Goal: Task Accomplishment & Management: Complete application form

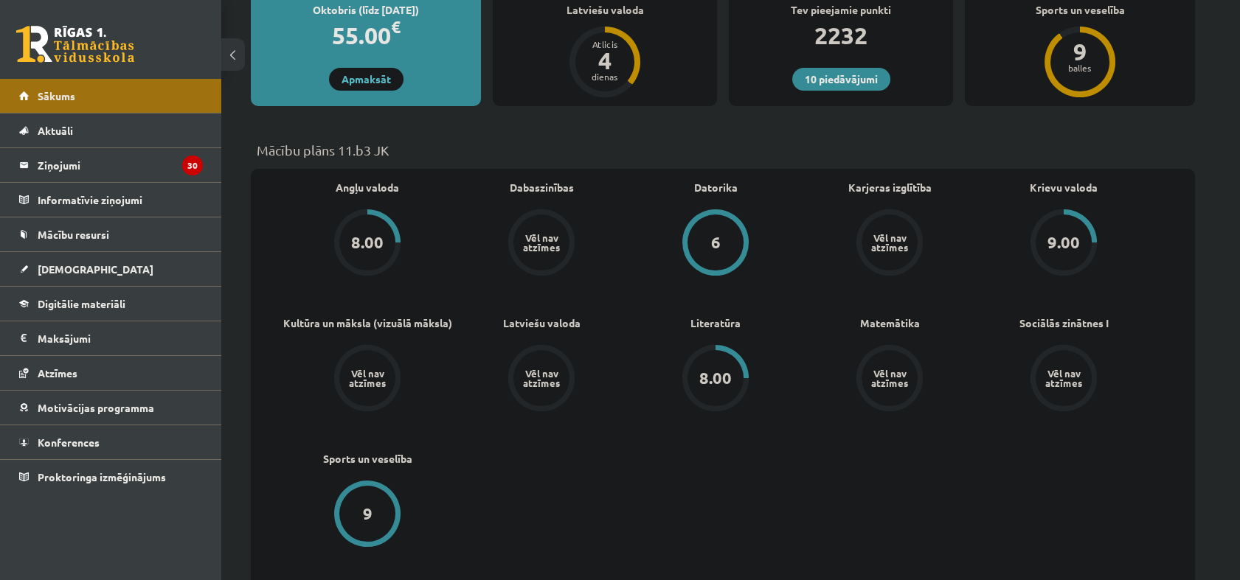
scroll to position [409, 0]
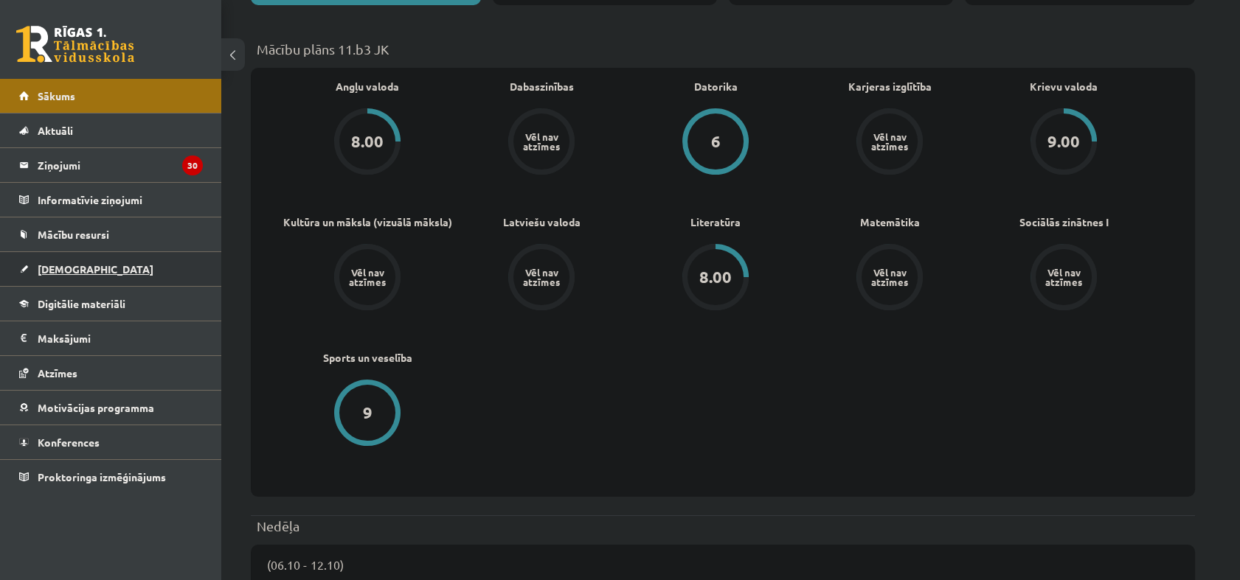
click at [77, 270] on span "[DEMOGRAPHIC_DATA]" at bounding box center [96, 269] width 116 height 13
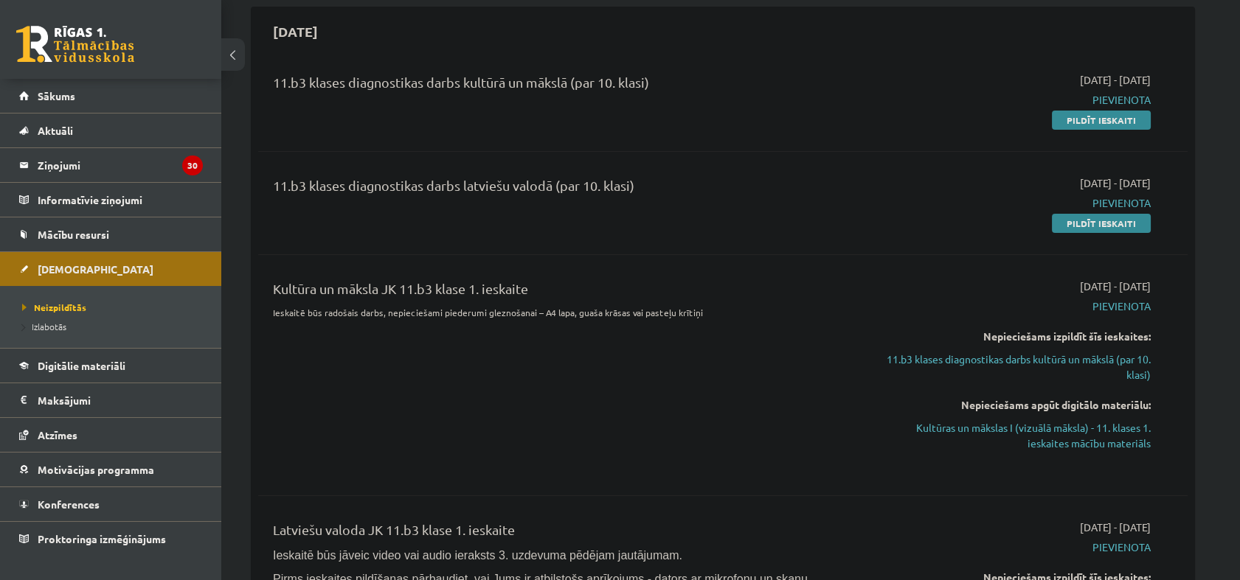
scroll to position [327, 0]
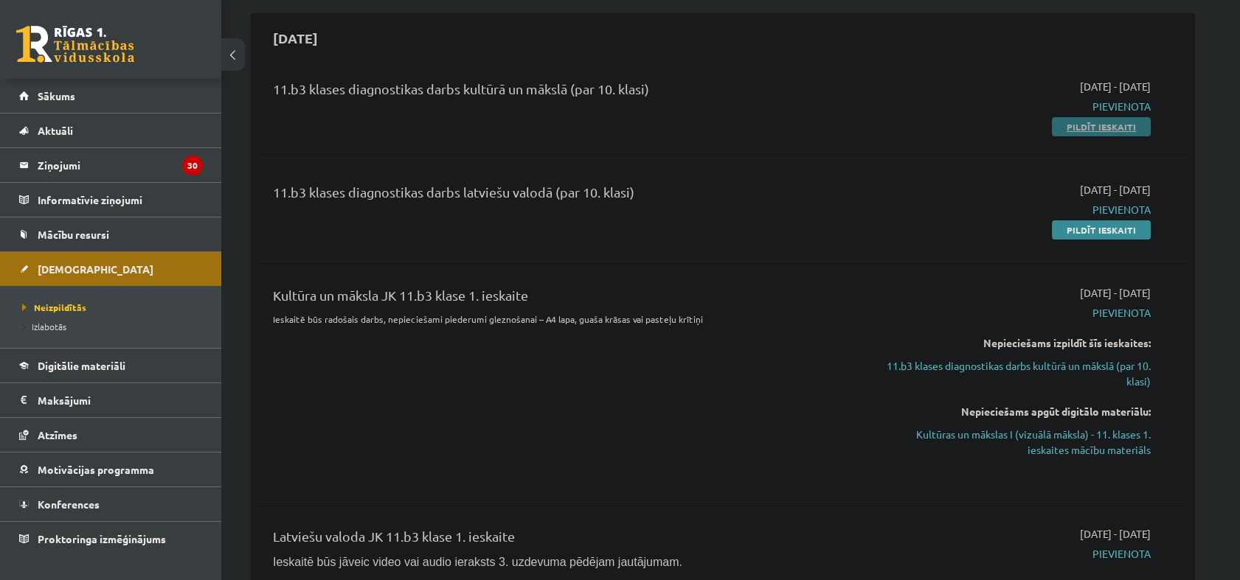
click at [1064, 130] on link "Pildīt ieskaiti" at bounding box center [1101, 126] width 99 height 19
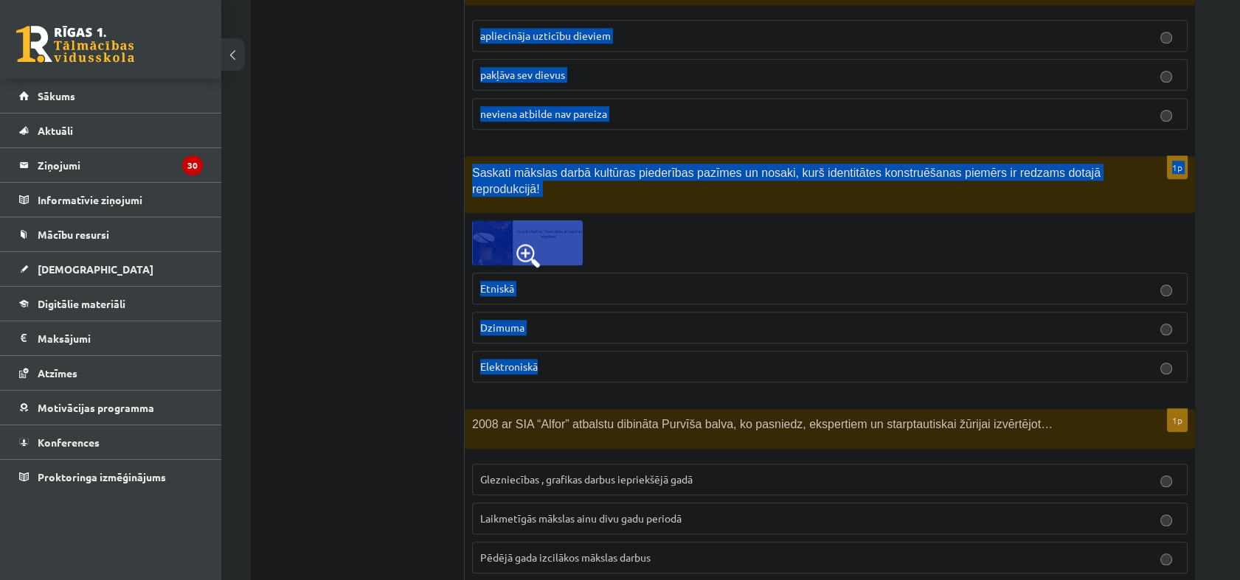
scroll to position [3114, 0]
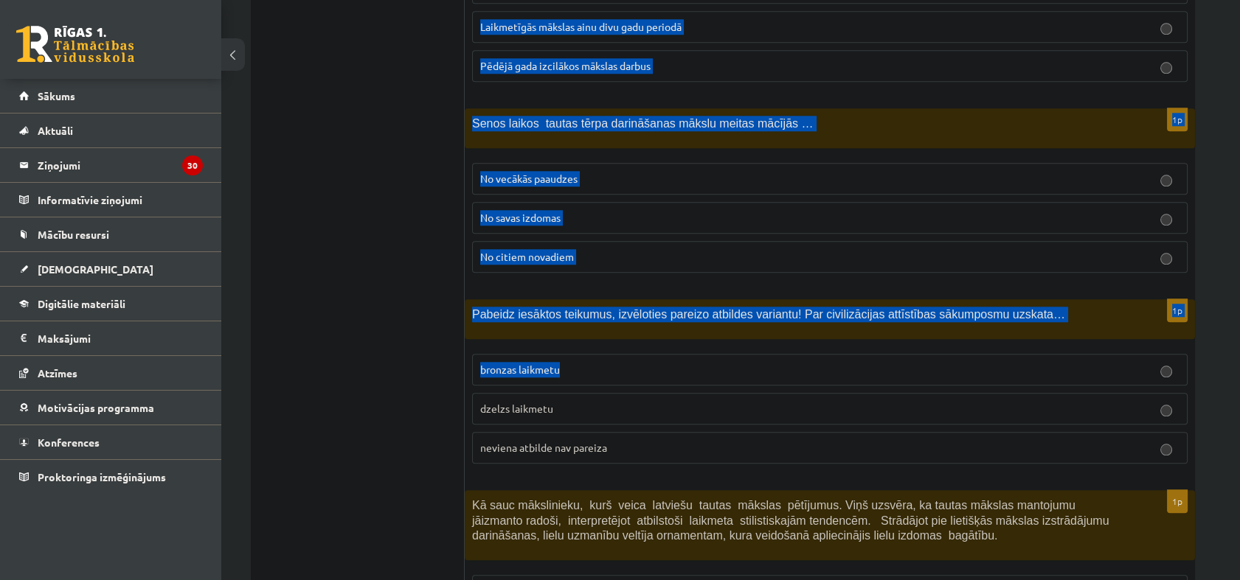
drag, startPoint x: 474, startPoint y: 289, endPoint x: 888, endPoint y: 330, distance: 416.5
click at [888, 330] on form "1p Vai kultūras mantojums ir tikai seni objekti? Jā Nē Sākot no [DOMAIN_NAME] 1…" at bounding box center [829, 254] width 701 height 6207
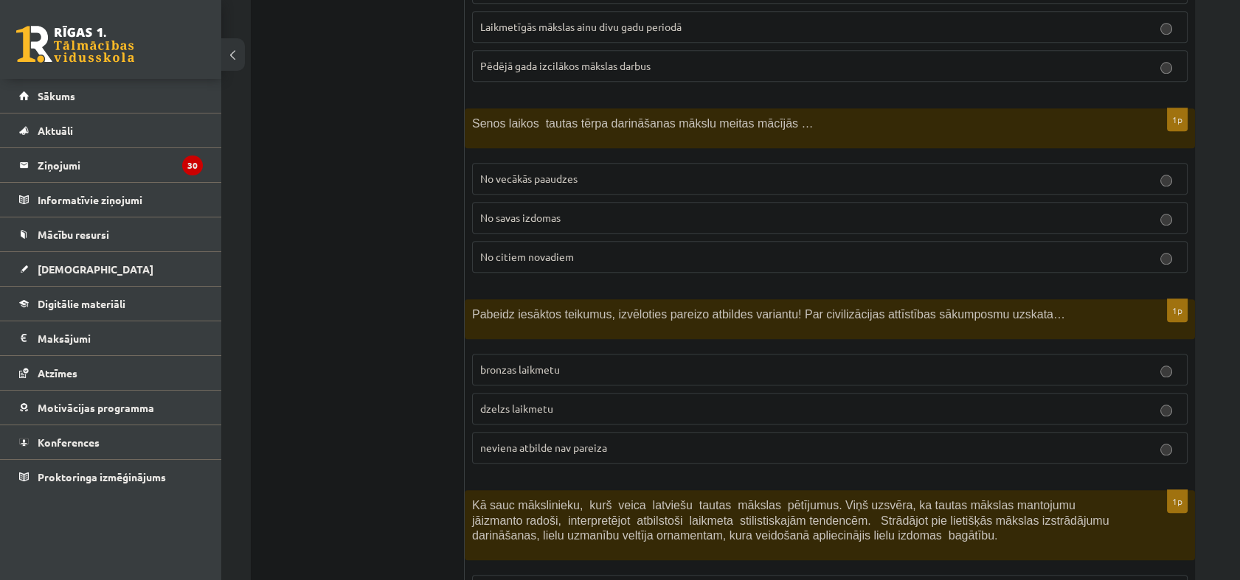
click at [312, 410] on ul "Tests Izvērtējums!" at bounding box center [365, 254] width 199 height 6207
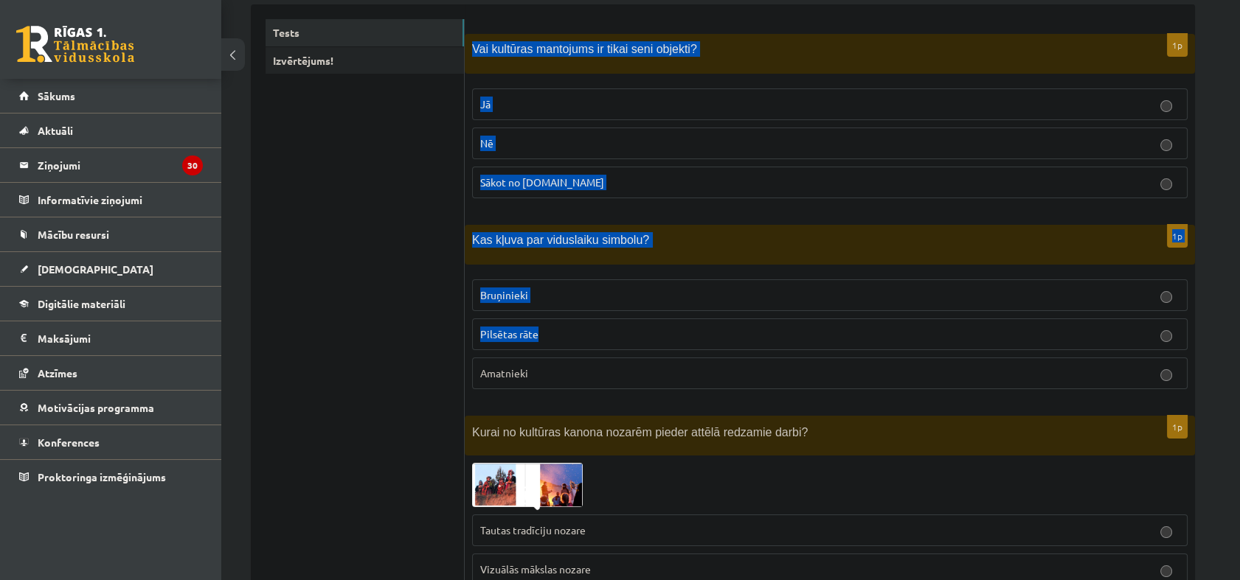
scroll to position [327, 0]
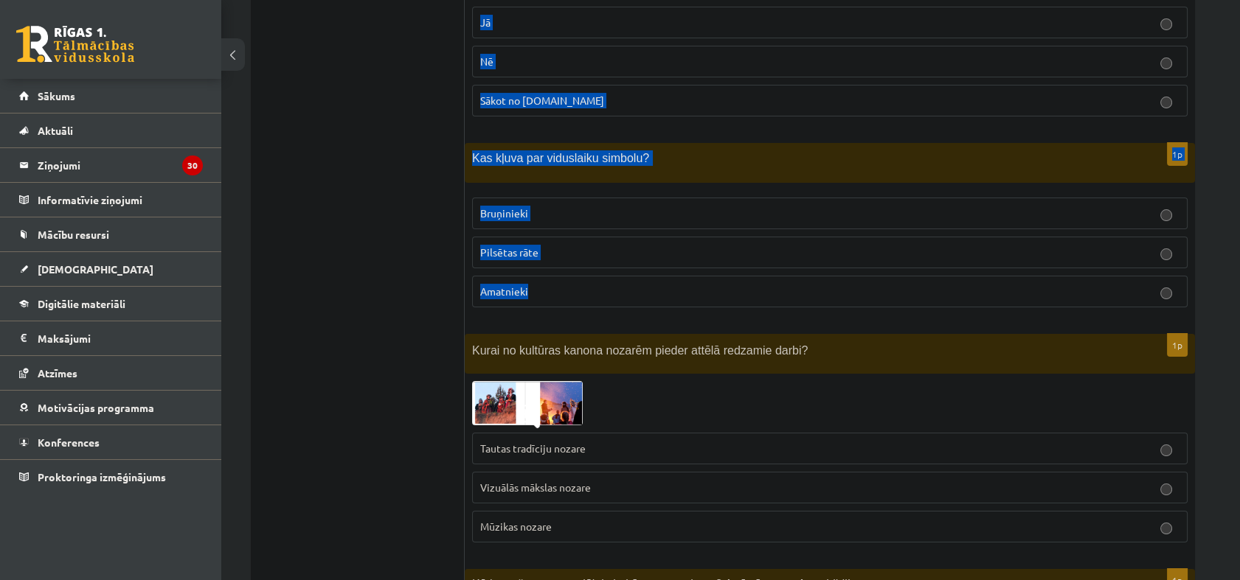
drag, startPoint x: 471, startPoint y: 289, endPoint x: 739, endPoint y: 308, distance: 268.4
copy form "Vai kultūras mantojums ir tikai seni objekti? Jā Nē Sākot no 10.gs 1p Kas kļuva…"
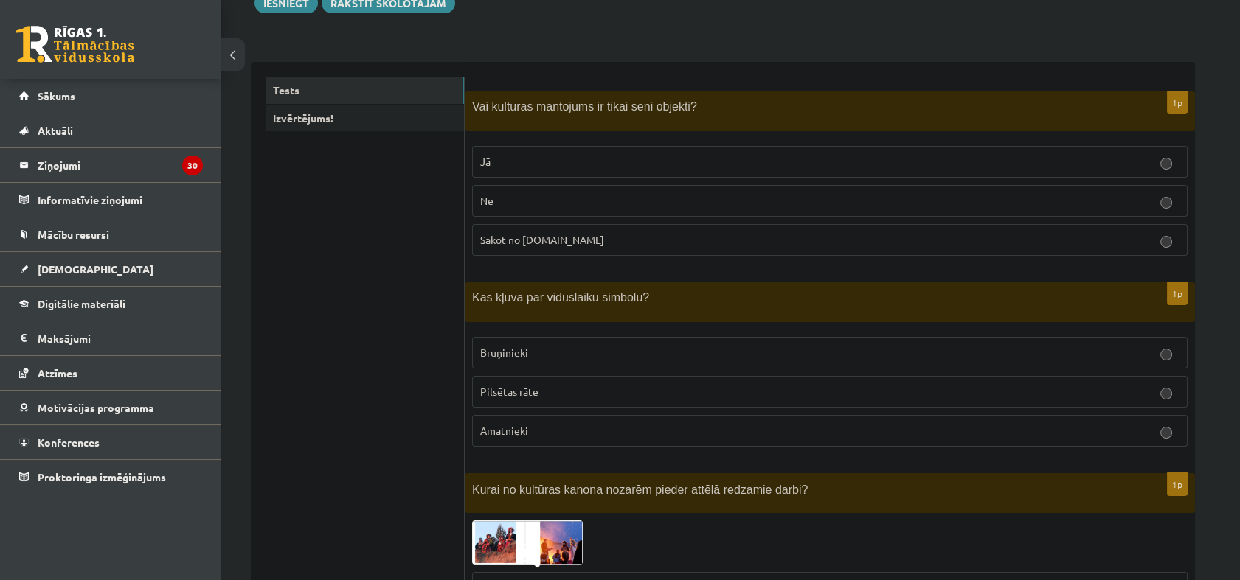
scroll to position [164, 0]
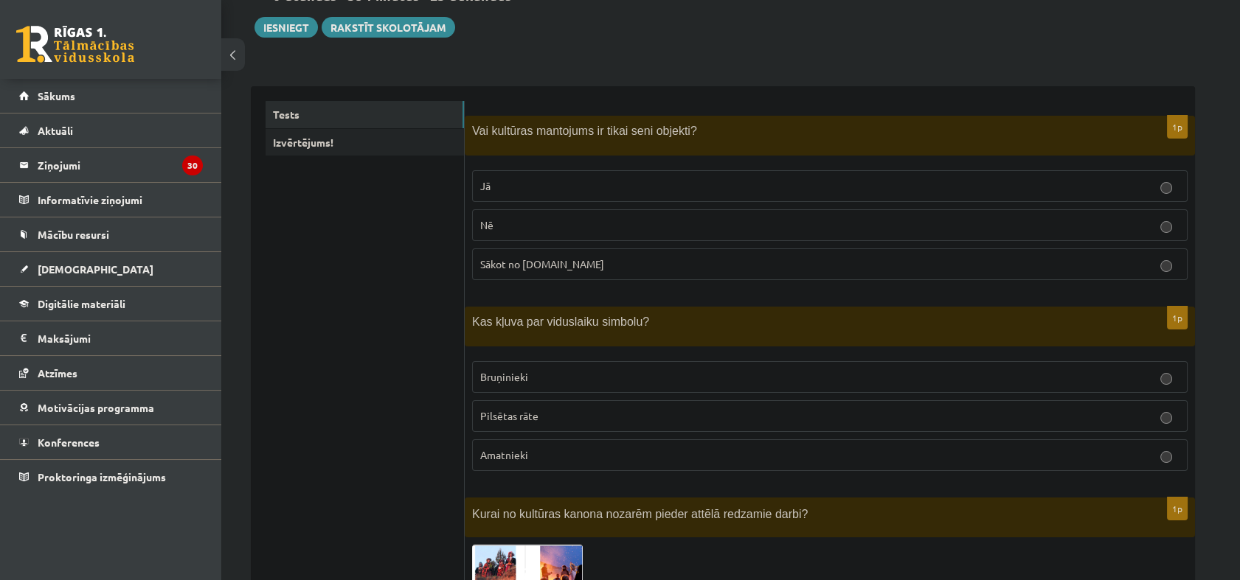
click at [559, 224] on p "Nē" at bounding box center [829, 225] width 699 height 15
click at [573, 370] on p "Bruņinieki" at bounding box center [829, 377] width 699 height 15
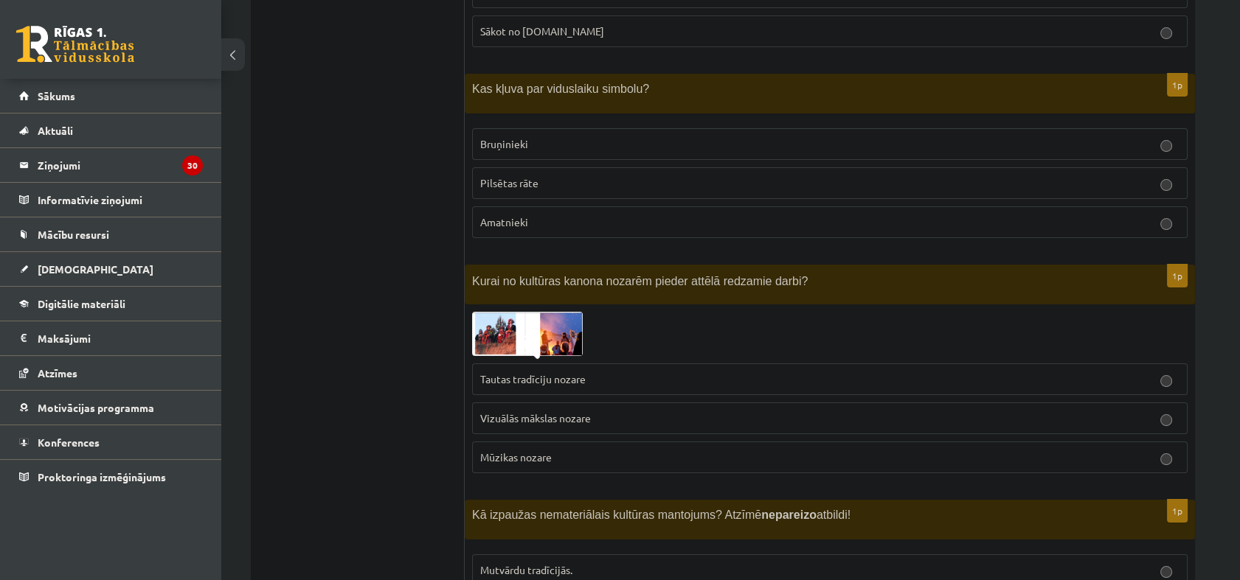
scroll to position [409, 0]
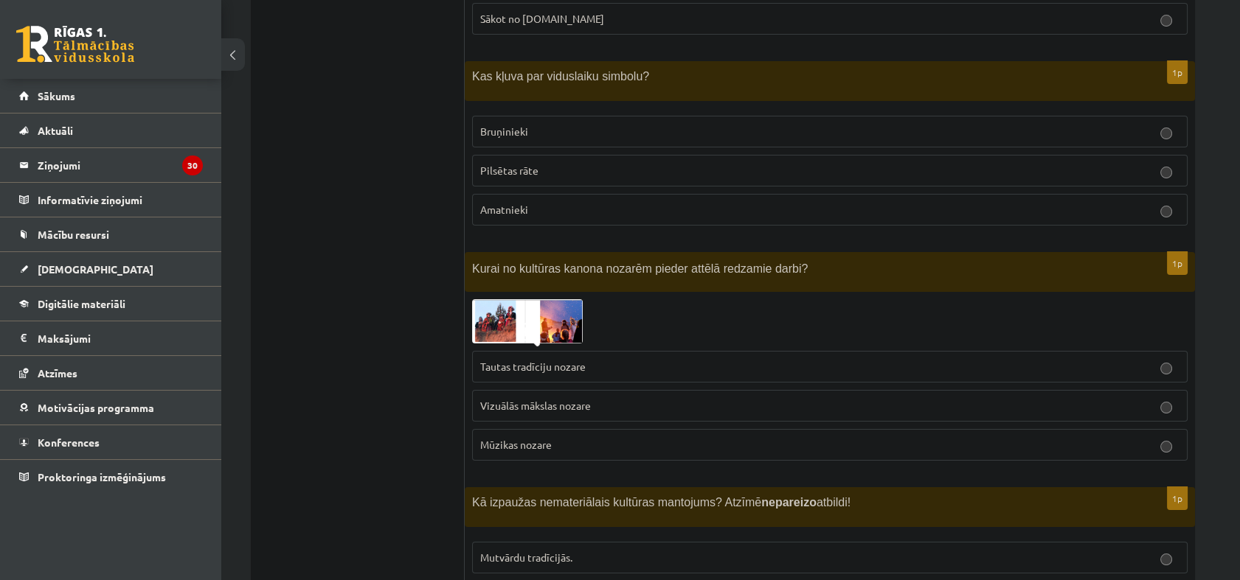
click at [473, 263] on span "Kurai no kultūras kanona nozarēm pieder attēlā redzamie darbi?" at bounding box center [640, 269] width 336 height 13
click at [696, 361] on p "Tautas tradīciju nozare" at bounding box center [829, 366] width 699 height 15
click at [499, 302] on img at bounding box center [527, 321] width 111 height 44
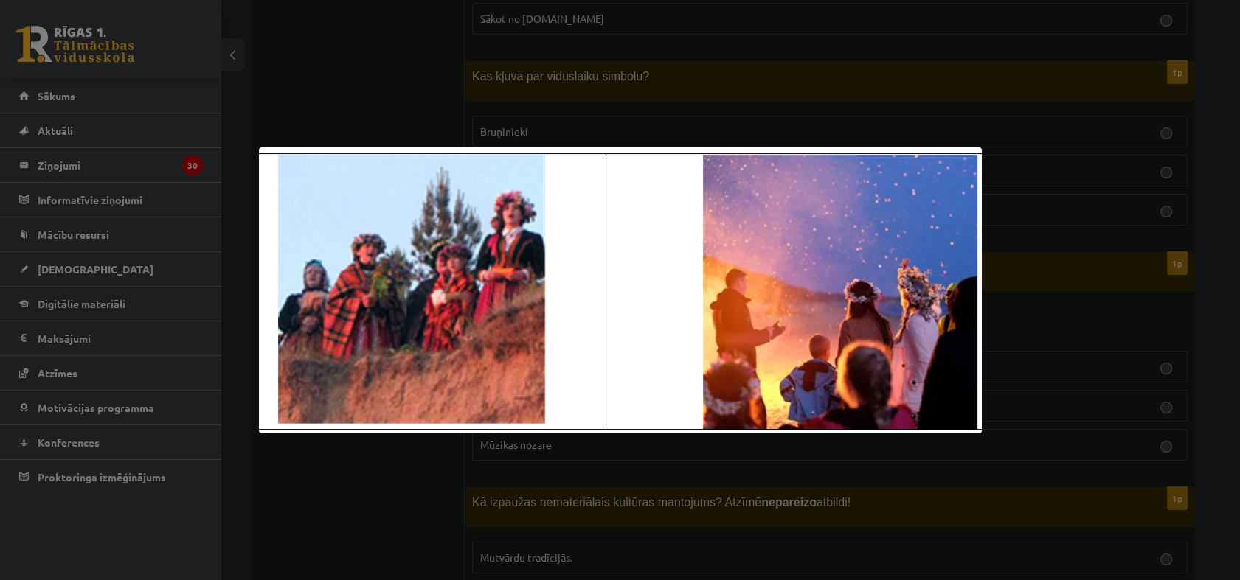
click at [1106, 141] on div at bounding box center [620, 290] width 1240 height 580
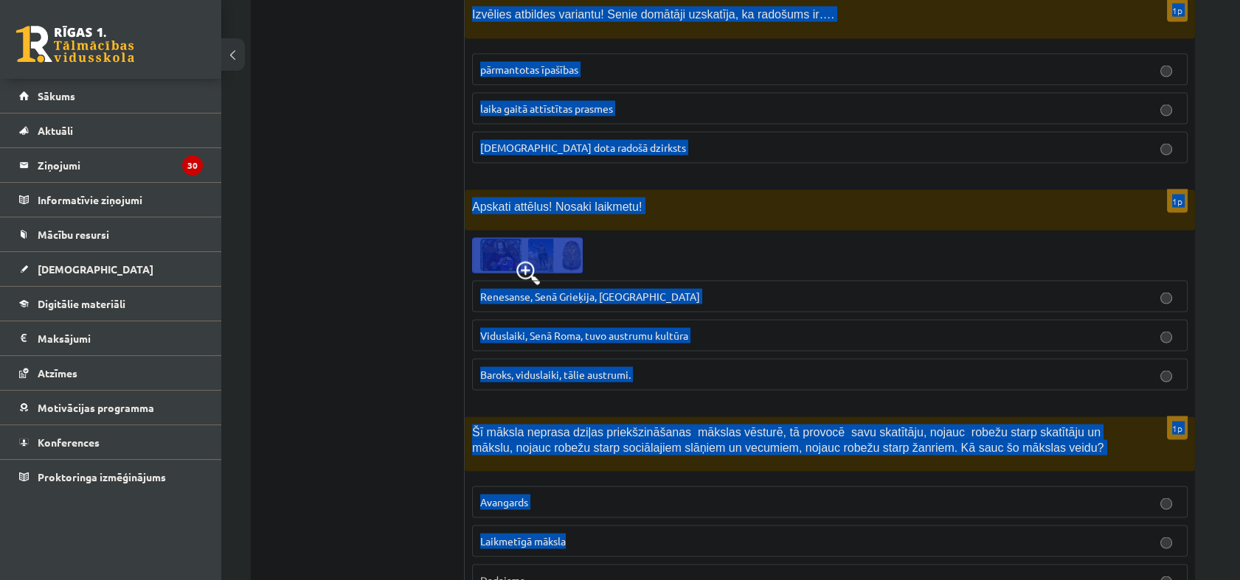
scroll to position [5870, 0]
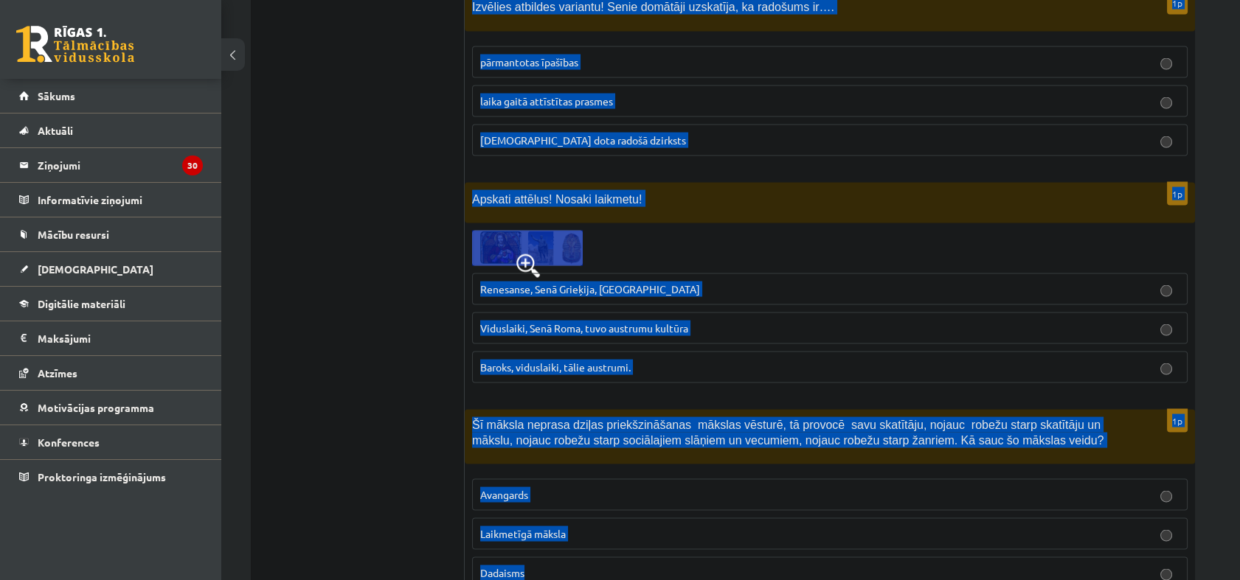
drag, startPoint x: 472, startPoint y: 254, endPoint x: 867, endPoint y: 493, distance: 461.9
copy form "Kā izpaužas nemateriālais kultūras mantojums? Atzīmē nepareizo atbildi! Mutvārd…"
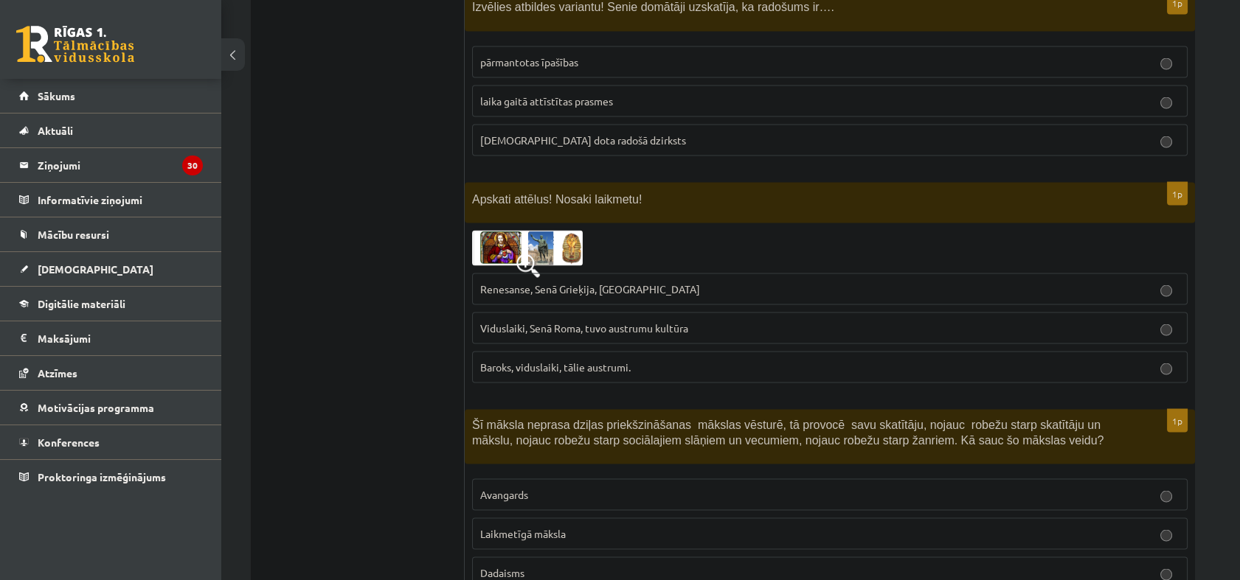
click at [574, 518] on label "Laikmetīgā māksla" at bounding box center [829, 534] width 715 height 32
click at [519, 254] on span at bounding box center [528, 266] width 24 height 24
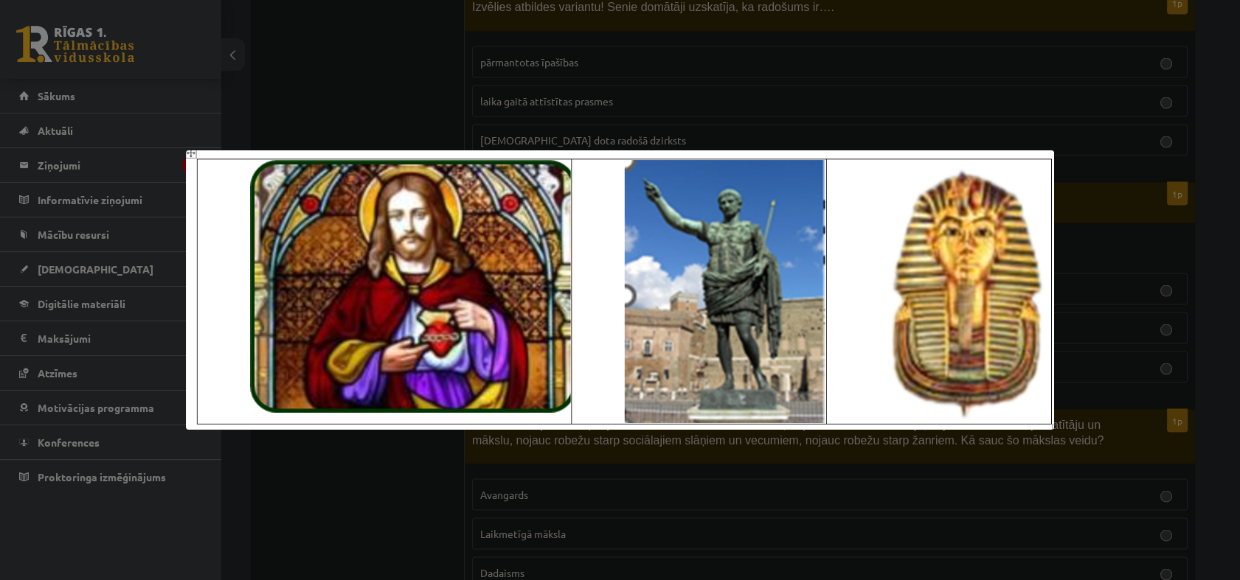
click at [389, 58] on div at bounding box center [620, 290] width 1240 height 580
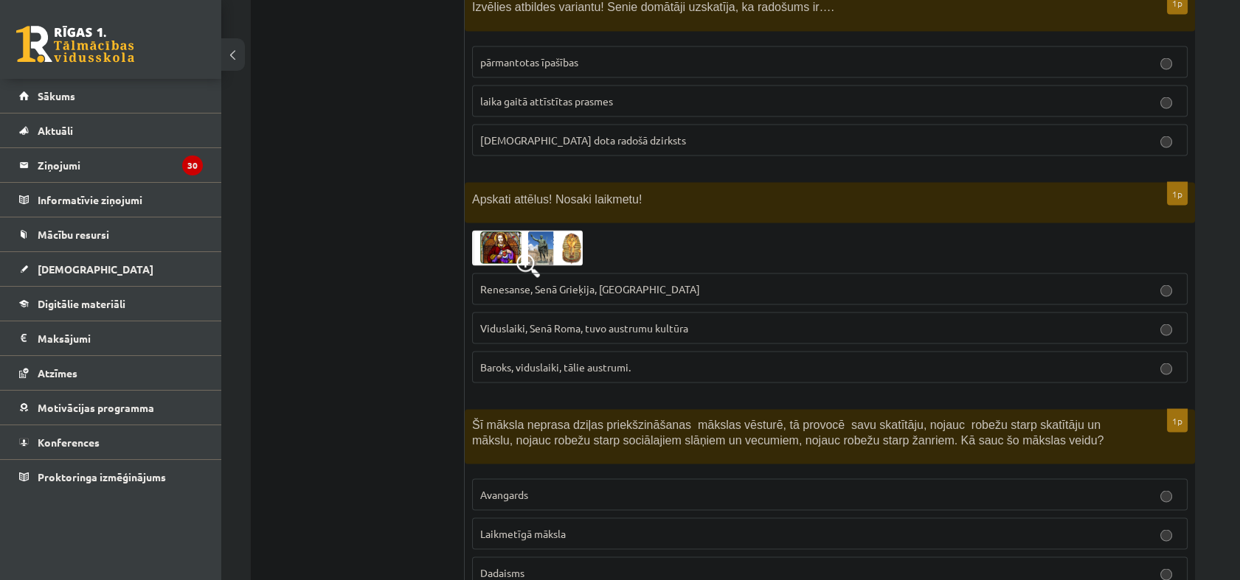
click at [636, 282] on p "Renesanse, Senā Grieķija, Ēģipte" at bounding box center [829, 289] width 699 height 15
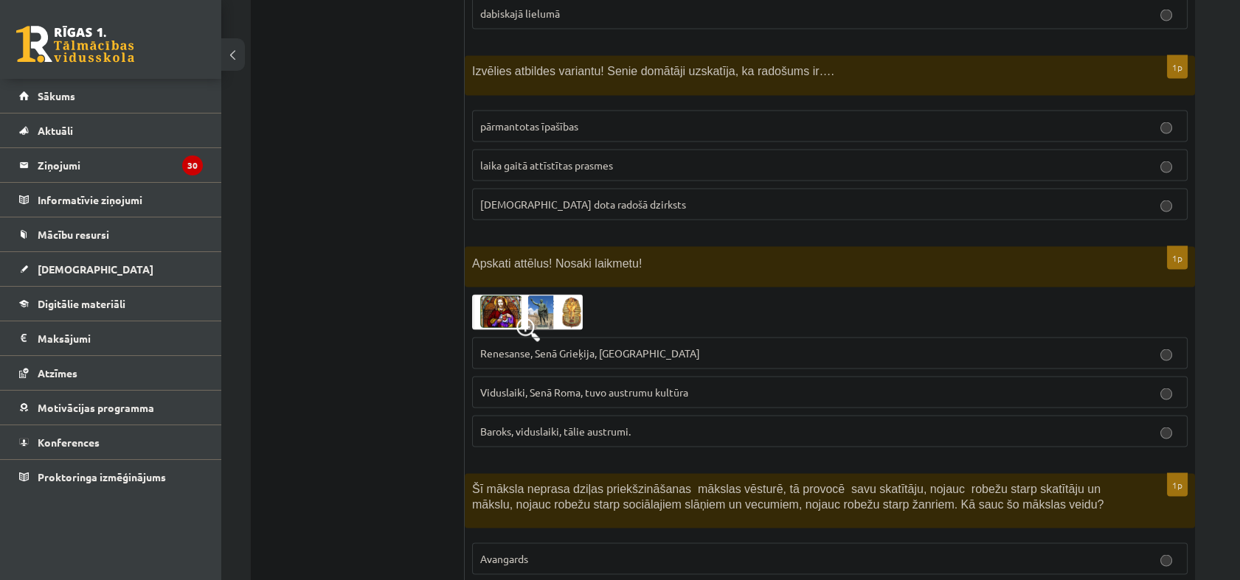
scroll to position [5624, 0]
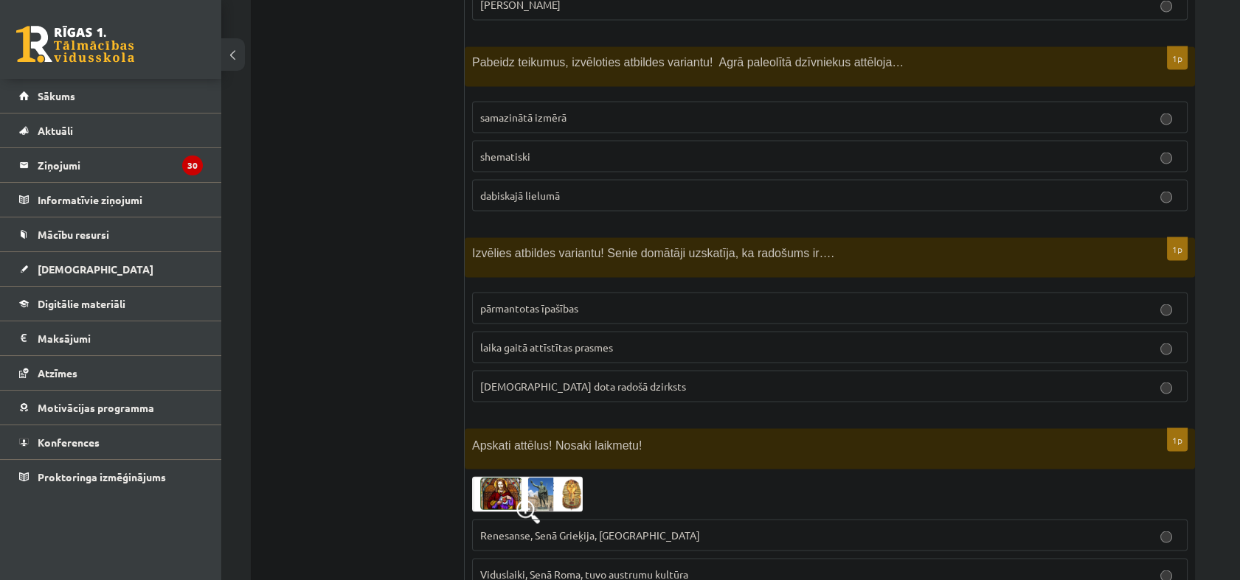
click at [575, 380] on span "dieva dota radošā dzirksts" at bounding box center [583, 386] width 206 height 13
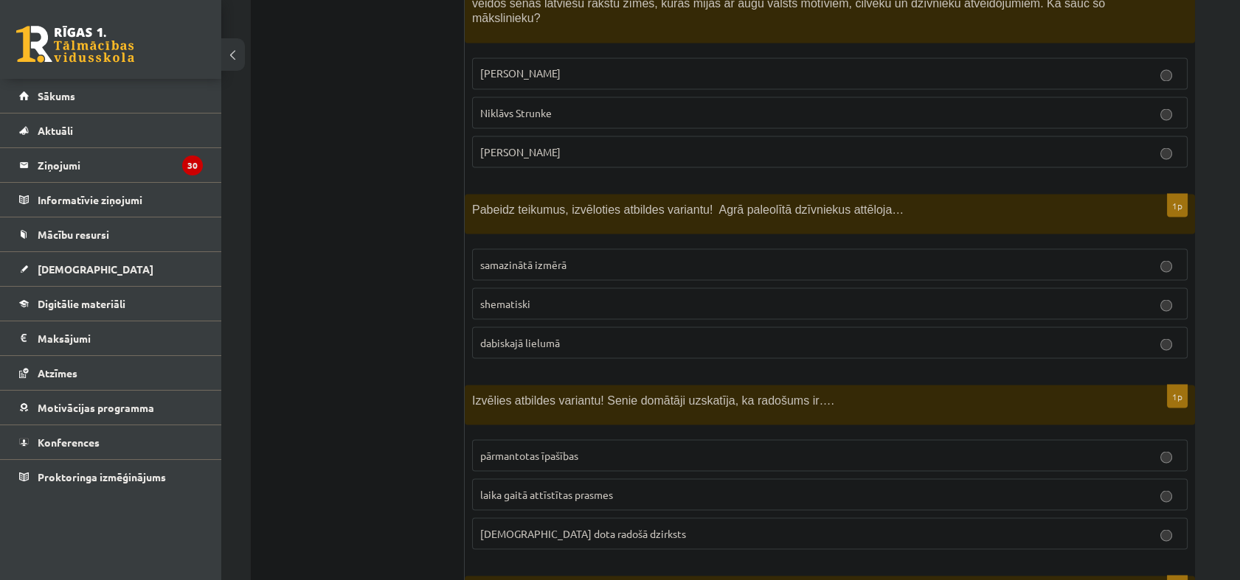
scroll to position [5460, 0]
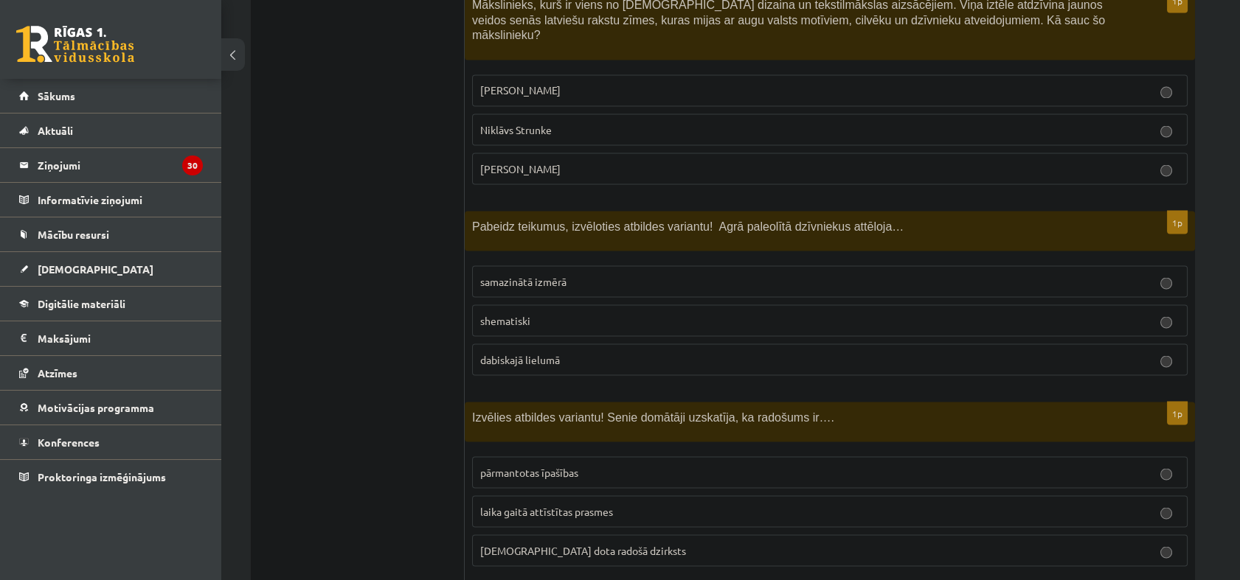
click at [590, 352] on p "dabiskajā lielumā" at bounding box center [829, 359] width 699 height 15
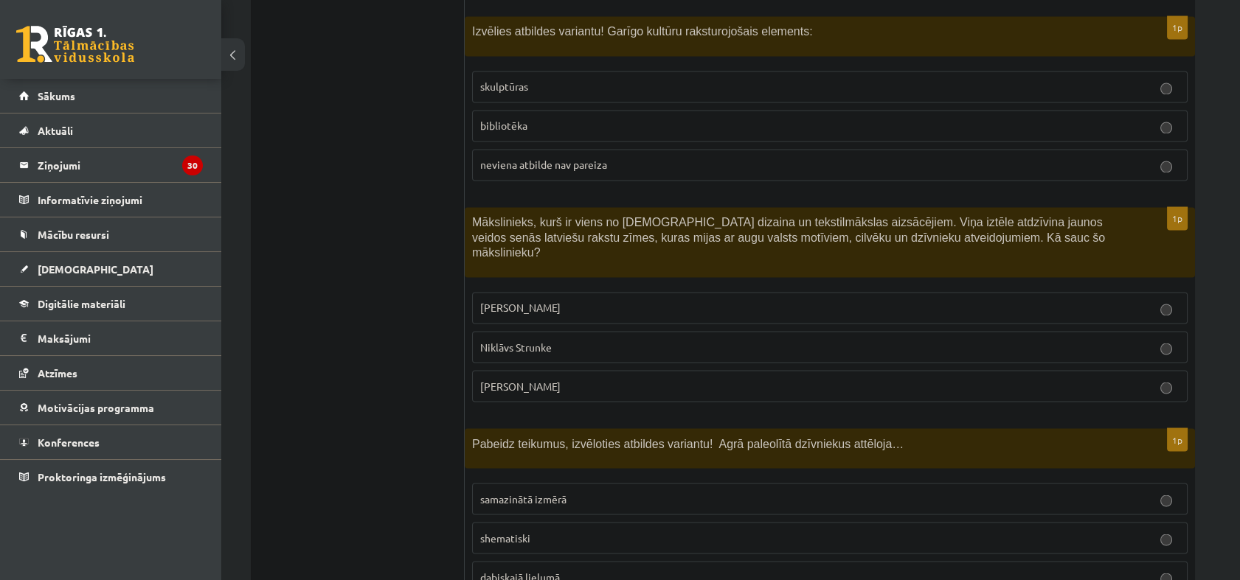
scroll to position [5214, 0]
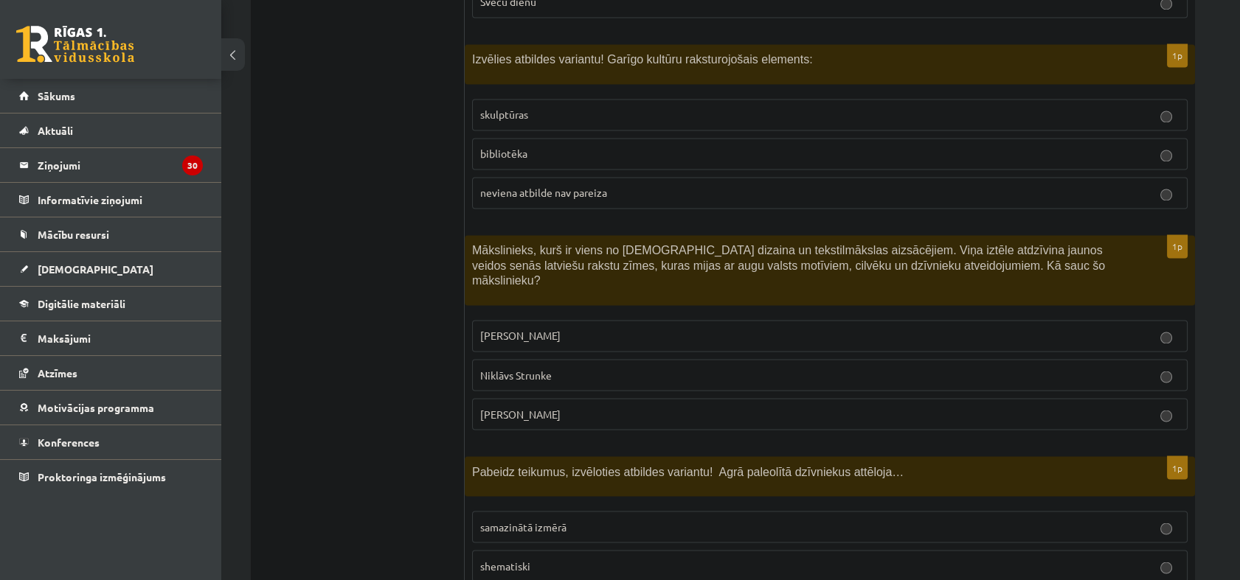
click at [502, 329] on span "Ansis Cīrulis" at bounding box center [520, 335] width 80 height 13
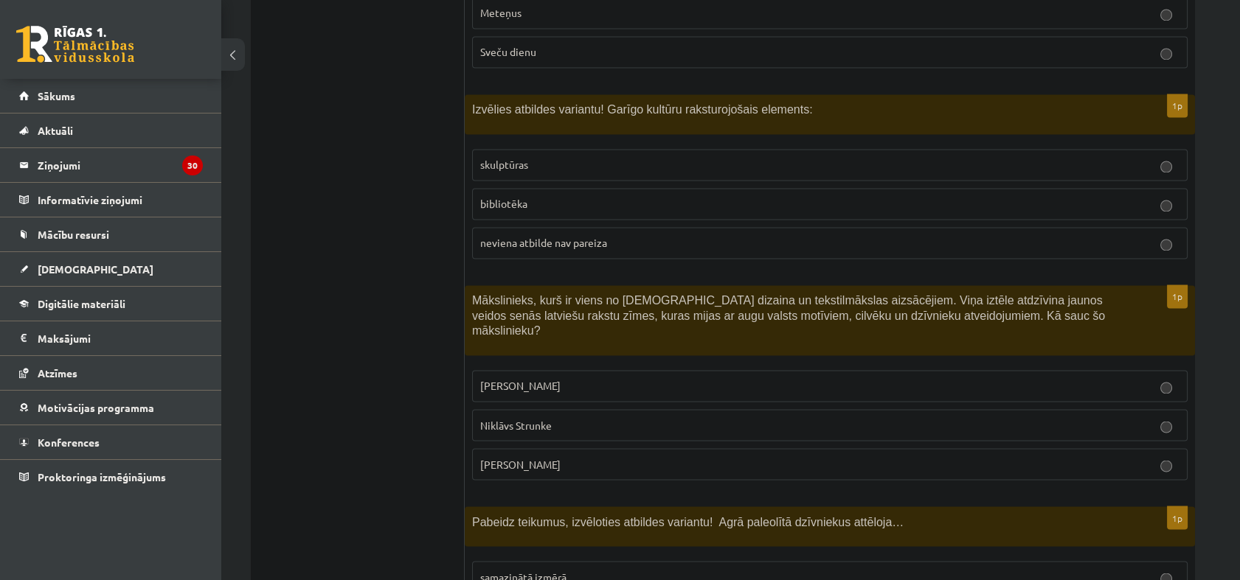
scroll to position [5051, 0]
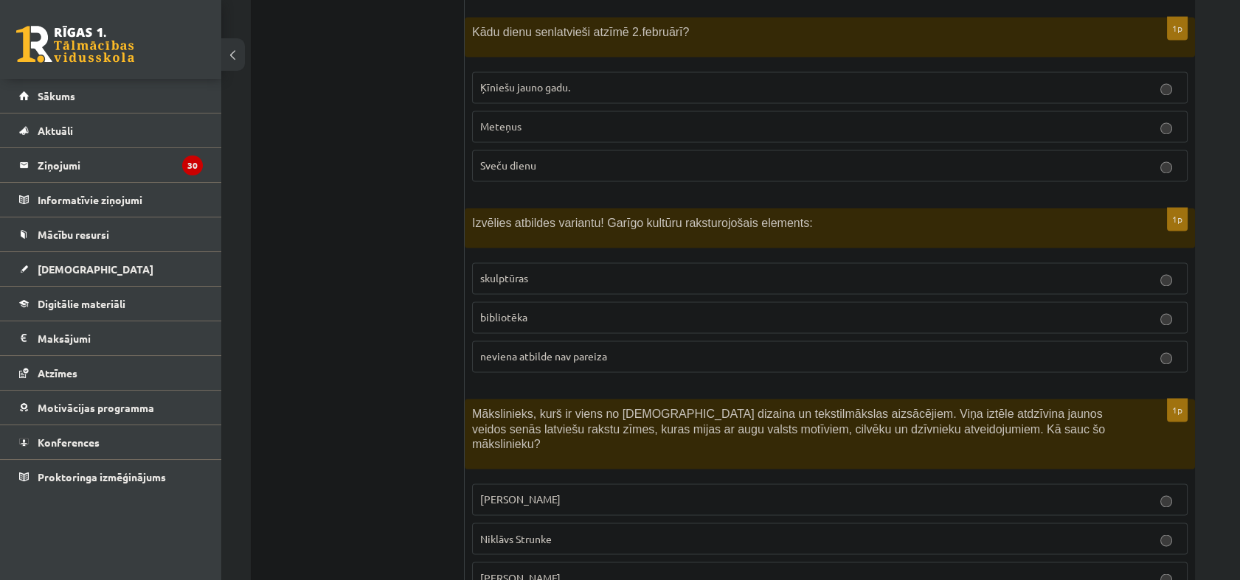
click at [537, 310] on p "bibliotēka" at bounding box center [829, 317] width 699 height 15
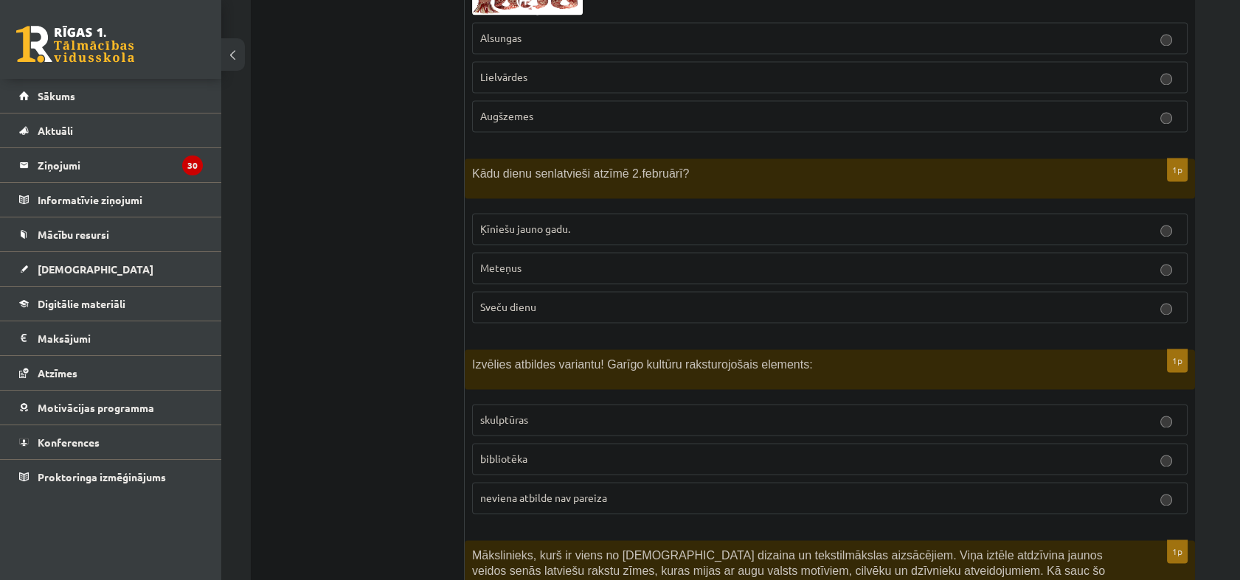
scroll to position [4886, 0]
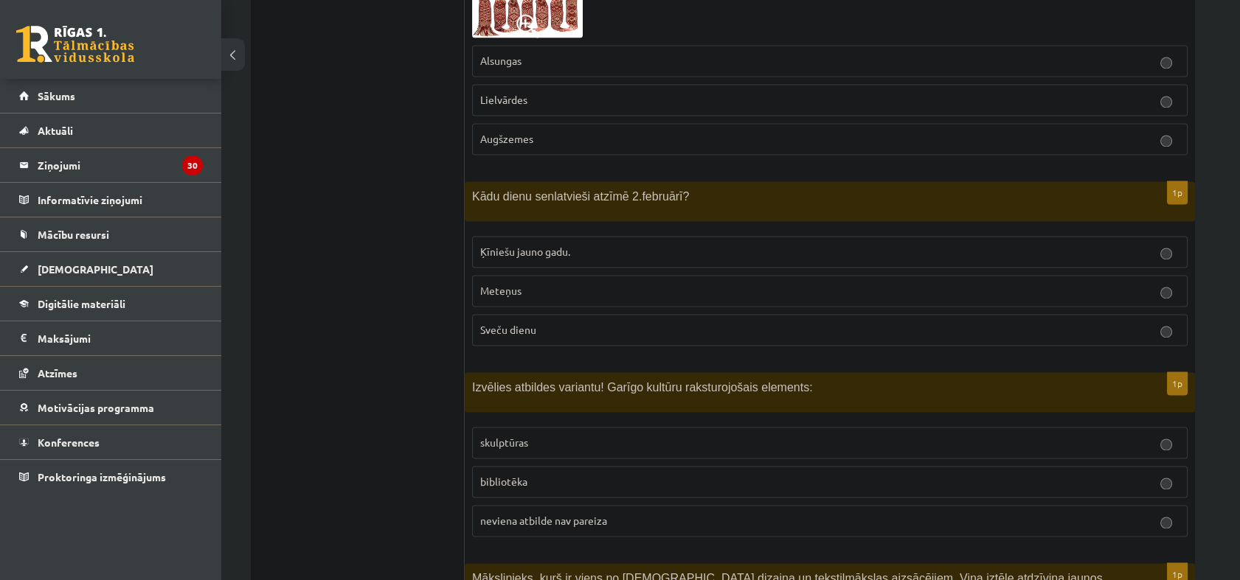
click at [574, 322] on p "Sveču dienu" at bounding box center [829, 329] width 699 height 15
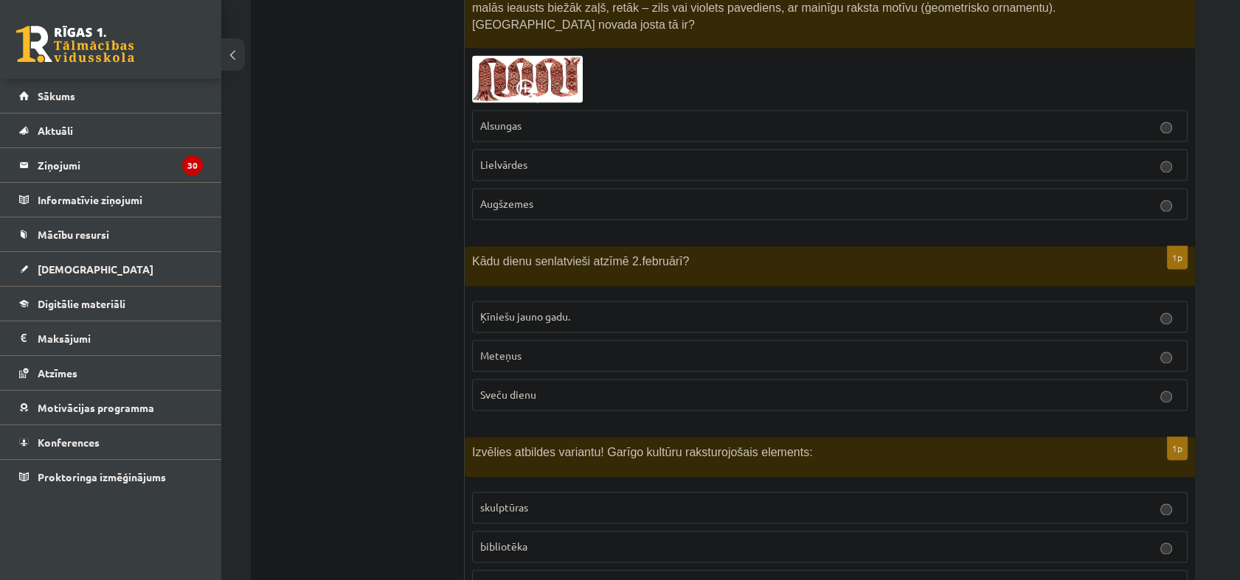
scroll to position [4723, 0]
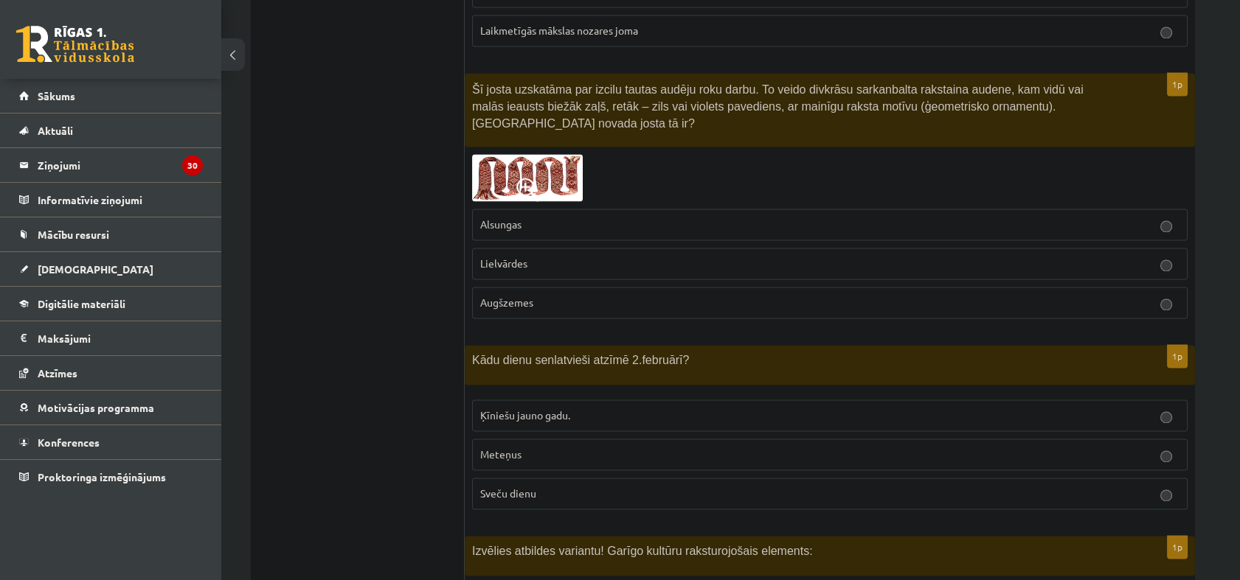
click at [551, 154] on img at bounding box center [527, 177] width 111 height 47
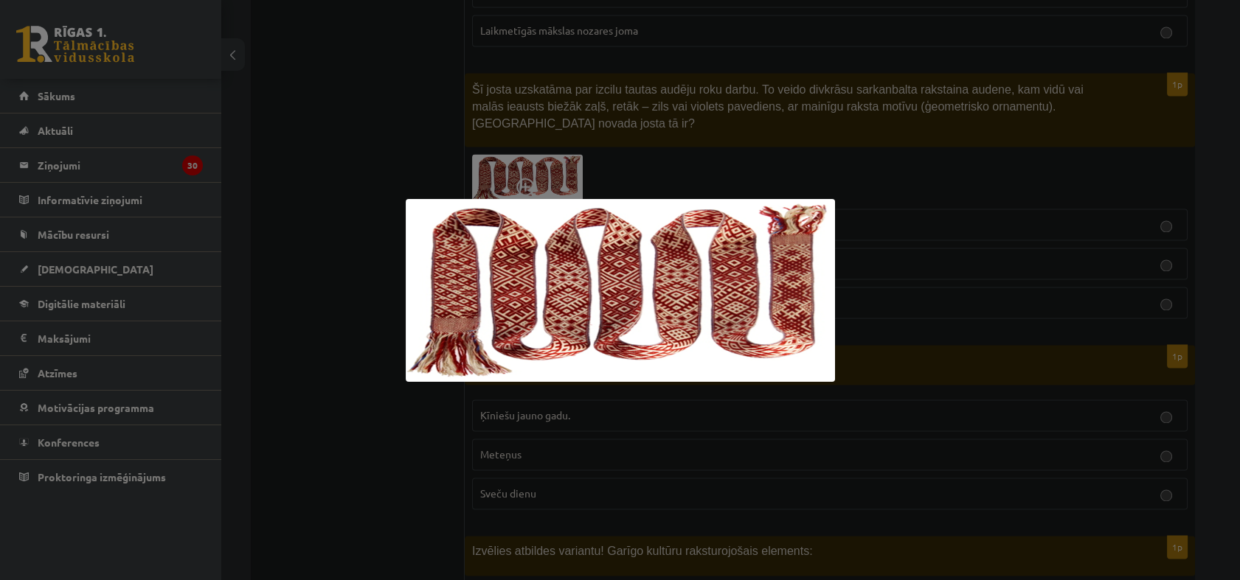
click at [659, 121] on div at bounding box center [620, 290] width 1240 height 580
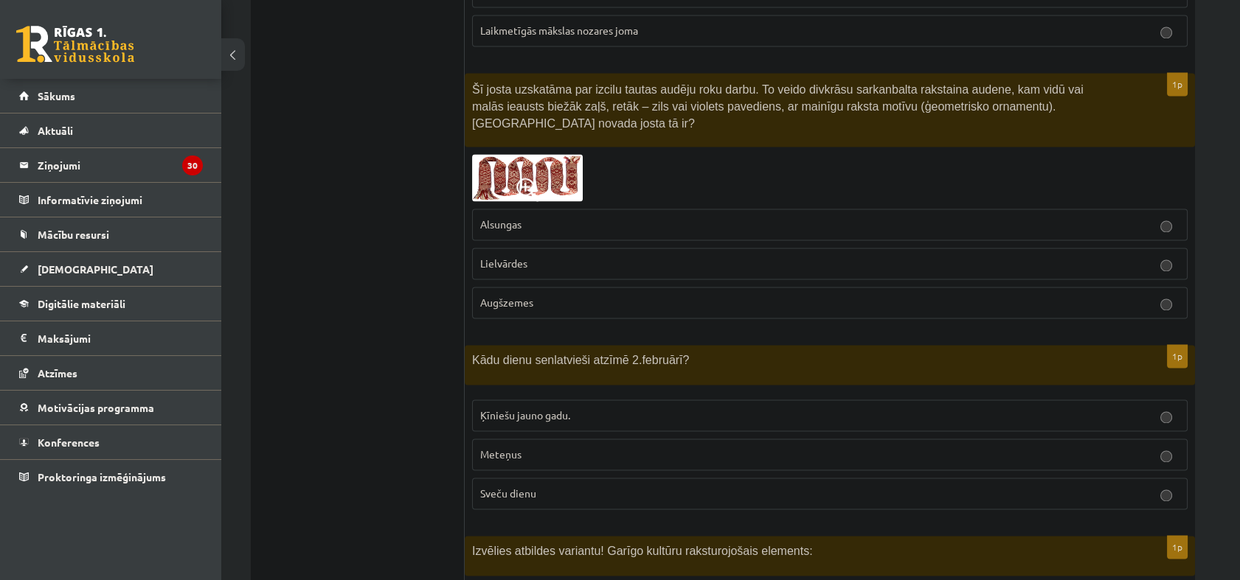
click at [527, 154] on img at bounding box center [527, 177] width 111 height 47
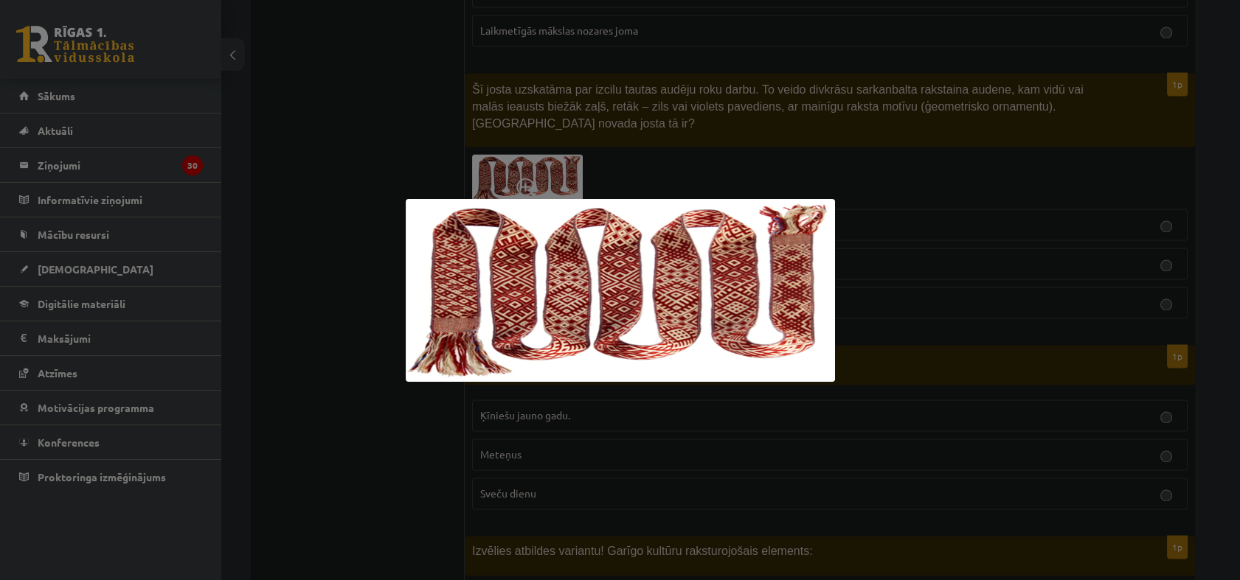
click at [434, 130] on div at bounding box center [620, 290] width 1240 height 580
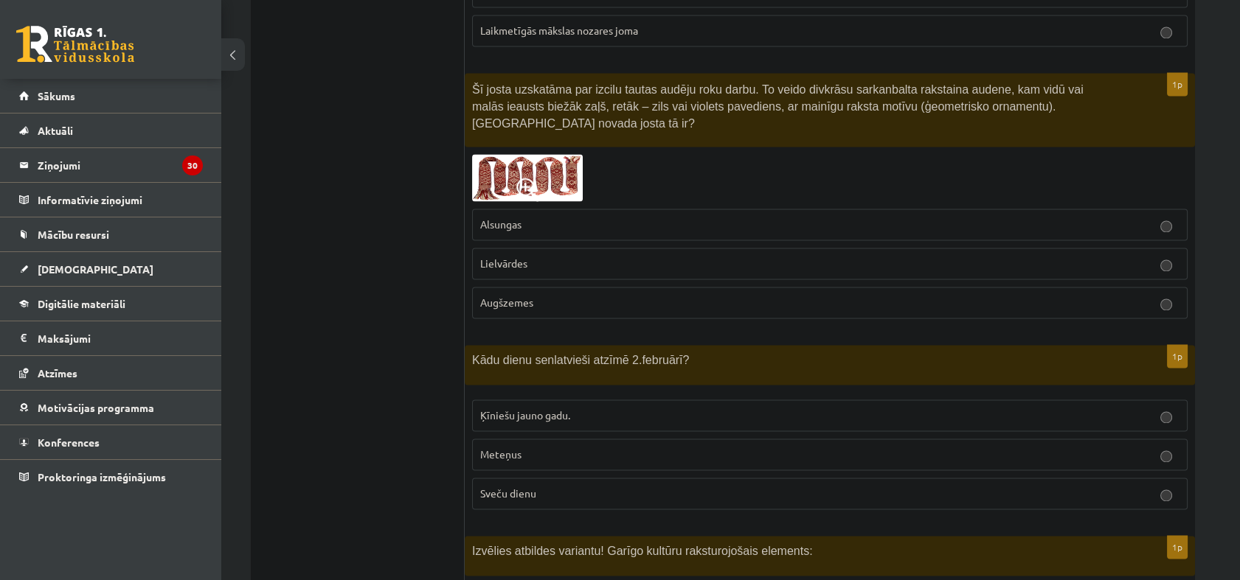
click at [493, 257] on span "Lielvārdes" at bounding box center [503, 263] width 47 height 13
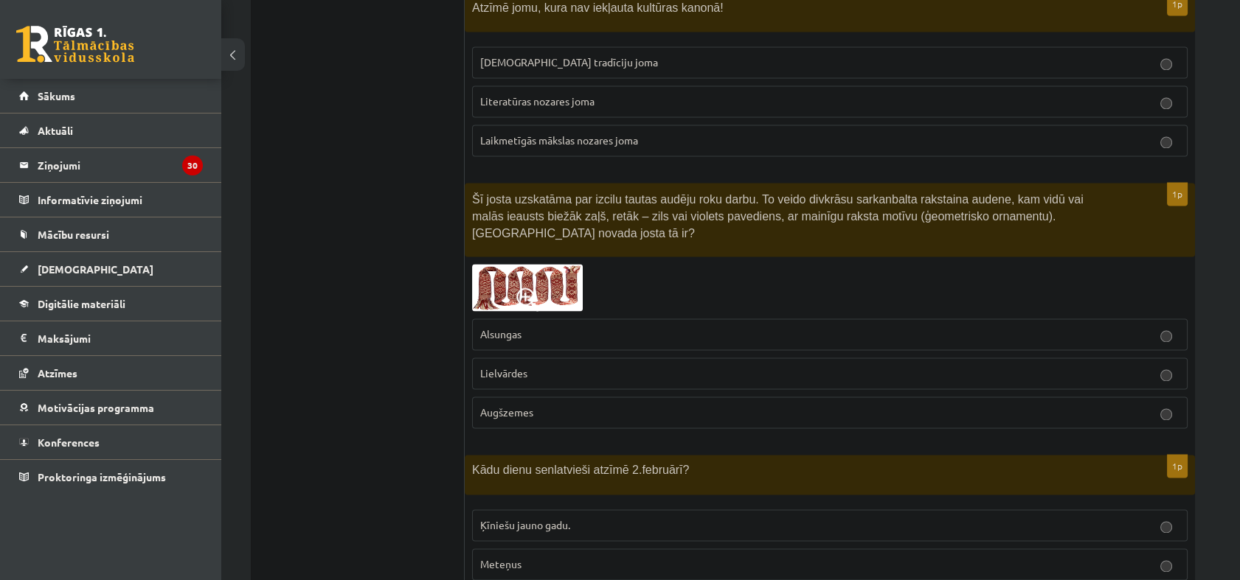
scroll to position [4395, 0]
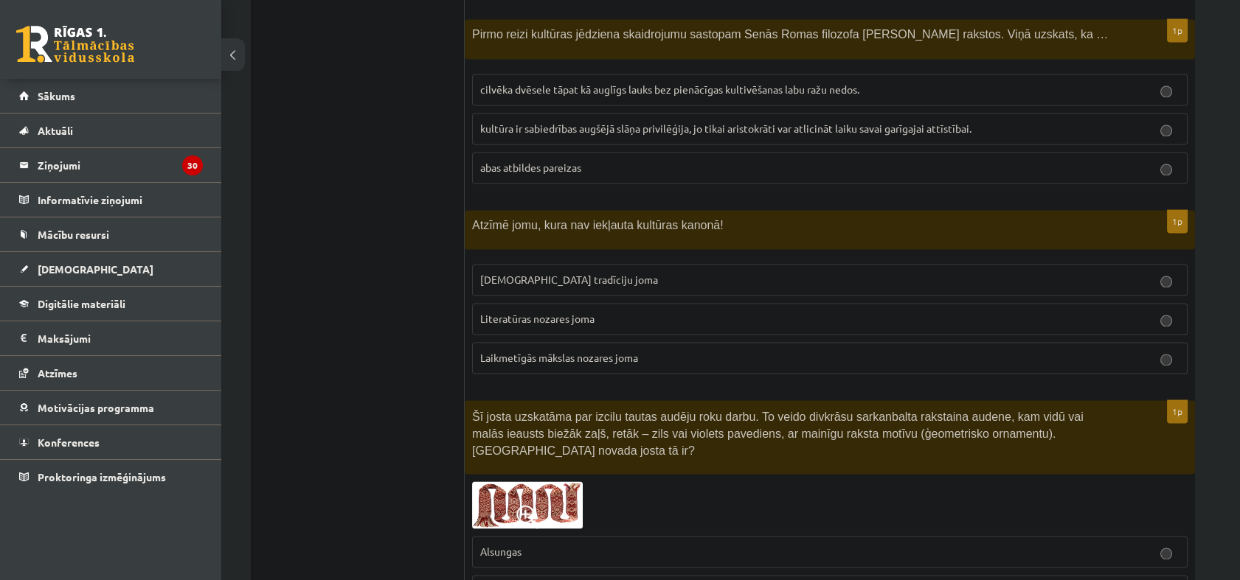
click at [602, 350] on p "Laikmetīgās mākslas nozares joma" at bounding box center [829, 357] width 699 height 15
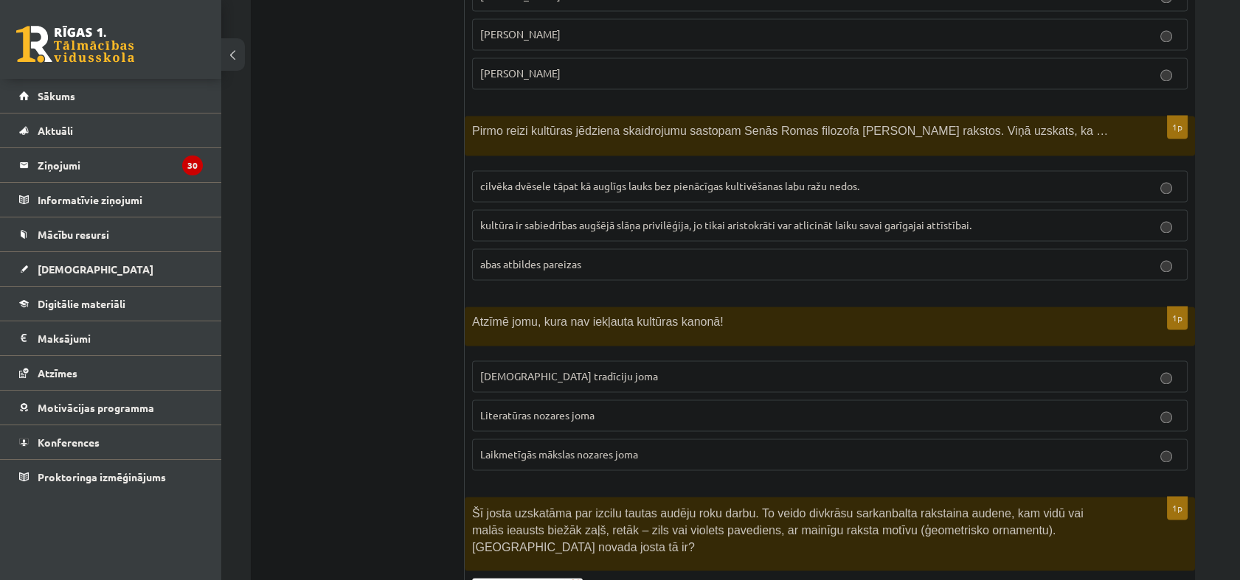
scroll to position [4231, 0]
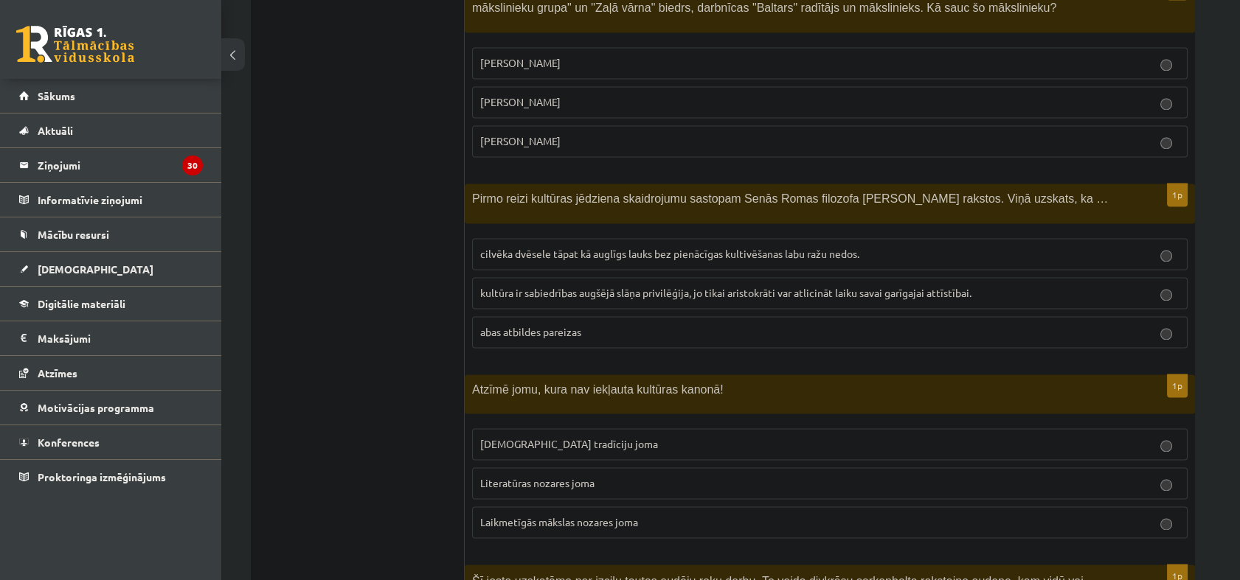
click at [587, 247] on span "cilvēka dvēsele tāpat kā auglīgs lauks bez pienācīgas kultivēšanas labu ražu ne…" at bounding box center [669, 253] width 379 height 13
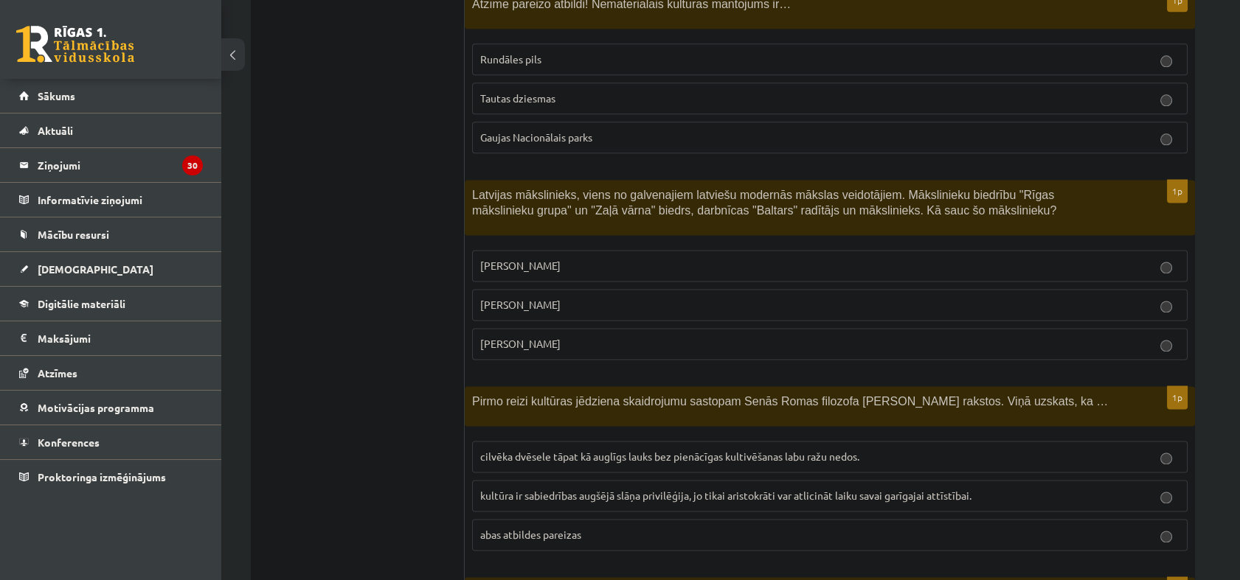
scroll to position [3985, 0]
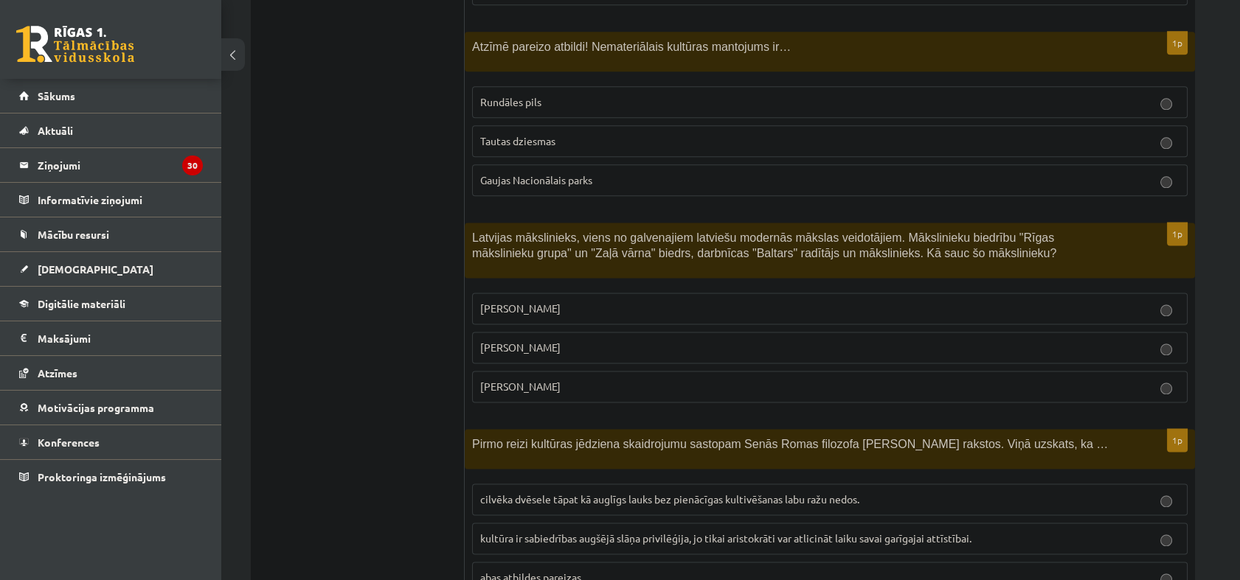
drag, startPoint x: 632, startPoint y: 313, endPoint x: 625, endPoint y: 280, distance: 33.1
click at [633, 340] on p "Romāns Suta" at bounding box center [829, 347] width 699 height 15
click at [568, 133] on p "Tautas dziesmas" at bounding box center [829, 140] width 699 height 15
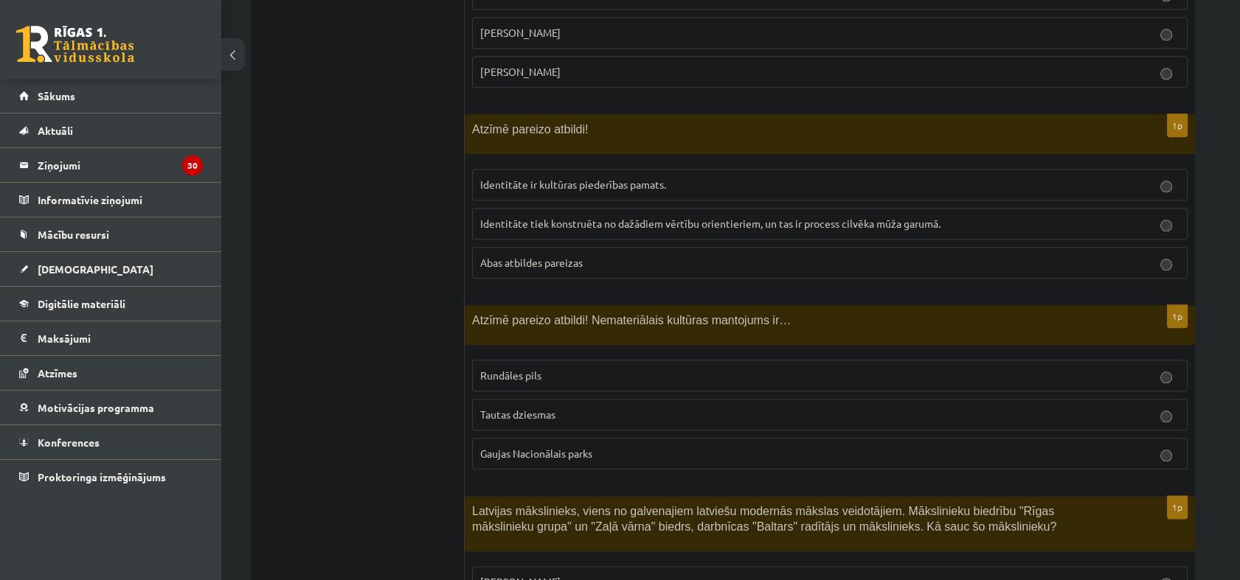
scroll to position [3657, 0]
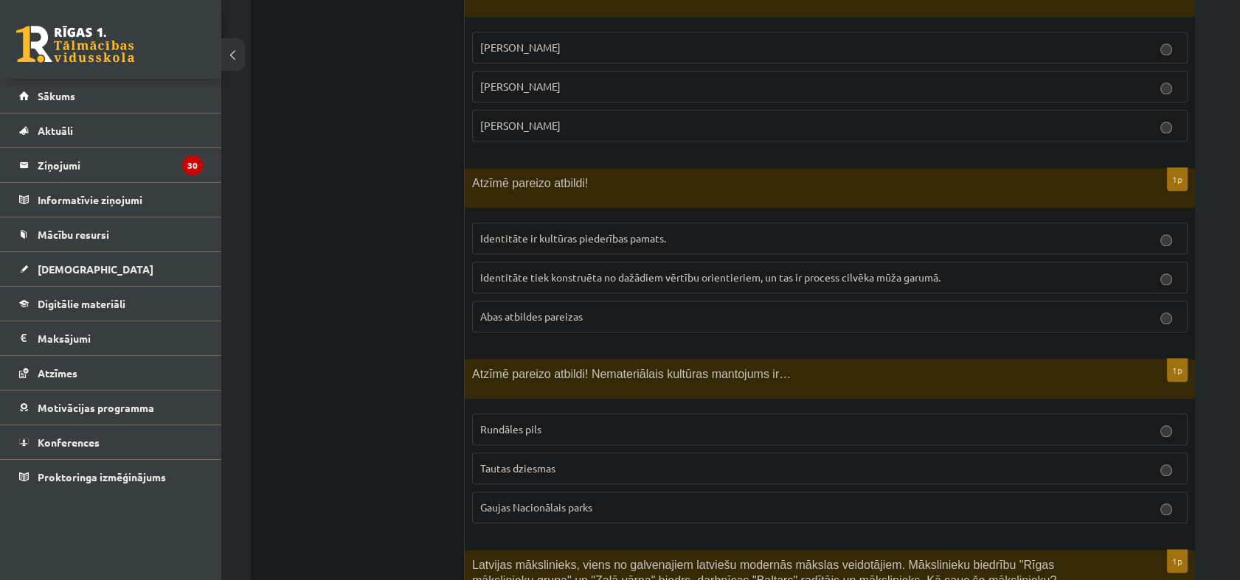
click at [617, 309] on p "Abas atbildes pareizas" at bounding box center [829, 316] width 699 height 15
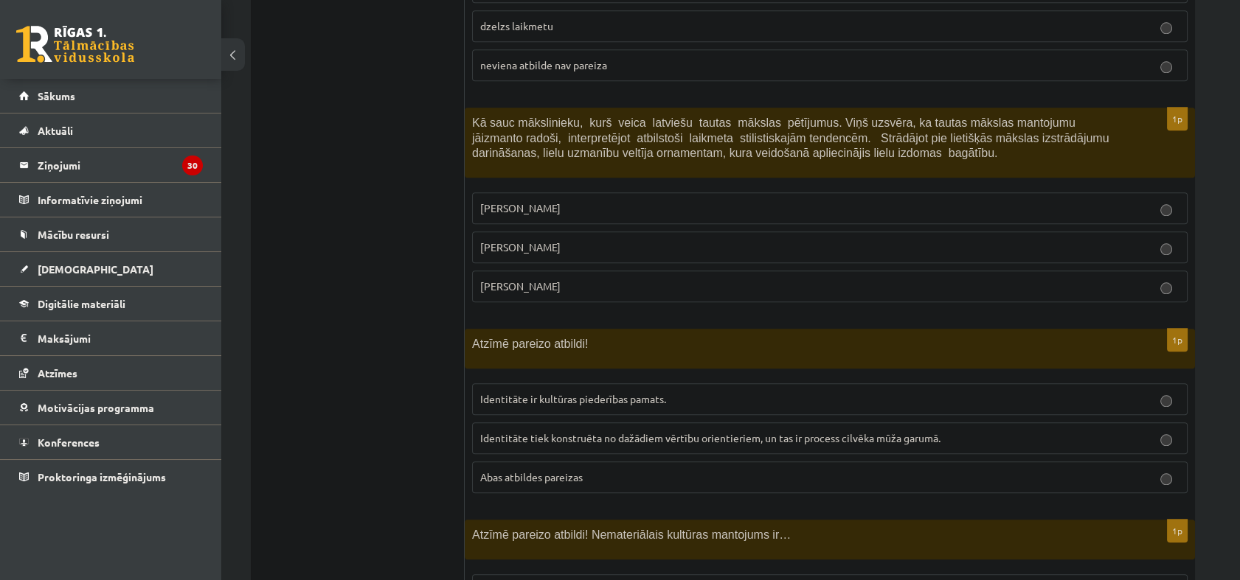
scroll to position [3493, 0]
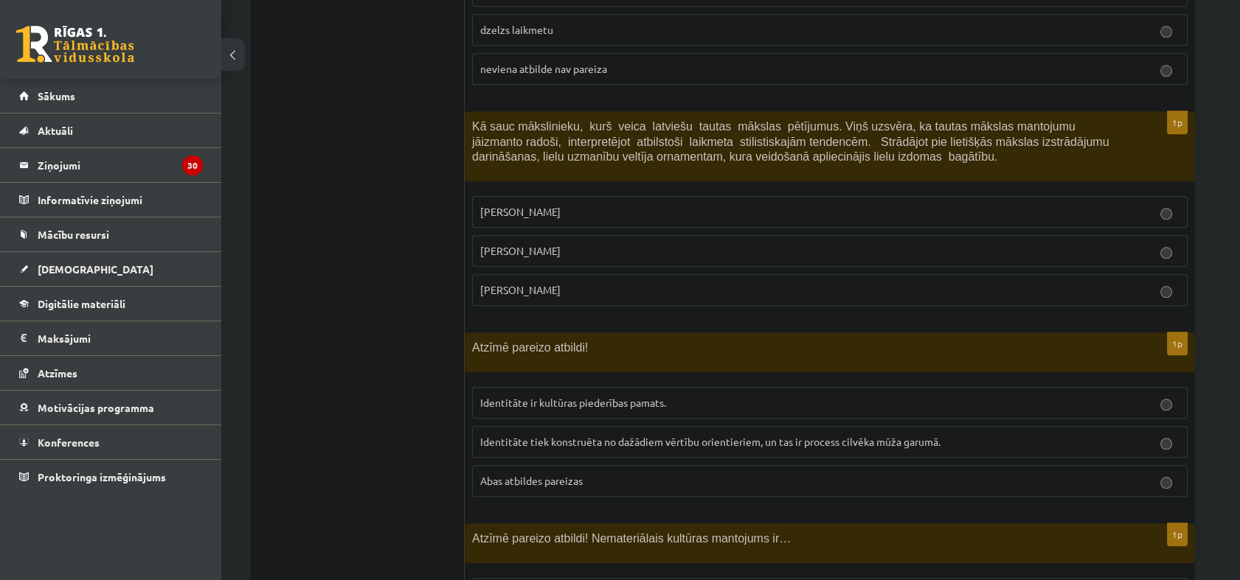
click at [591, 208] on fieldset "Ansis Cīrulis Jūlijs Madernieks Rihards Zariņš" at bounding box center [829, 250] width 715 height 122
click at [590, 243] on p "Jūlijs Madernieks" at bounding box center [829, 250] width 699 height 15
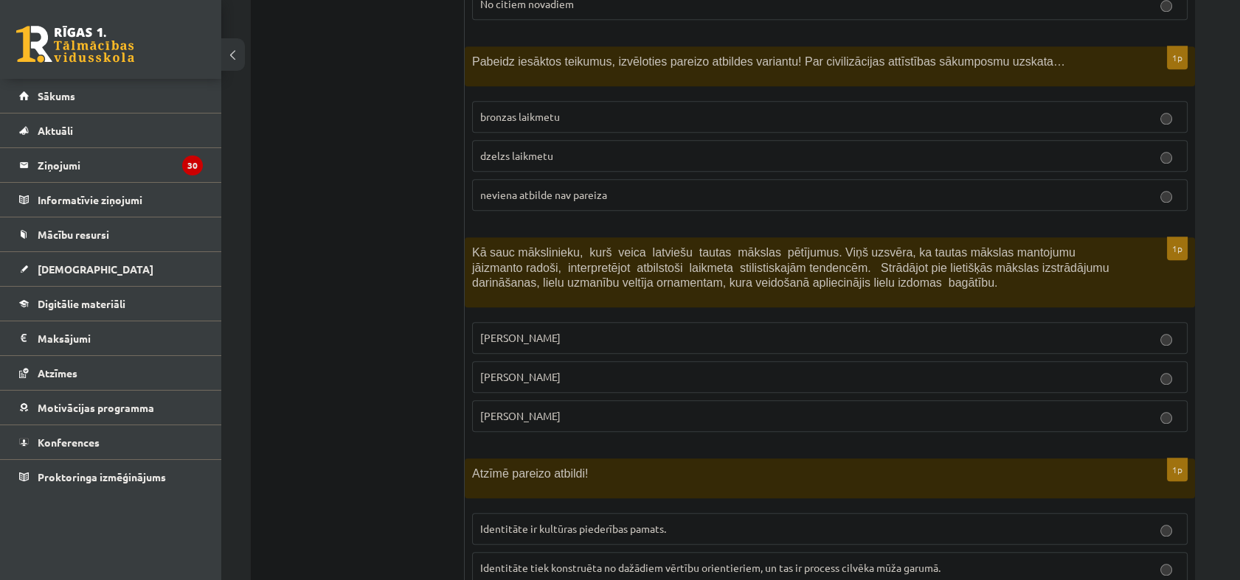
scroll to position [3329, 0]
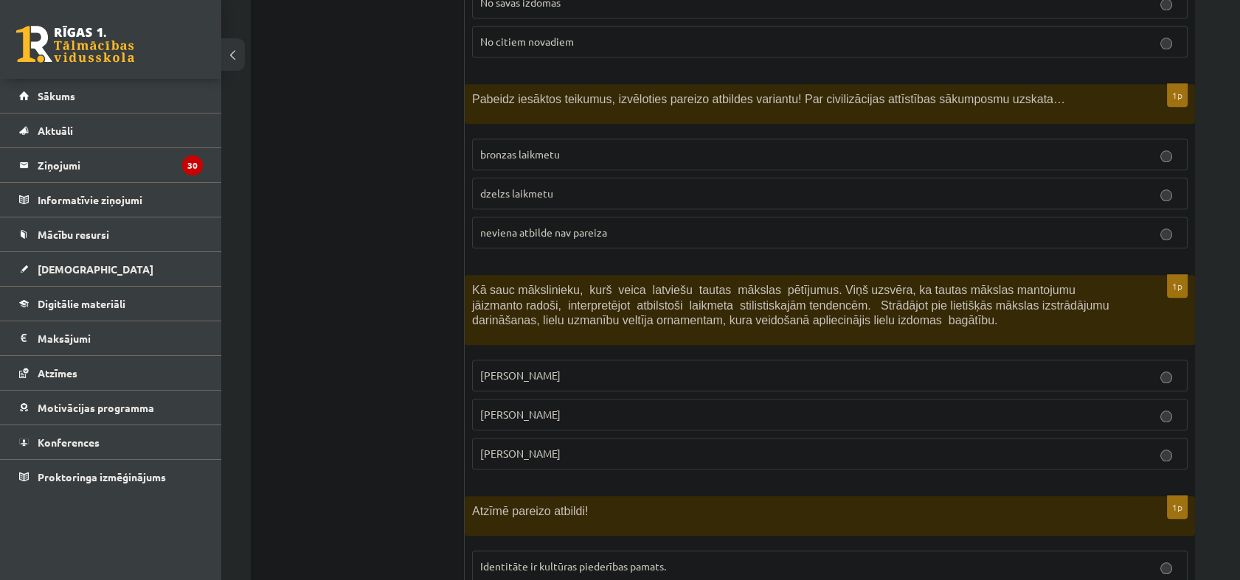
click at [622, 225] on p "neviena atbilde nav pareiza" at bounding box center [829, 232] width 699 height 15
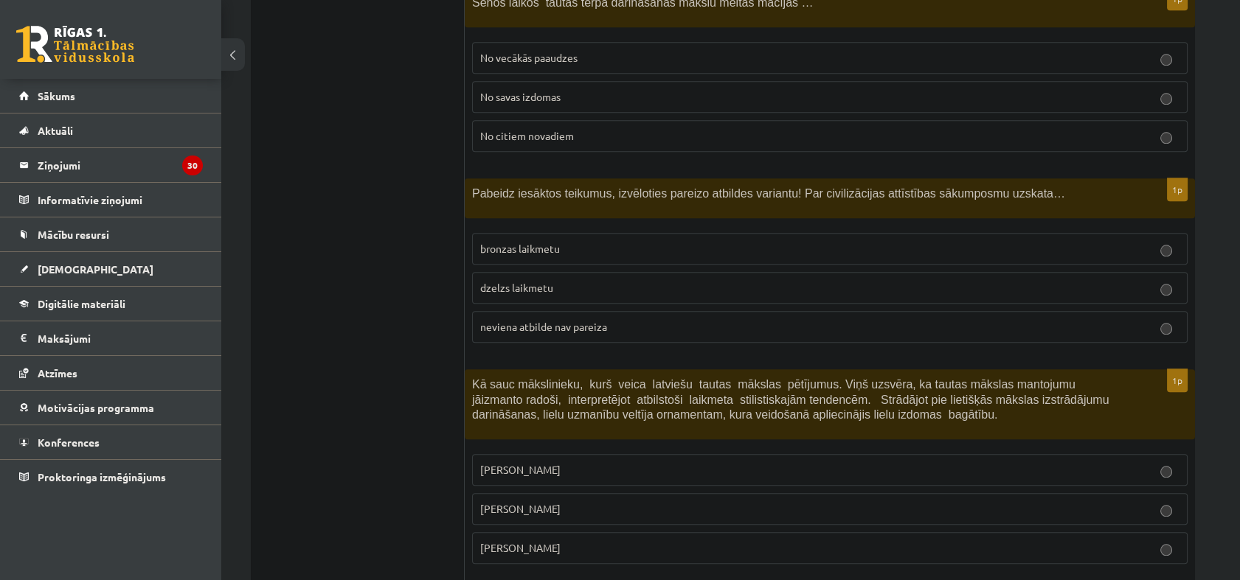
scroll to position [3166, 0]
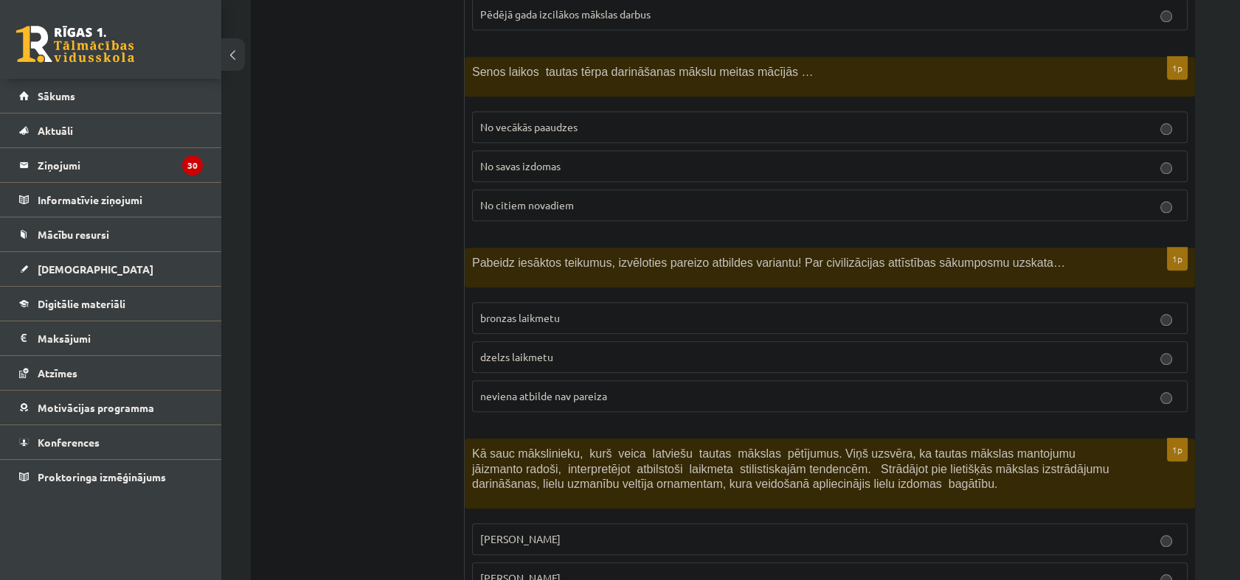
click at [527, 120] on span "No vecākās paaudzes" at bounding box center [528, 126] width 97 height 13
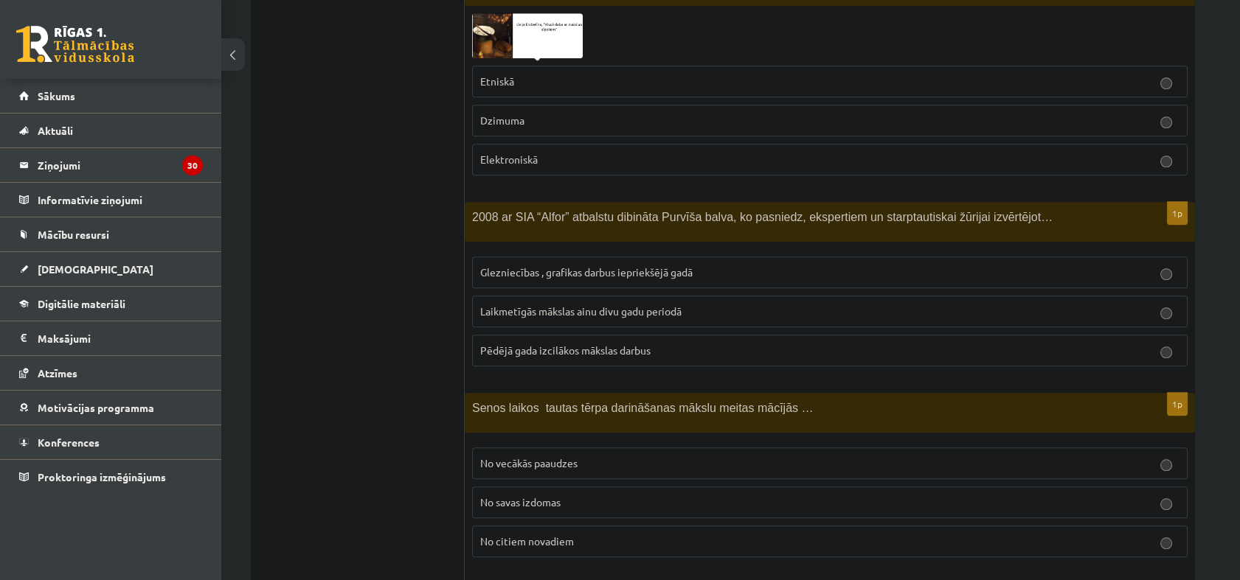
scroll to position [2755, 0]
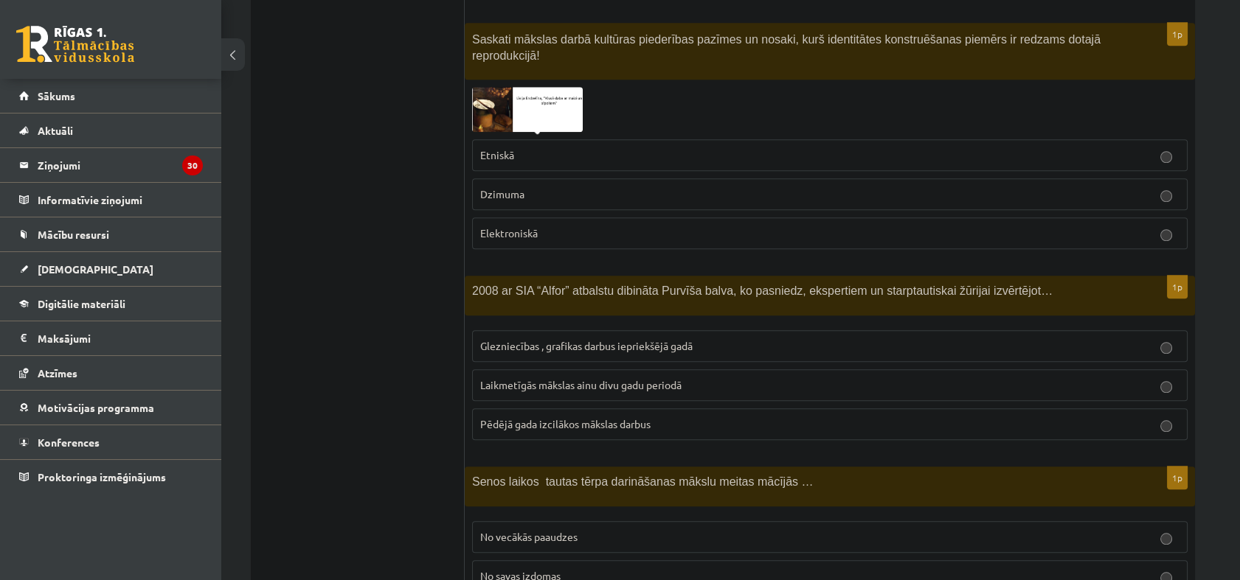
click at [594, 378] on span "Laikmetīgās mākslas ainu divu gadu periodā" at bounding box center [580, 384] width 201 height 13
click at [527, 111] on span at bounding box center [528, 123] width 24 height 24
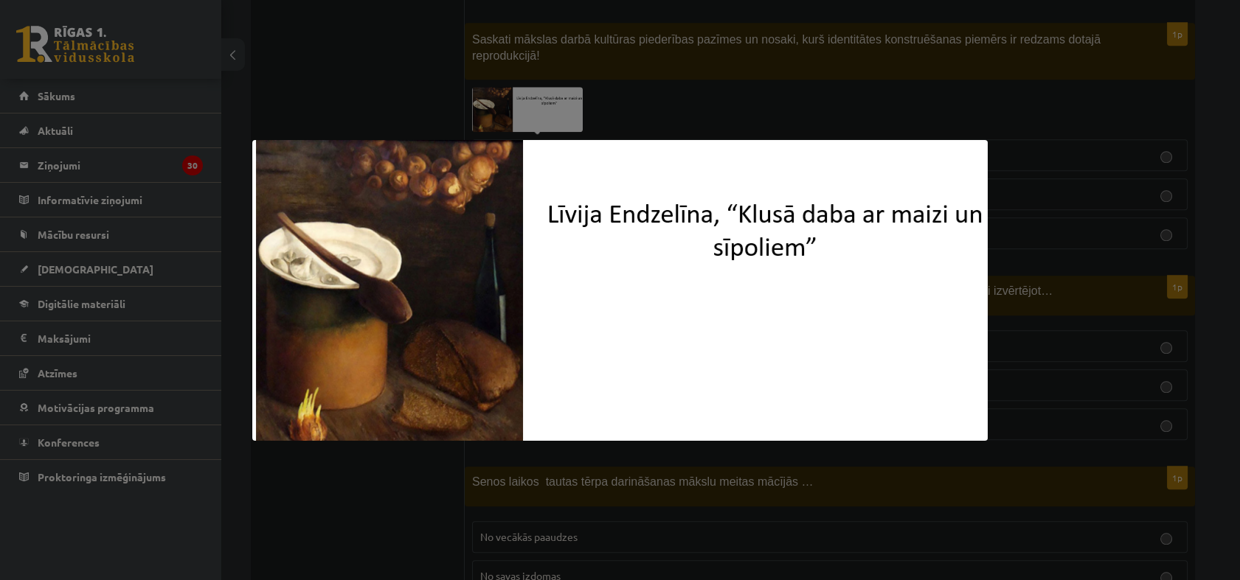
click at [621, 47] on div at bounding box center [620, 290] width 1240 height 580
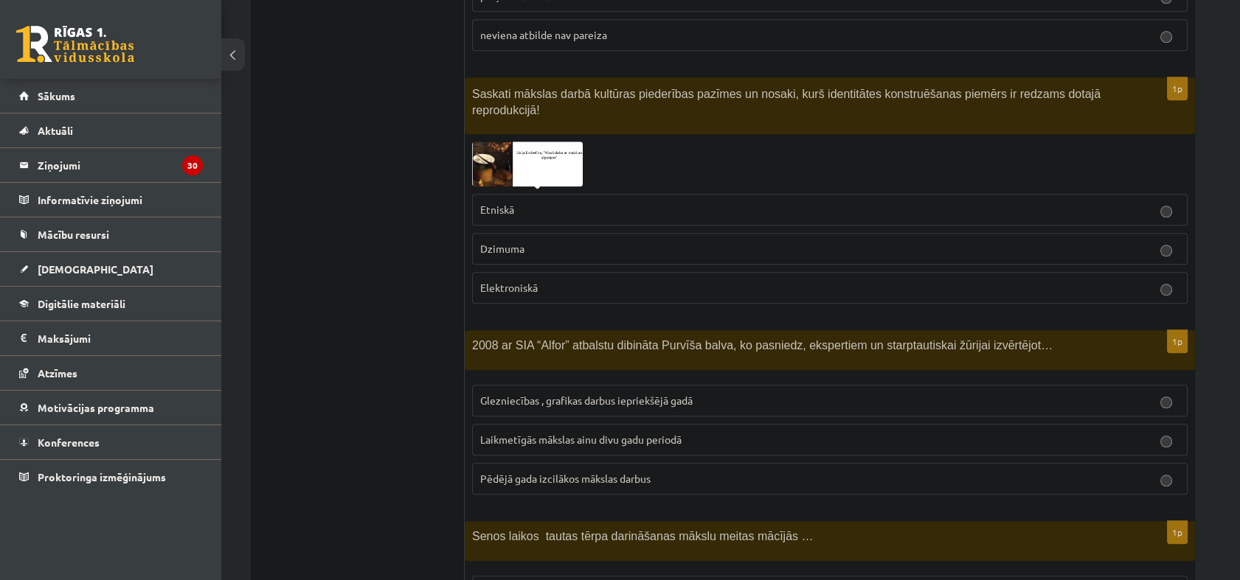
scroll to position [2510, 0]
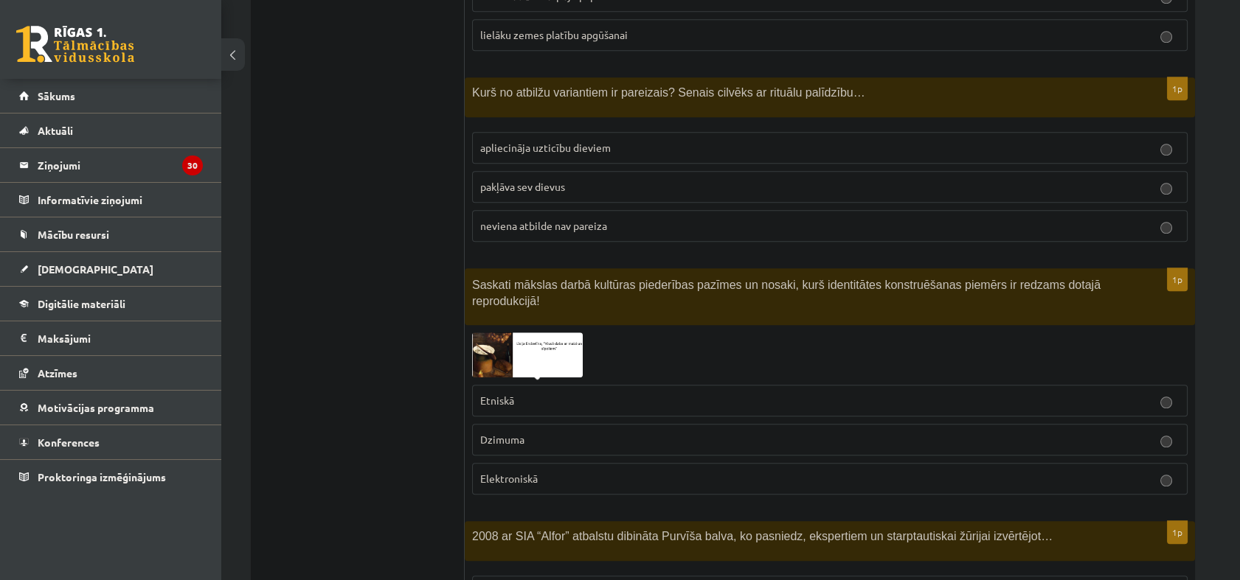
click at [538, 389] on label "Etniskā" at bounding box center [829, 401] width 715 height 32
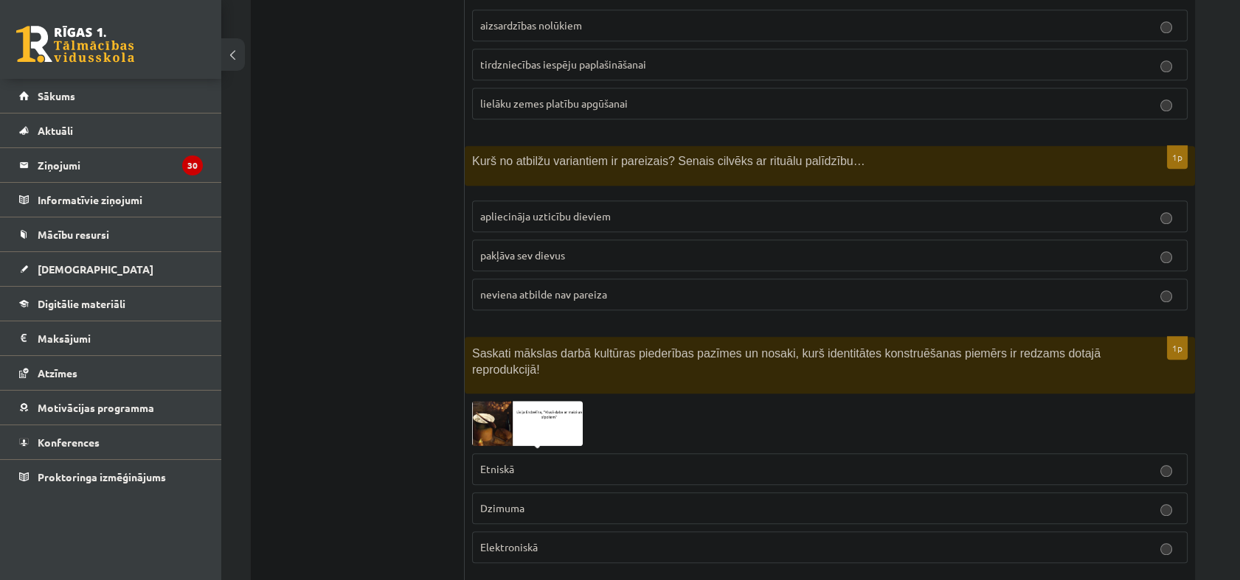
scroll to position [2346, 0]
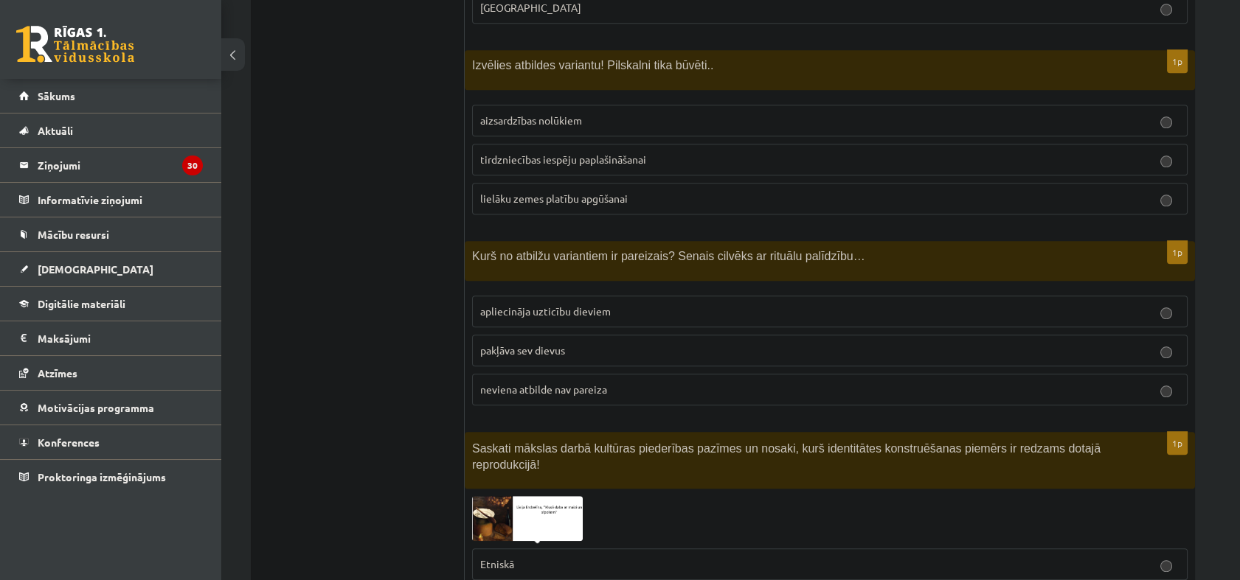
click at [510, 305] on span "apliecināja uzticību dieviem" at bounding box center [545, 311] width 131 height 13
click at [510, 118] on span "aizsardzības nolūkiem" at bounding box center [531, 120] width 102 height 13
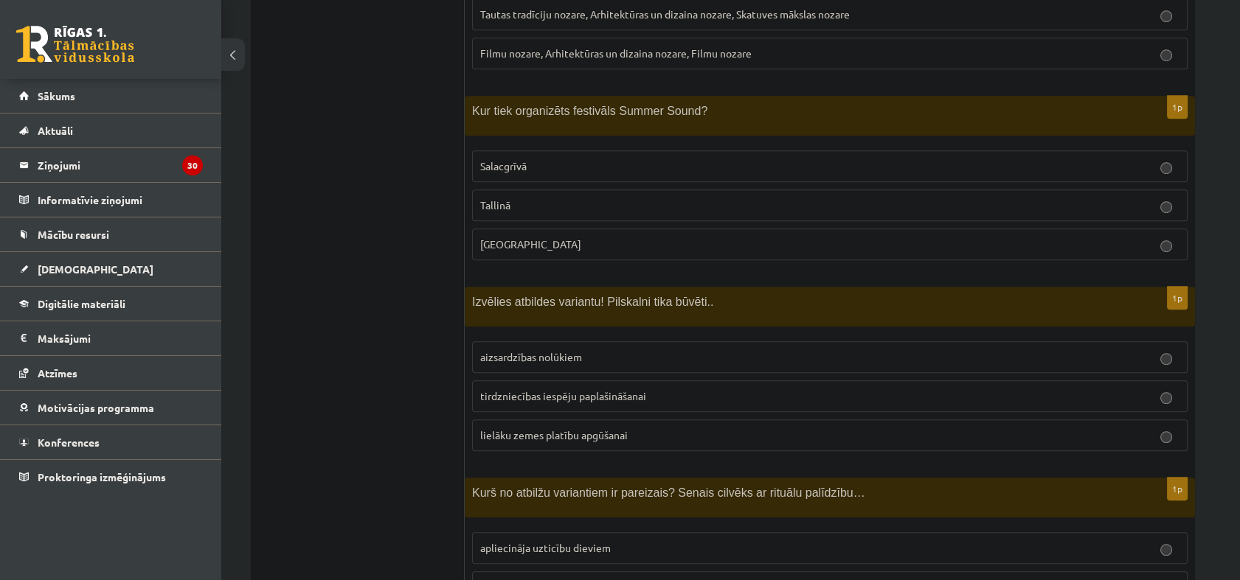
scroll to position [2101, 0]
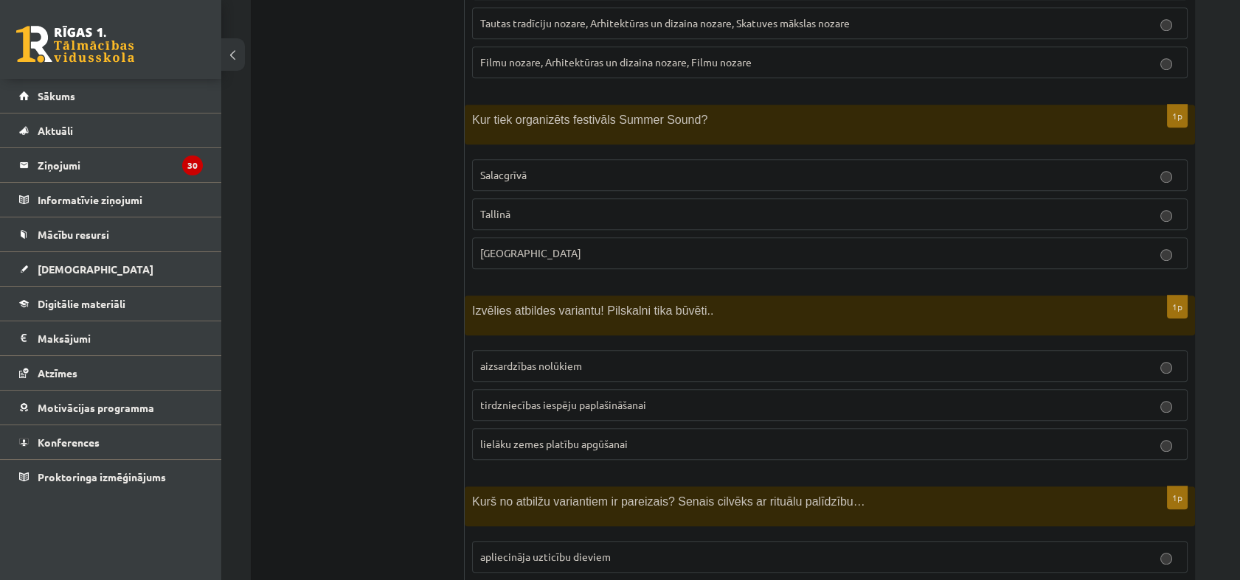
click at [611, 252] on p "Liepājā" at bounding box center [829, 253] width 699 height 15
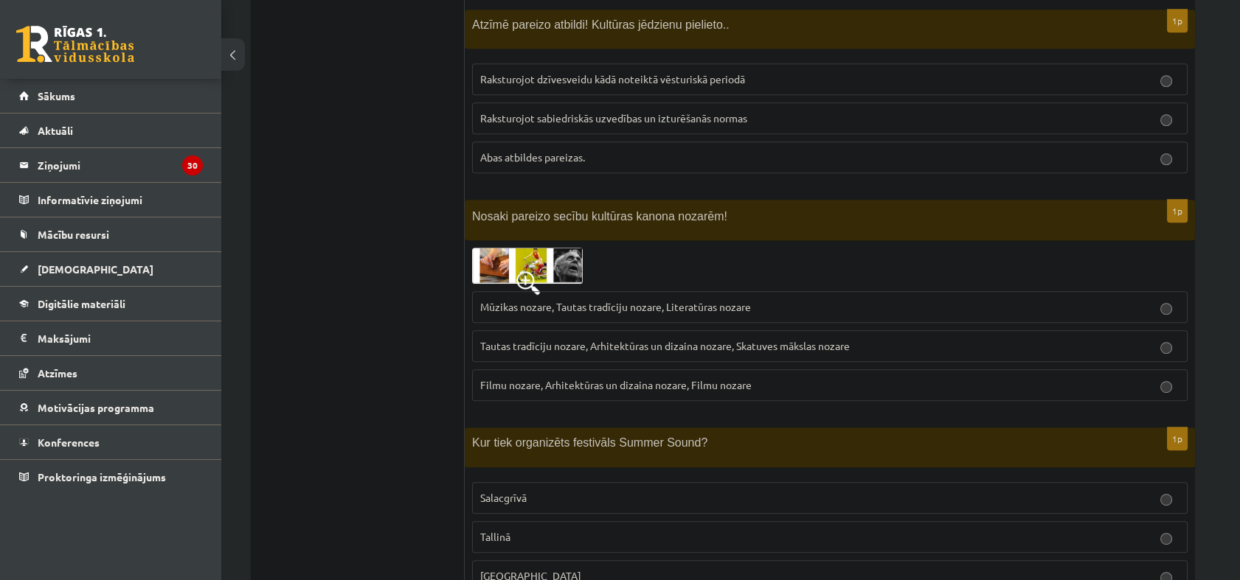
scroll to position [1772, 0]
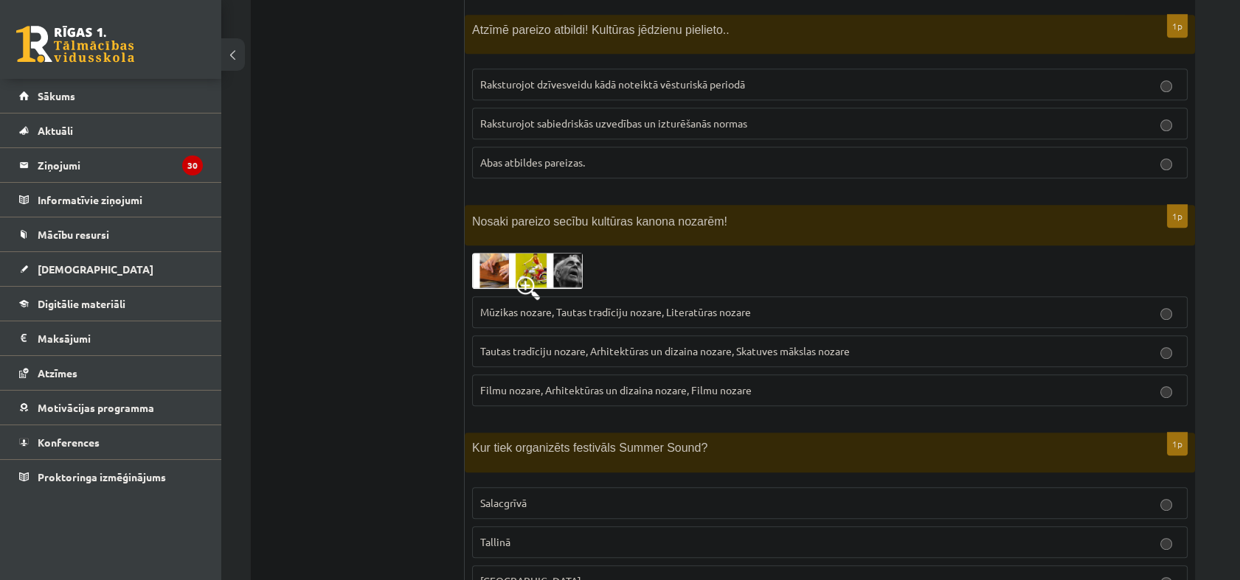
click at [561, 279] on img at bounding box center [527, 271] width 111 height 36
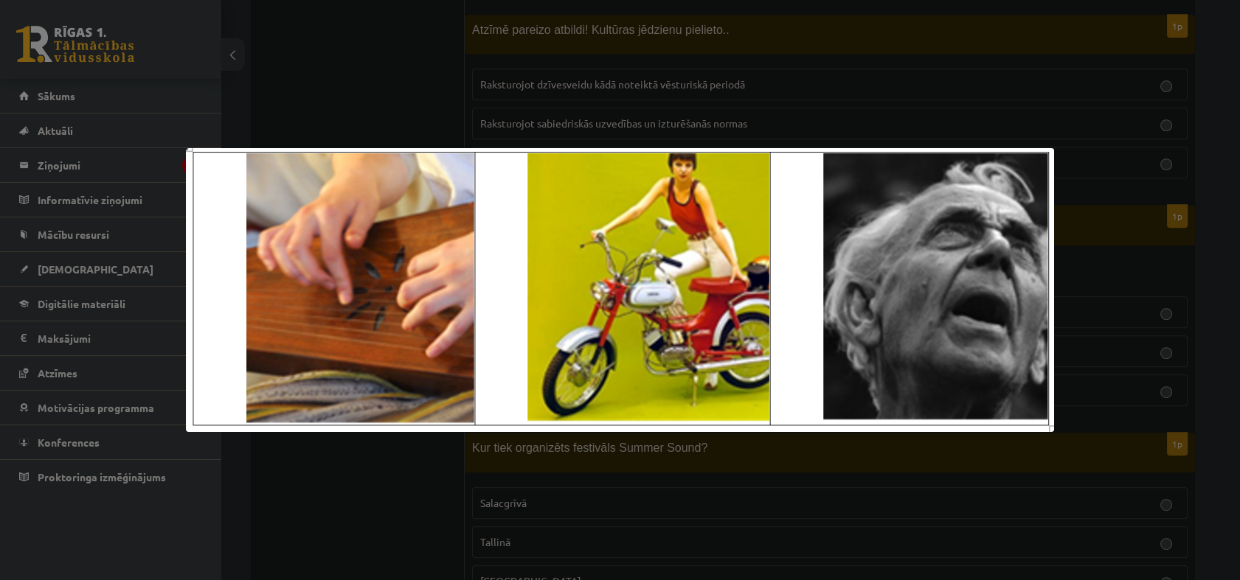
click at [325, 543] on div at bounding box center [620, 290] width 1240 height 580
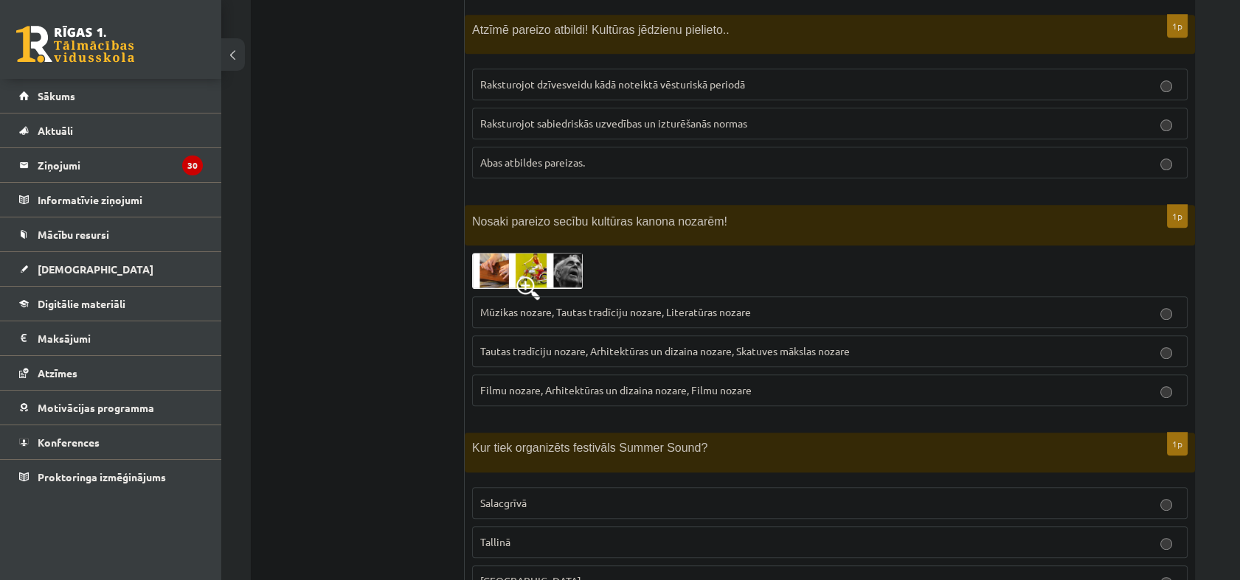
click at [524, 257] on img at bounding box center [527, 271] width 111 height 36
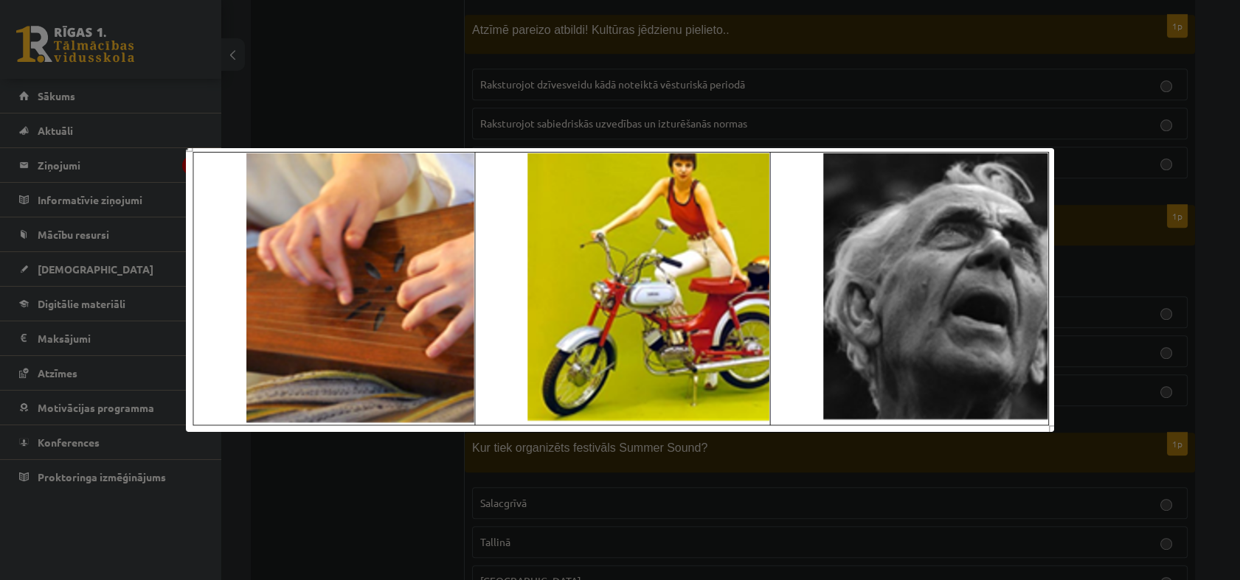
click at [322, 488] on div at bounding box center [620, 290] width 1240 height 580
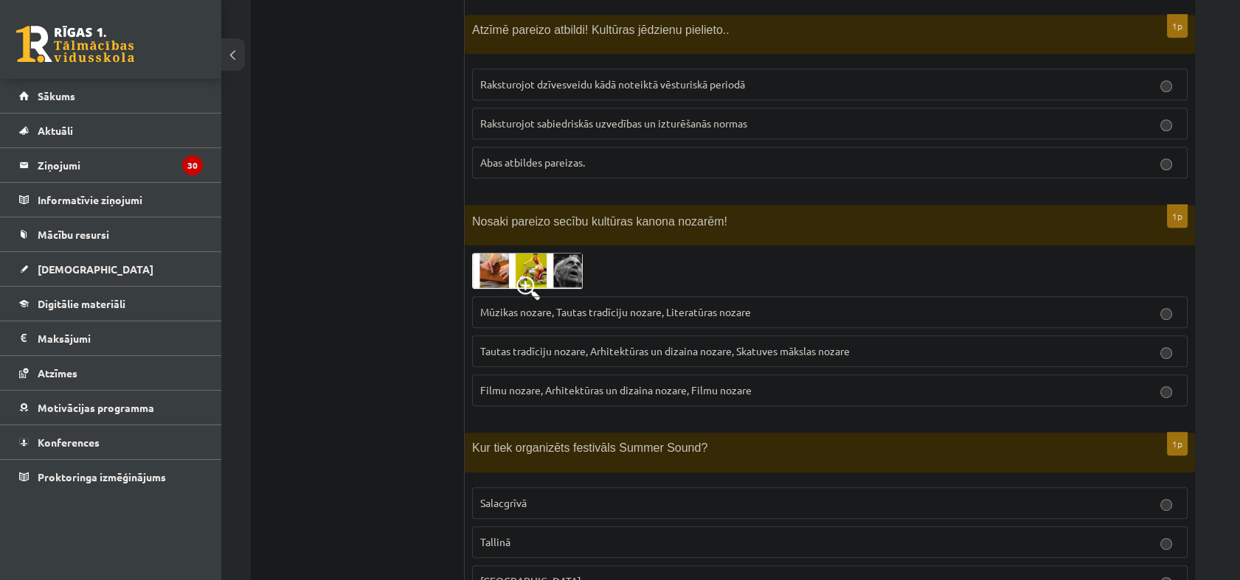
click at [533, 315] on p "Mūzikas nozare, Tautas tradīciju nozare, Literatūras nozare" at bounding box center [829, 312] width 699 height 15
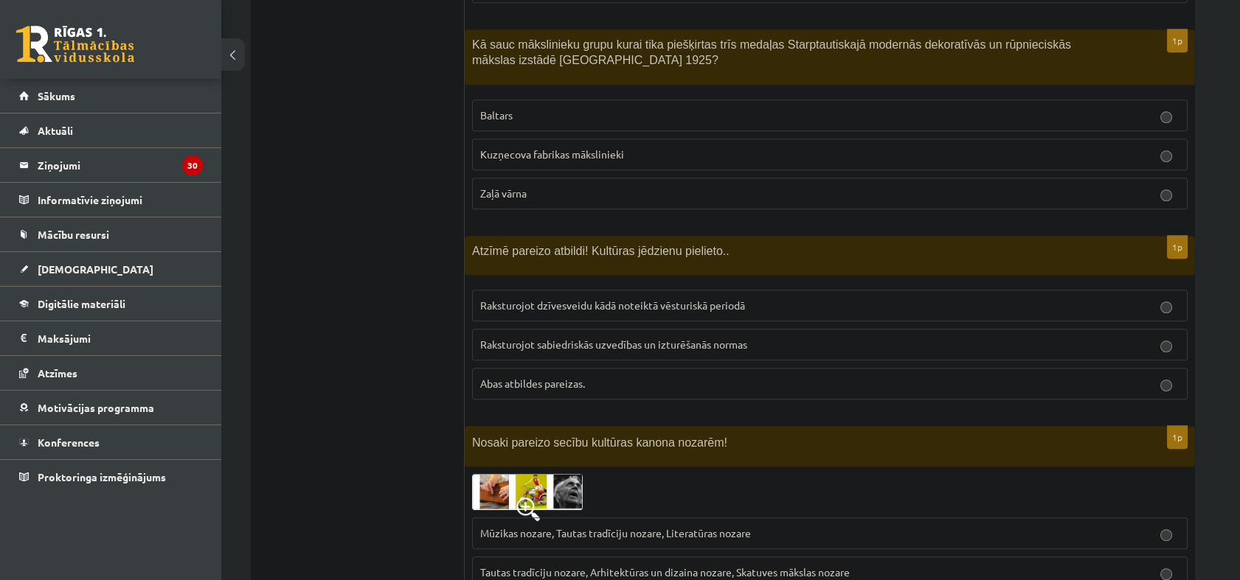
scroll to position [1527, 0]
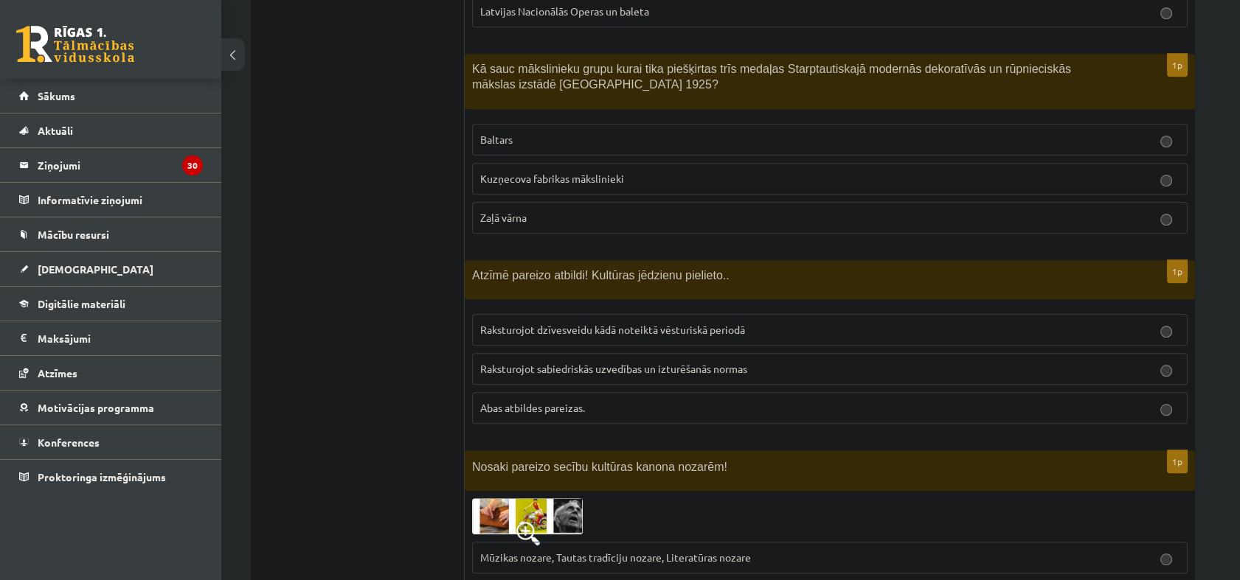
click at [549, 401] on span "Abas atbildes pareizas." at bounding box center [532, 407] width 105 height 13
click at [622, 126] on label "Baltars" at bounding box center [829, 140] width 715 height 32
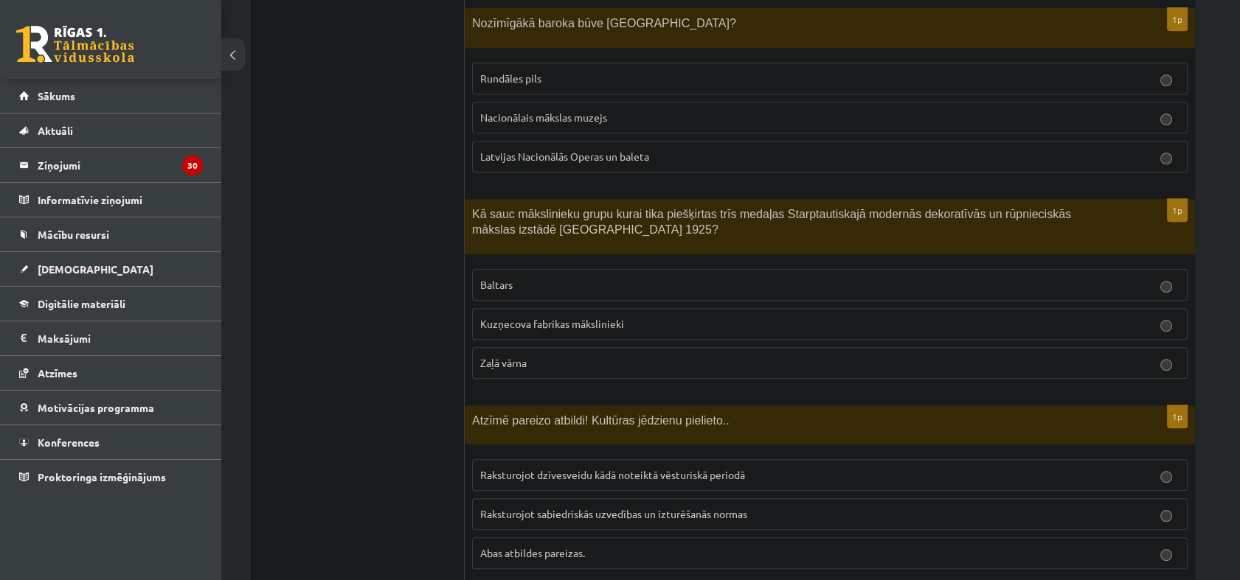
scroll to position [1199, 0]
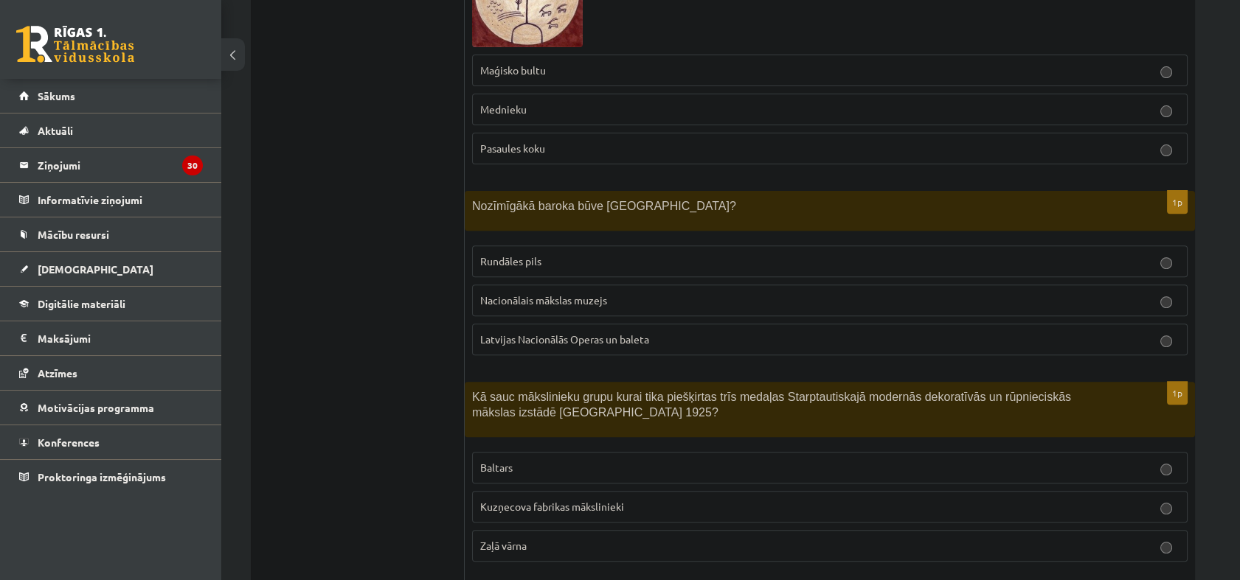
click at [510, 249] on label "Rundāles pils" at bounding box center [829, 262] width 715 height 32
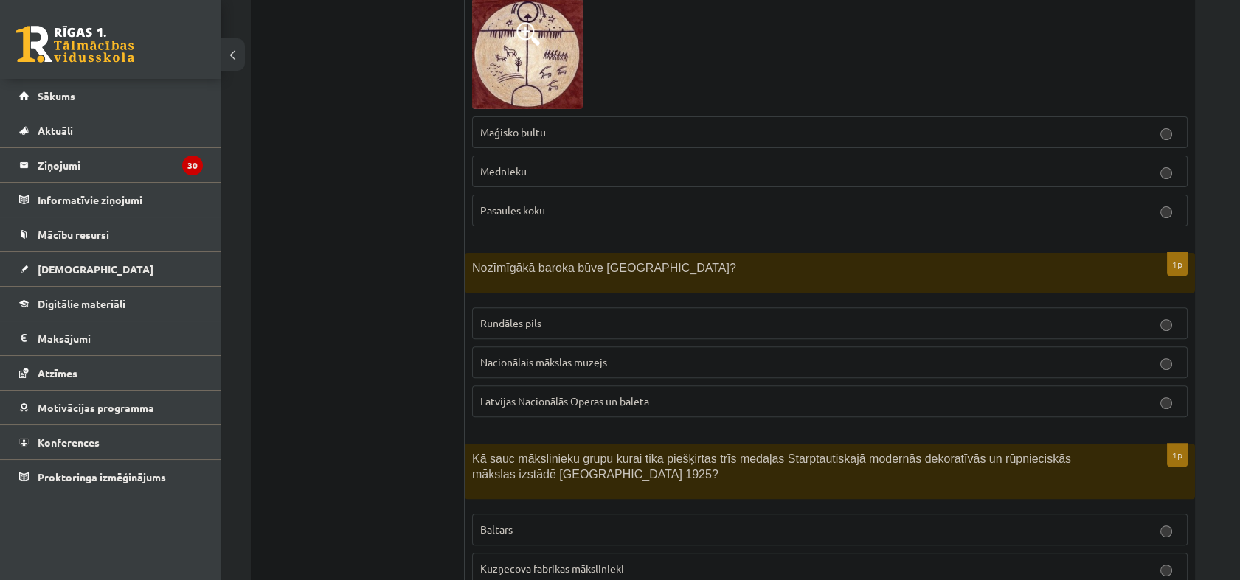
scroll to position [871, 0]
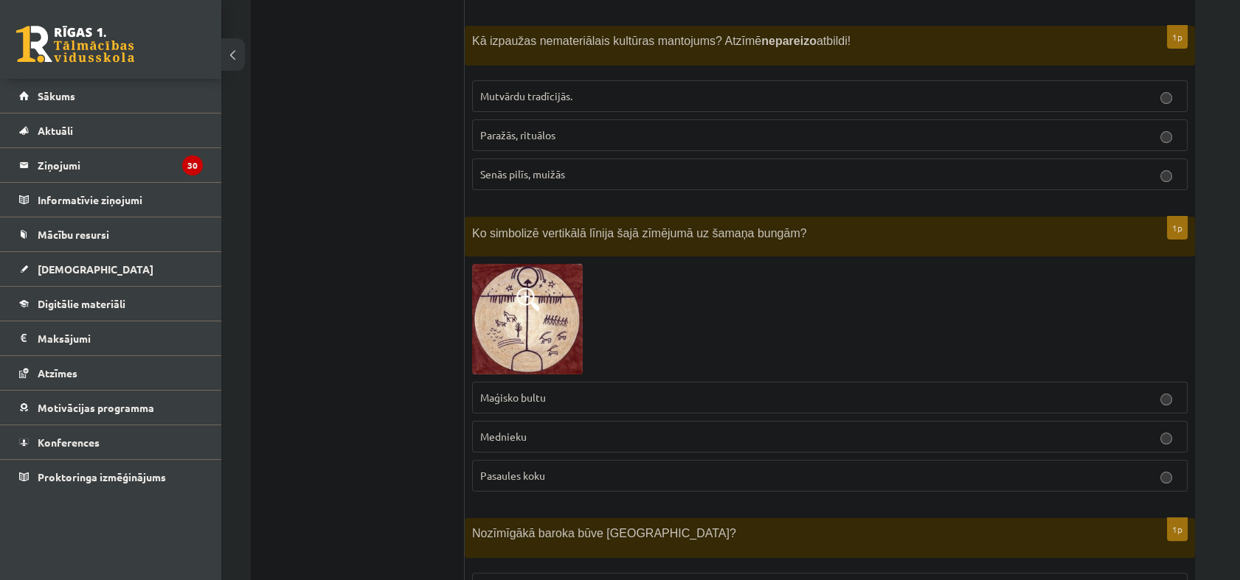
click at [547, 429] on p "Mednieku" at bounding box center [829, 436] width 699 height 15
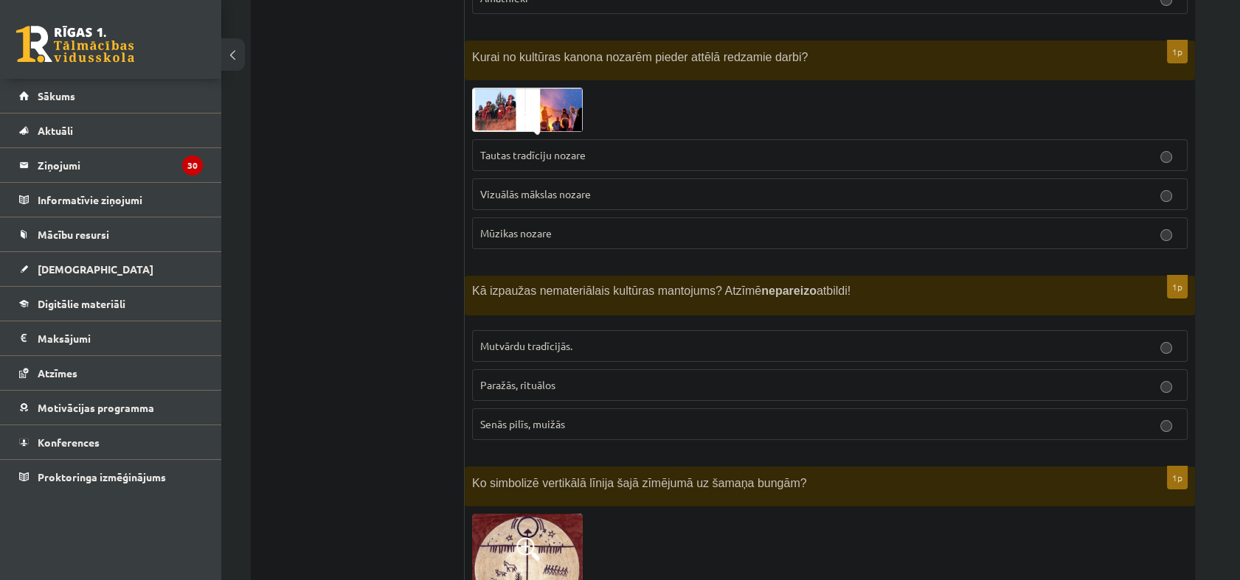
scroll to position [543, 0]
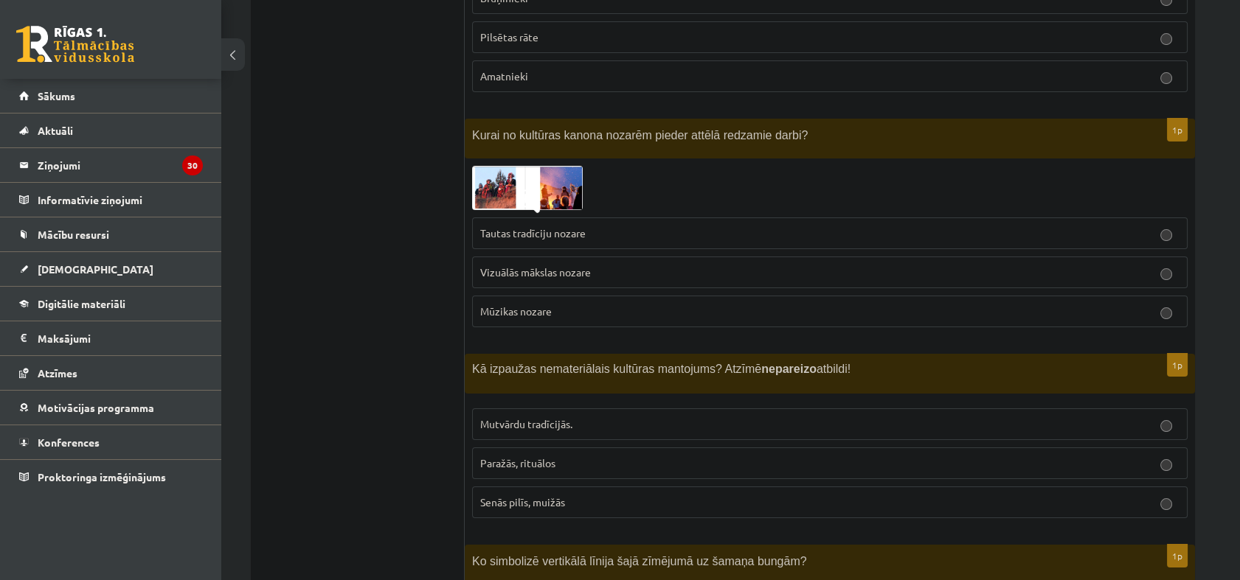
click at [720, 502] on p "Senās pilīs, muižās" at bounding box center [829, 502] width 699 height 15
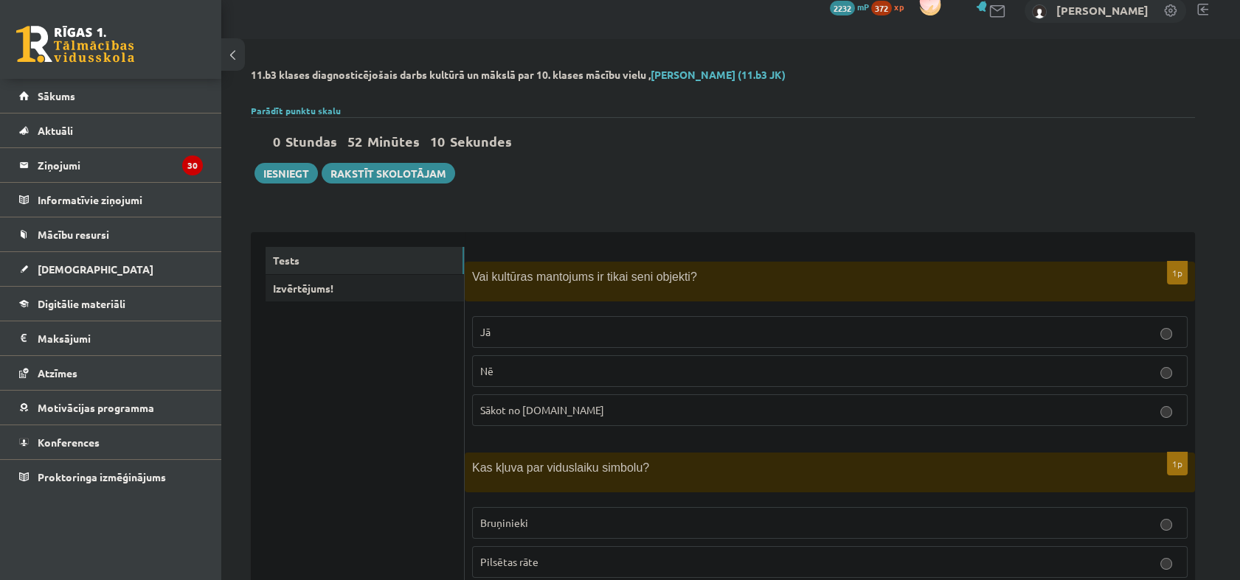
scroll to position [0, 0]
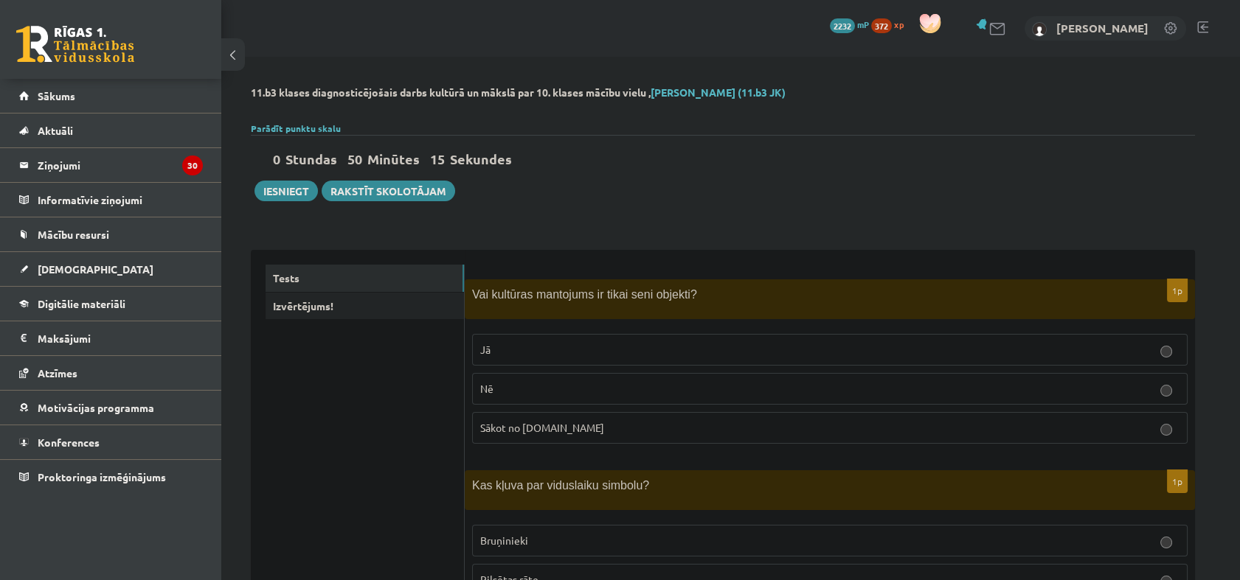
click at [240, 47] on button at bounding box center [233, 54] width 24 height 32
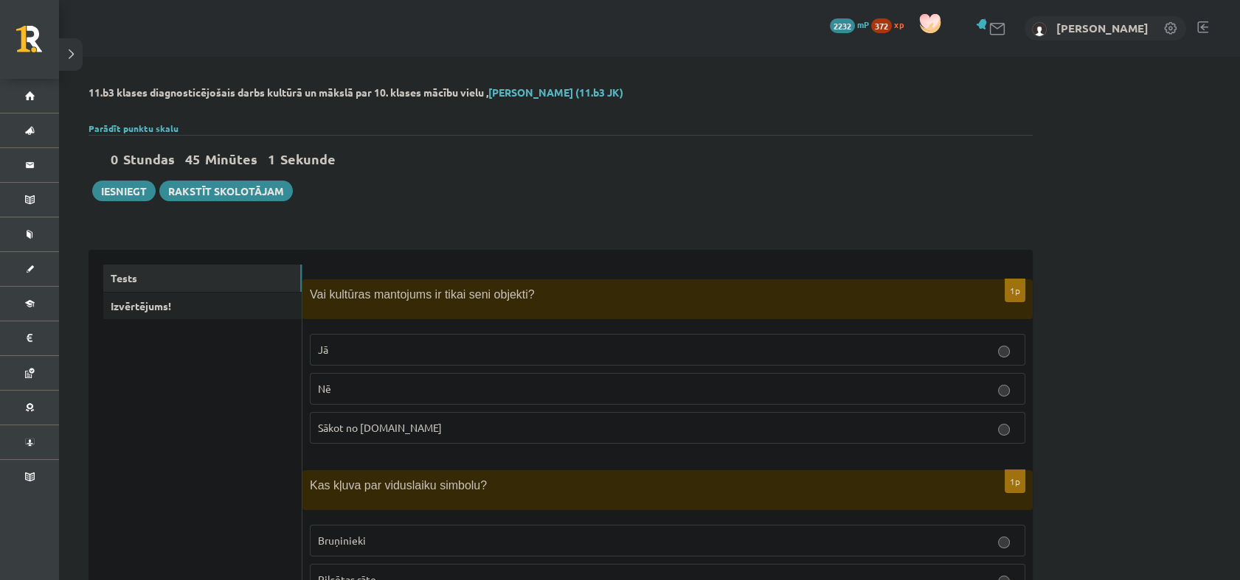
click at [775, 321] on div "1p Vai kultūras mantojums ir tikai seni objekti? Jā Nē Sākot no 10.gs" at bounding box center [667, 368] width 730 height 176
click at [127, 183] on button "Iesniegt" at bounding box center [123, 191] width 63 height 21
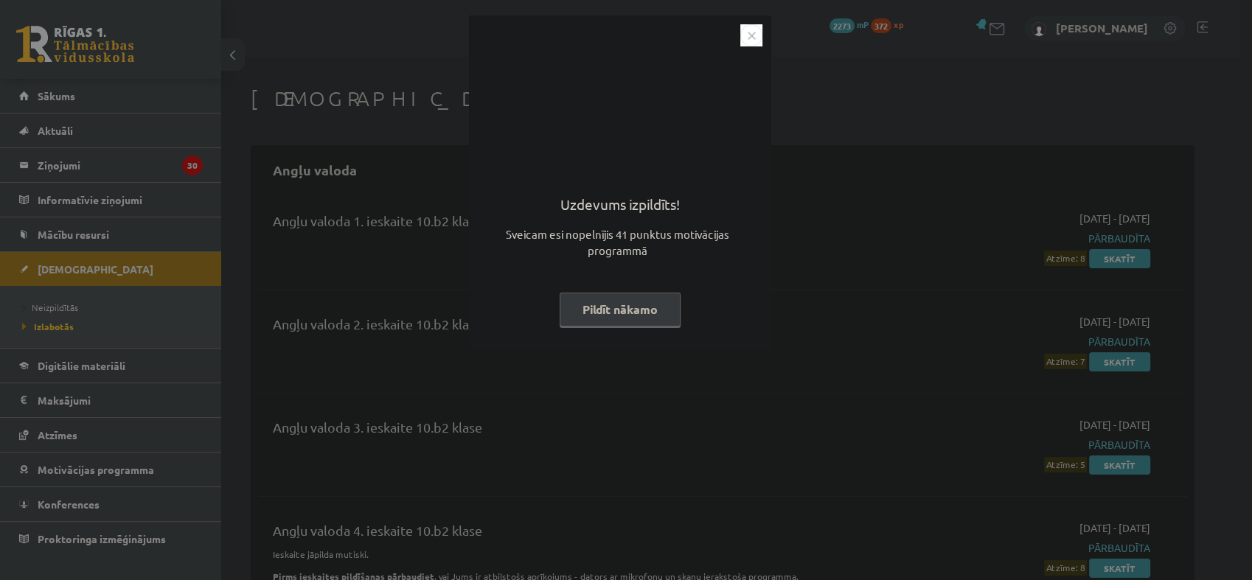
click at [656, 308] on button "Pildīt nākamo" at bounding box center [620, 310] width 121 height 34
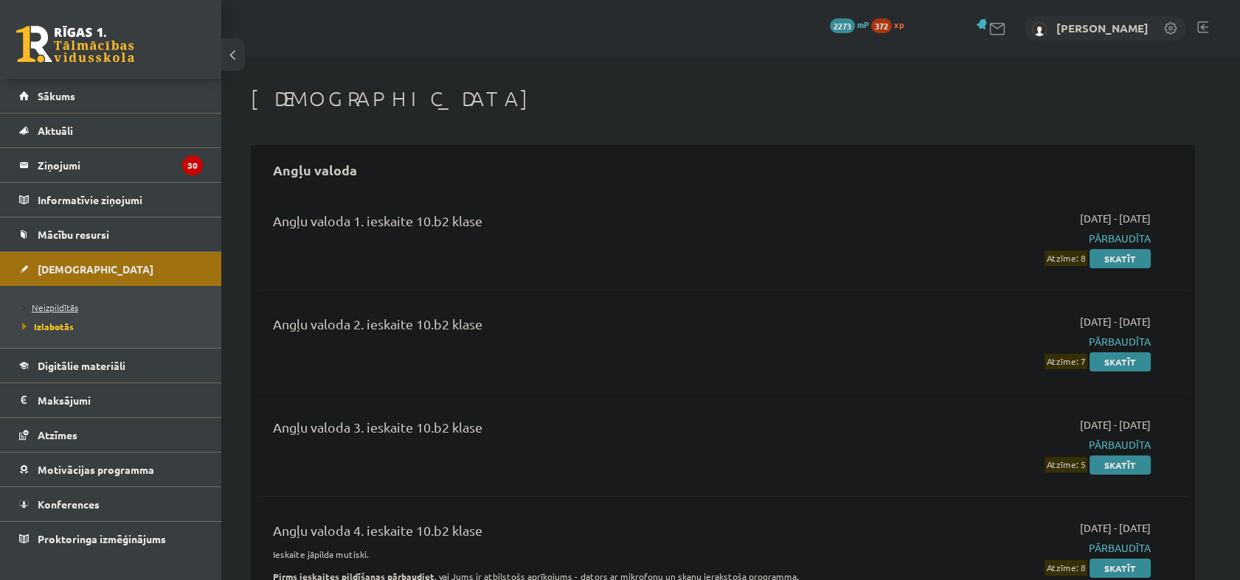
click at [76, 302] on span "Neizpildītās" at bounding box center [50, 308] width 56 height 12
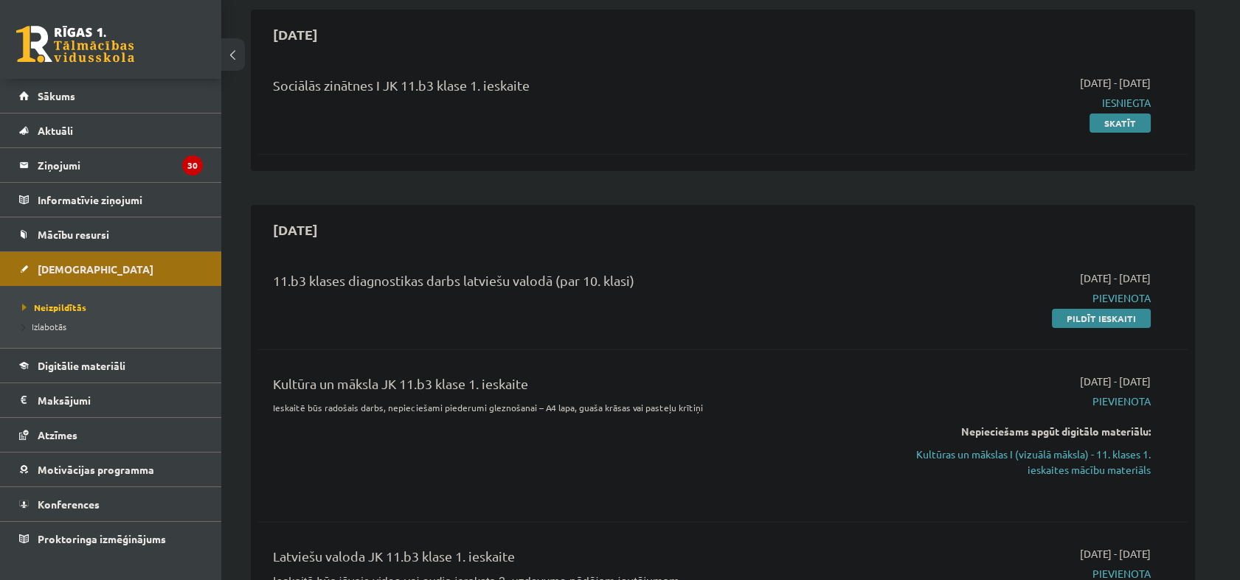
scroll to position [164, 0]
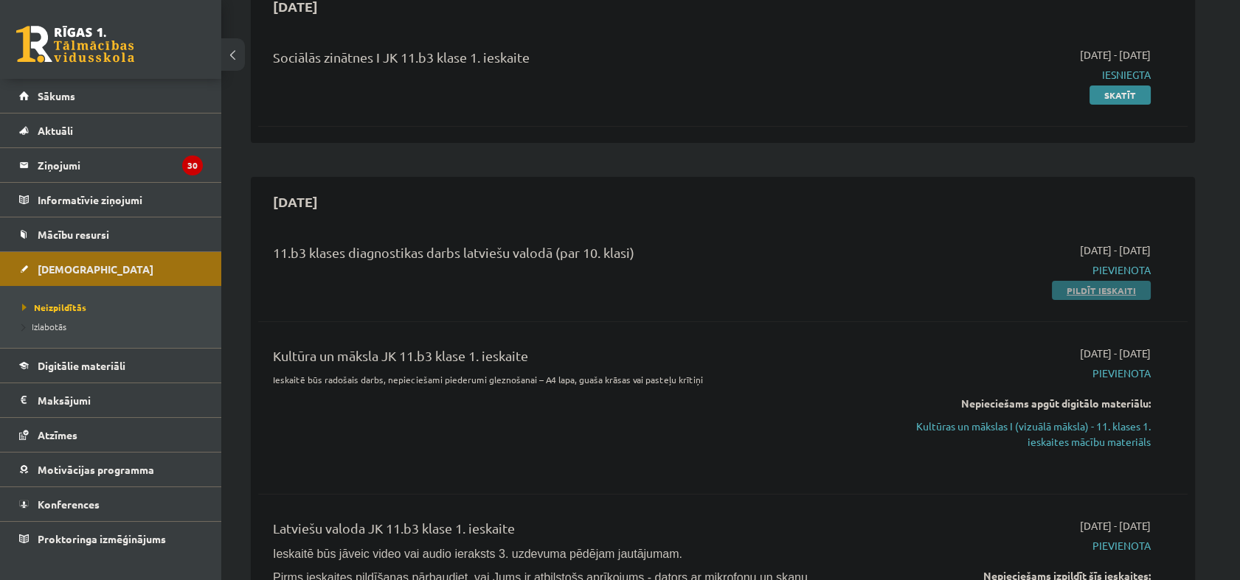
click at [1065, 287] on link "Pildīt ieskaiti" at bounding box center [1101, 290] width 99 height 19
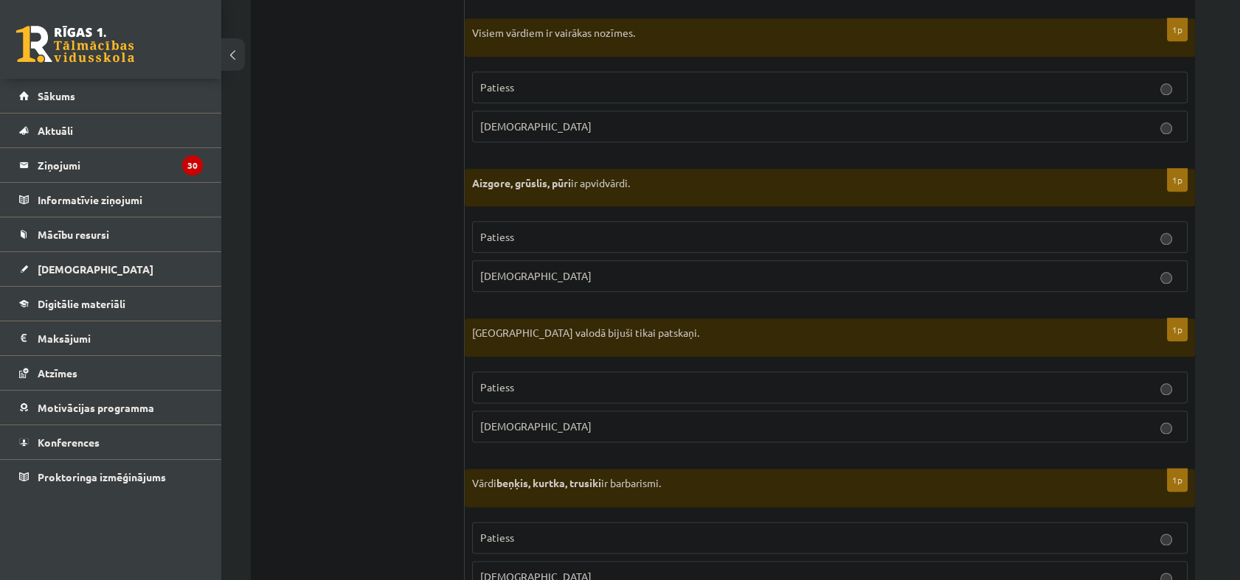
scroll to position [4294, 0]
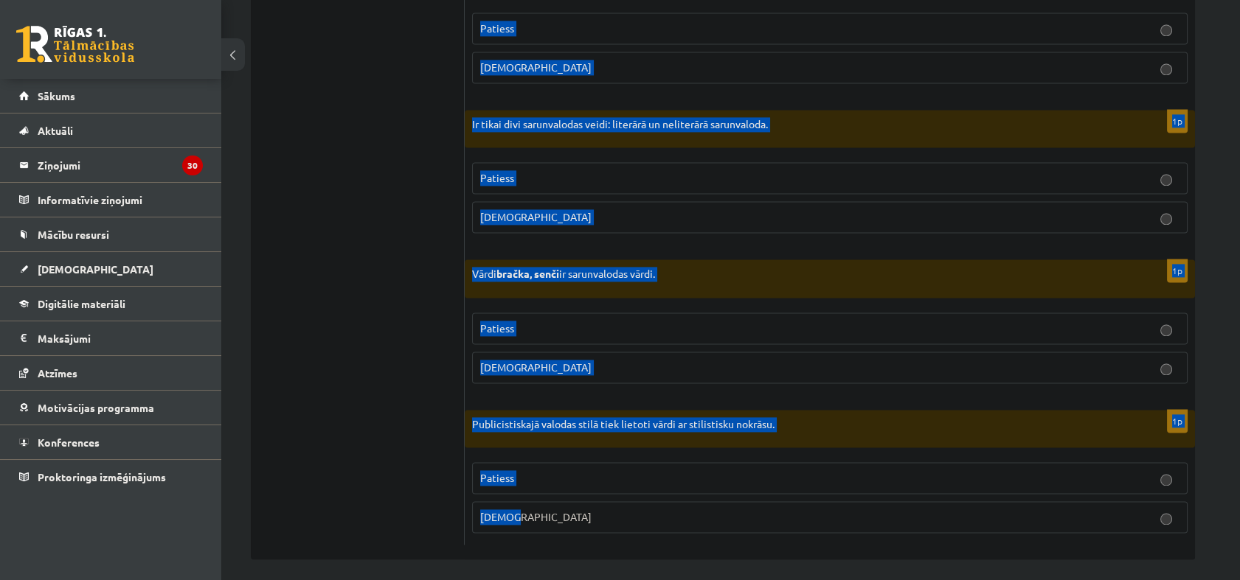
drag, startPoint x: 478, startPoint y: 266, endPoint x: 884, endPoint y: 519, distance: 479.1
copy form "Apgalvojums ir patiess vai nepatiess? 1p Latviešu valodā ir tikai 3 izloksnes. …"
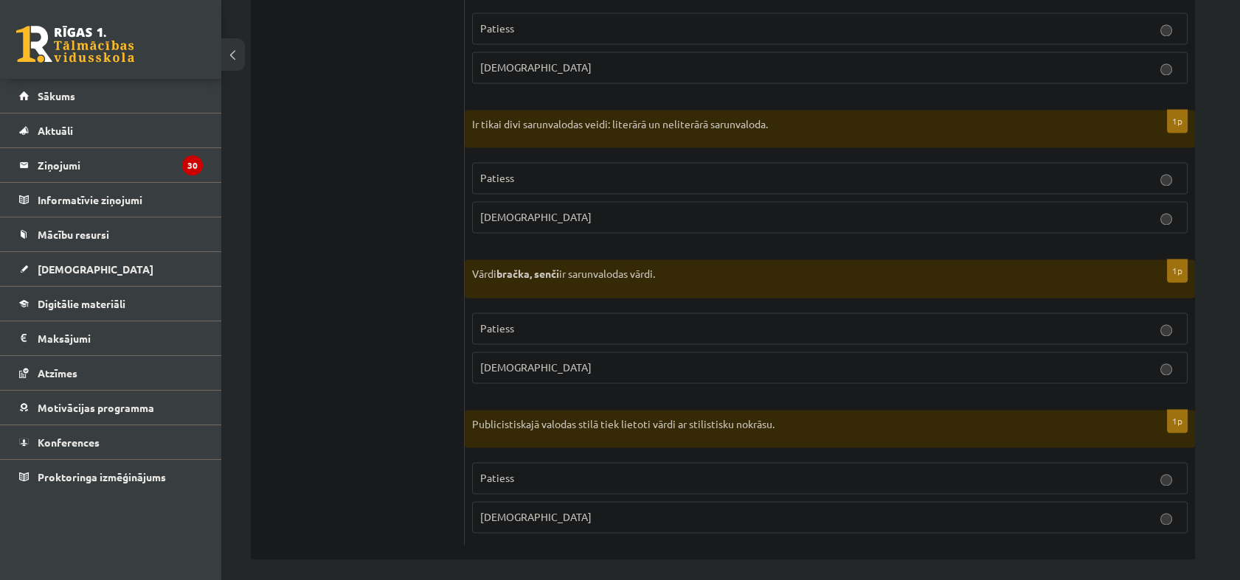
click at [562, 462] on label "Patiess" at bounding box center [829, 478] width 715 height 32
drag, startPoint x: 643, startPoint y: 354, endPoint x: 492, endPoint y: 305, distance: 158.8
click at [492, 305] on fieldset "Patiess Aplams" at bounding box center [829, 346] width 715 height 83
drag, startPoint x: 492, startPoint y: 305, endPoint x: 254, endPoint y: 383, distance: 250.5
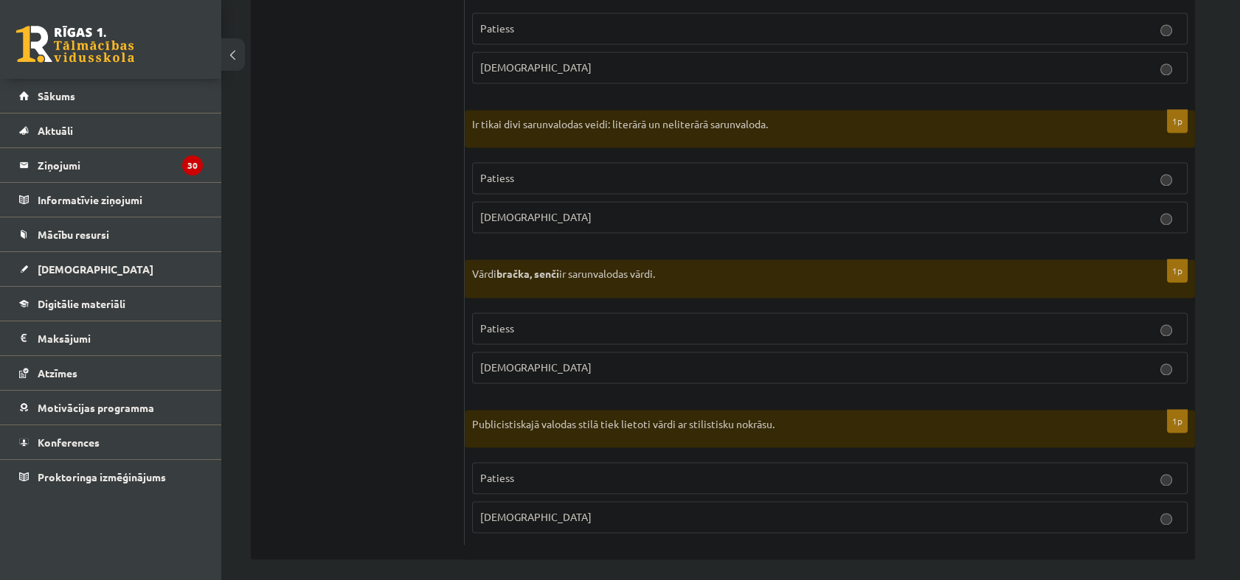
click at [611, 321] on p "Patiess" at bounding box center [829, 328] width 699 height 15
click at [608, 183] on label "Patiess" at bounding box center [829, 178] width 715 height 32
click at [640, 21] on p "Patiess" at bounding box center [829, 28] width 699 height 15
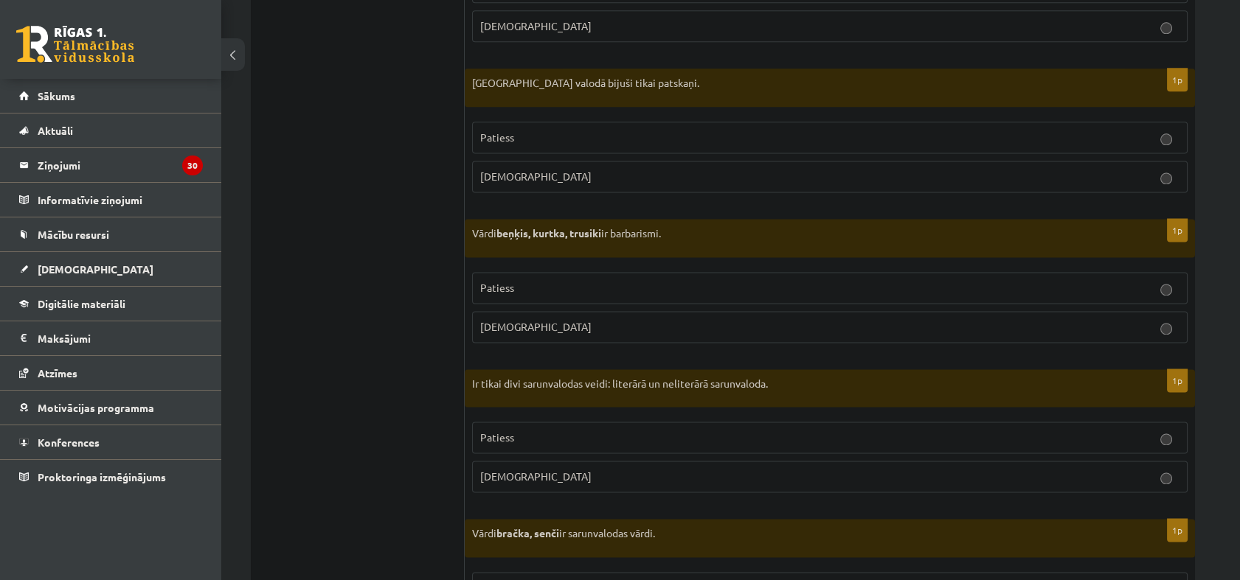
scroll to position [3966, 0]
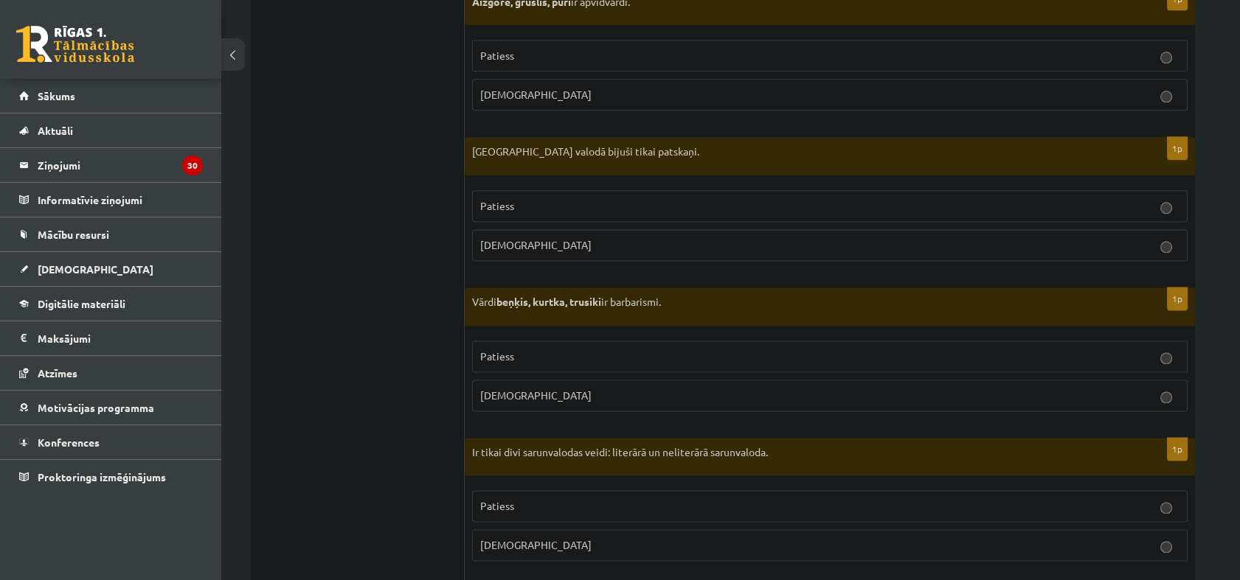
click at [721, 253] on fieldset "Patiess Aplams" at bounding box center [829, 224] width 715 height 83
click at [703, 237] on p "Aplams" at bounding box center [829, 244] width 699 height 15
click at [948, 65] on fieldset "Patiess Aplams" at bounding box center [829, 73] width 715 height 83
click at [943, 48] on p "Patiess" at bounding box center [829, 55] width 699 height 15
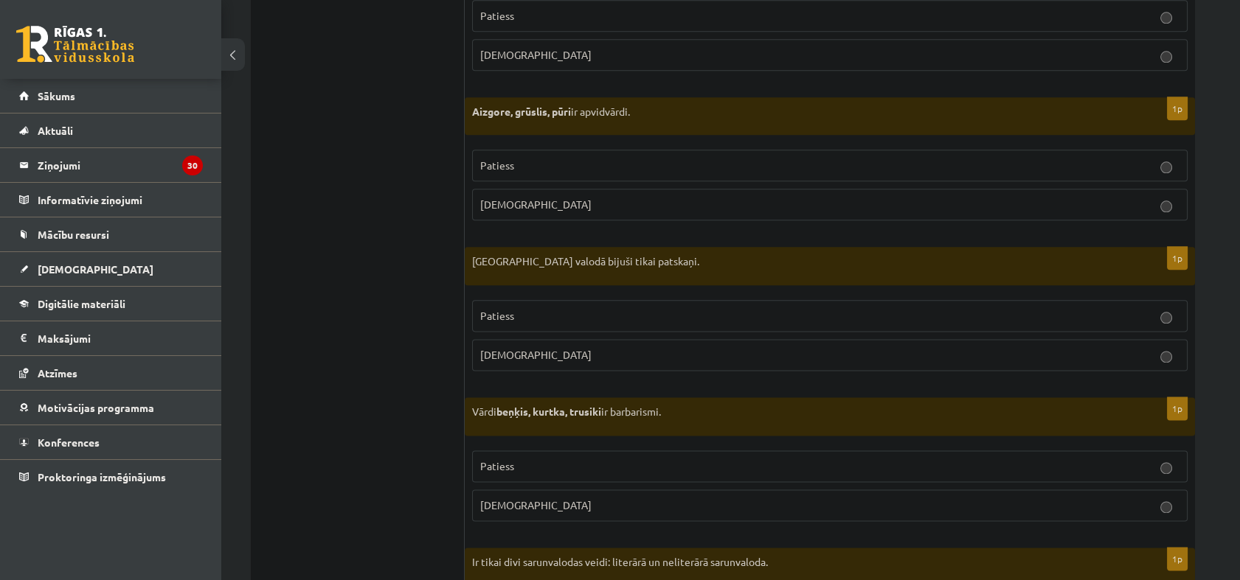
scroll to position [3638, 0]
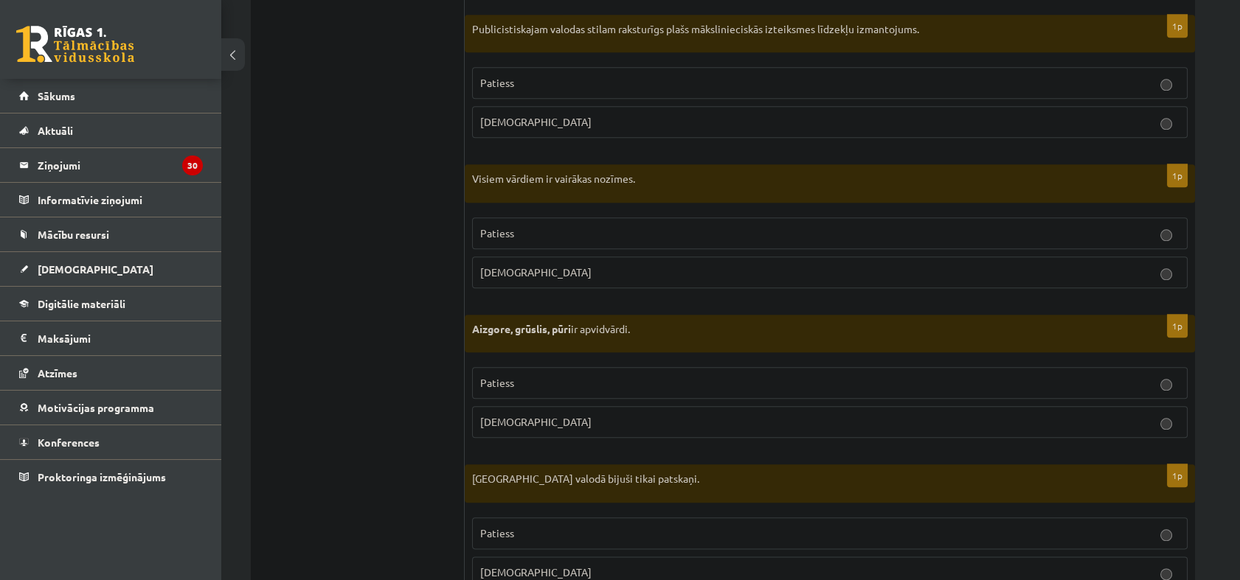
click at [864, 271] on p "Aplams" at bounding box center [829, 272] width 699 height 15
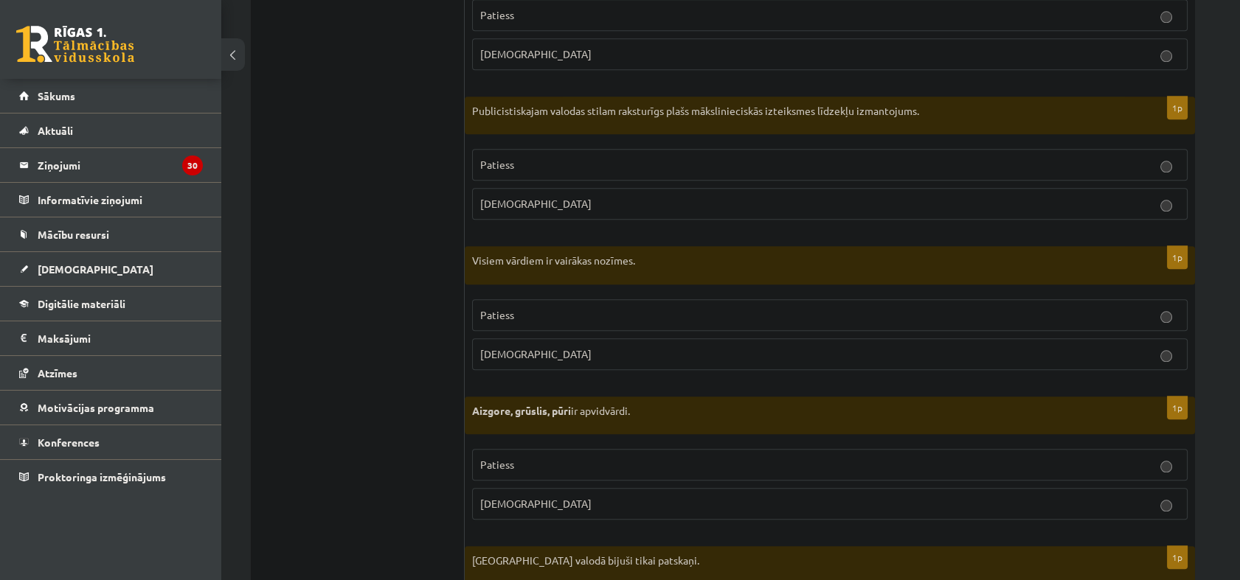
click at [612, 164] on p "Patiess" at bounding box center [829, 164] width 699 height 15
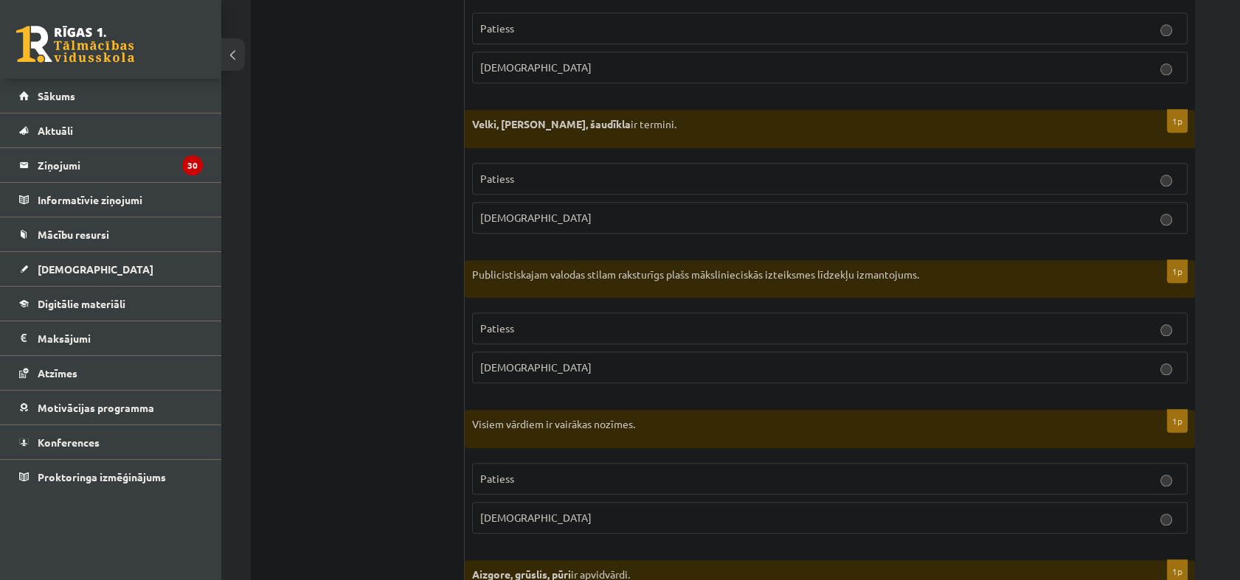
click at [639, 210] on p "Aplams" at bounding box center [829, 217] width 699 height 15
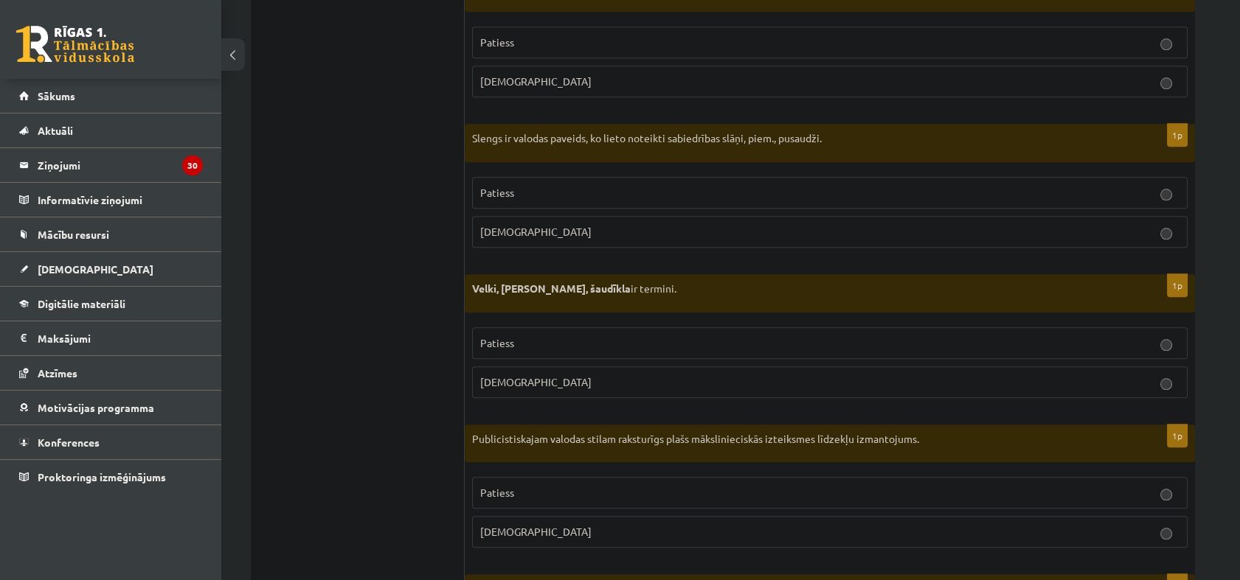
click at [537, 185] on p "Patiess" at bounding box center [829, 192] width 699 height 15
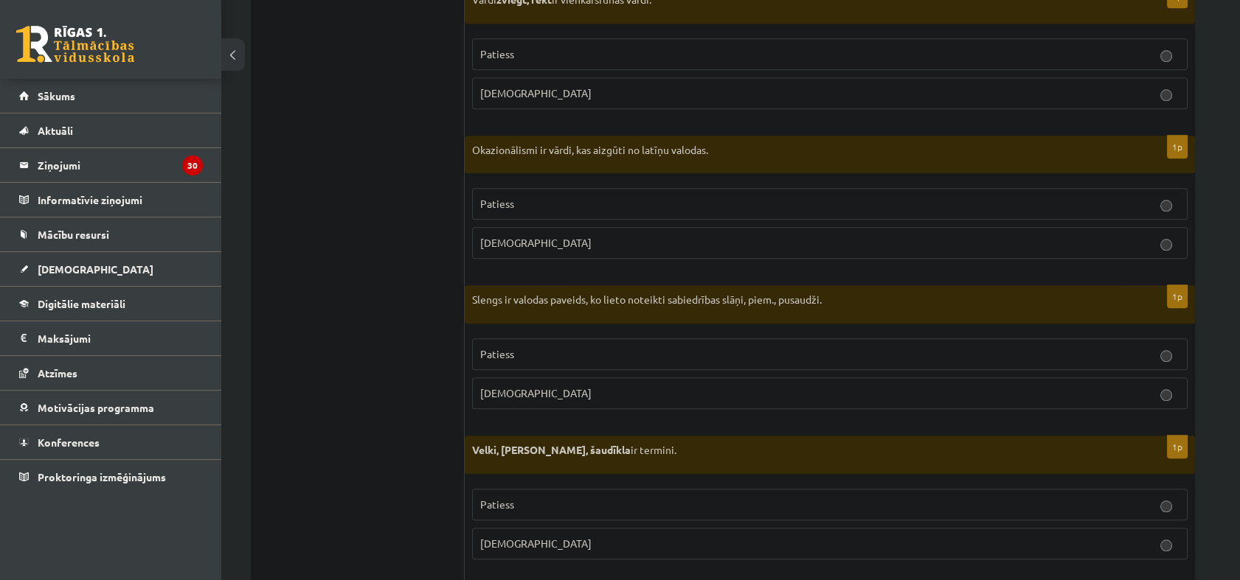
scroll to position [3065, 0]
click at [556, 237] on p "Aplams" at bounding box center [829, 244] width 699 height 15
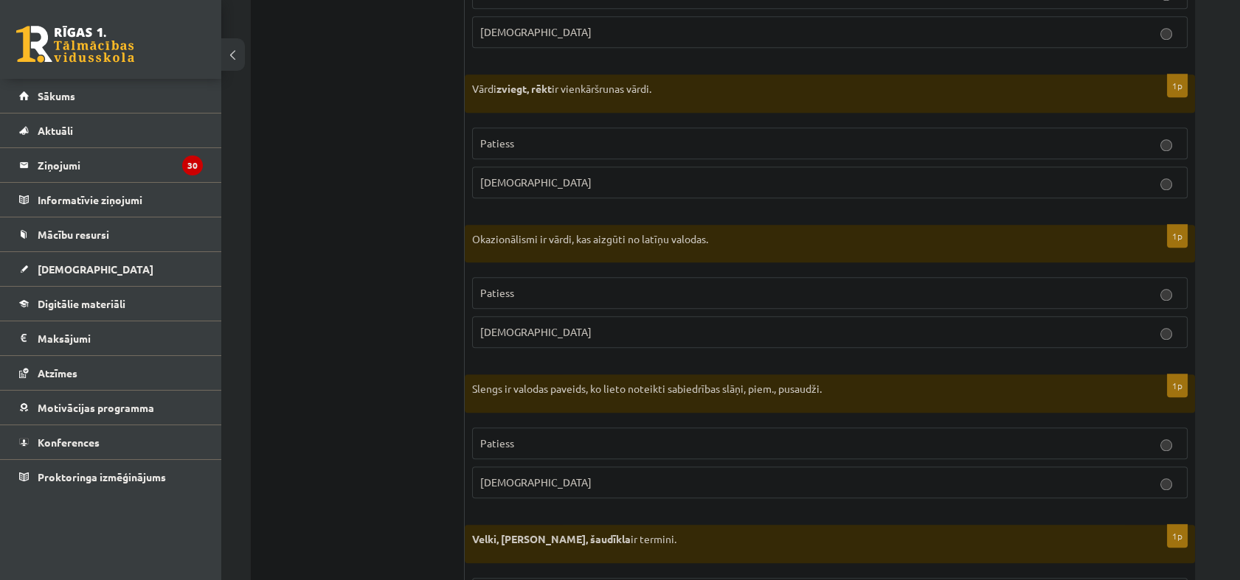
scroll to position [2901, 0]
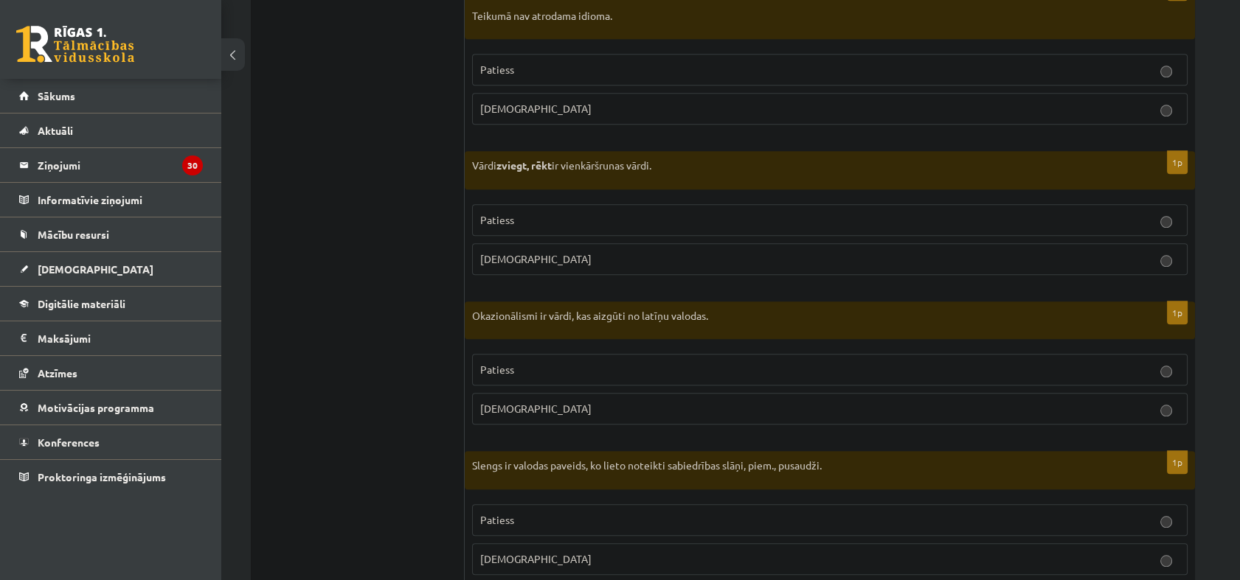
click at [591, 262] on label "Aplams" at bounding box center [829, 259] width 715 height 32
click at [549, 104] on p "Aplams" at bounding box center [829, 108] width 699 height 15
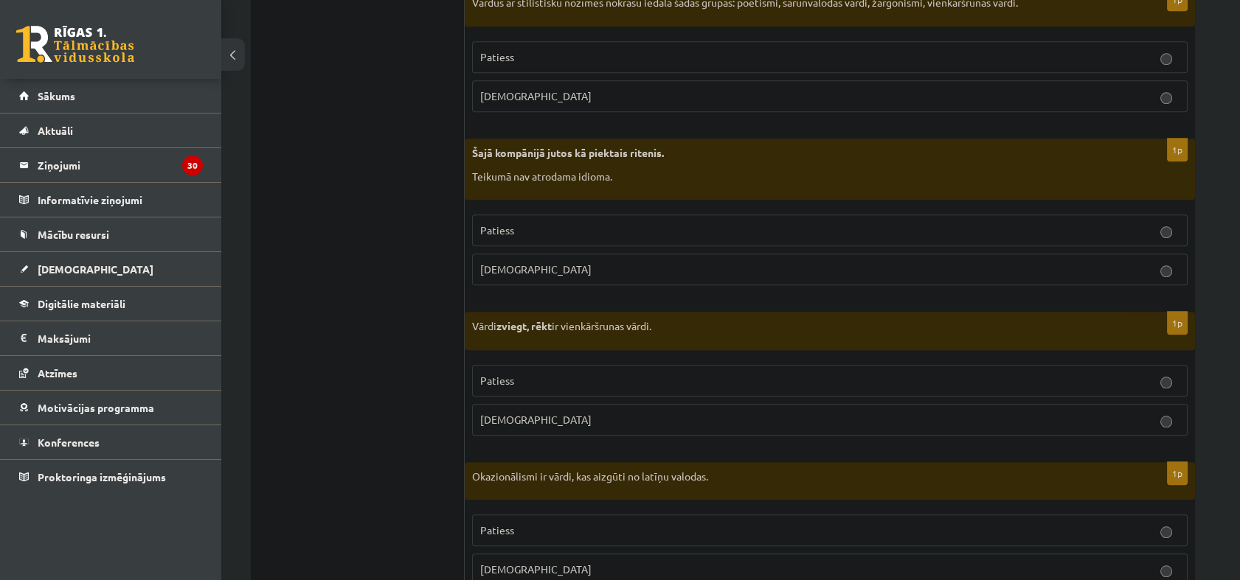
scroll to position [2737, 0]
click at [524, 62] on p "Patiess" at bounding box center [829, 59] width 699 height 15
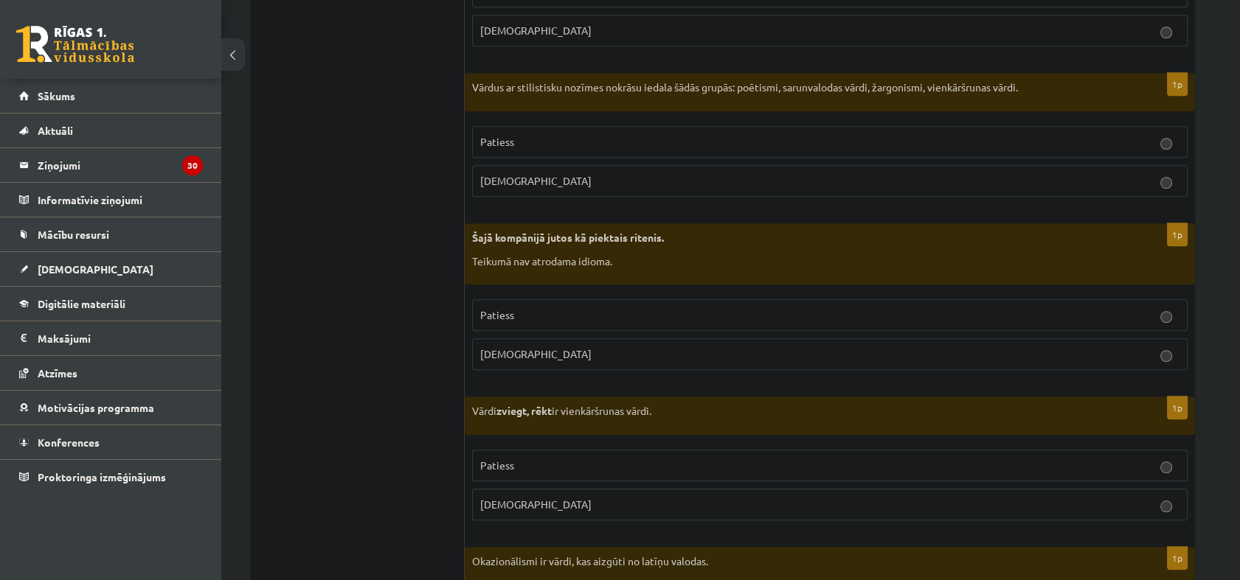
click at [592, 177] on p "Aplams" at bounding box center [829, 180] width 699 height 15
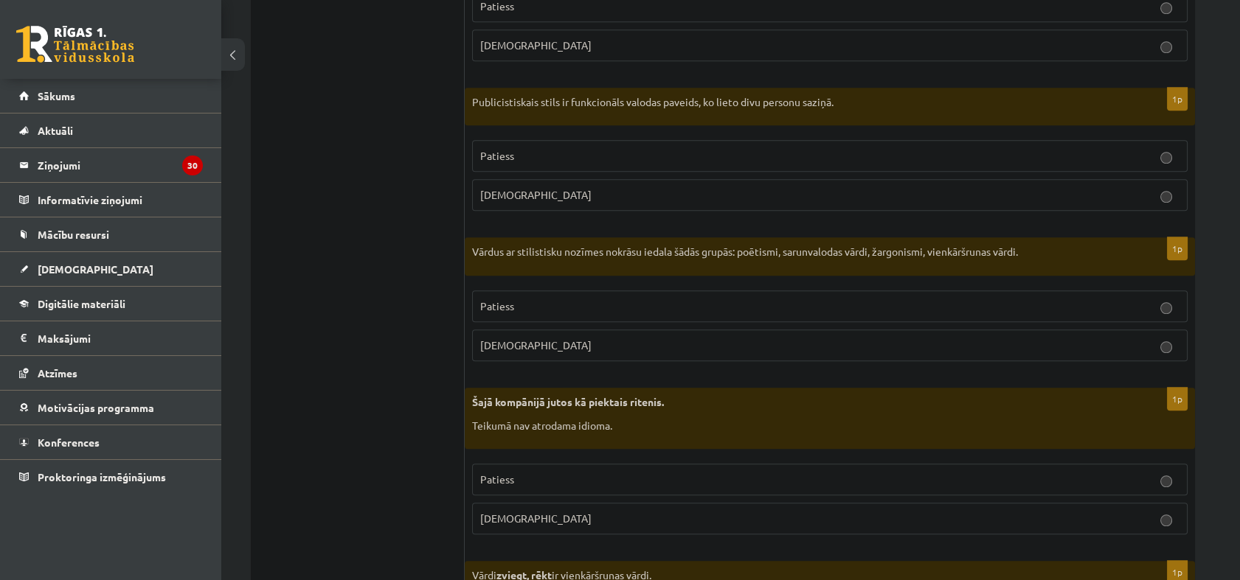
click at [669, 156] on p "Patiess" at bounding box center [829, 155] width 699 height 15
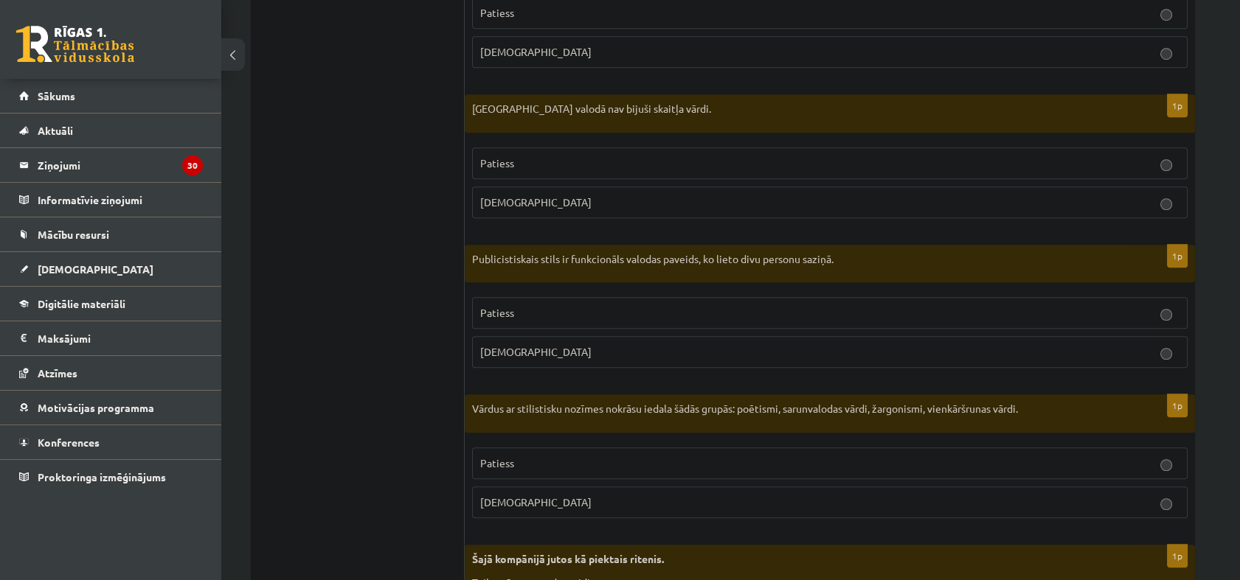
scroll to position [2327, 0]
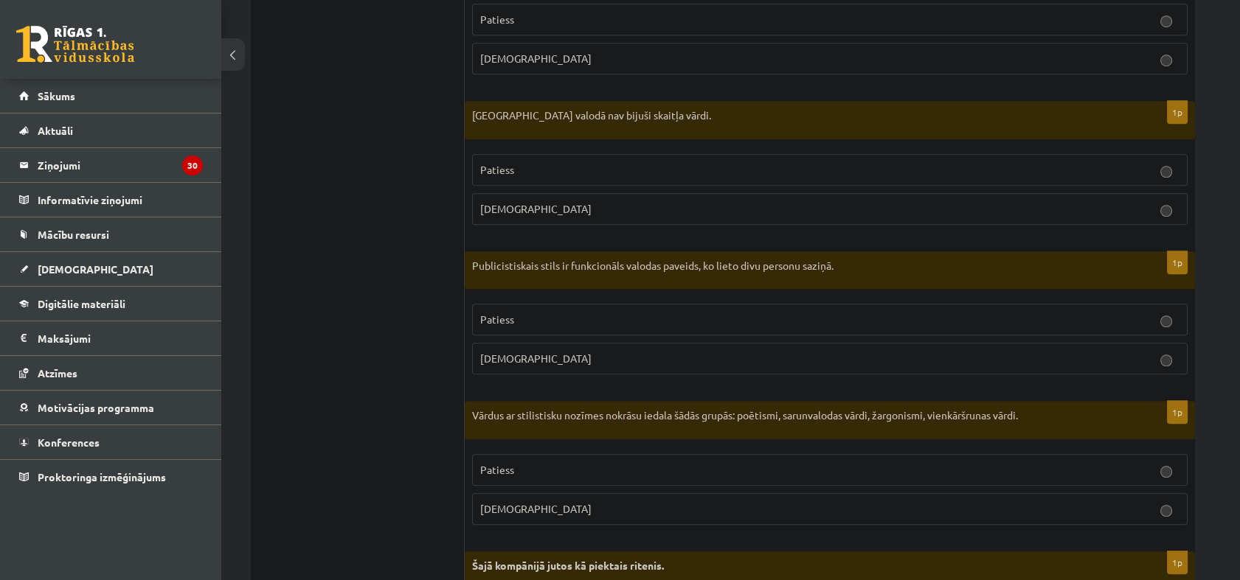
click at [548, 223] on fieldset "Patiess Aplams" at bounding box center [829, 188] width 715 height 83
click at [504, 202] on span "Aplams" at bounding box center [535, 208] width 111 height 13
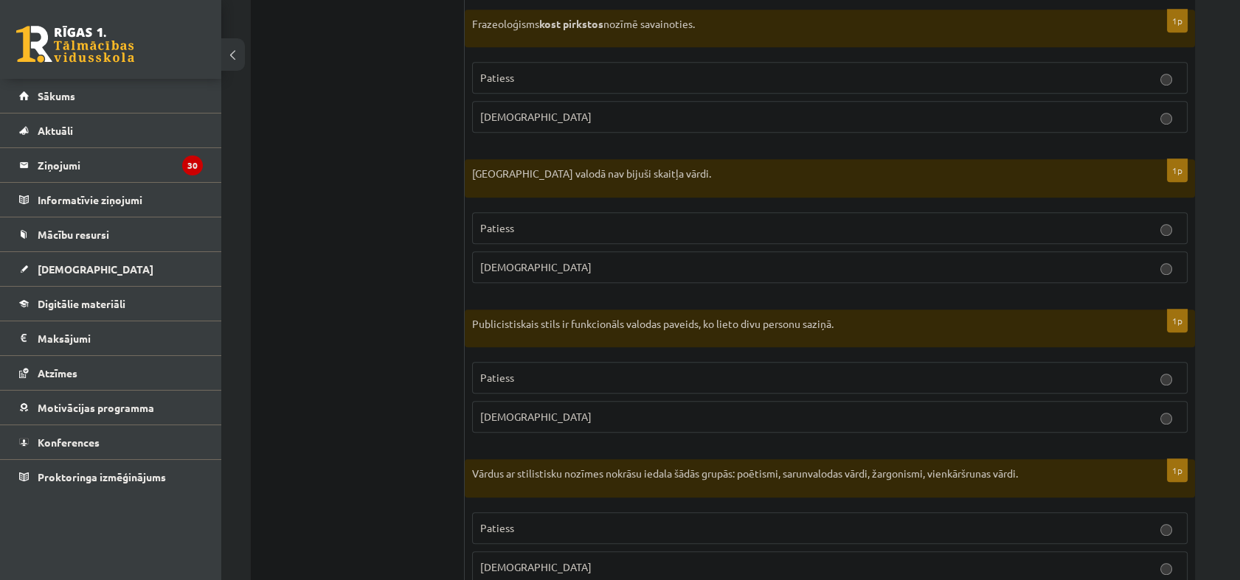
scroll to position [2163, 0]
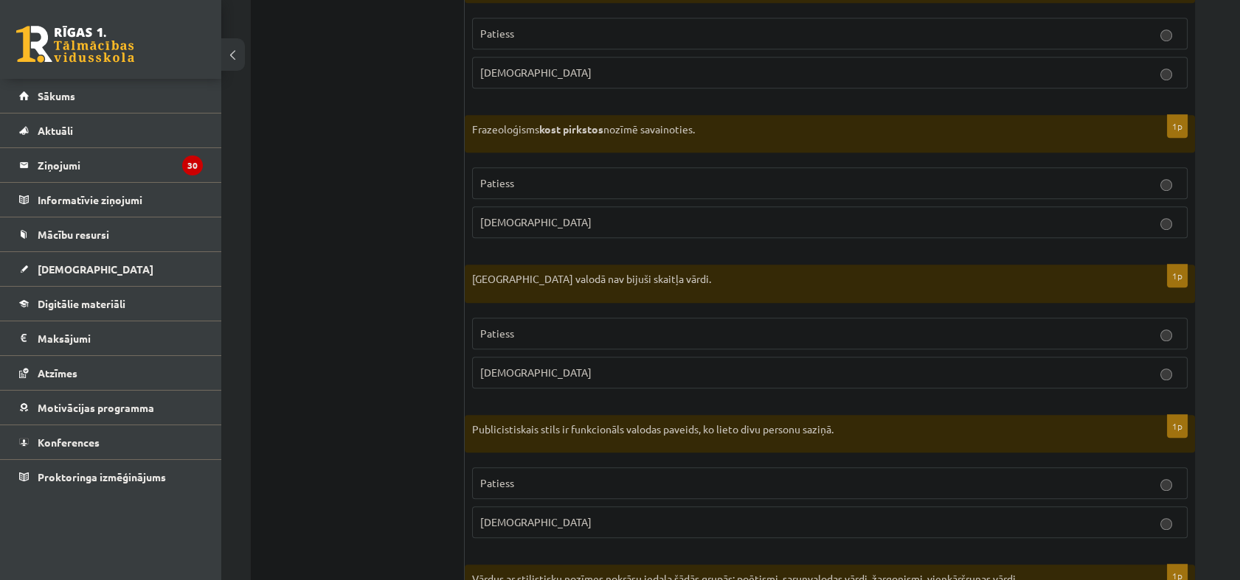
click at [608, 189] on label "Patiess" at bounding box center [829, 183] width 715 height 32
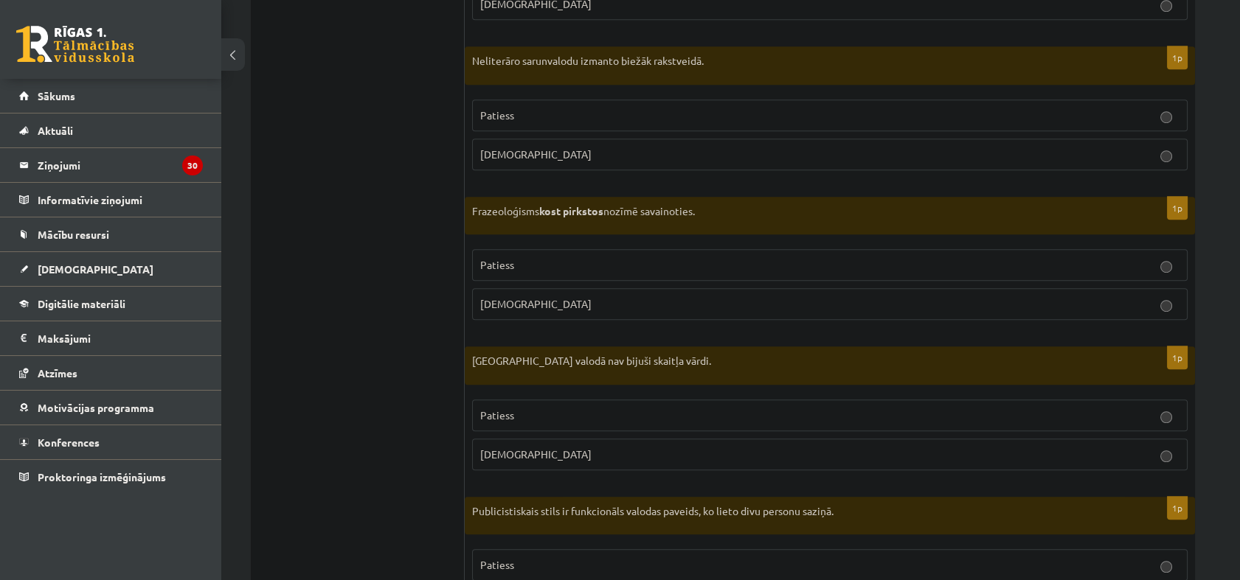
click at [527, 112] on p "Patiess" at bounding box center [829, 115] width 699 height 15
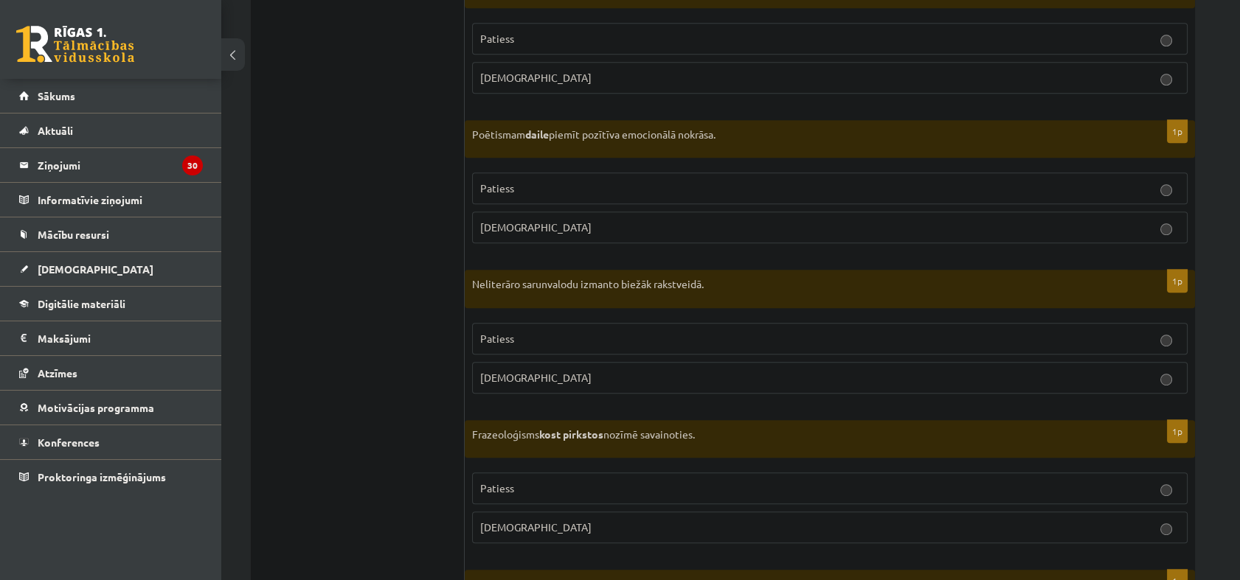
scroll to position [1835, 0]
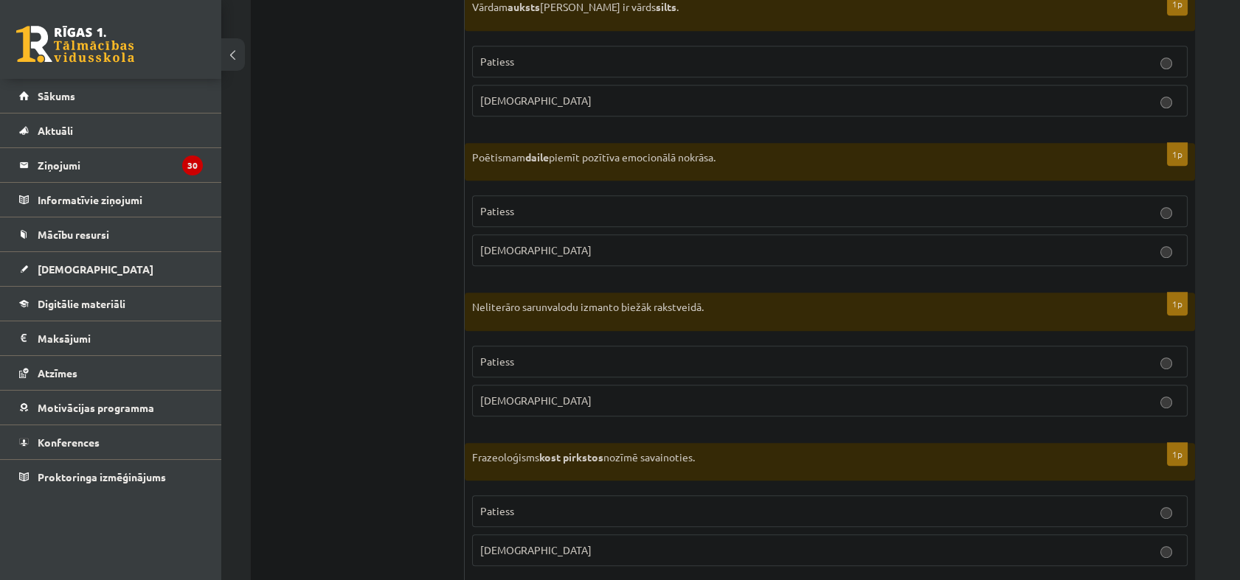
click at [658, 257] on label "Aplams" at bounding box center [829, 251] width 715 height 32
click at [590, 99] on p "Aplams" at bounding box center [829, 100] width 699 height 15
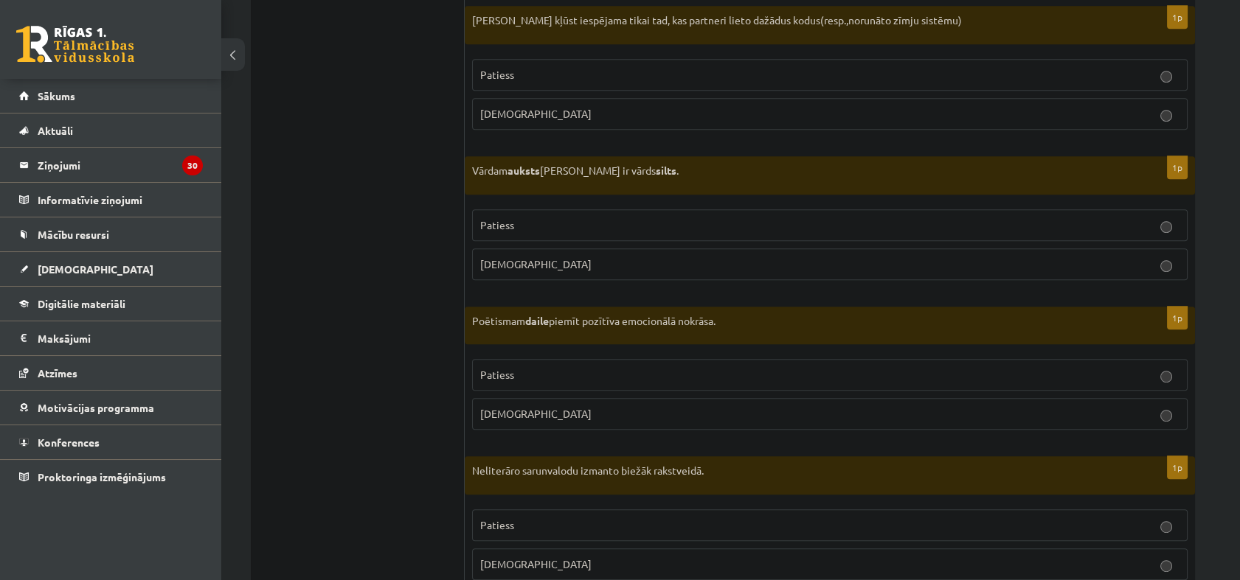
click at [525, 112] on p "Aplams" at bounding box center [829, 113] width 699 height 15
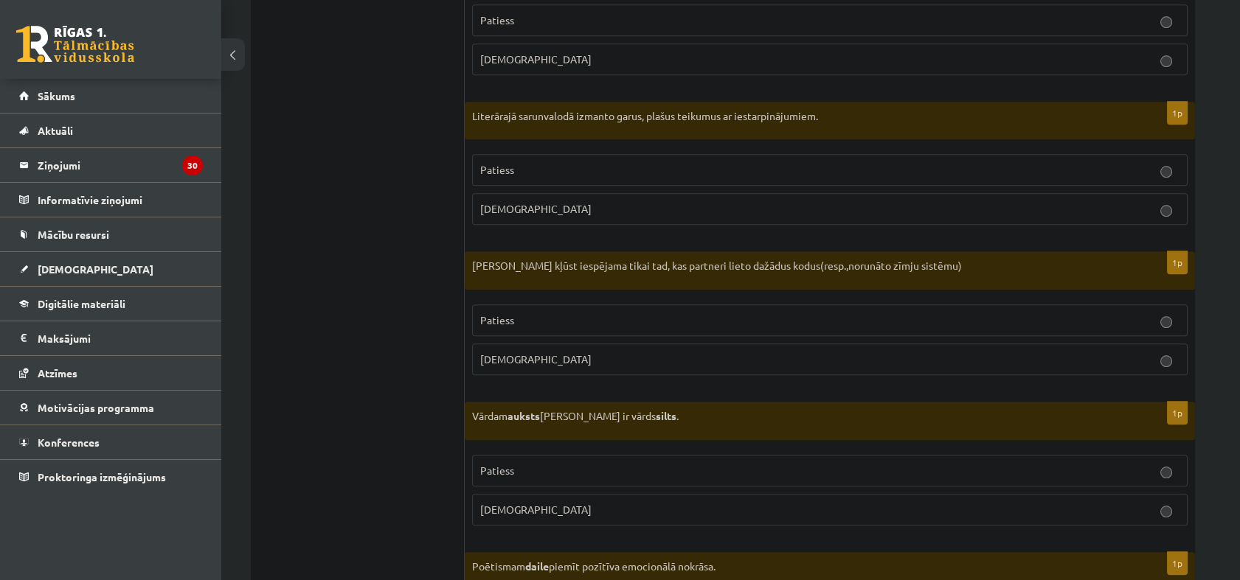
click at [542, 168] on p "Patiess" at bounding box center [829, 169] width 699 height 15
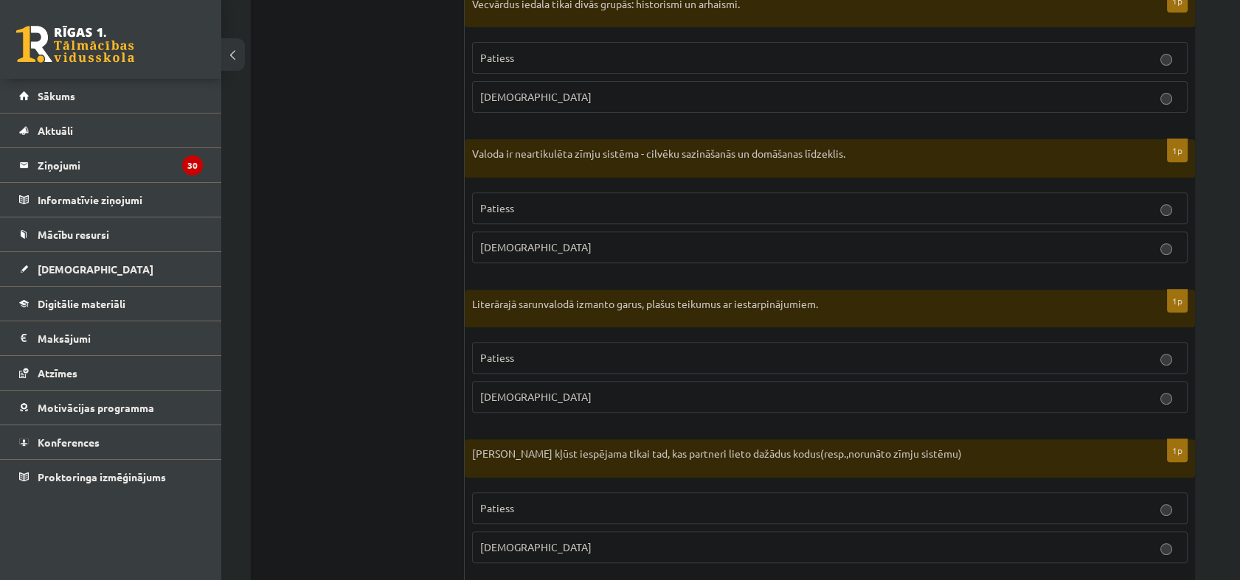
scroll to position [1180, 0]
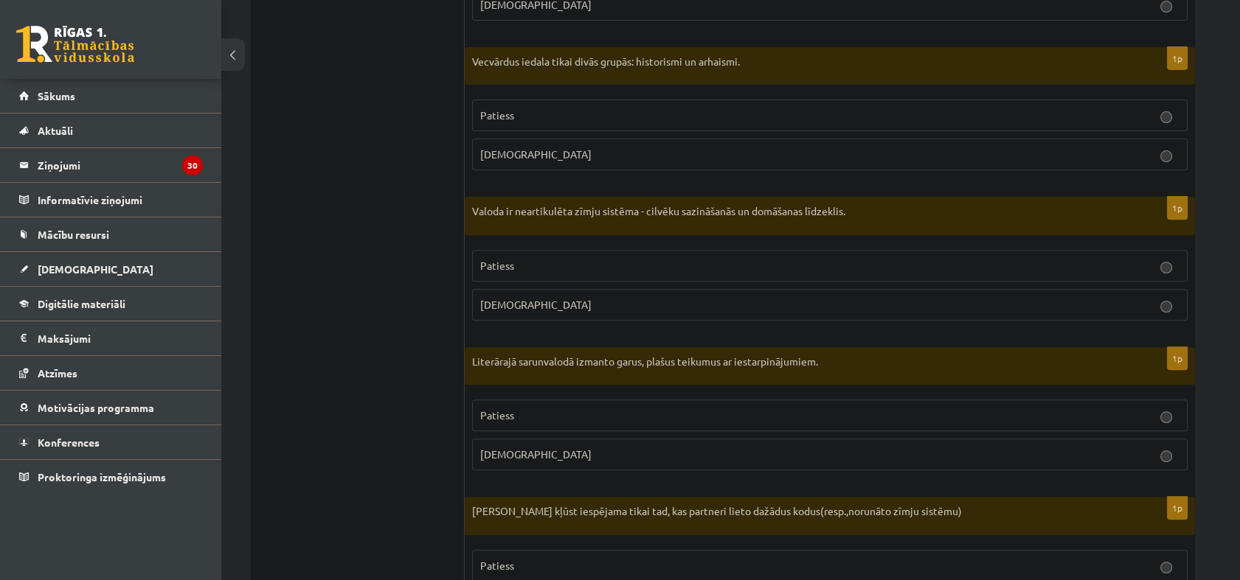
click at [547, 260] on p "Patiess" at bounding box center [829, 265] width 699 height 15
click at [554, 162] on label "Aplams" at bounding box center [829, 155] width 715 height 32
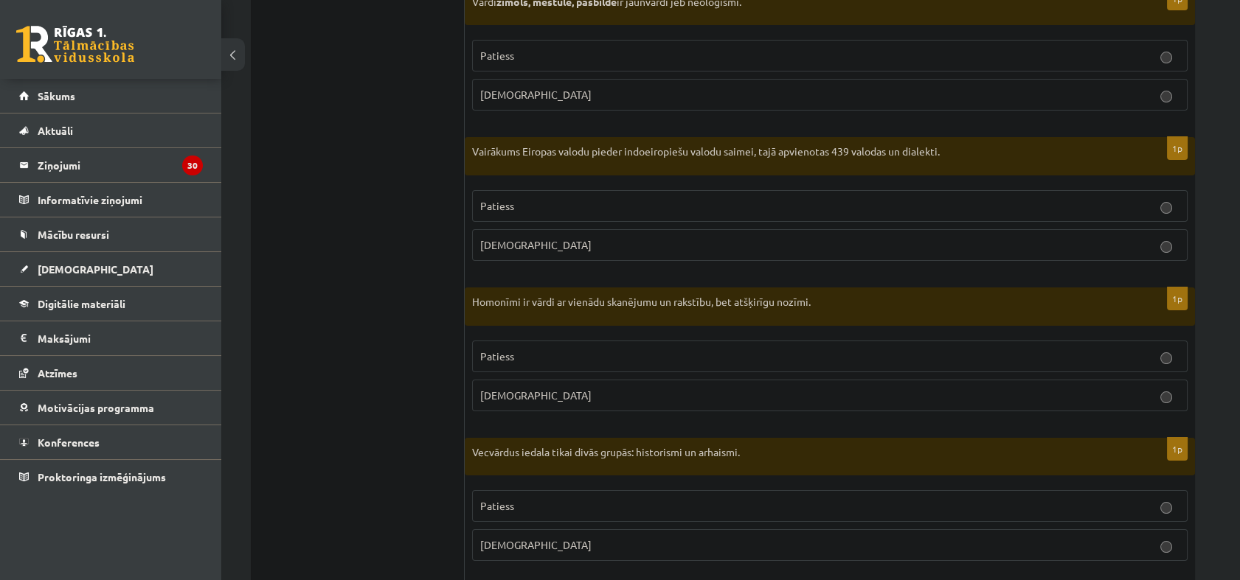
scroll to position [770, 0]
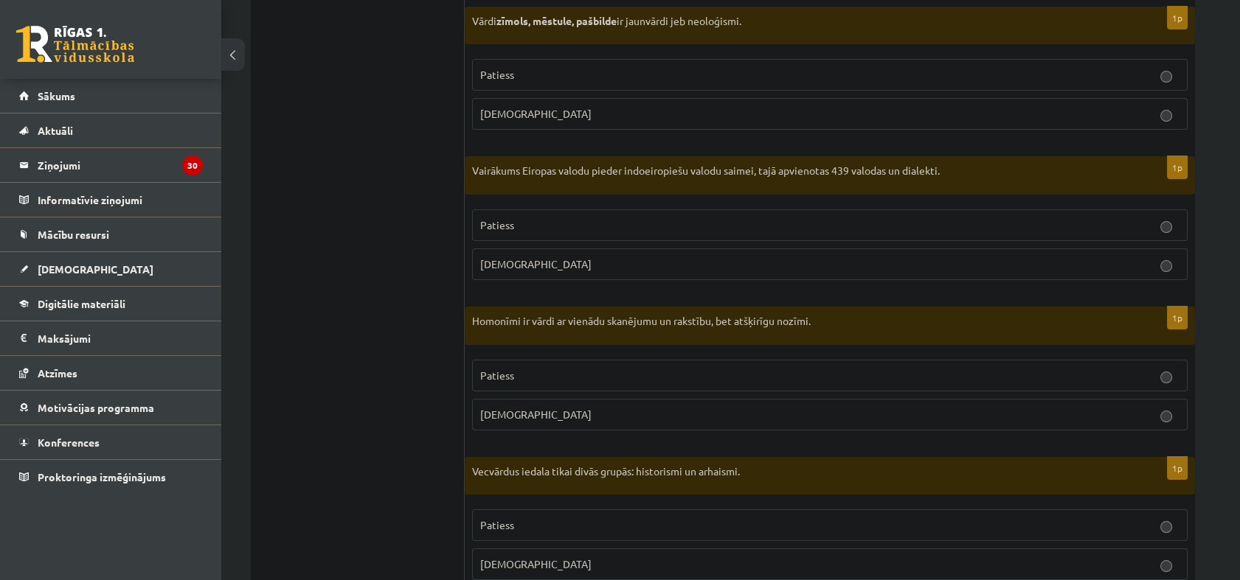
click at [580, 372] on p "Patiess" at bounding box center [829, 375] width 699 height 15
click at [509, 228] on span "Patiess" at bounding box center [497, 224] width 34 height 13
click at [507, 81] on p "Patiess" at bounding box center [829, 74] width 699 height 15
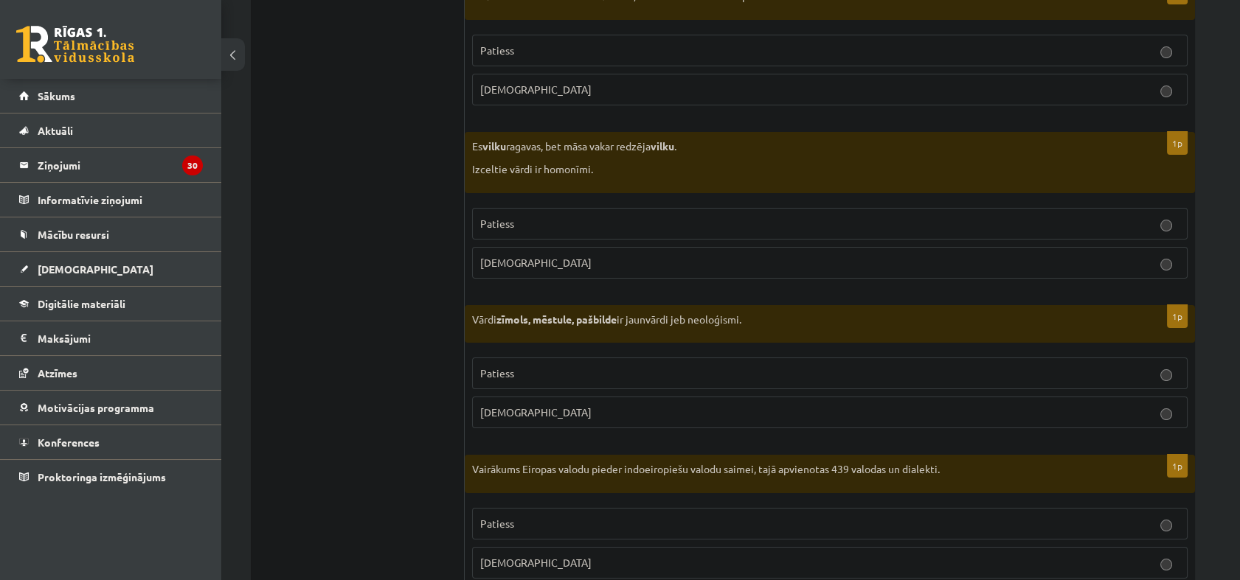
scroll to position [443, 0]
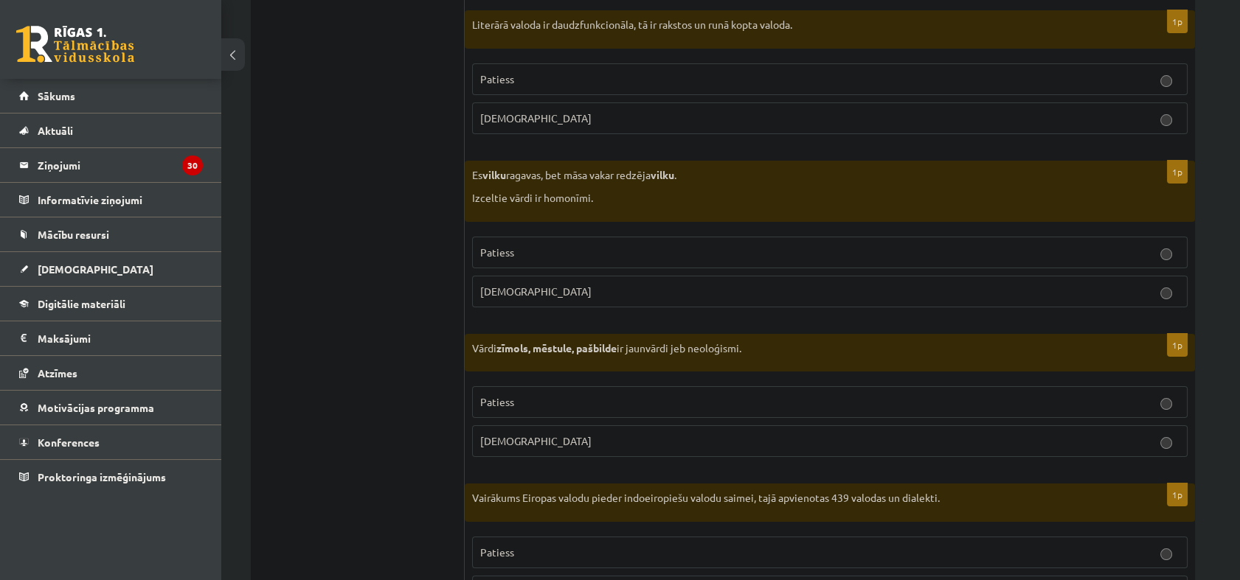
click at [696, 258] on p "Patiess" at bounding box center [829, 252] width 699 height 15
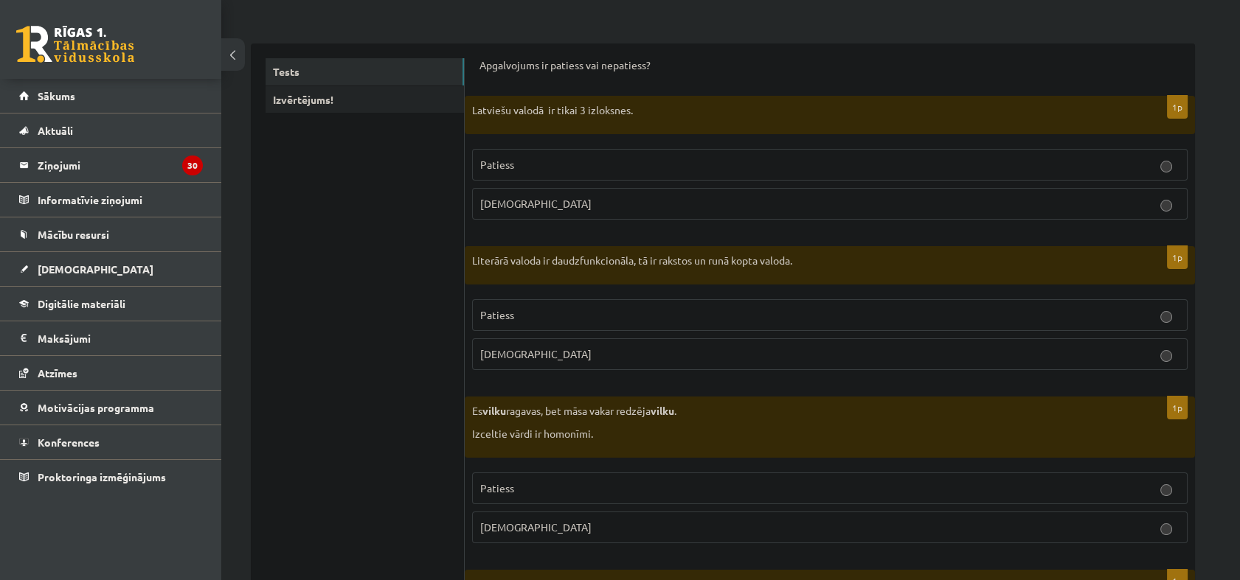
scroll to position [196, 0]
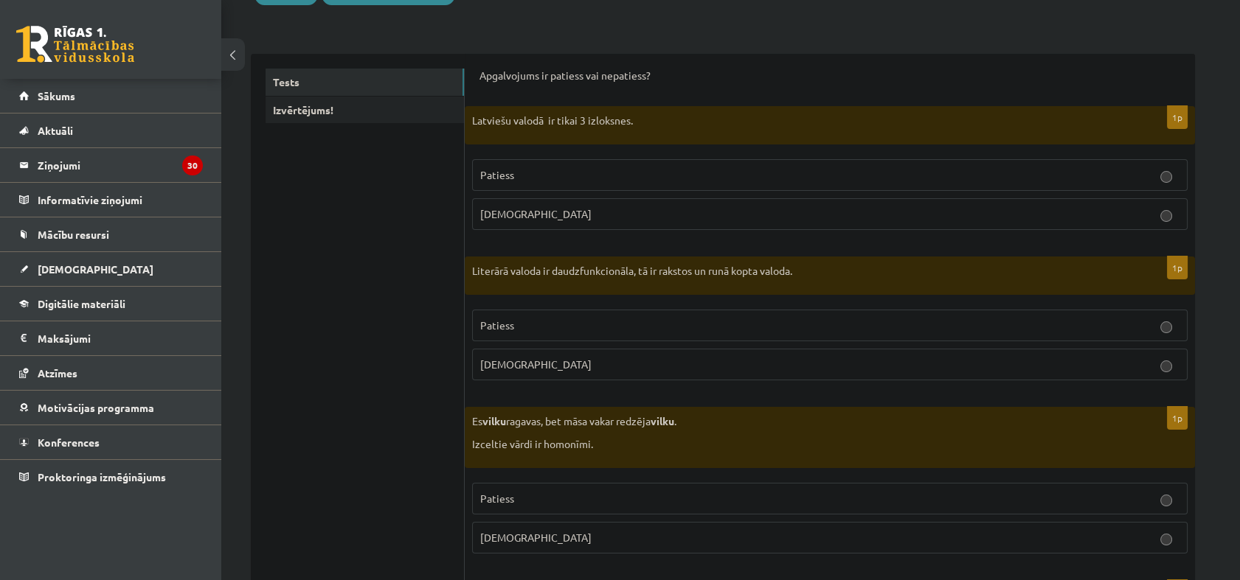
click at [579, 323] on p "Patiess" at bounding box center [829, 325] width 699 height 15
click at [533, 164] on label "Patiess" at bounding box center [829, 175] width 715 height 32
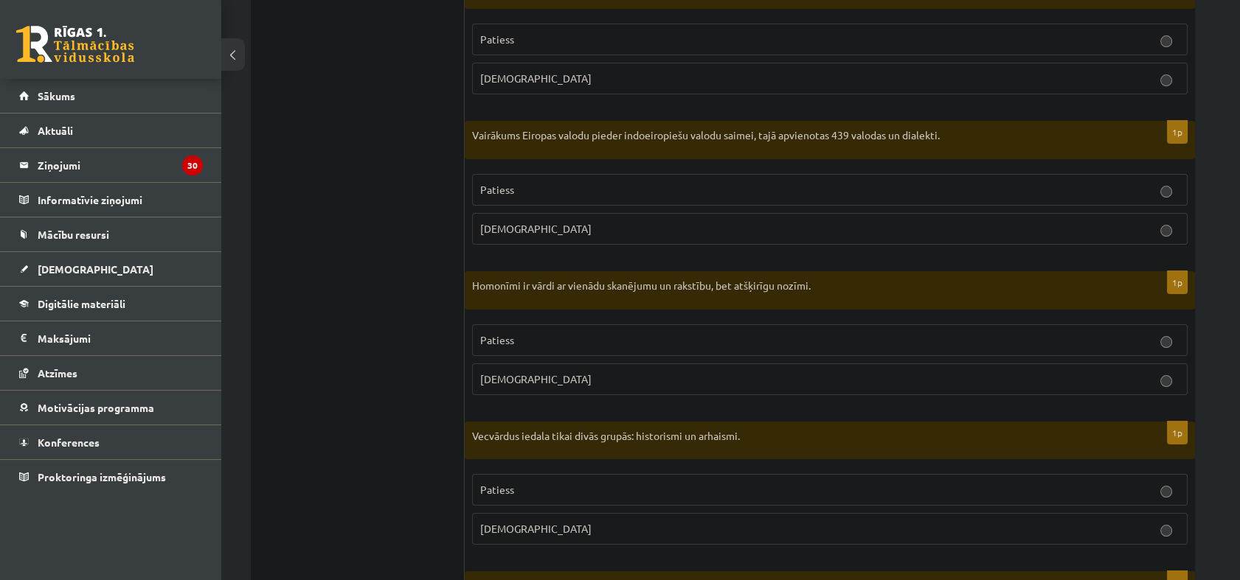
scroll to position [0, 0]
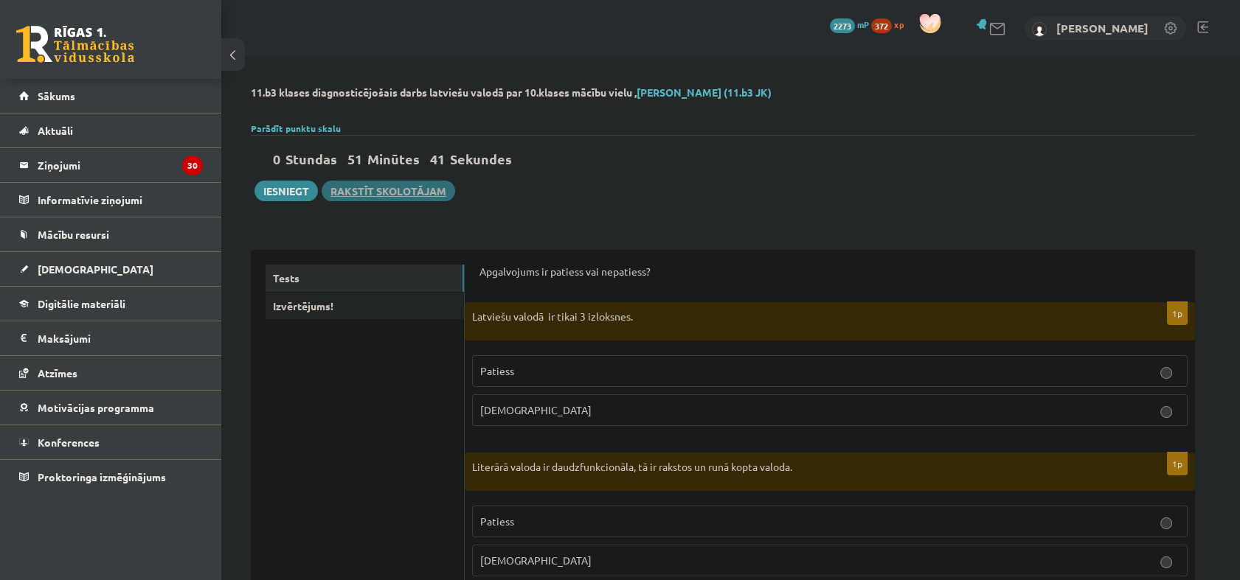
click at [353, 198] on link "Rakstīt skolotājam" at bounding box center [388, 191] width 133 height 21
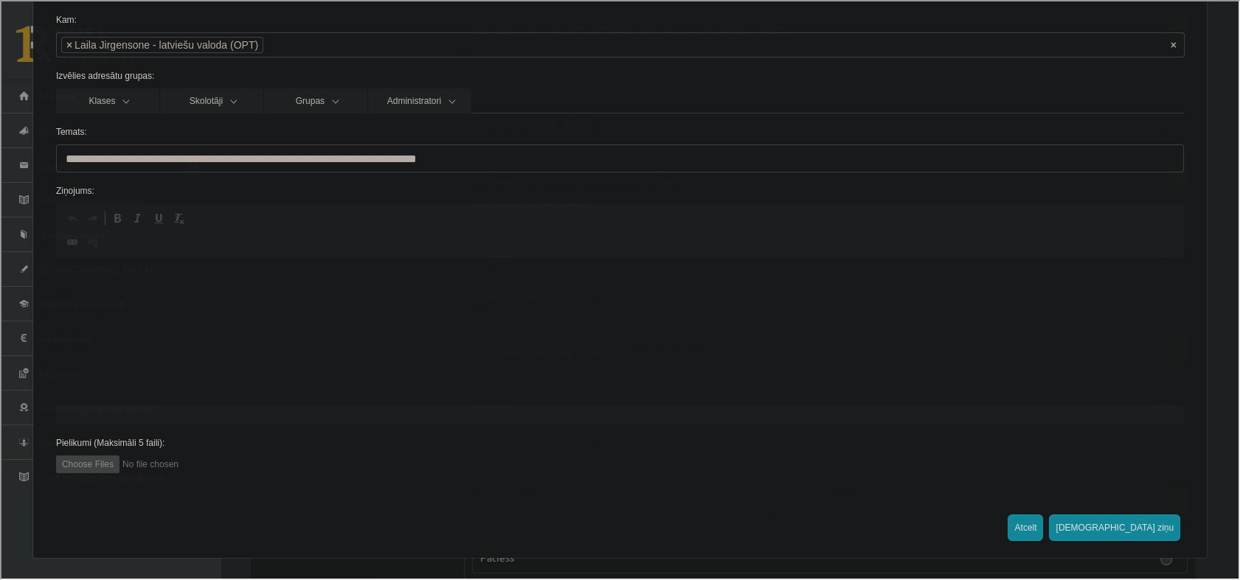
scroll to position [491, 0]
click at [1041, 530] on button "Atcelt" at bounding box center [1023, 526] width 35 height 27
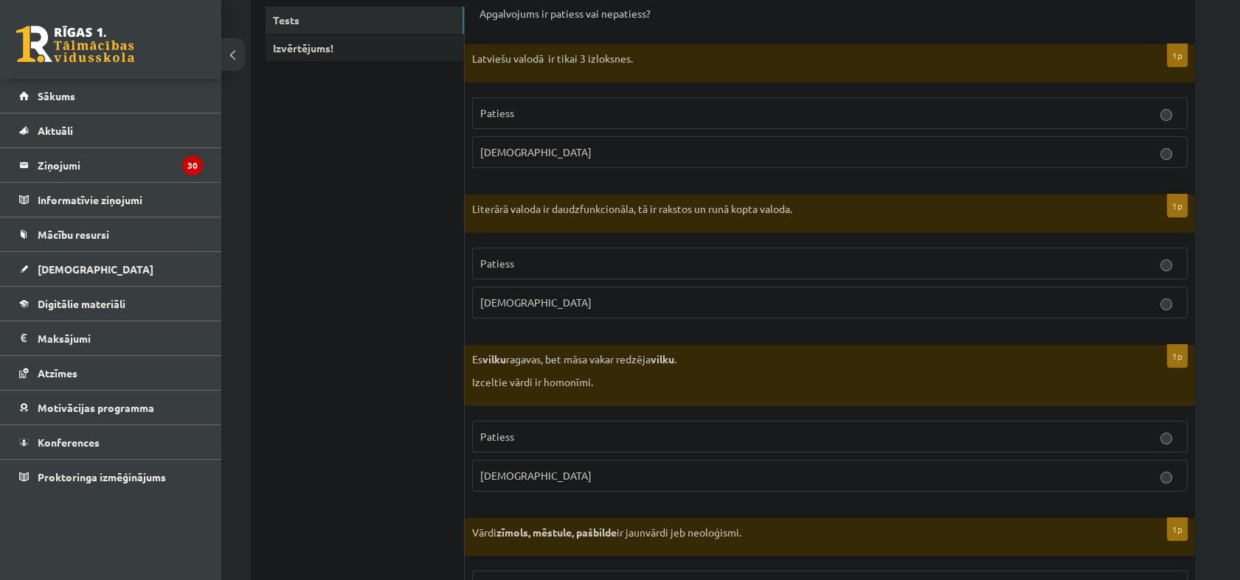
scroll to position [0, 0]
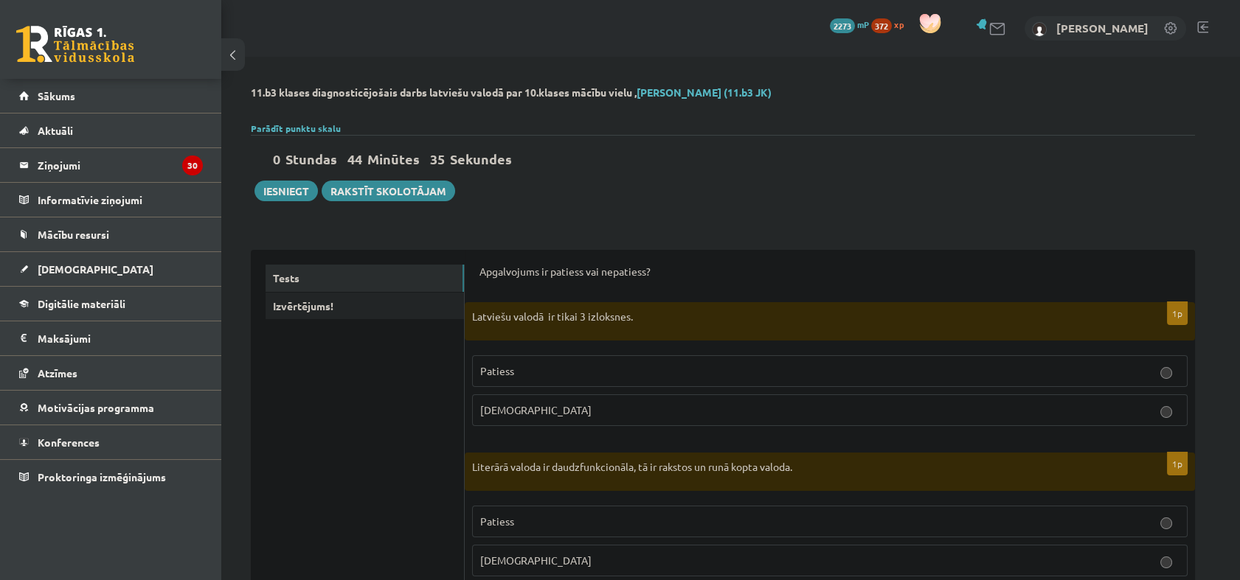
click at [276, 195] on button "Iesniegt" at bounding box center [285, 191] width 63 height 21
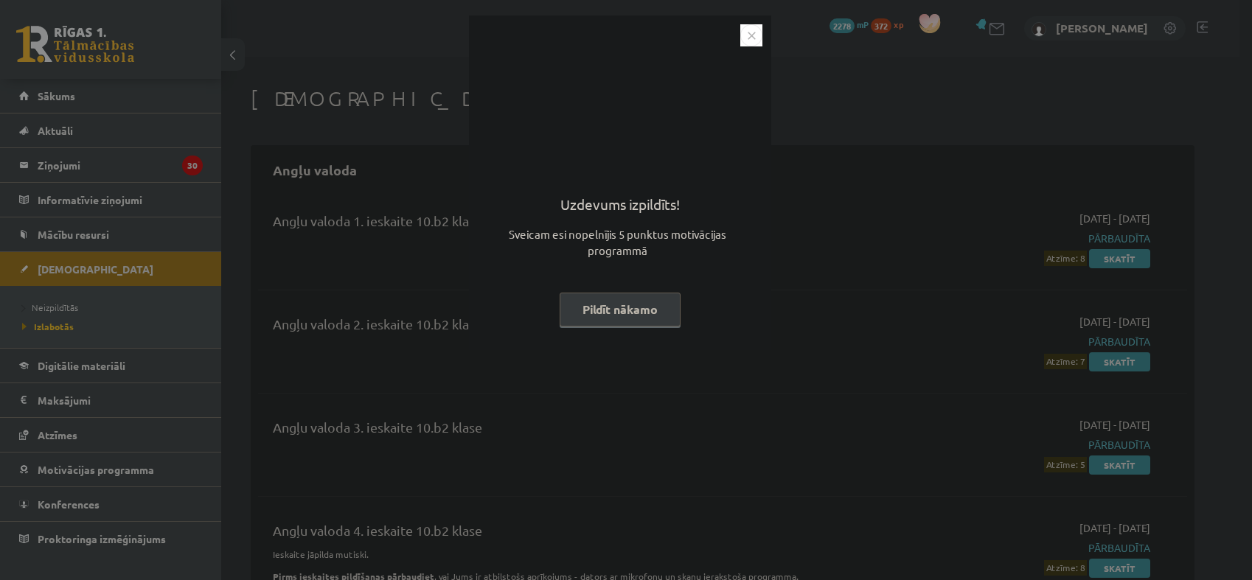
scroll to position [902, 0]
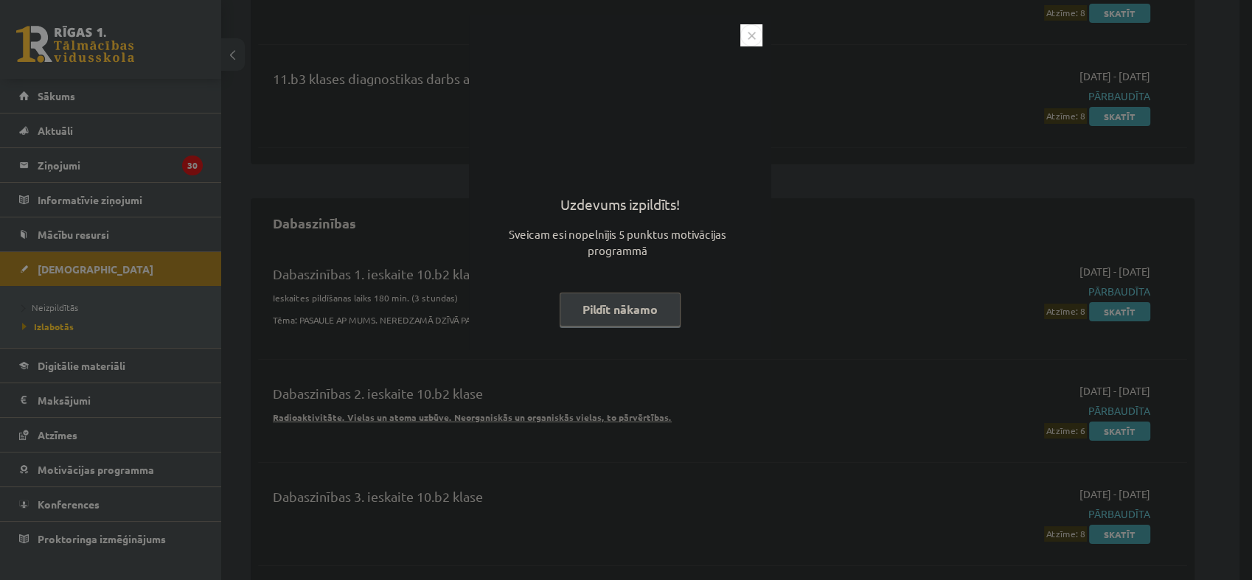
drag, startPoint x: 752, startPoint y: 32, endPoint x: 755, endPoint y: 40, distance: 8.4
click at [752, 32] on img "Close" at bounding box center [751, 35] width 22 height 22
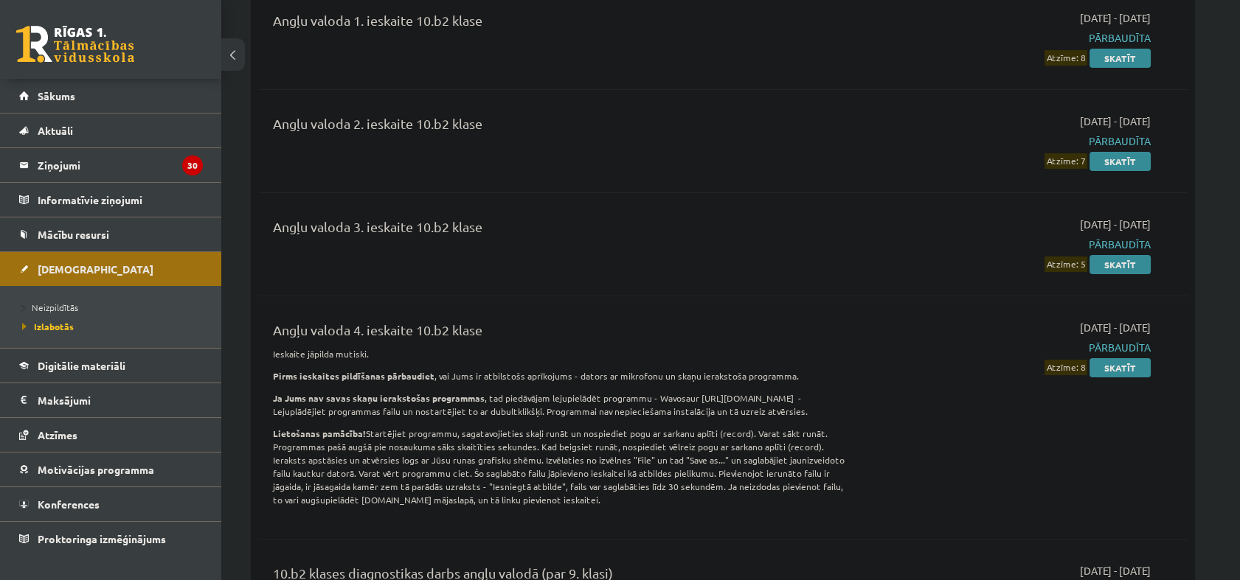
scroll to position [327, 0]
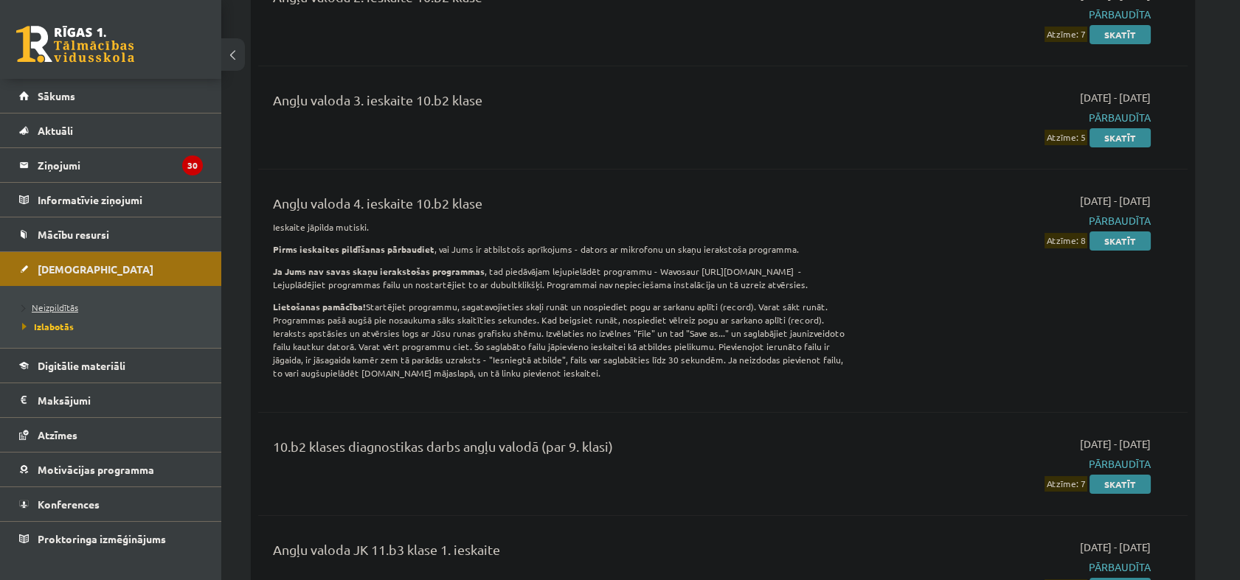
click at [68, 309] on span "Neizpildītās" at bounding box center [50, 308] width 56 height 12
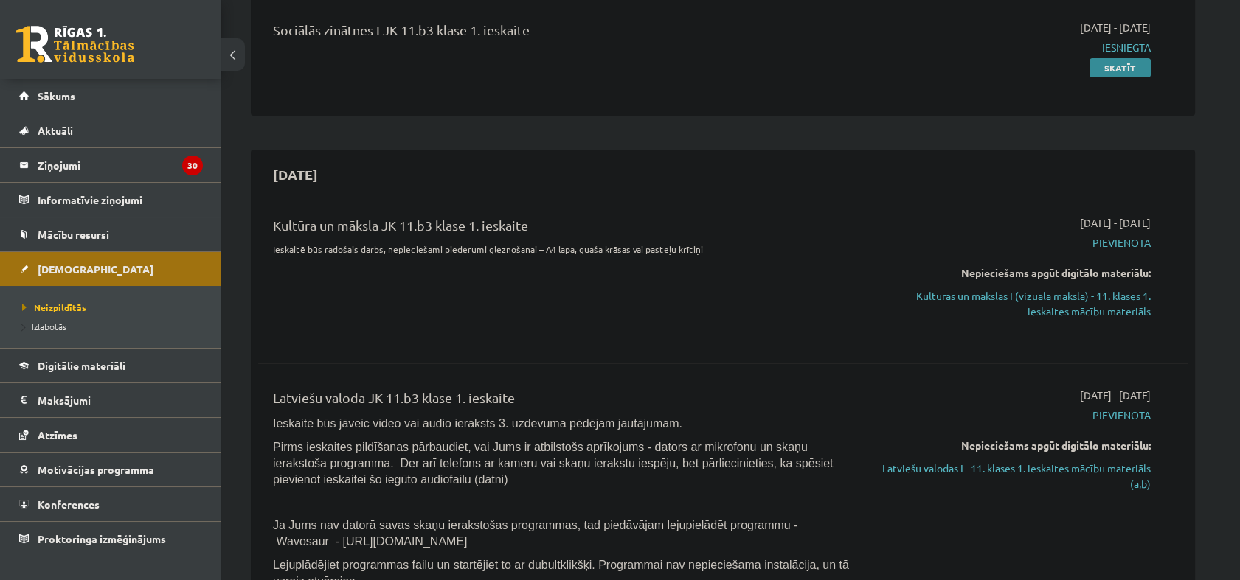
scroll to position [246, 0]
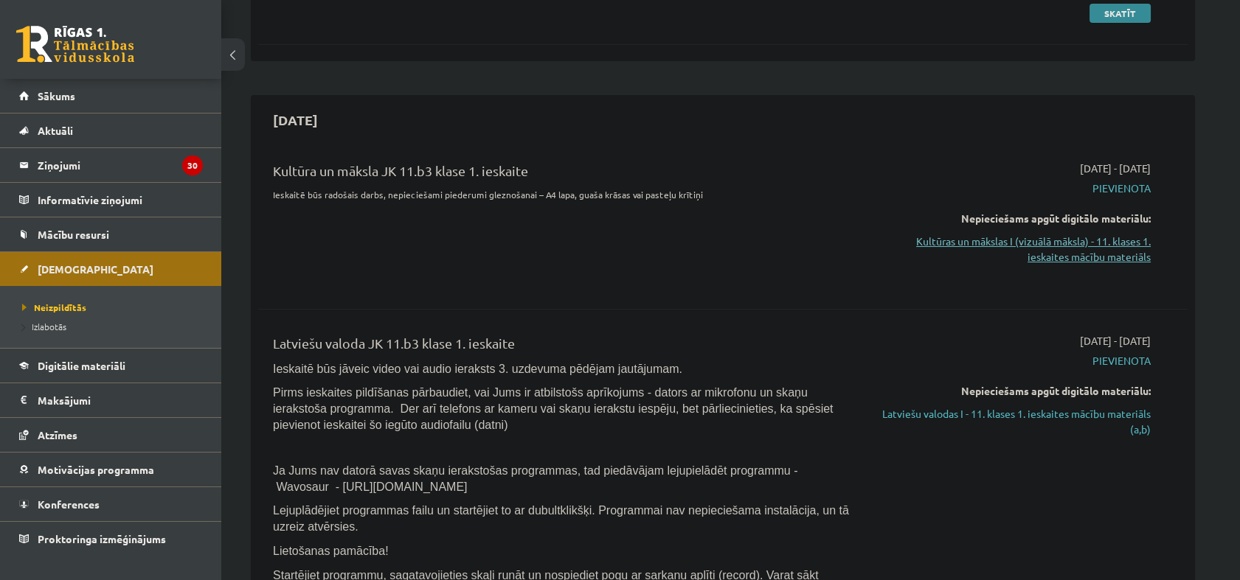
click at [1009, 238] on link "Kultūras un mākslas I (vizuālā māksla) - 11. klases 1. ieskaites mācību materiā…" at bounding box center [1012, 249] width 278 height 31
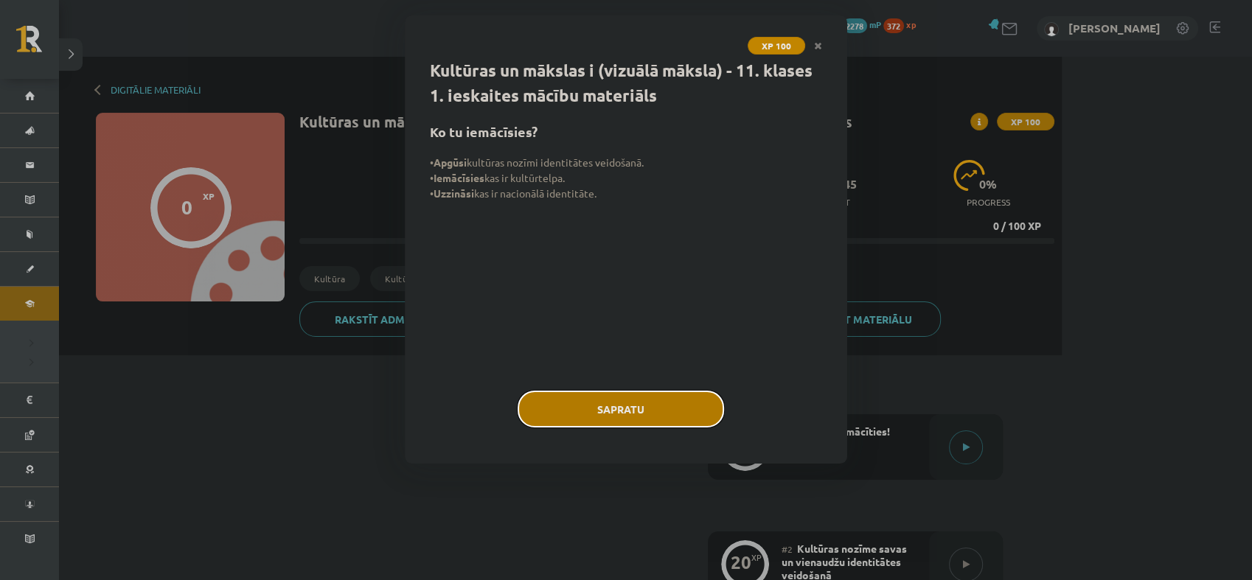
click at [646, 415] on button "Sapratu" at bounding box center [621, 409] width 207 height 37
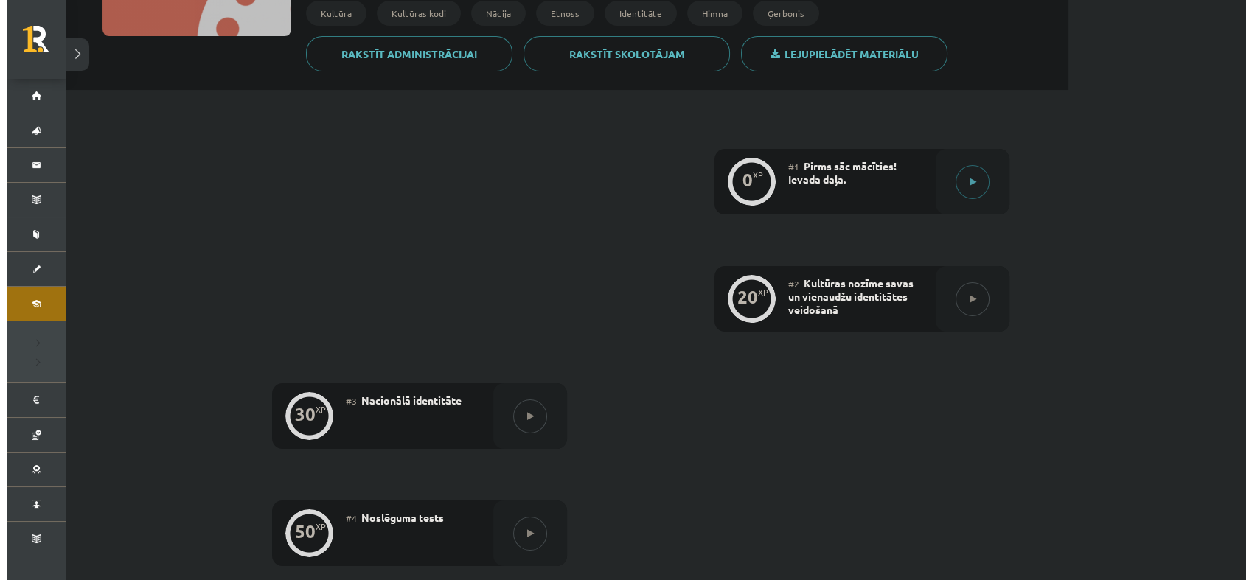
scroll to position [218, 0]
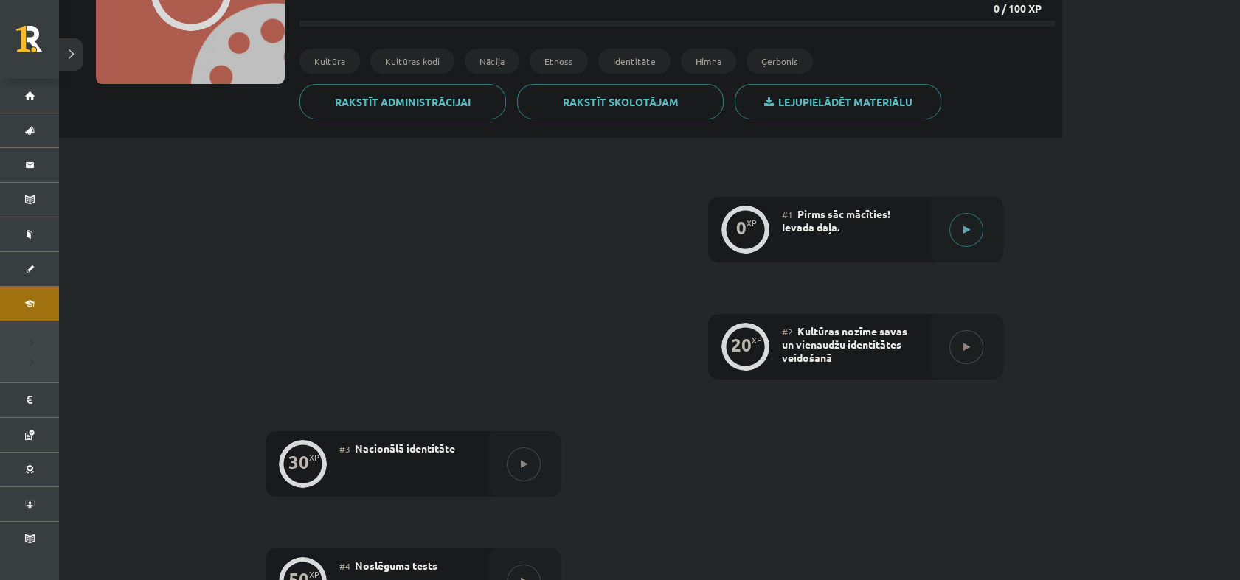
click at [971, 224] on button at bounding box center [966, 230] width 34 height 34
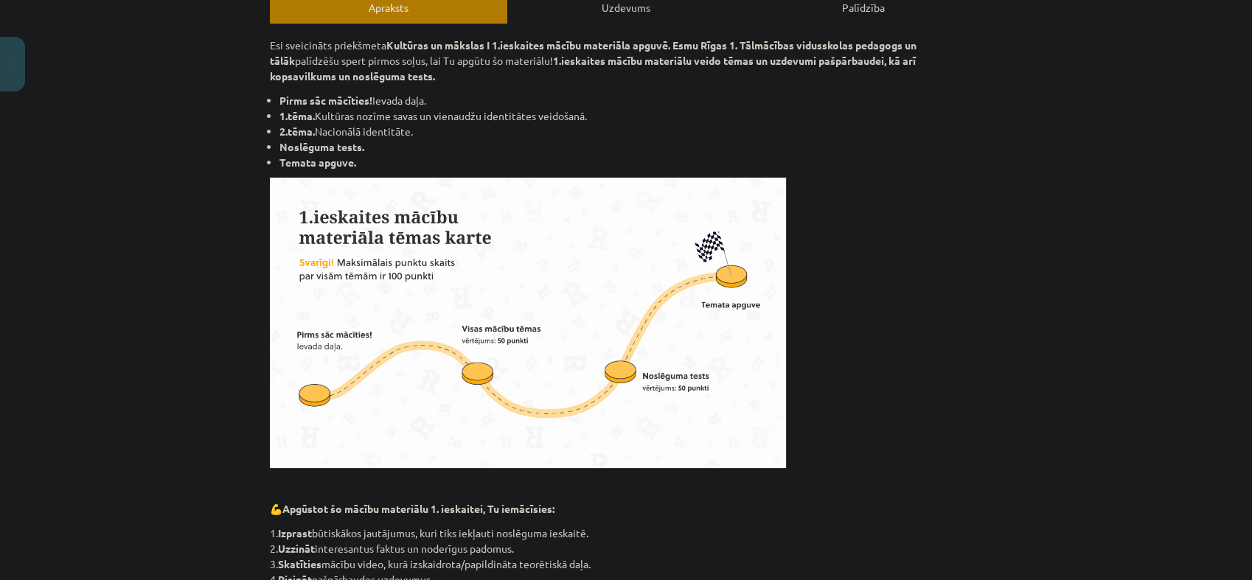
scroll to position [738, 0]
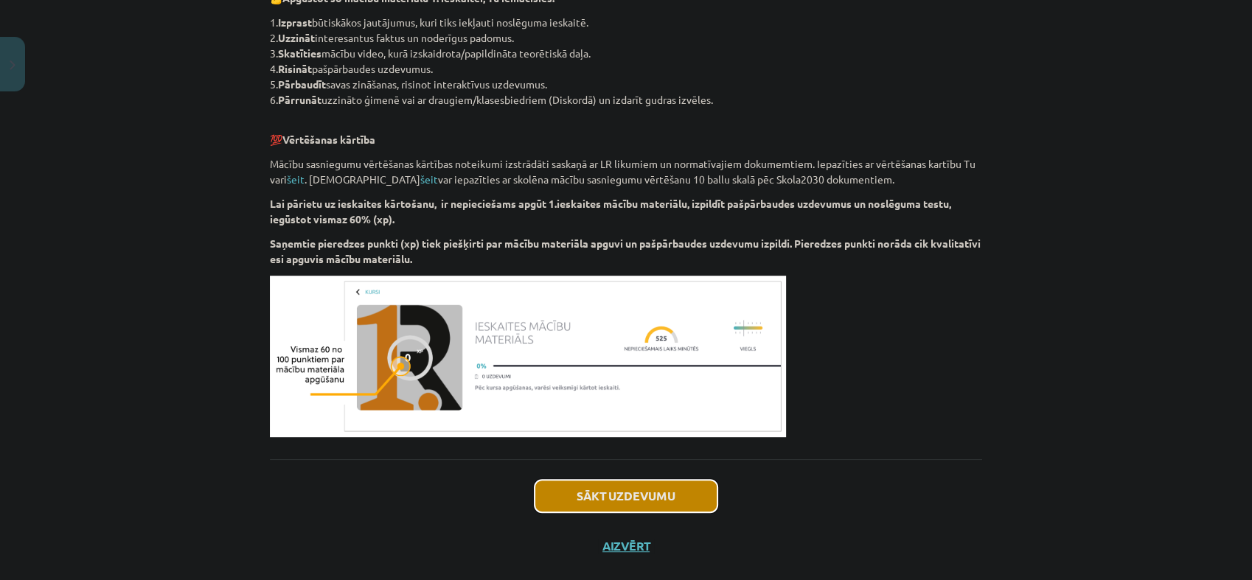
click at [596, 490] on button "Sākt uzdevumu" at bounding box center [626, 496] width 183 height 32
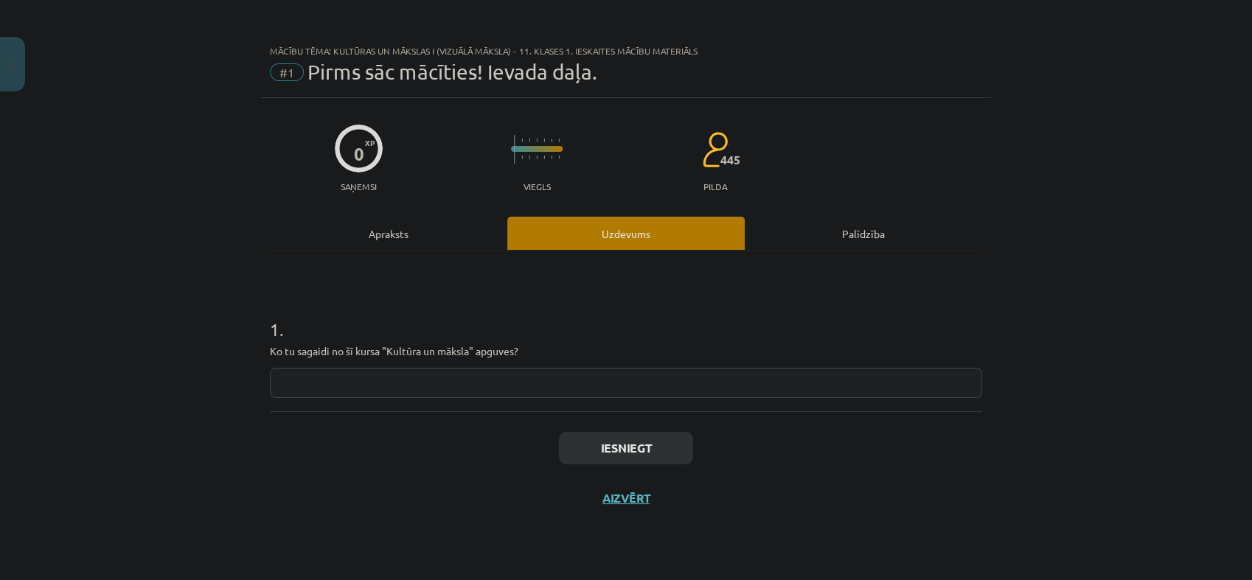
scroll to position [0, 0]
click at [454, 382] on input "text" at bounding box center [626, 383] width 712 height 30
type input "**********"
click at [646, 459] on button "Iesniegt" at bounding box center [626, 448] width 134 height 32
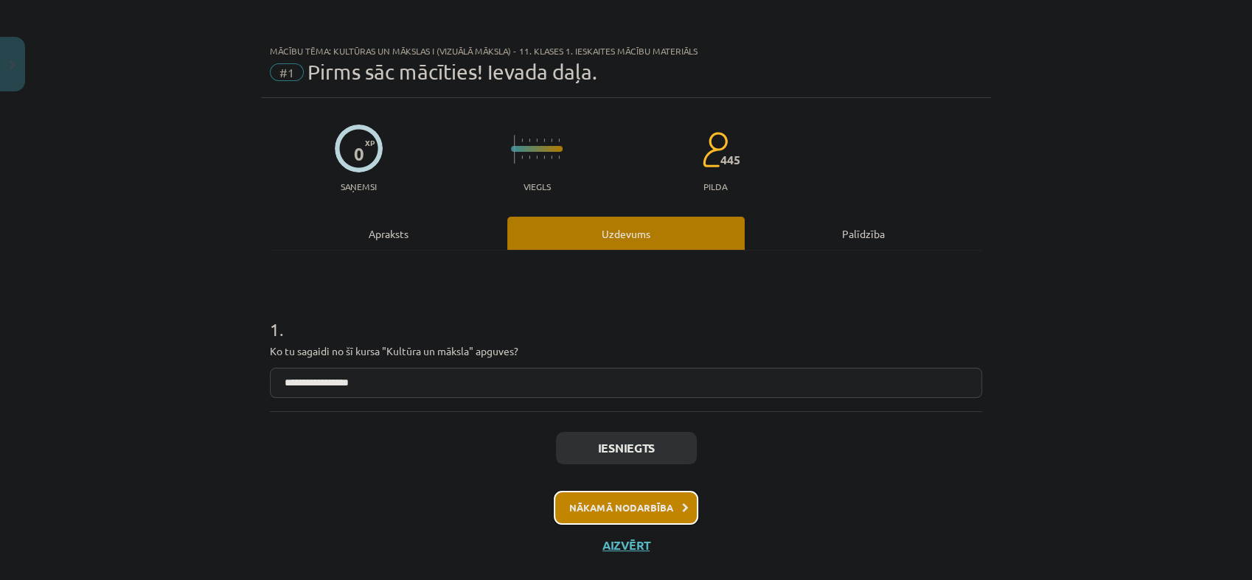
click at [661, 511] on button "Nākamā nodarbība" at bounding box center [626, 508] width 145 height 34
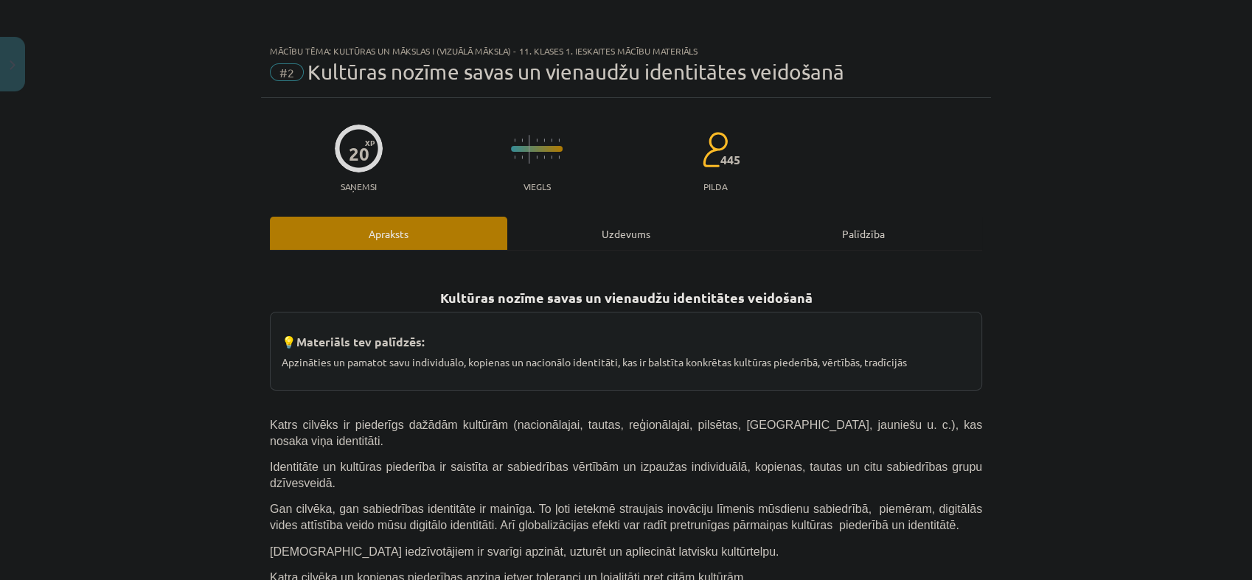
scroll to position [27, 0]
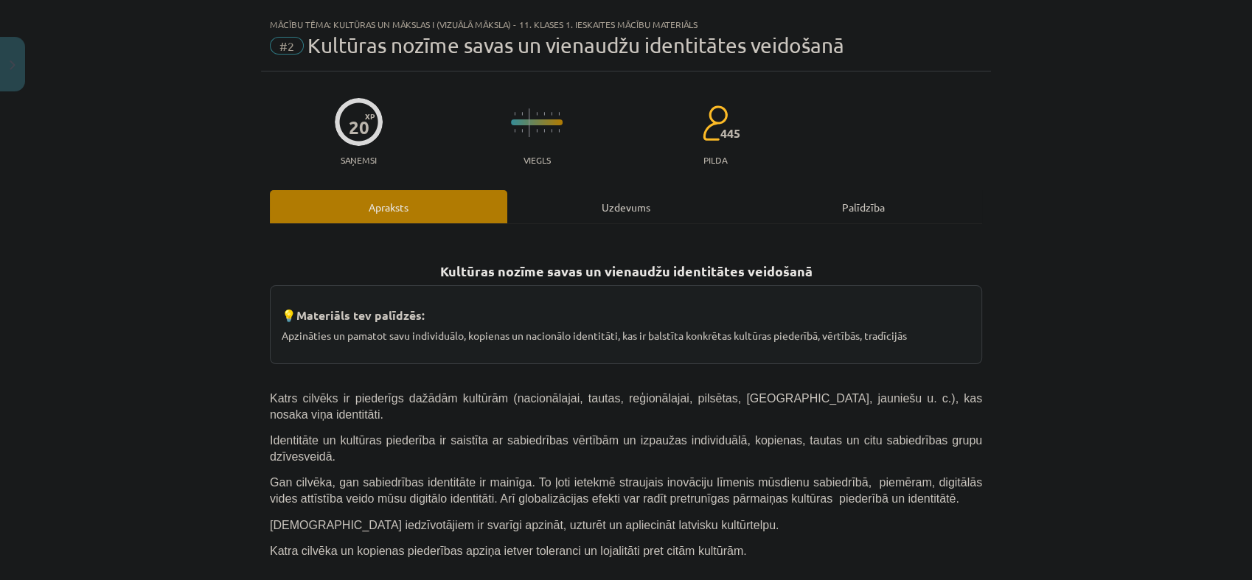
click at [622, 209] on div "Uzdevums" at bounding box center [625, 206] width 237 height 33
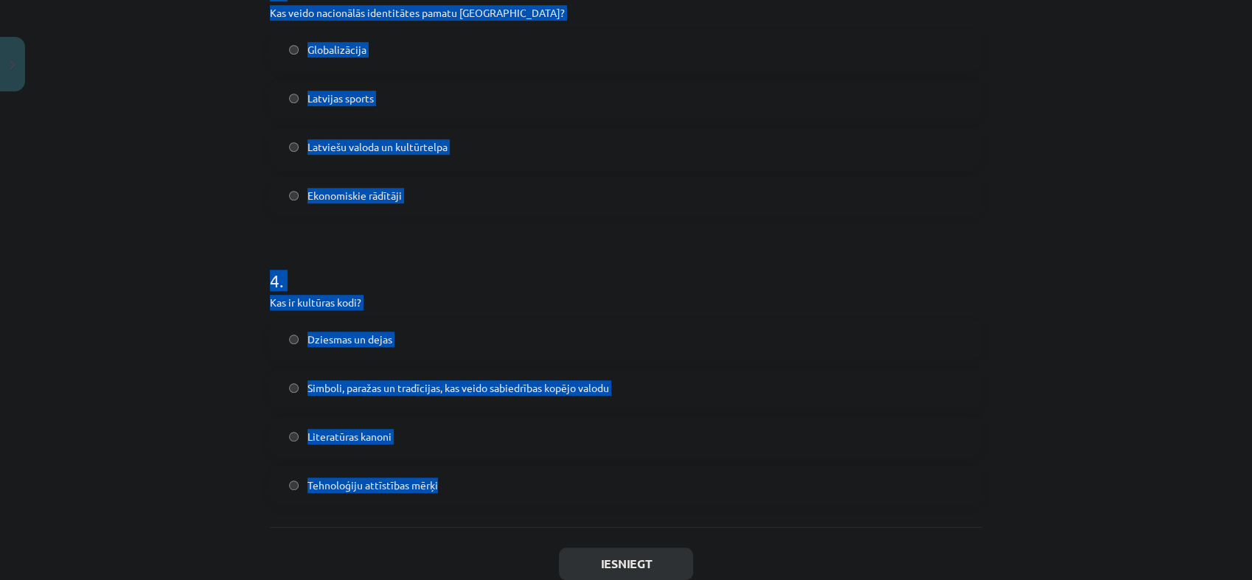
scroll to position [1014, 0]
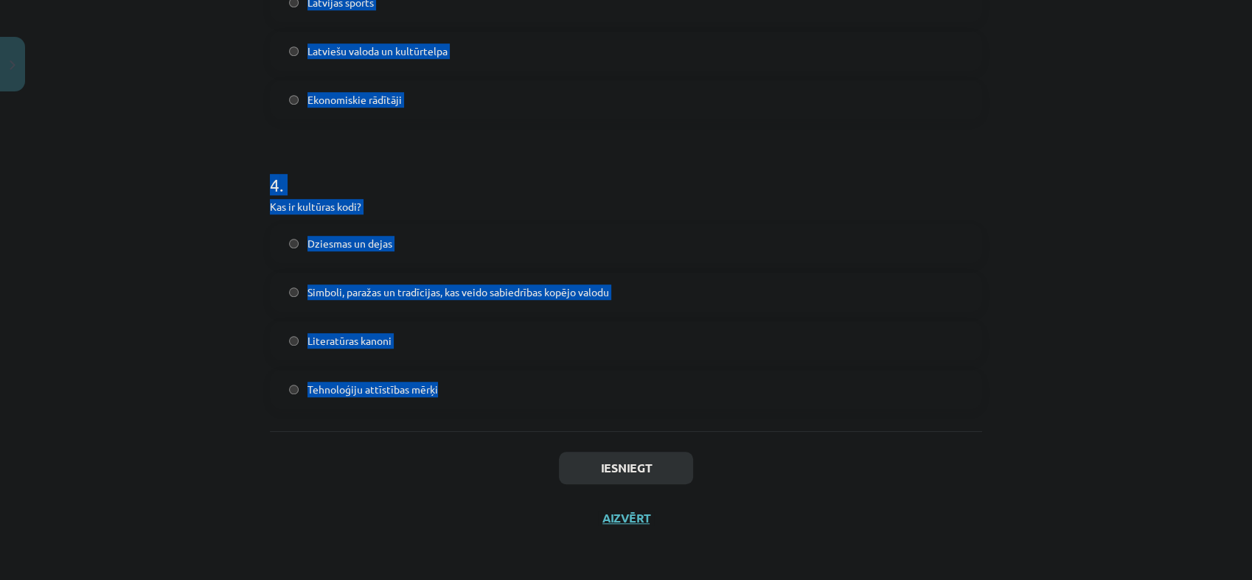
drag, startPoint x: 260, startPoint y: 55, endPoint x: 677, endPoint y: 408, distance: 546.3
copy form "1 . Kas raksturo latviešu valodas lomu Latvijā? Tā ir tikai viena no vairākām v…"
click at [0, 272] on html "0 Dāvanas 2278 mP 372 xp Ņikita Vabiks Sākums Aktuāli Kā mācīties eSKOLĀ Kontak…" at bounding box center [626, 72] width 1252 height 580
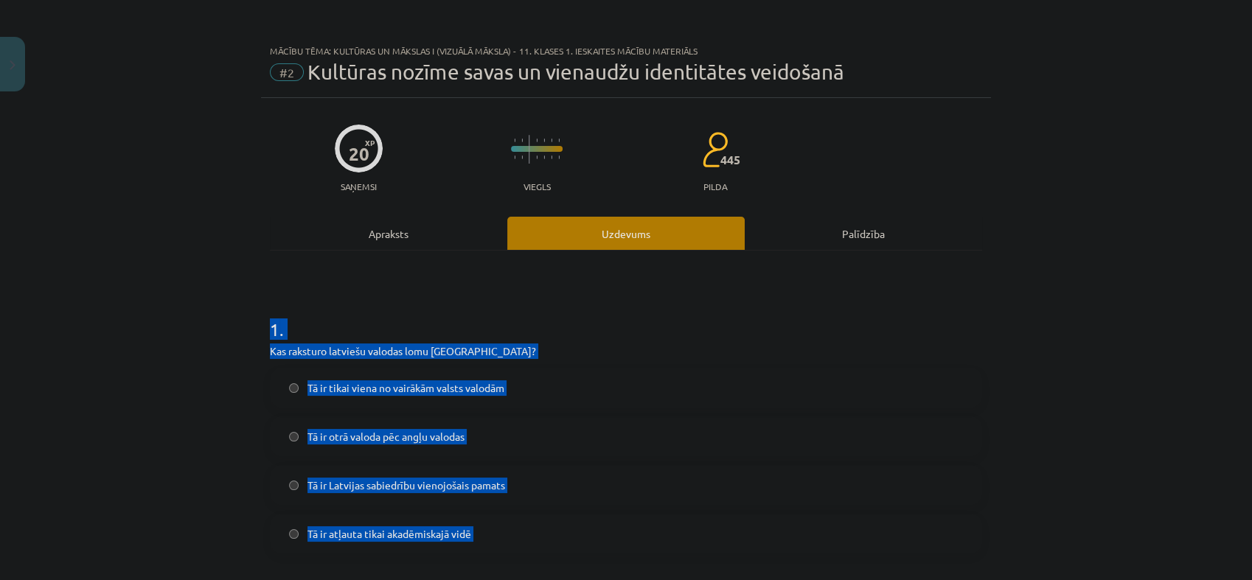
click at [24, 341] on div "Mācību tēma: Kultūras un mākslas i (vizuālā māksla) - 11. klases 1. ieskaites m…" at bounding box center [626, 290] width 1252 height 580
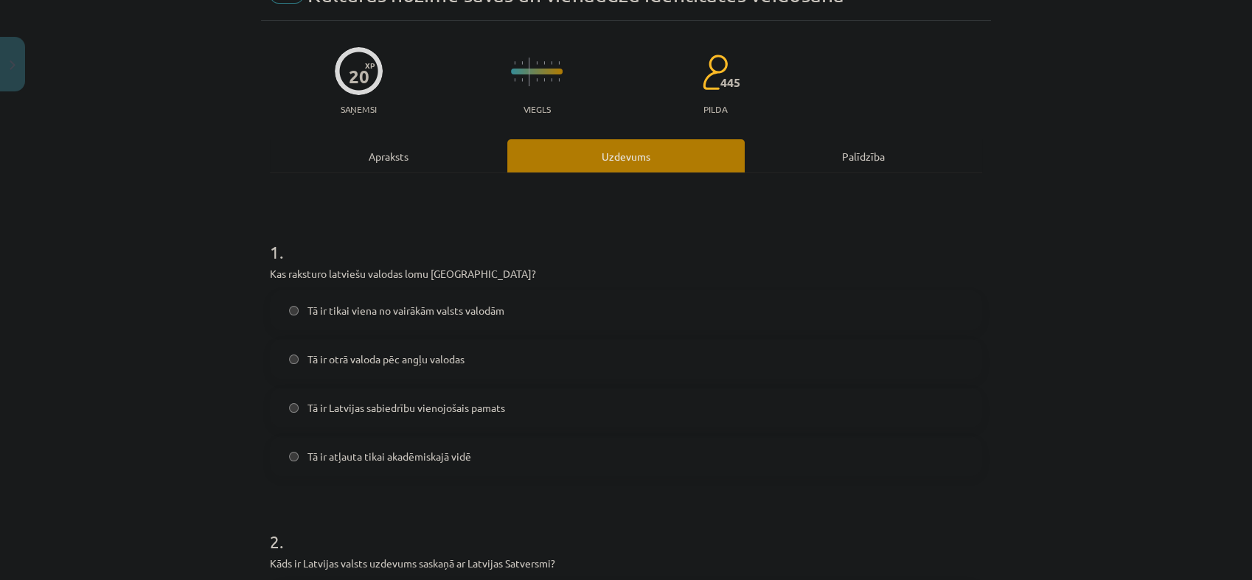
scroll to position [164, 0]
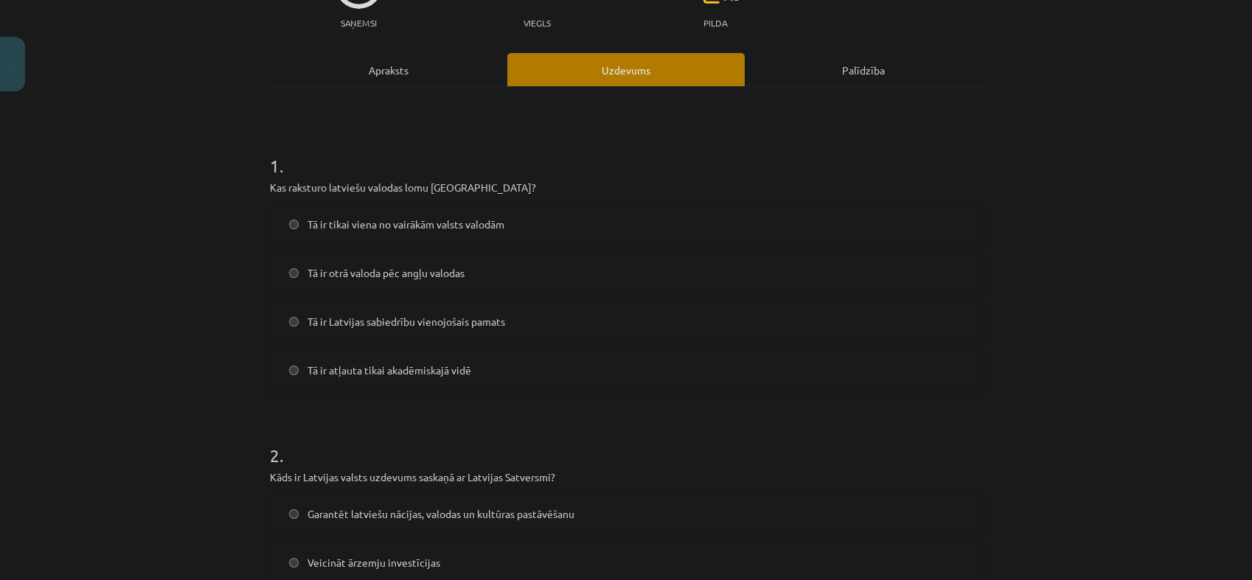
click at [339, 336] on label "Tā ir Latvijas sabiedrību vienojošais pamats" at bounding box center [626, 321] width 710 height 37
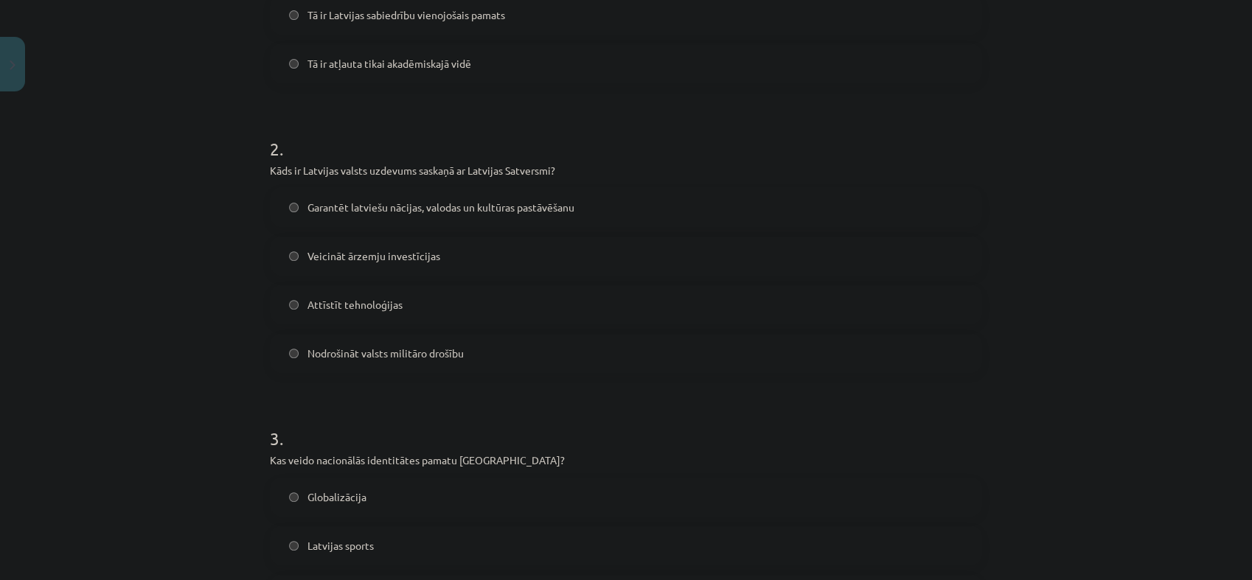
scroll to position [491, 0]
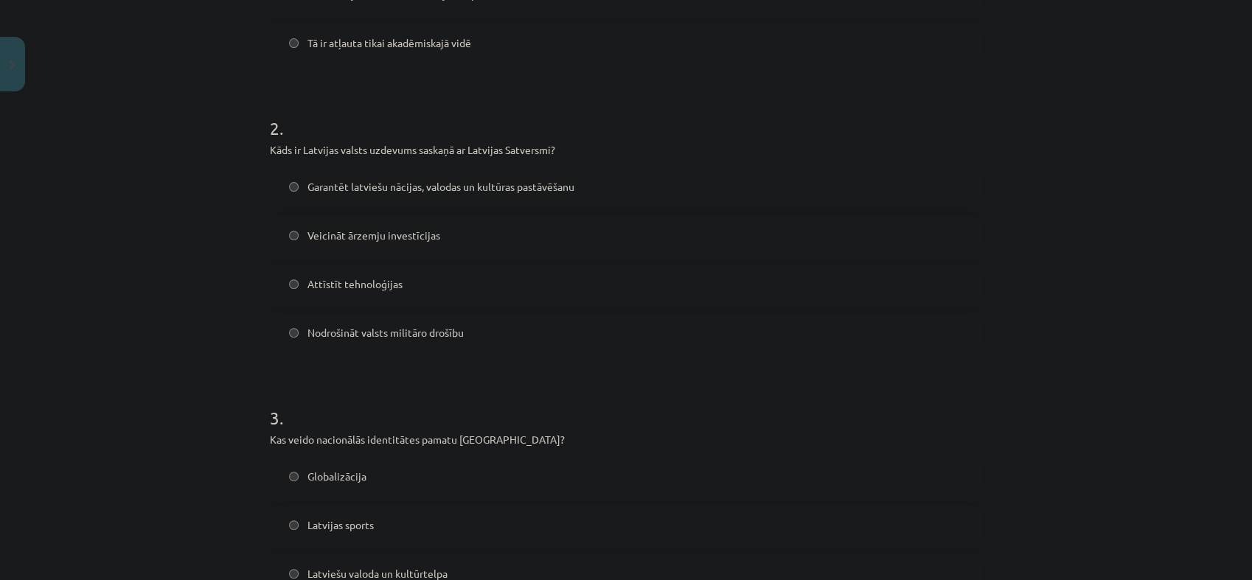
click at [422, 186] on span "Garantēt latviešu nācijas, valodas un kultūras pastāvēšanu" at bounding box center [441, 186] width 267 height 15
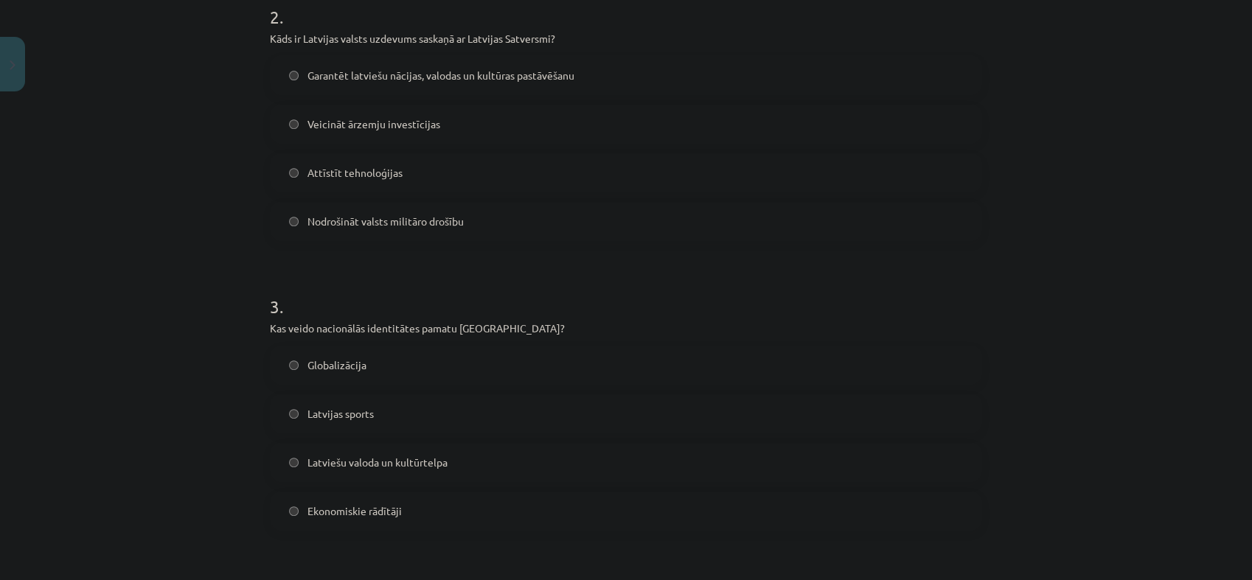
scroll to position [655, 0]
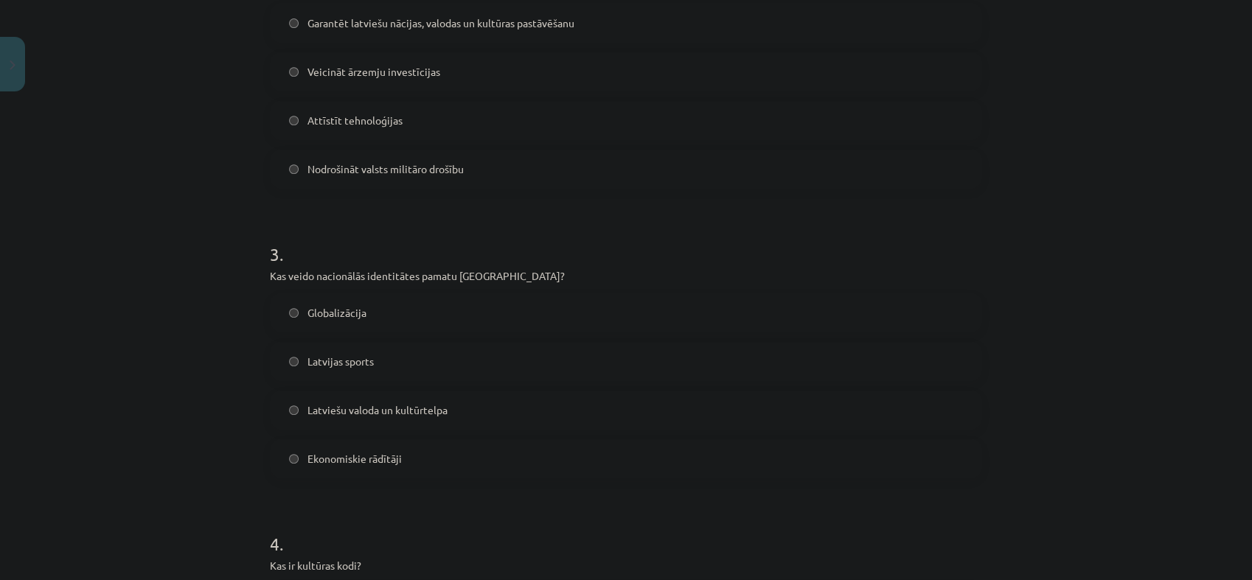
click at [358, 407] on span "Latviešu valoda un kultūrtelpa" at bounding box center [378, 410] width 140 height 15
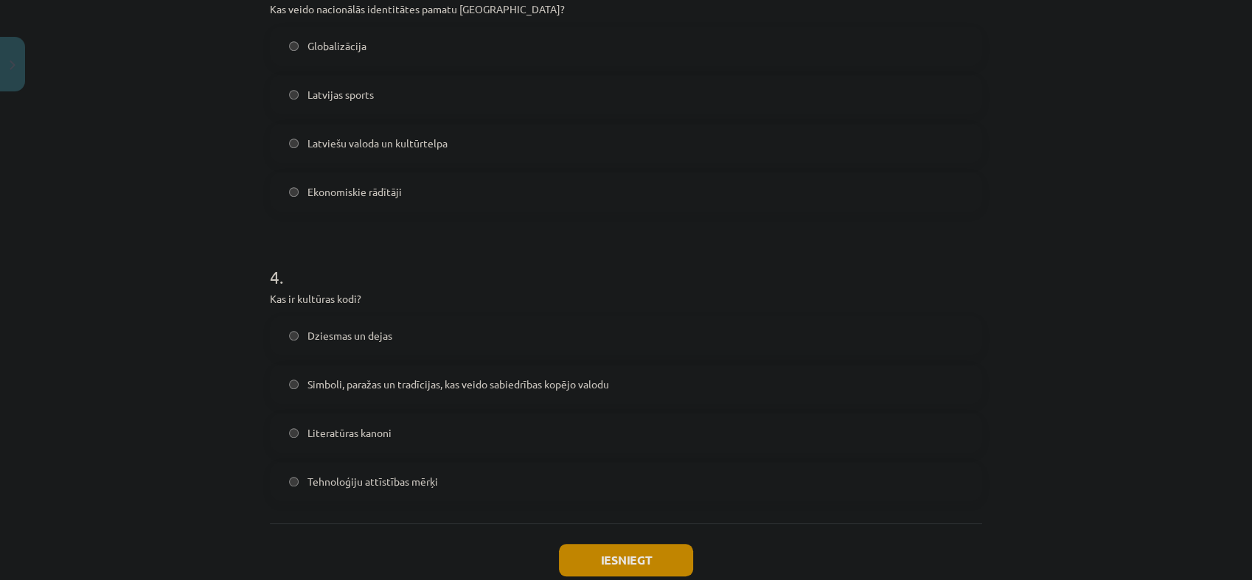
scroll to position [983, 0]
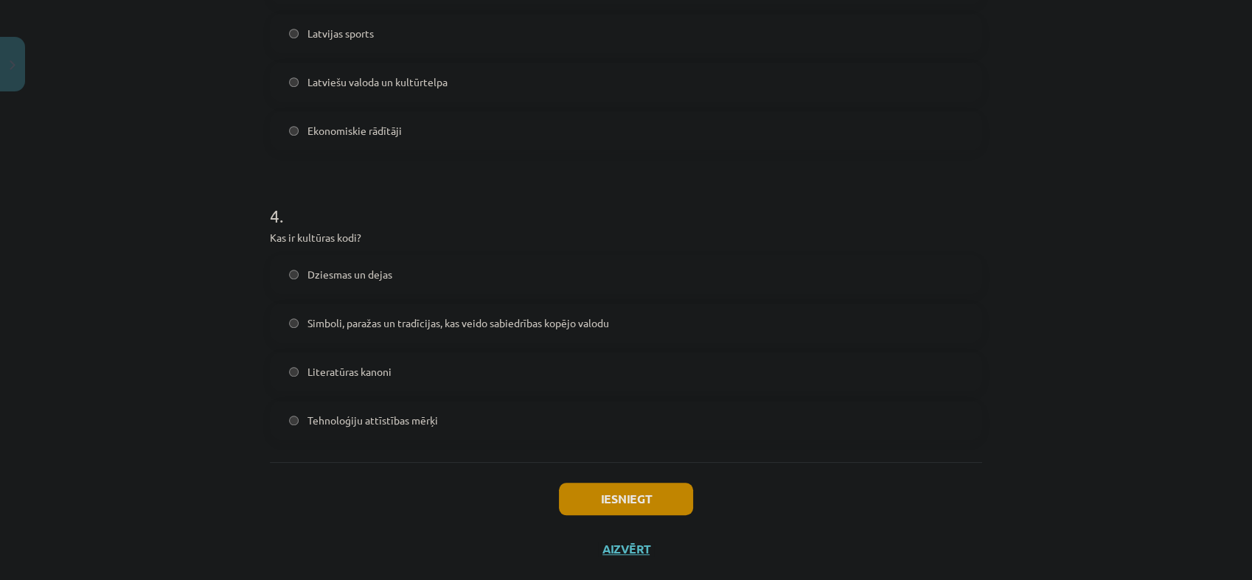
click at [397, 332] on label "Simboli, paražas un tradīcijas, kas veido sabiedrības kopējo valodu" at bounding box center [626, 323] width 710 height 37
click at [586, 500] on button "Iesniegt" at bounding box center [626, 499] width 134 height 32
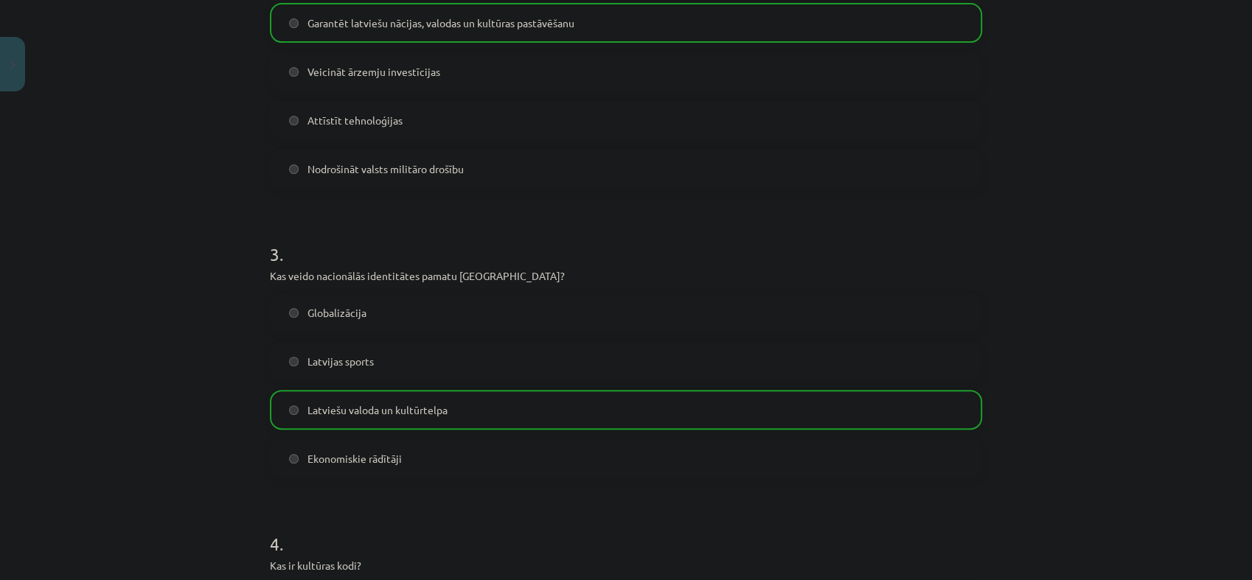
scroll to position [1061, 0]
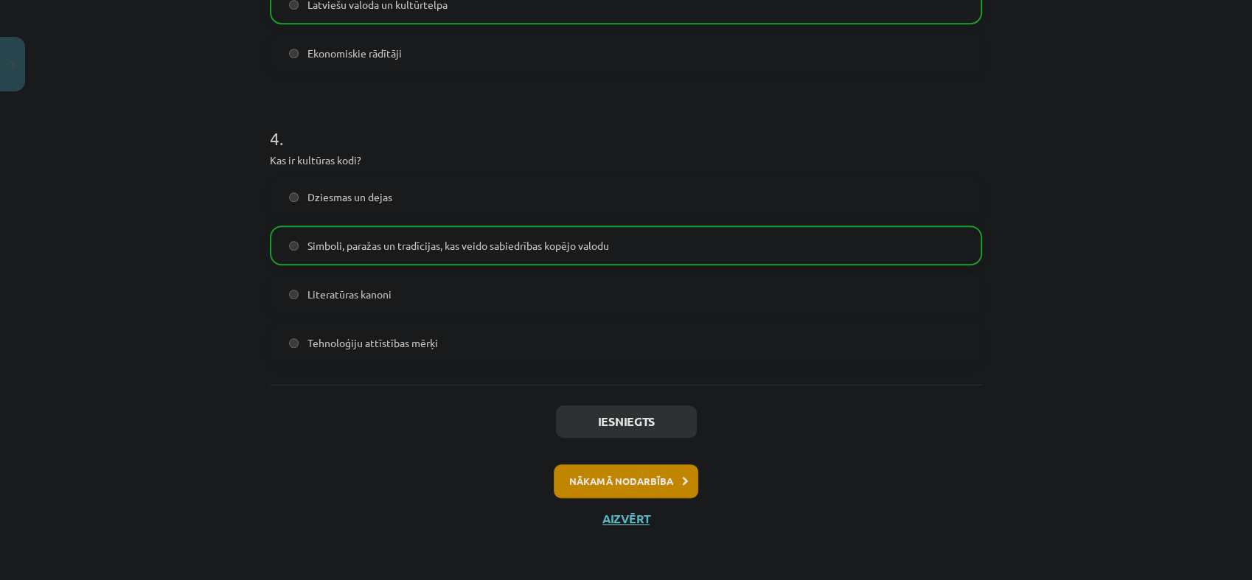
click at [597, 463] on div "Iesniegts Nākamā nodarbība Aizvērt" at bounding box center [626, 460] width 712 height 150
click at [617, 478] on button "Nākamā nodarbība" at bounding box center [626, 482] width 145 height 34
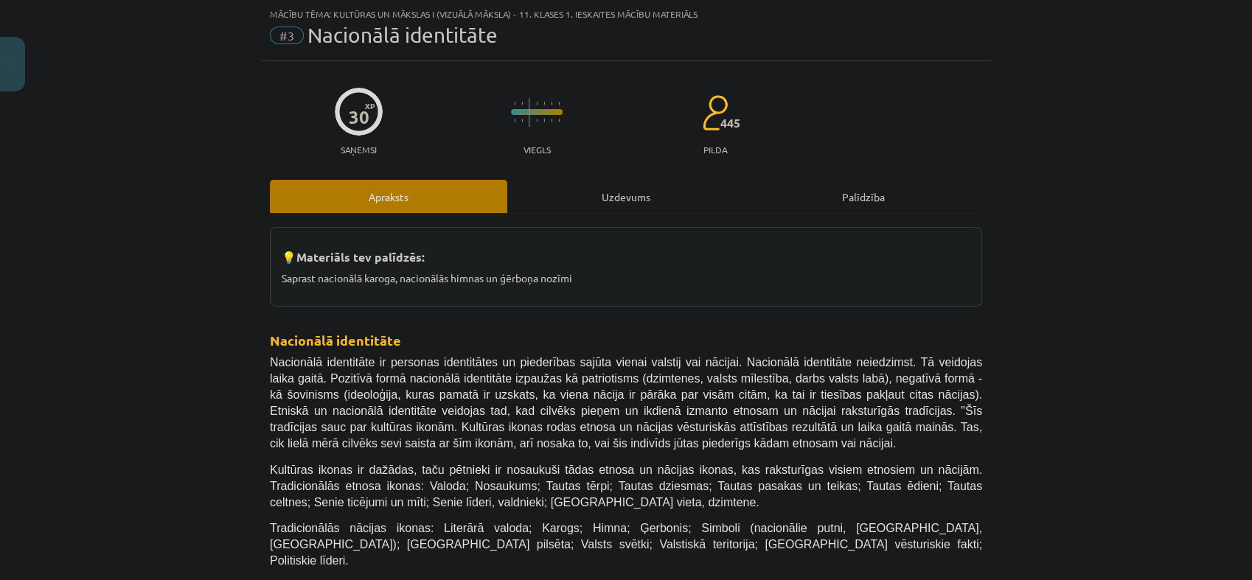
scroll to position [36, 0]
click at [620, 209] on div "Uzdevums" at bounding box center [625, 197] width 237 height 33
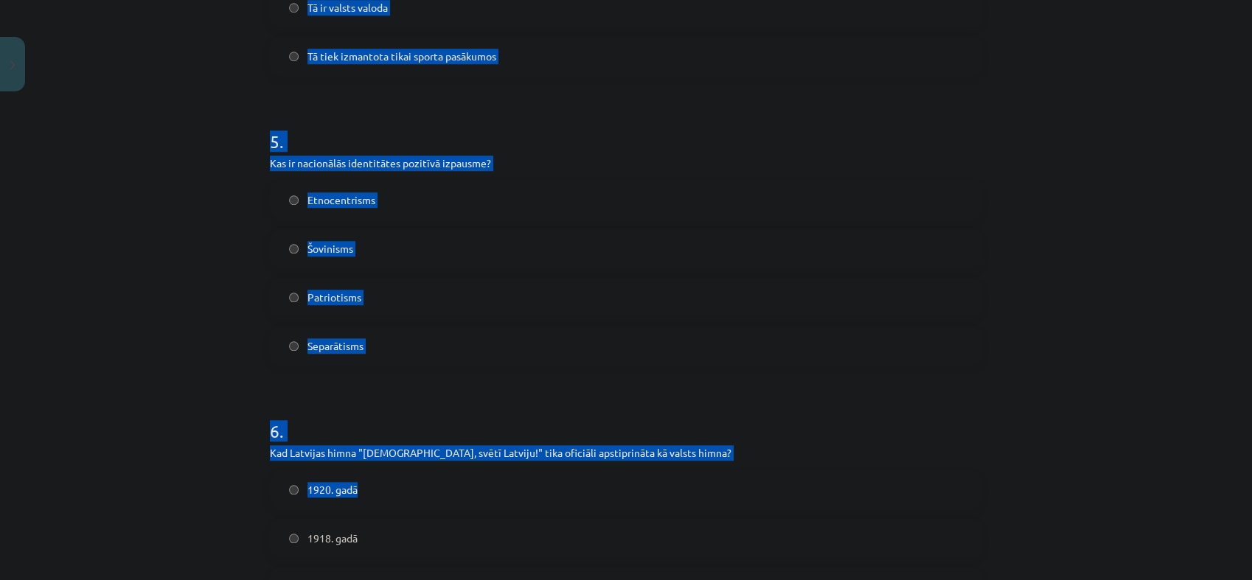
scroll to position [1593, 0]
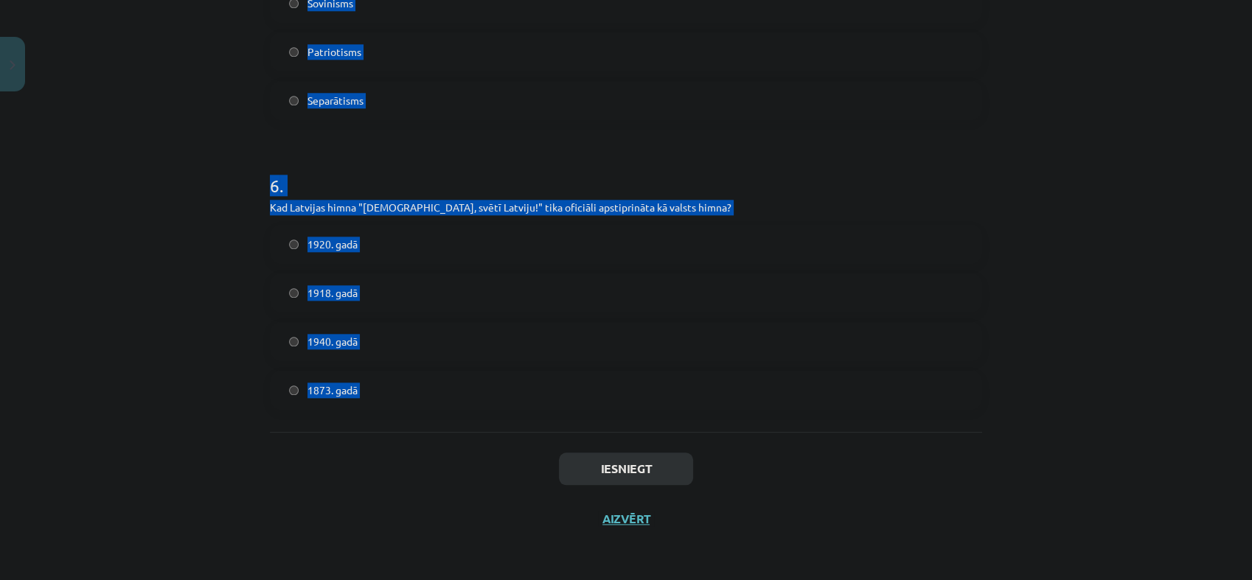
drag, startPoint x: 265, startPoint y: 283, endPoint x: 516, endPoint y: 453, distance: 302.8
copy form "1 . Kādi elementi veido tradicionālās etnosa ikonas? Valoda, tautas dziesmas, t…"
click at [144, 372] on div "Mācību tēma: Kultūras un mākslas i (vizuālā māksla) - 11. klases 1. ieskaites m…" at bounding box center [626, 290] width 1252 height 580
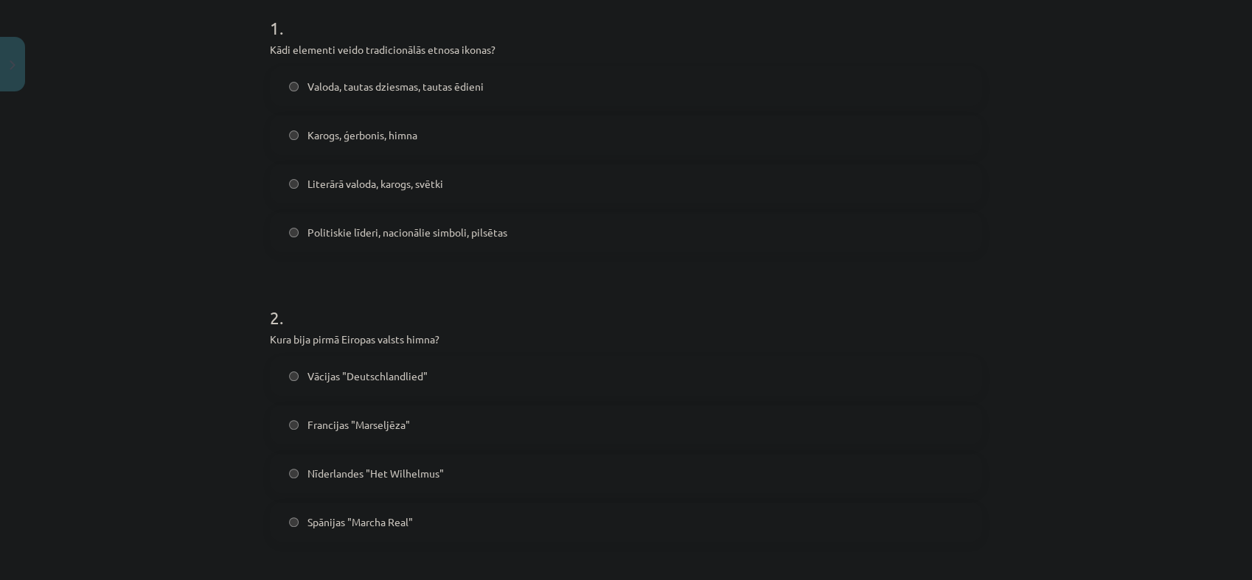
scroll to position [327, 0]
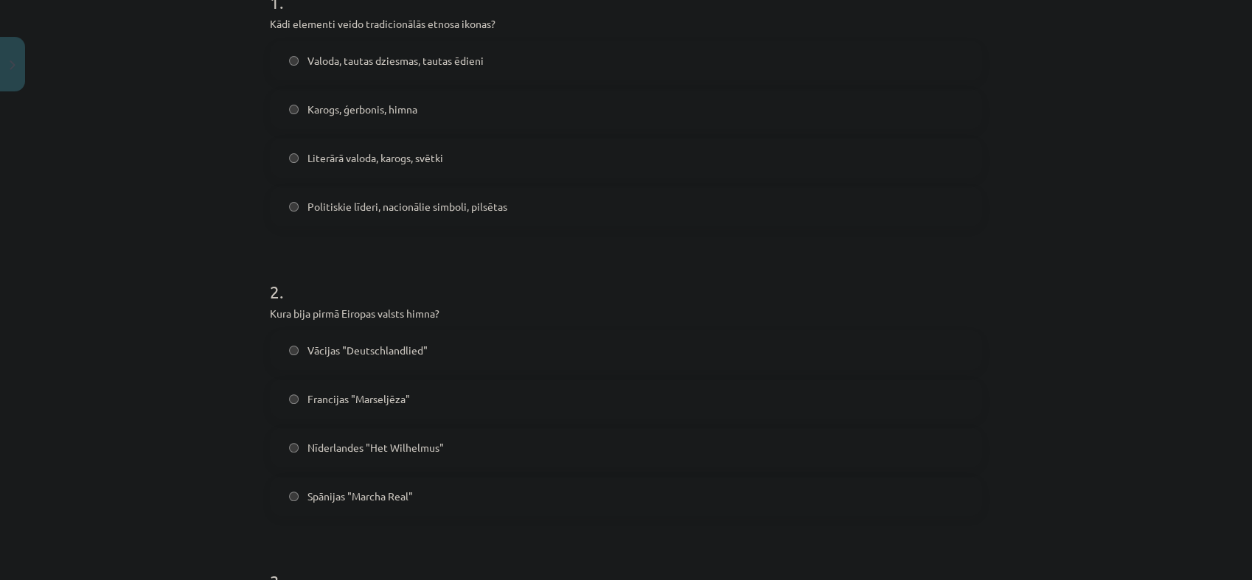
click at [476, 54] on span "Valoda, tautas dziesmas, tautas ēdieni" at bounding box center [396, 60] width 176 height 15
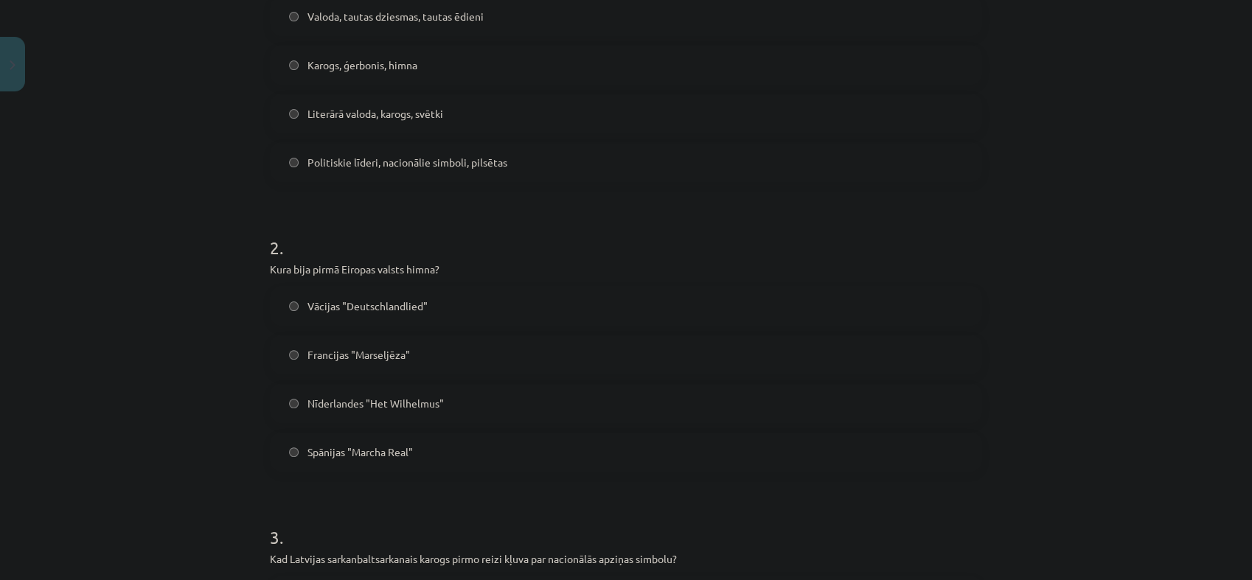
scroll to position [409, 0]
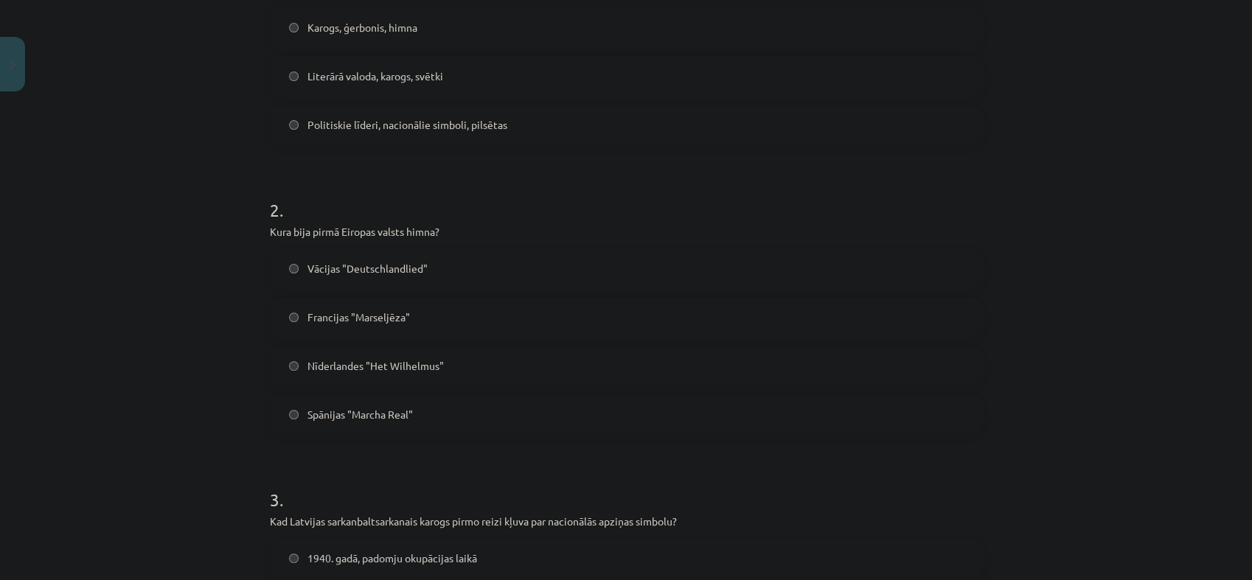
click at [387, 360] on span "Nīderlandes "Het Wilhelmus"" at bounding box center [376, 365] width 136 height 15
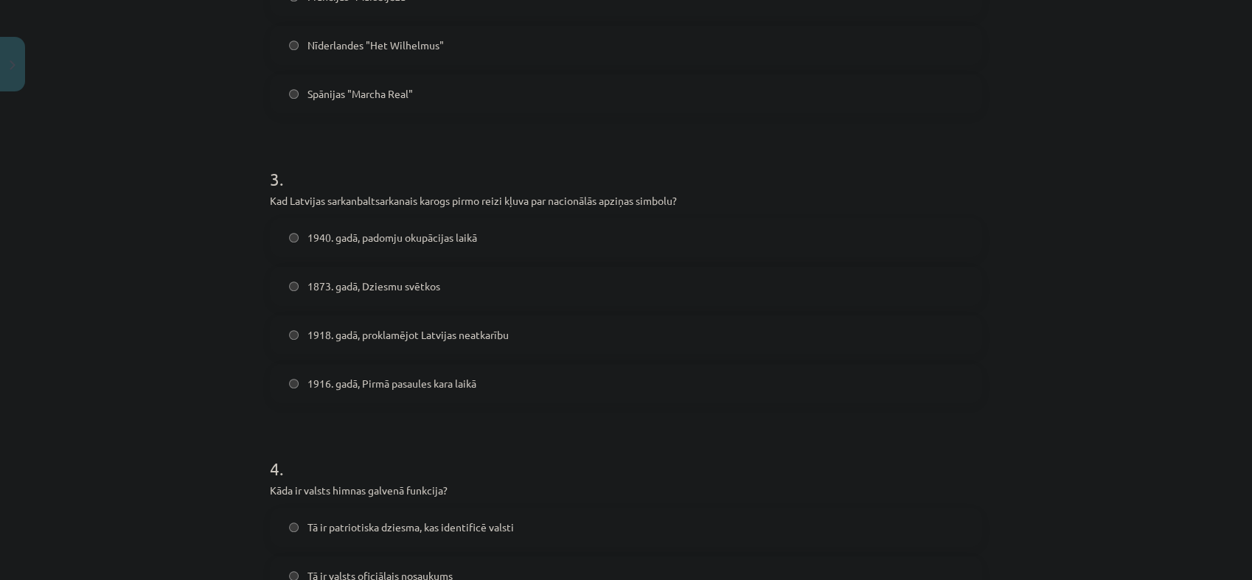
scroll to position [819, 0]
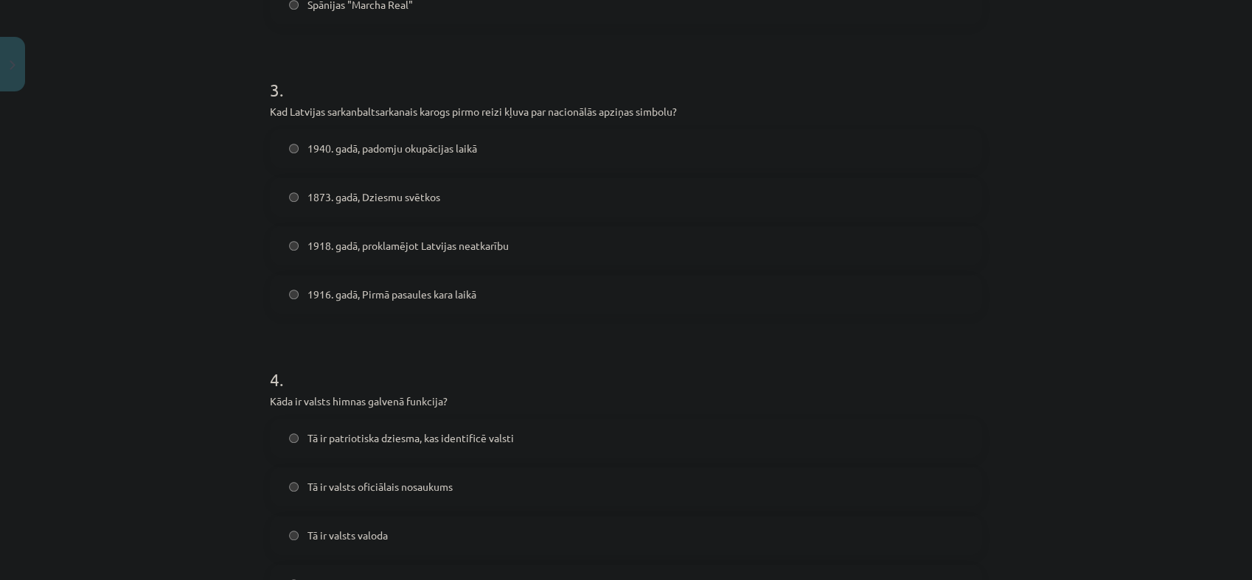
click at [339, 207] on label "1873. gadā, Dziesmu svētkos" at bounding box center [626, 196] width 710 height 37
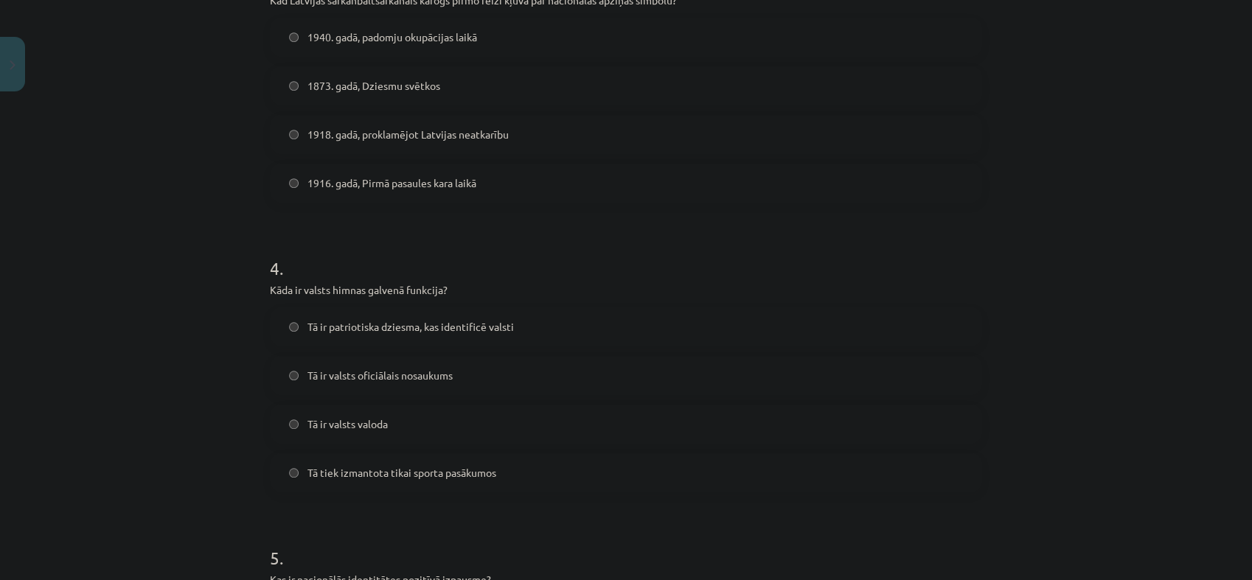
scroll to position [1065, 0]
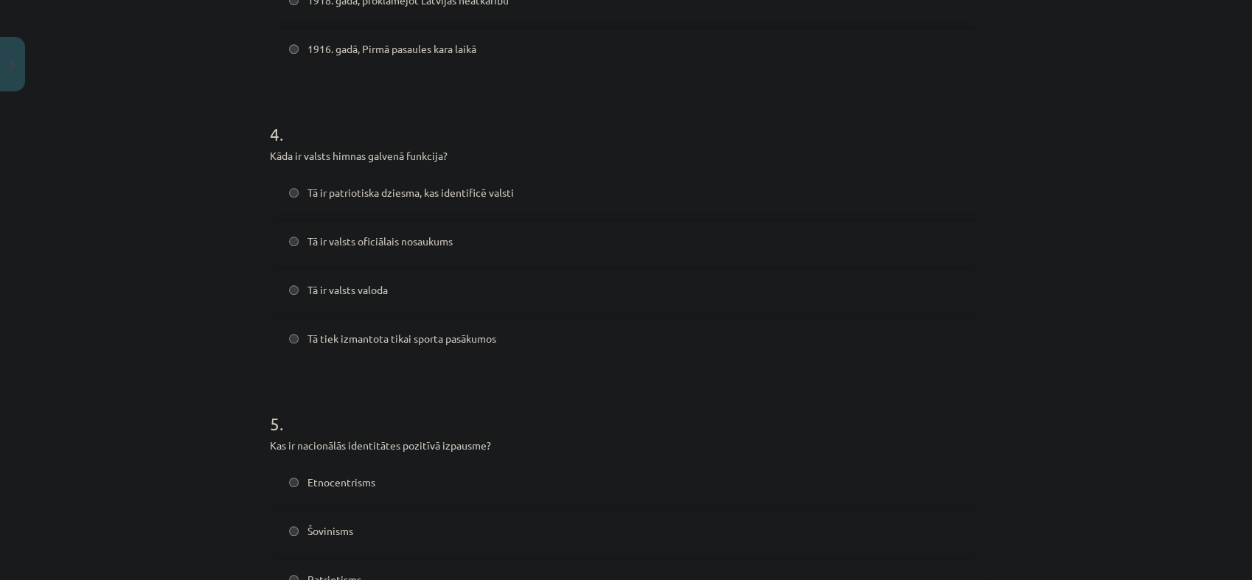
click at [311, 196] on span "Tā ir patriotiska dziesma, kas identificē valsti" at bounding box center [411, 192] width 207 height 15
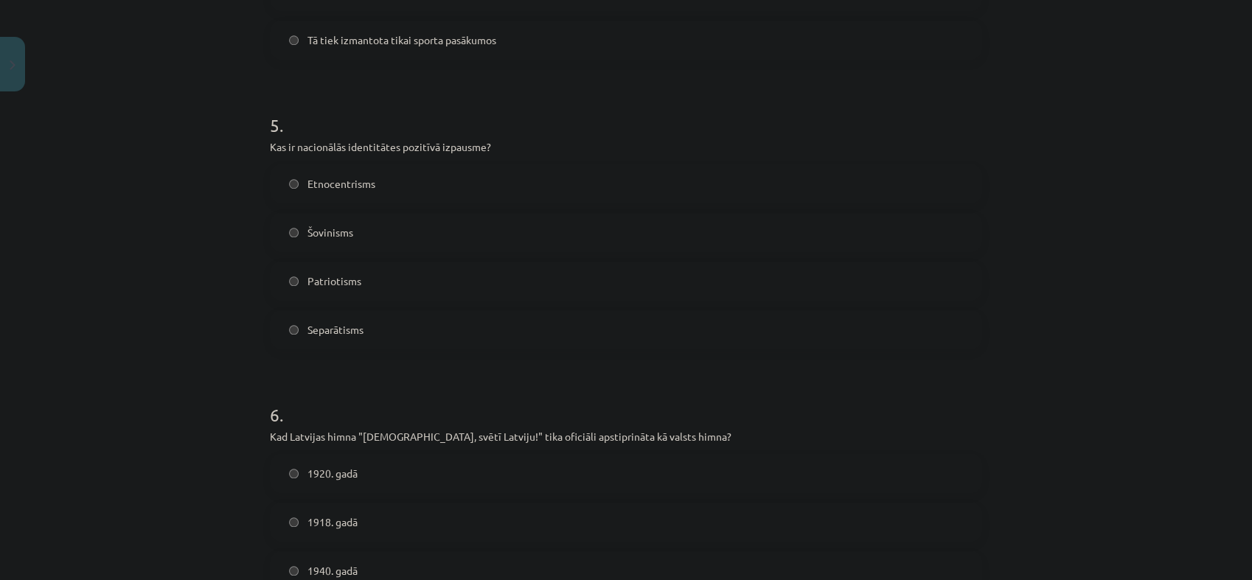
scroll to position [1392, 0]
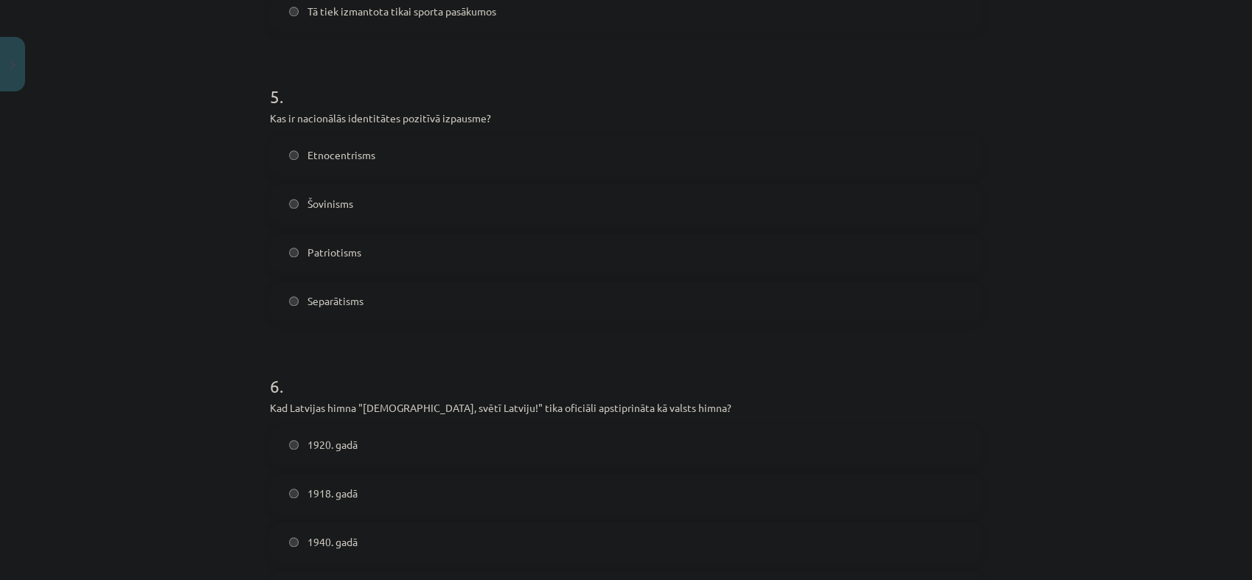
click at [325, 249] on span "Patriotisms" at bounding box center [335, 252] width 54 height 15
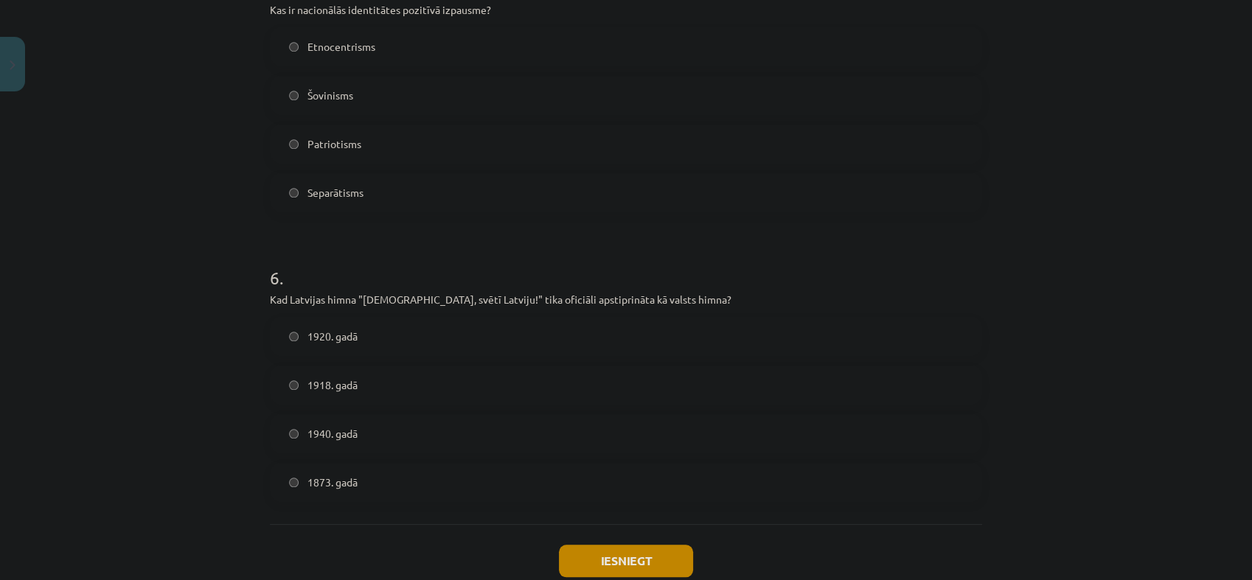
scroll to position [1593, 0]
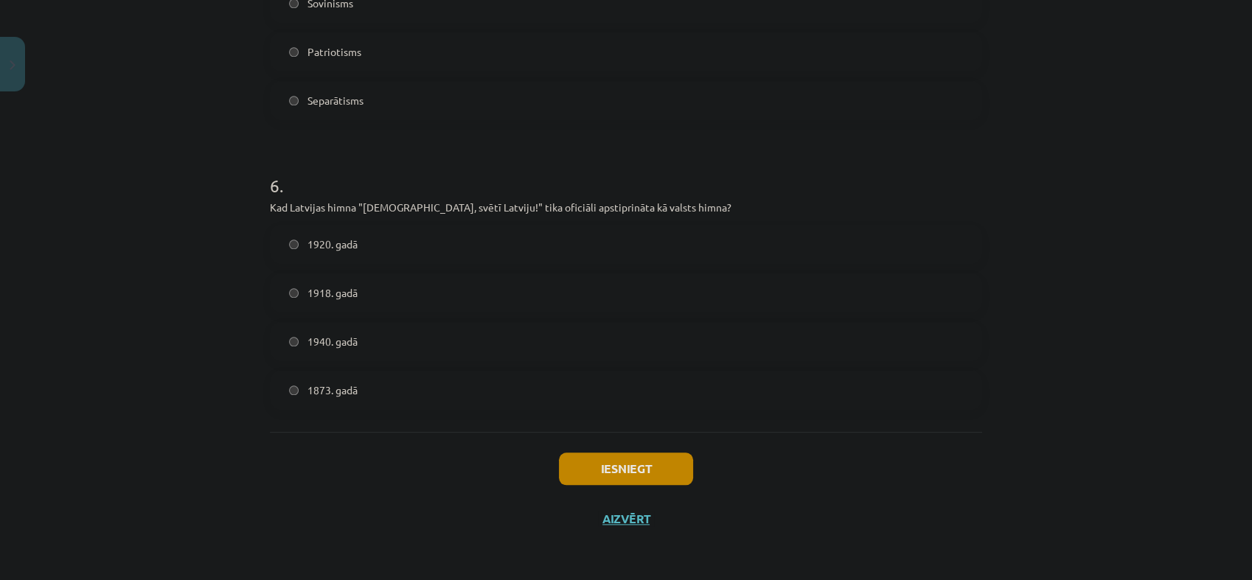
click at [336, 233] on label "1920. gadā" at bounding box center [626, 244] width 710 height 37
click at [596, 480] on button "Iesniegt" at bounding box center [626, 469] width 134 height 32
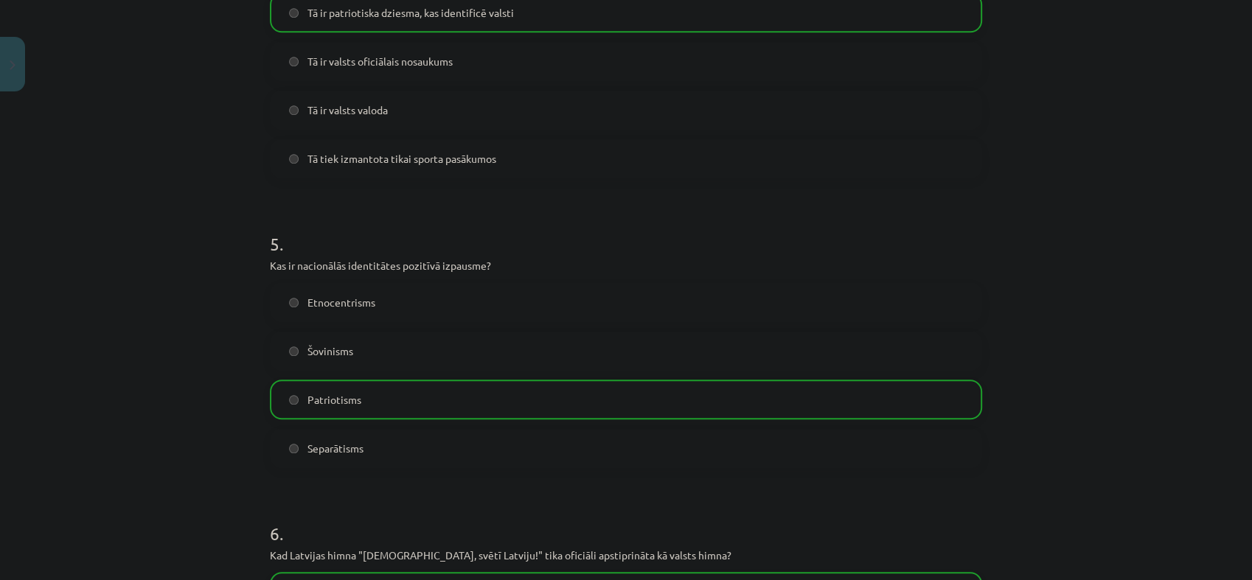
scroll to position [1640, 0]
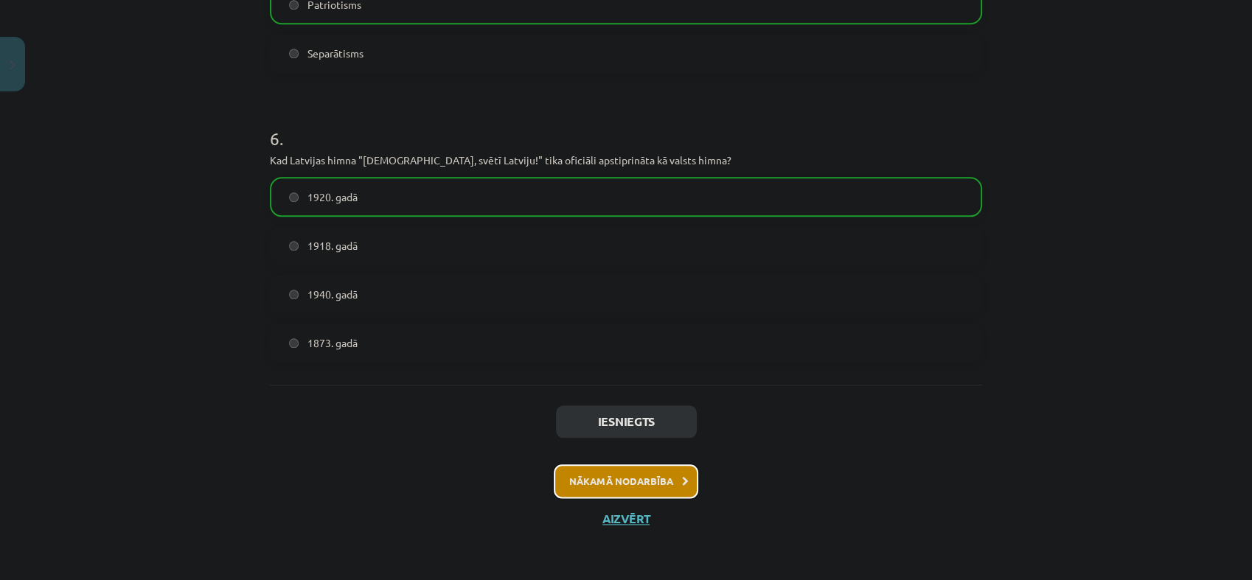
click at [619, 480] on button "Nākamā nodarbība" at bounding box center [626, 482] width 145 height 34
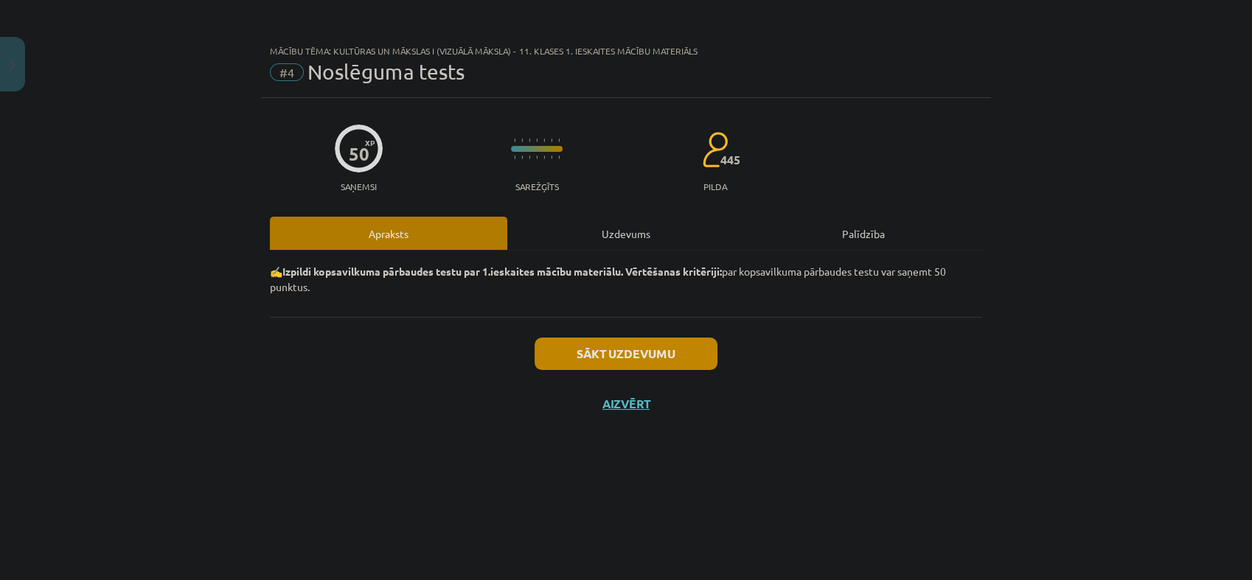
scroll to position [0, 0]
click at [644, 226] on div "Uzdevums" at bounding box center [625, 233] width 237 height 33
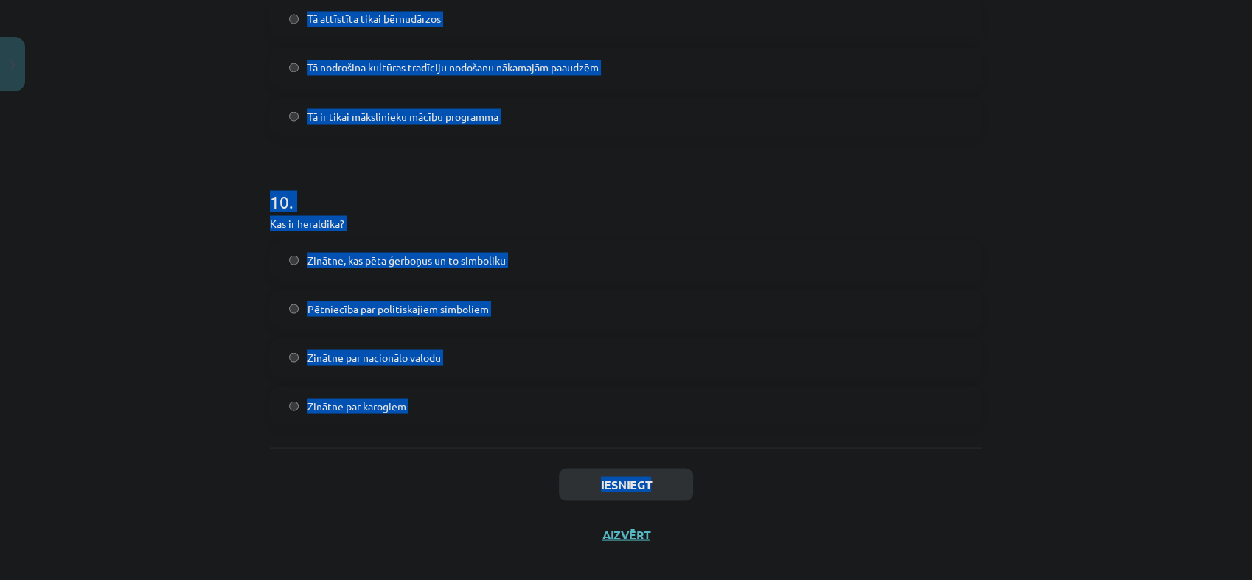
scroll to position [2753, 0]
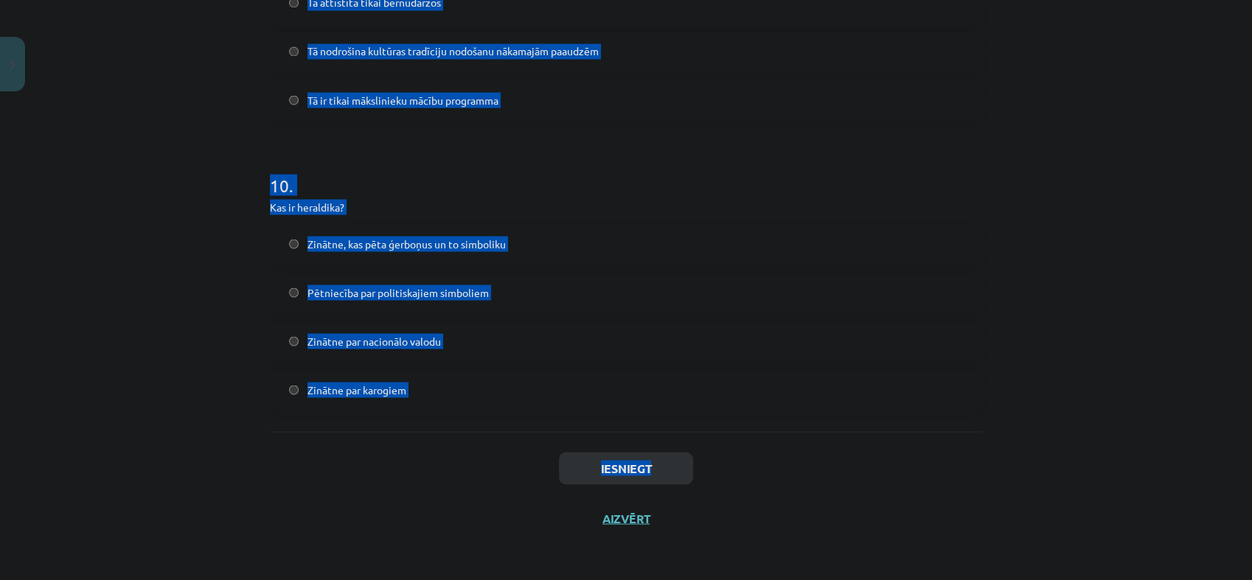
drag, startPoint x: 253, startPoint y: 345, endPoint x: 733, endPoint y: 448, distance: 491.1
click at [733, 448] on div "Mācību tēma: Kultūras un mākslas i (vizuālā māksla) - 11. klases 1. ieskaites m…" at bounding box center [626, 290] width 1252 height 580
copy div "Kad pirmo reizi tika publiski atskaņota dziesma "Dievs, svētī Latviju!"? 1873. …"
click at [164, 482] on div "Mācību tēma: Kultūras un mākslas i (vizuālā māksla) - 11. klases 1. ieskaites m…" at bounding box center [626, 290] width 1252 height 580
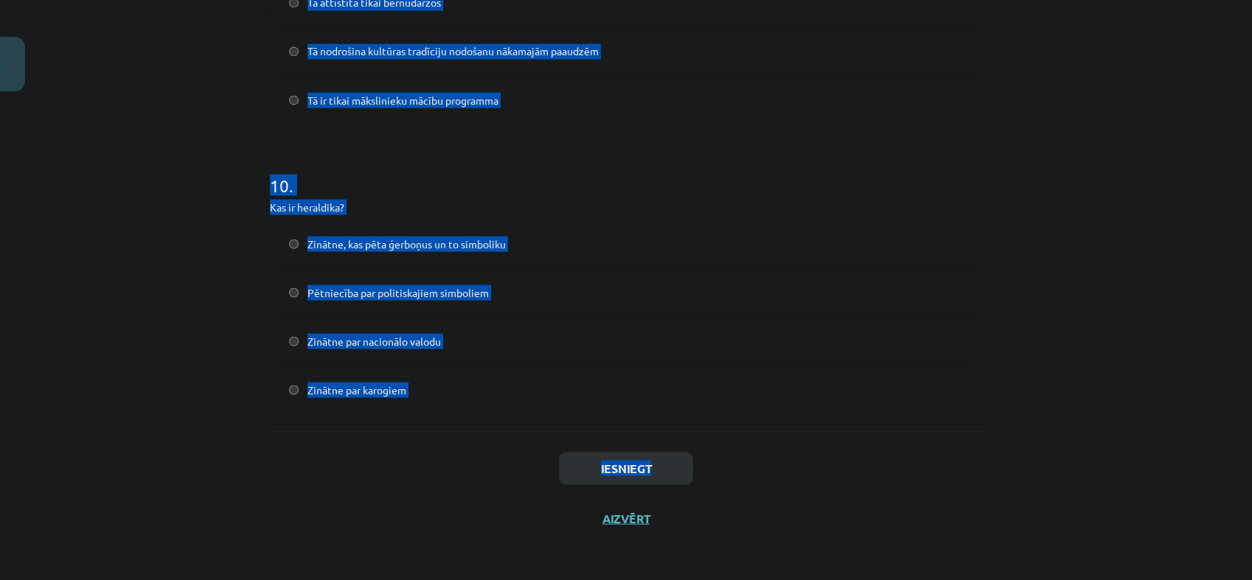
click at [285, 401] on label "Zinātne par karogiem" at bounding box center [626, 389] width 710 height 37
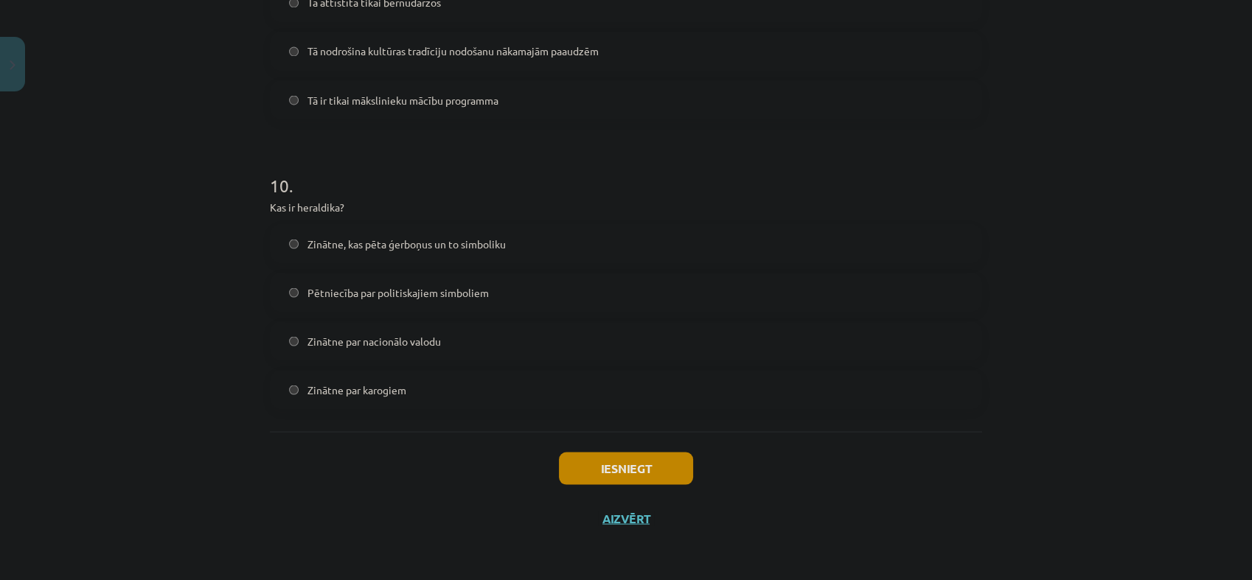
click at [336, 500] on div "Iesniegt Aizvērt" at bounding box center [626, 482] width 712 height 103
click at [358, 241] on span "Zinātne, kas pēta ģerboņus un to simboliku" at bounding box center [407, 243] width 198 height 15
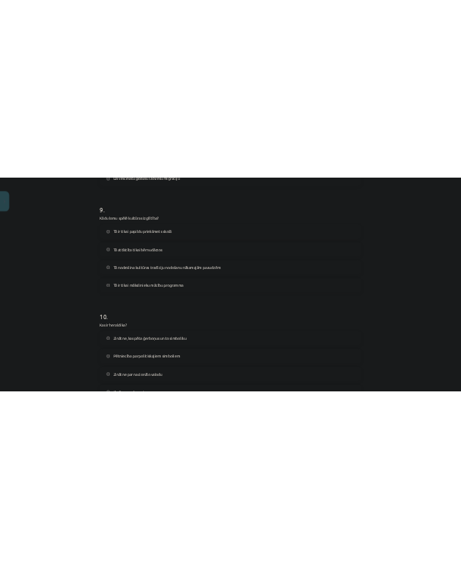
scroll to position [2425, 0]
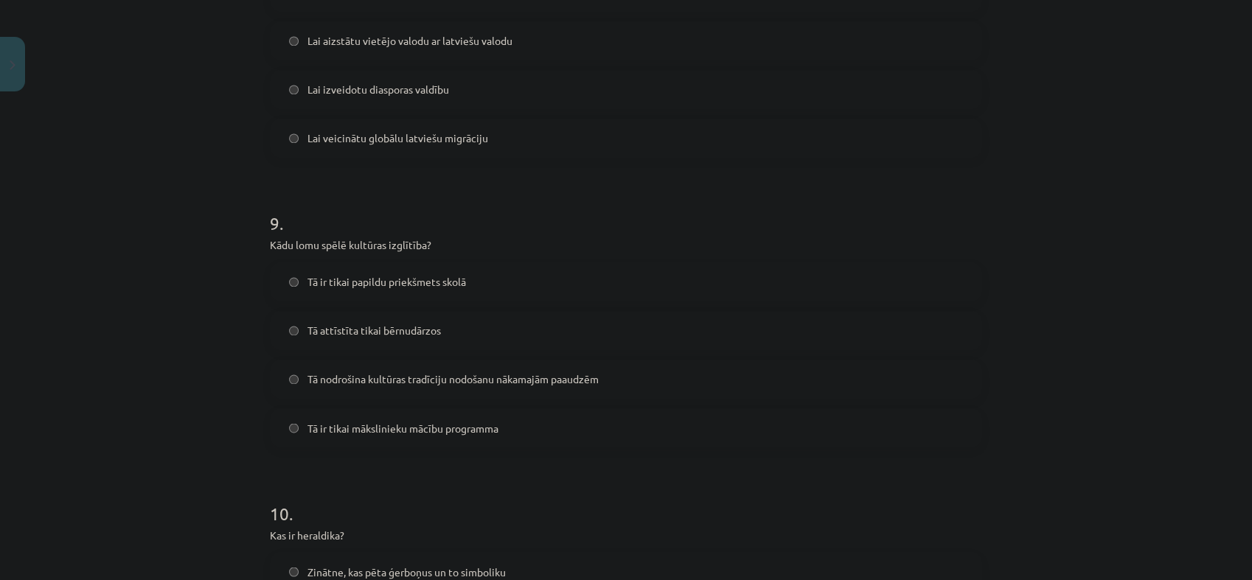
click at [395, 378] on span "Tā nodrošina kultūras tradīciju nodošanu nākamajām paaudzēm" at bounding box center [453, 379] width 291 height 15
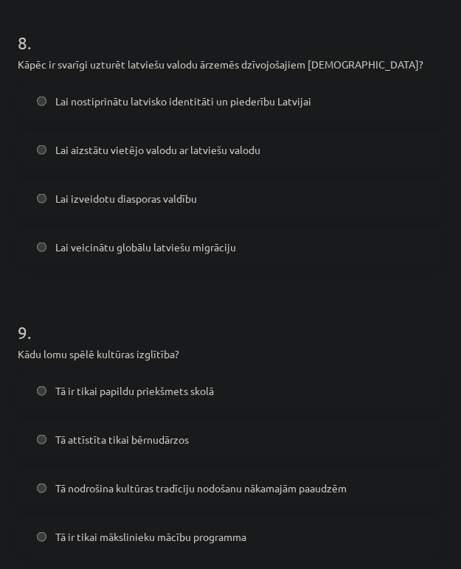
scroll to position [2272, 0]
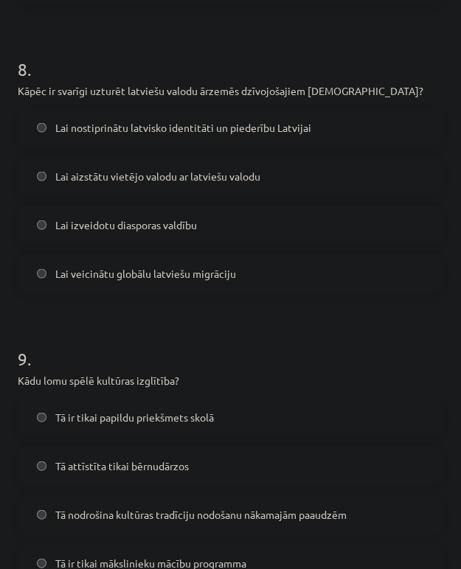
click at [125, 128] on span "Lai nostiprinātu latvisko identitāti un piederību Latvijai" at bounding box center [183, 127] width 256 height 15
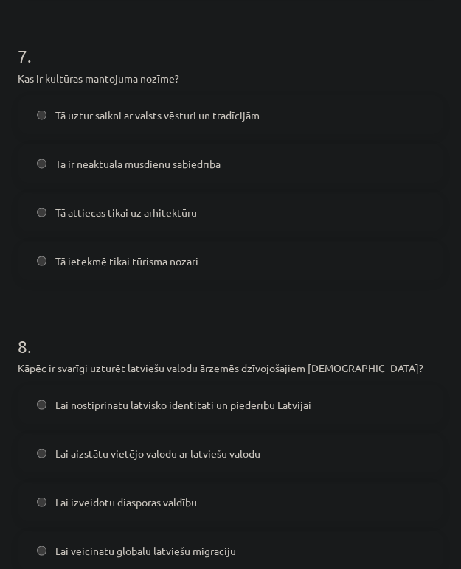
scroll to position [1943, 0]
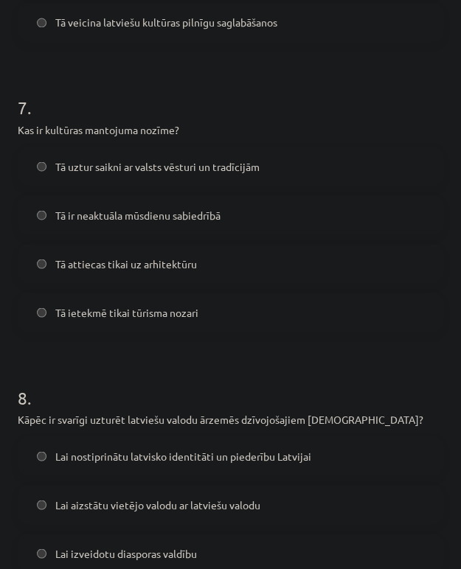
click at [100, 166] on span "Tā uztur saikni ar valsts vēsturi un tradīcijām" at bounding box center [157, 166] width 204 height 15
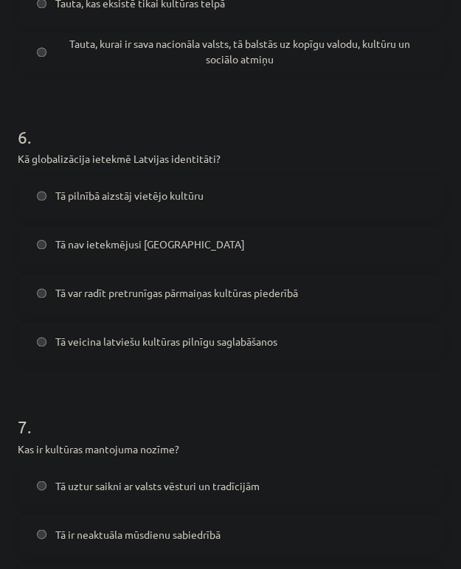
scroll to position [1616, 0]
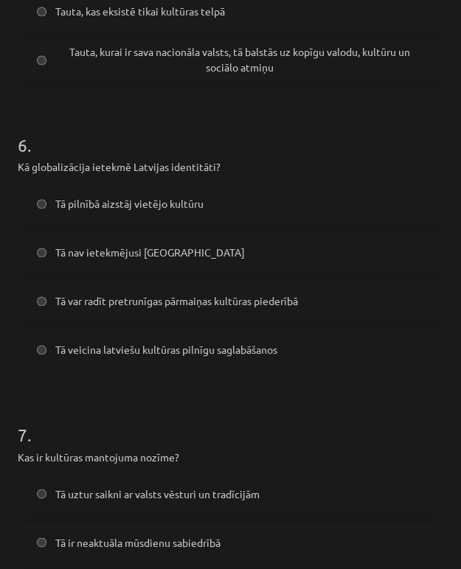
click at [126, 304] on span "Tā var radīt pretrunīgas pārmaiņas kultūras piederībā" at bounding box center [176, 301] width 243 height 15
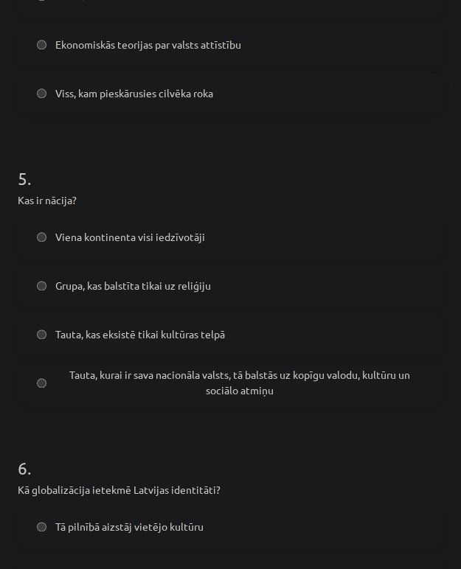
scroll to position [1288, 0]
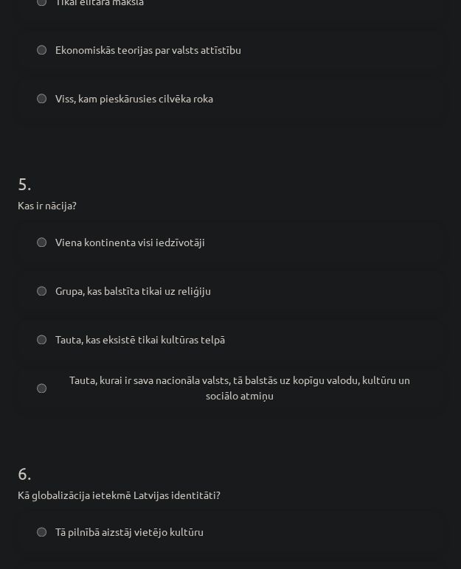
click at [122, 379] on span "Tauta, kurai ir sava nacionāla valsts, tā balstās uz kopīgu valodu, kultūru un …" at bounding box center [239, 387] width 369 height 31
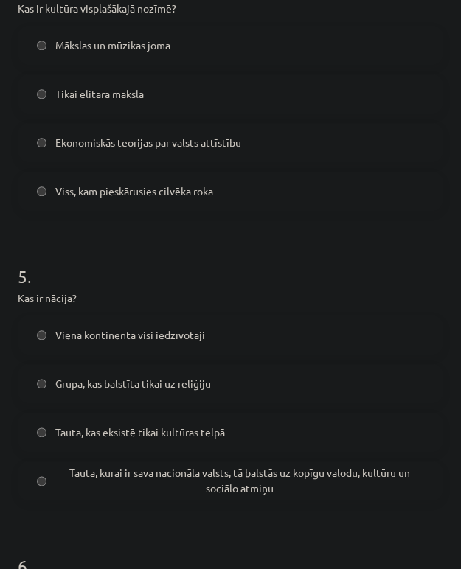
scroll to position [1124, 0]
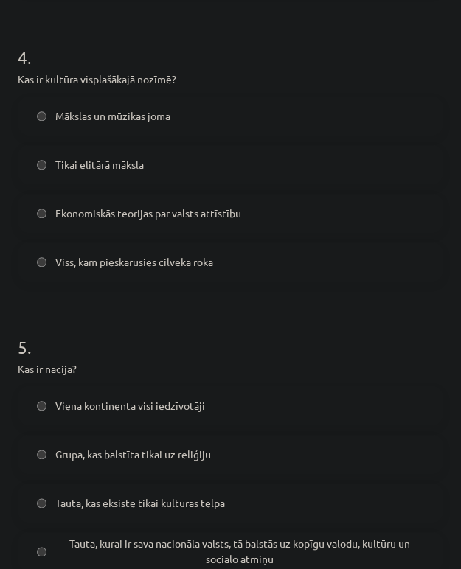
click at [113, 271] on label "Viss, kam pieskārusies cilvēka roka" at bounding box center [230, 261] width 423 height 37
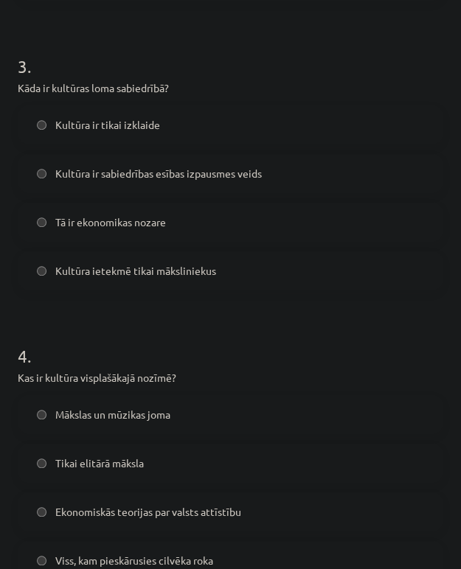
scroll to position [797, 0]
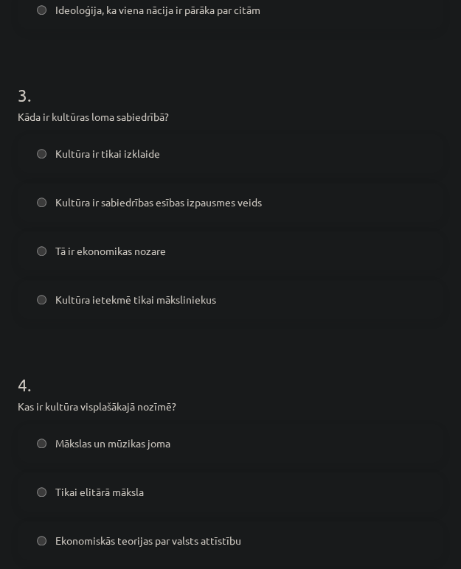
click at [157, 195] on span "Kultūra ir sabiedrības esības izpausmes veids" at bounding box center [158, 202] width 207 height 15
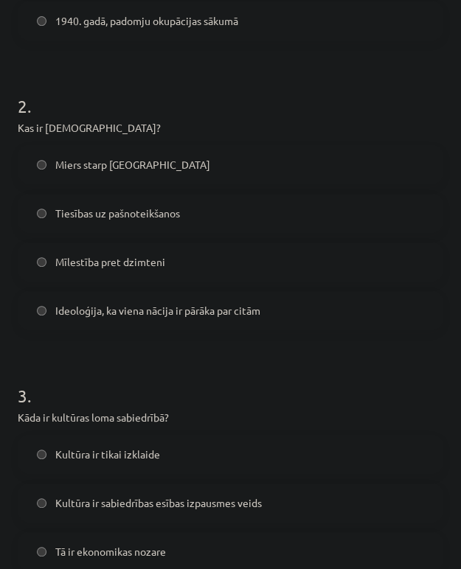
scroll to position [468, 0]
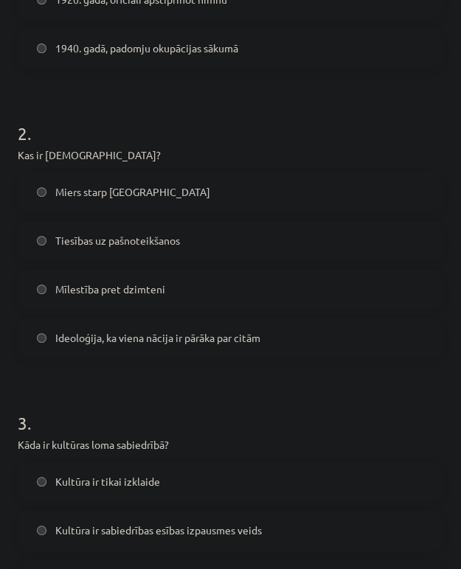
click at [175, 330] on span "Ideoloģija, ka viena nācija ir pārāka par citām" at bounding box center [157, 337] width 205 height 15
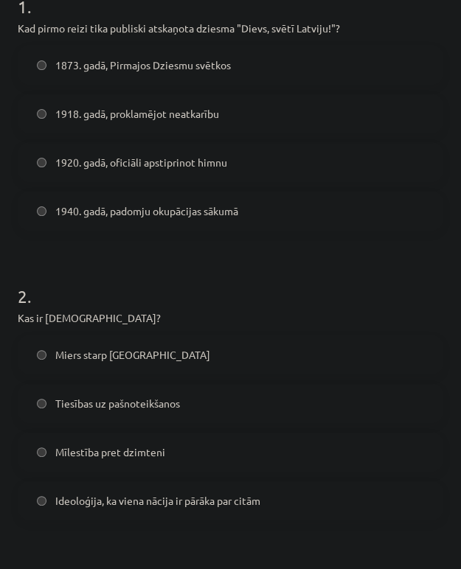
scroll to position [305, 0]
click at [91, 66] on span "1873. gadā, Pirmajos Dziesmu svētkos" at bounding box center [143, 65] width 176 height 15
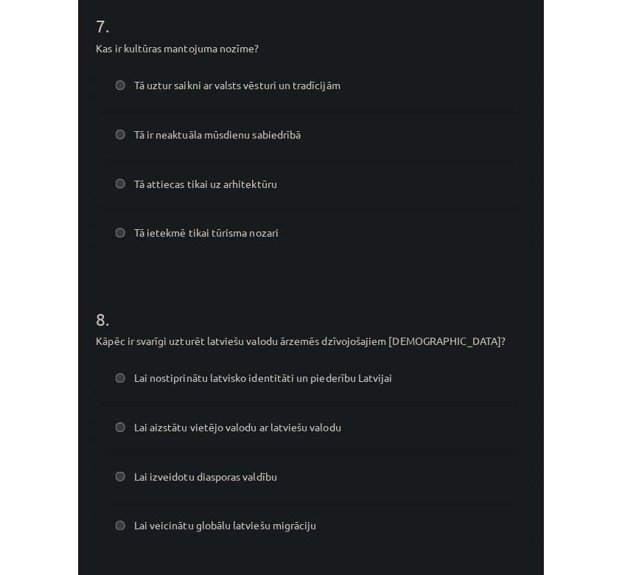
scroll to position [2719, 0]
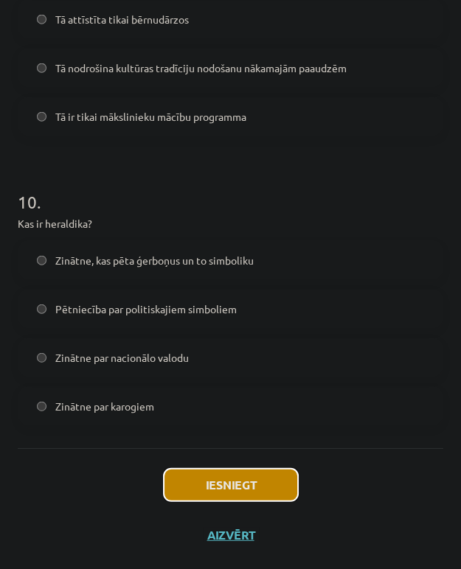
click at [283, 479] on button "Iesniegt" at bounding box center [231, 485] width 134 height 32
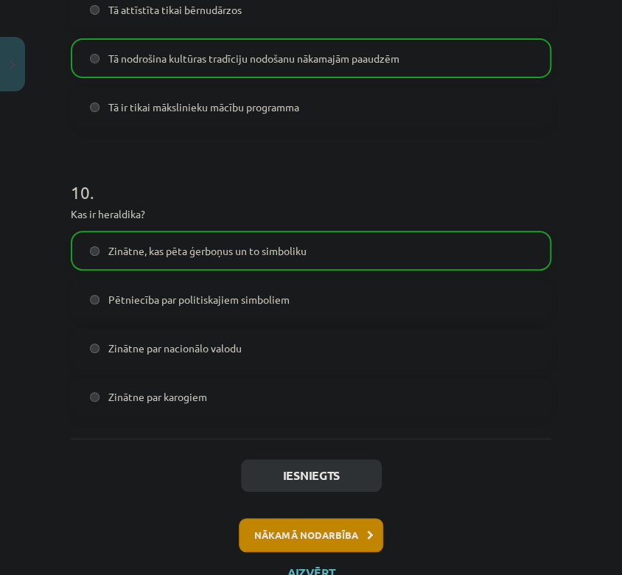
scroll to position [2805, 0]
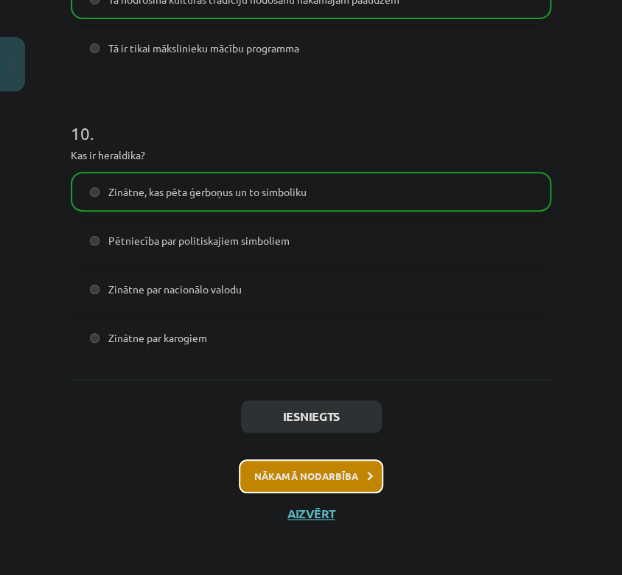
drag, startPoint x: 294, startPoint y: 476, endPoint x: 287, endPoint y: 477, distance: 7.5
click at [294, 476] on button "Nākamā nodarbība" at bounding box center [311, 476] width 145 height 34
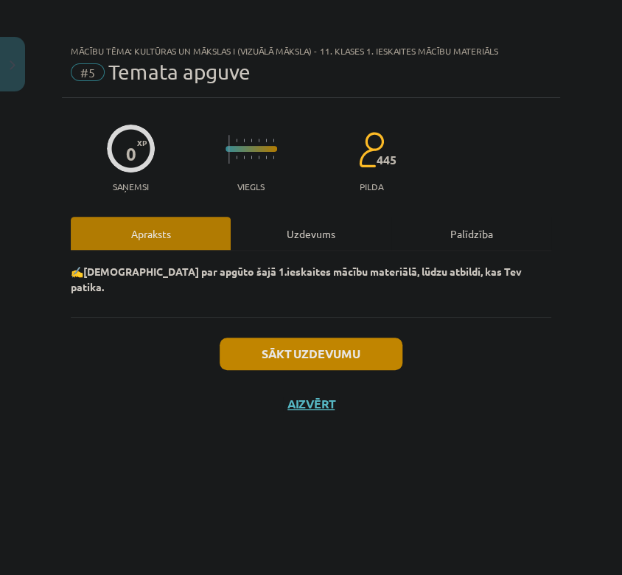
scroll to position [0, 0]
click at [325, 338] on button "Sākt uzdevumu" at bounding box center [311, 354] width 183 height 32
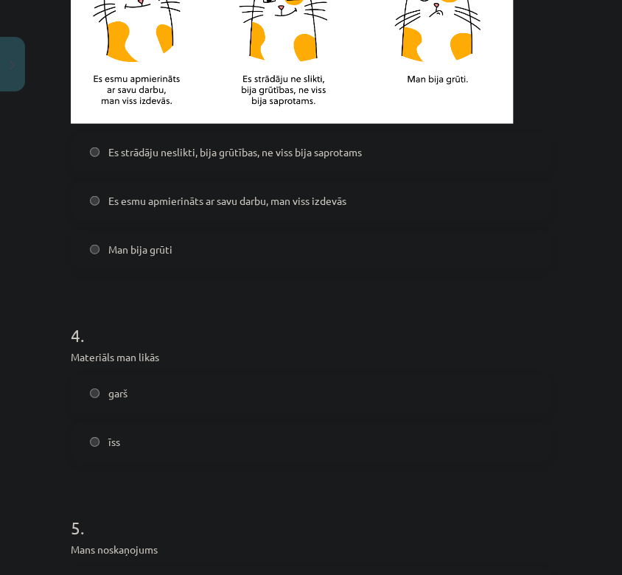
scroll to position [162, 0]
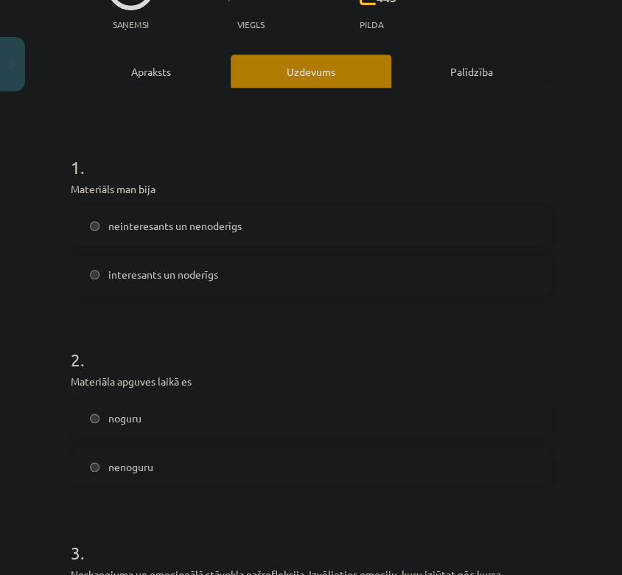
click at [108, 424] on span "noguru" at bounding box center [124, 418] width 33 height 15
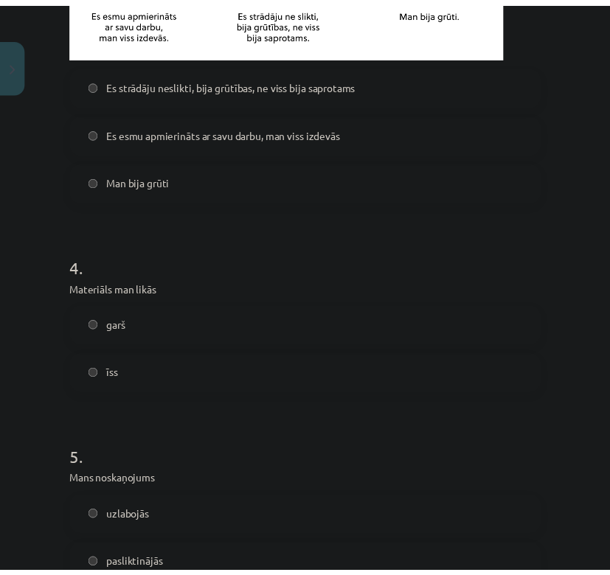
scroll to position [1227, 0]
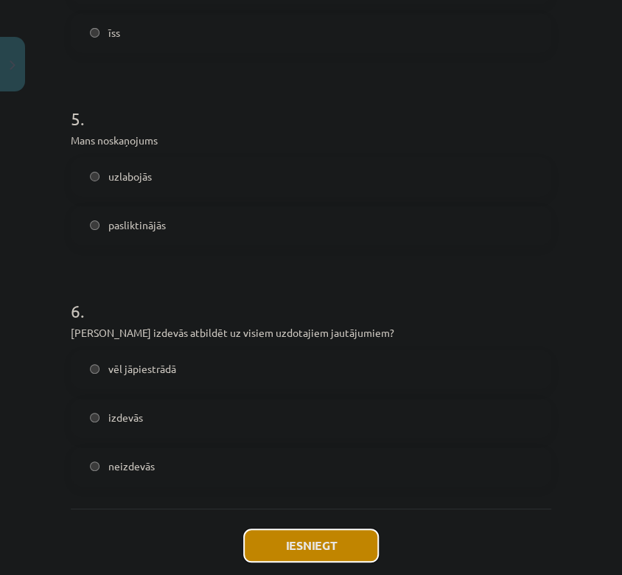
click at [296, 543] on button "Iesniegt" at bounding box center [311, 546] width 134 height 32
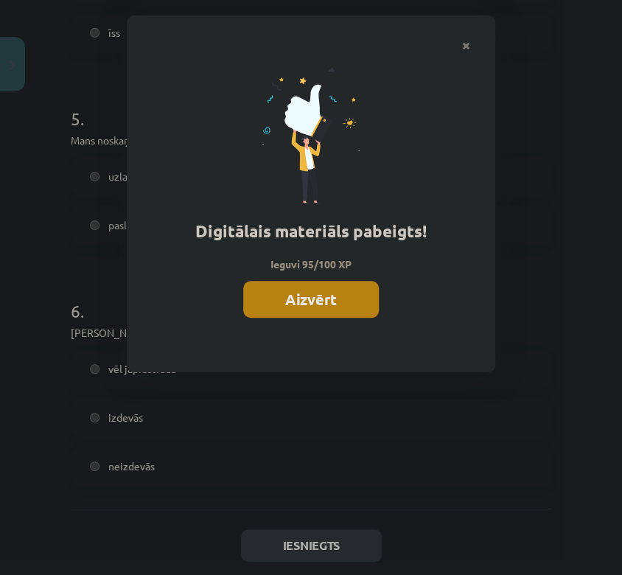
click at [300, 308] on button "Aizvērt" at bounding box center [311, 299] width 136 height 37
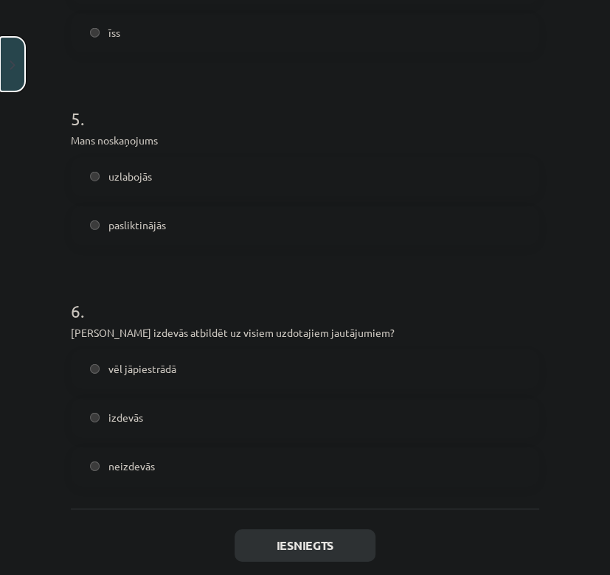
click at [7, 66] on button "Close" at bounding box center [12, 64] width 25 height 55
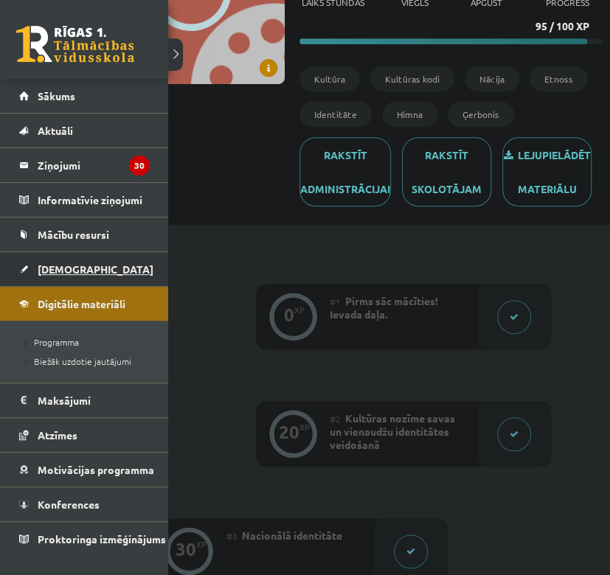
click at [31, 273] on link "[DEMOGRAPHIC_DATA]" at bounding box center [84, 269] width 131 height 34
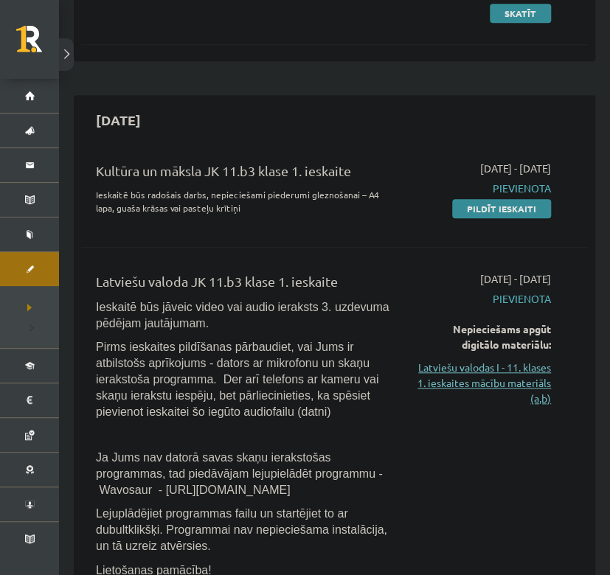
scroll to position [246, 0]
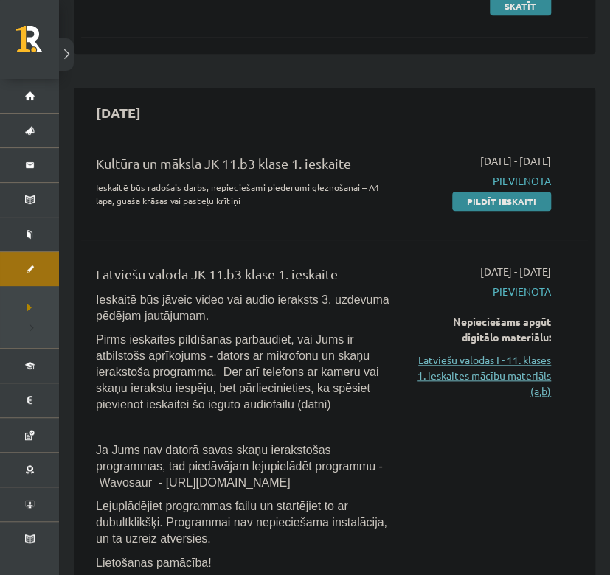
click at [456, 372] on link "Latviešu valodas I - 11. klases 1. ieskaites mācību materiāls (a,b)" at bounding box center [482, 376] width 137 height 46
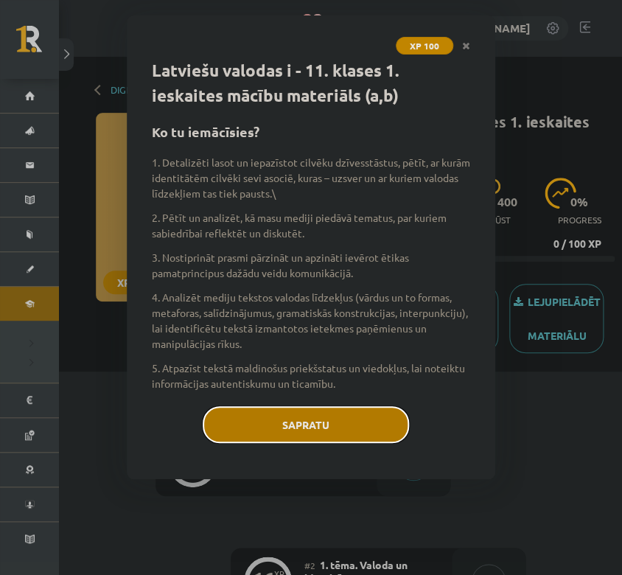
click at [361, 434] on button "Sapratu" at bounding box center [306, 424] width 207 height 37
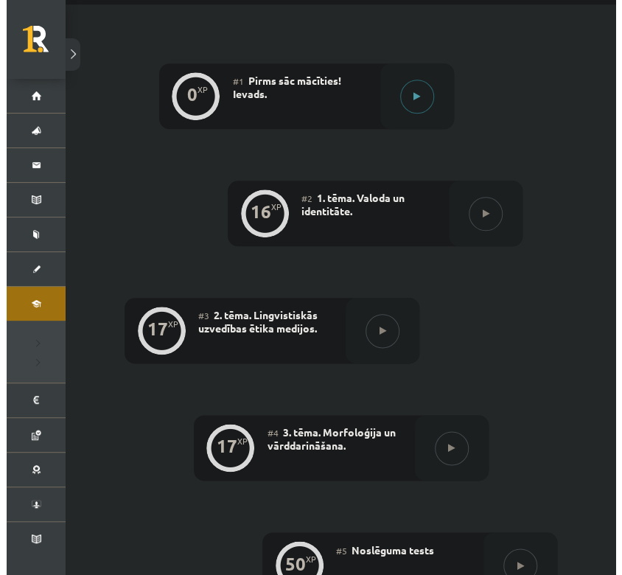
scroll to position [327, 0]
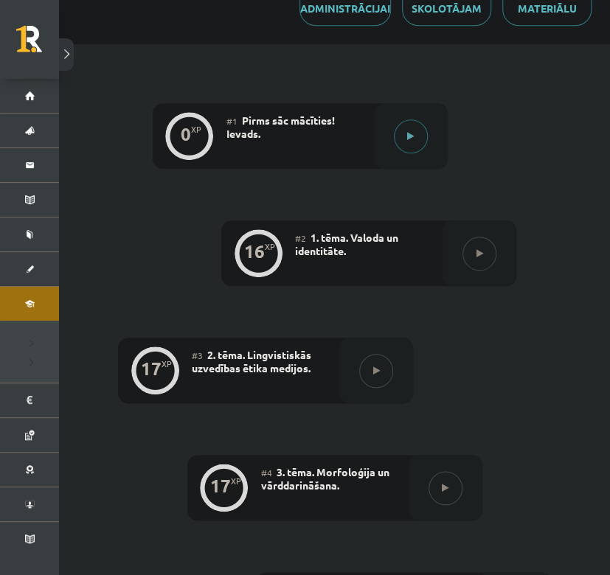
click at [415, 153] on button at bounding box center [411, 136] width 34 height 34
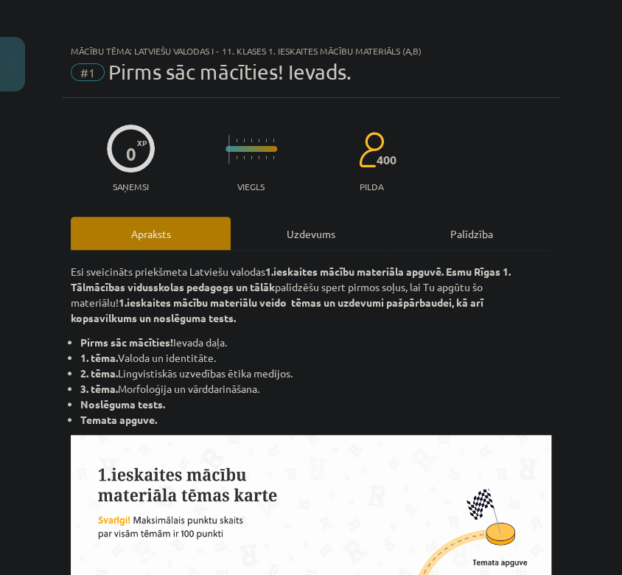
click at [317, 231] on div "Uzdevums" at bounding box center [311, 233] width 160 height 33
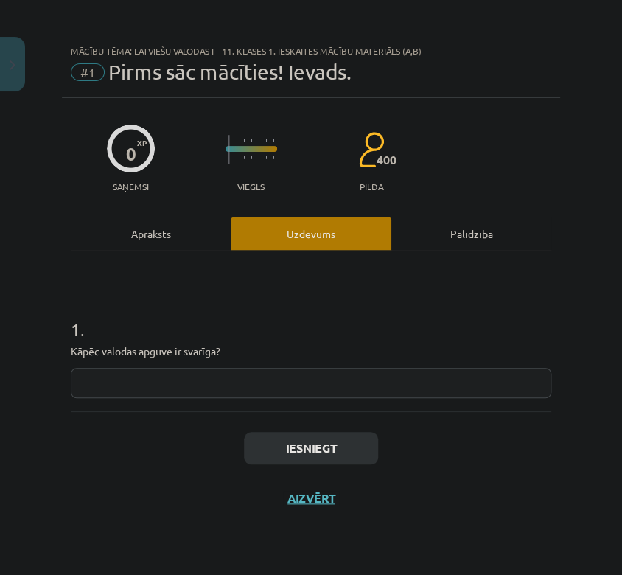
click at [188, 387] on input "text" at bounding box center [311, 383] width 481 height 30
drag, startPoint x: 72, startPoint y: 350, endPoint x: 231, endPoint y: 358, distance: 159.5
click at [231, 358] on p "Kāpēc valodas apguve ir svarīga?" at bounding box center [311, 351] width 481 height 15
drag, startPoint x: 231, startPoint y: 358, endPoint x: 212, endPoint y: 350, distance: 20.5
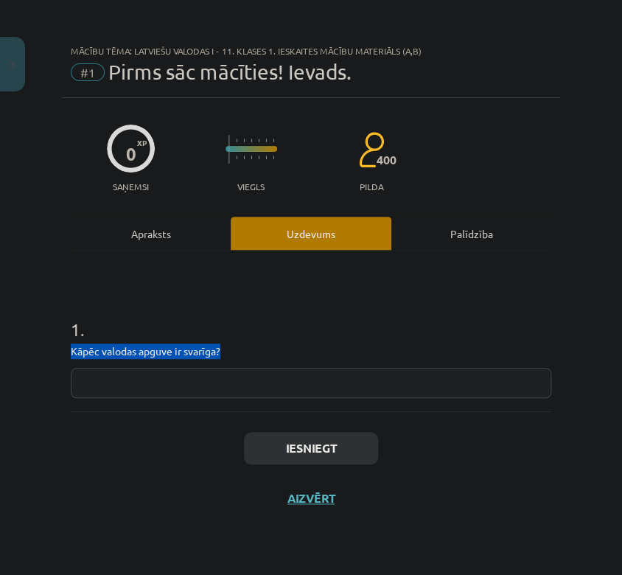
copy p "Kāpēc valodas apguve ir svarīga?"
click at [163, 473] on div "Iesniegt Aizvērt" at bounding box center [311, 463] width 481 height 103
click at [282, 386] on input "text" at bounding box center [311, 383] width 481 height 30
click at [306, 384] on input "text" at bounding box center [311, 383] width 481 height 30
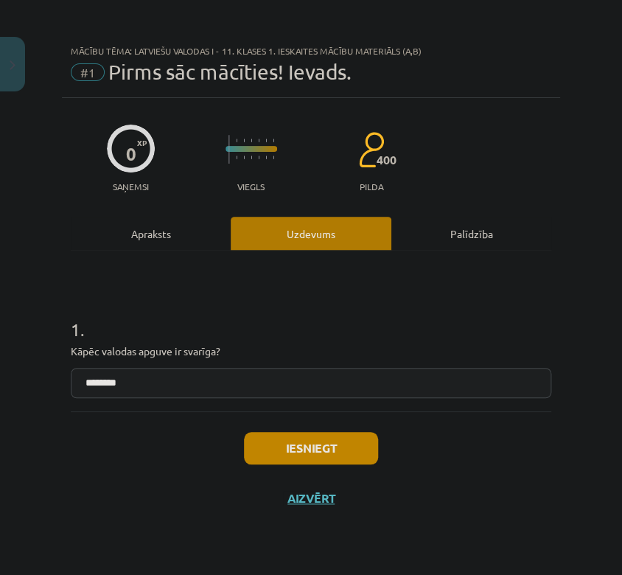
type input "*******"
click at [301, 444] on button "Iesniegt" at bounding box center [311, 448] width 134 height 32
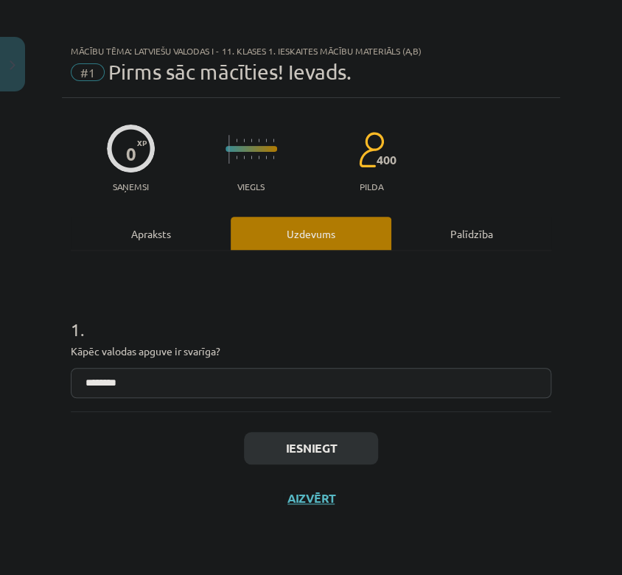
scroll to position [361, 0]
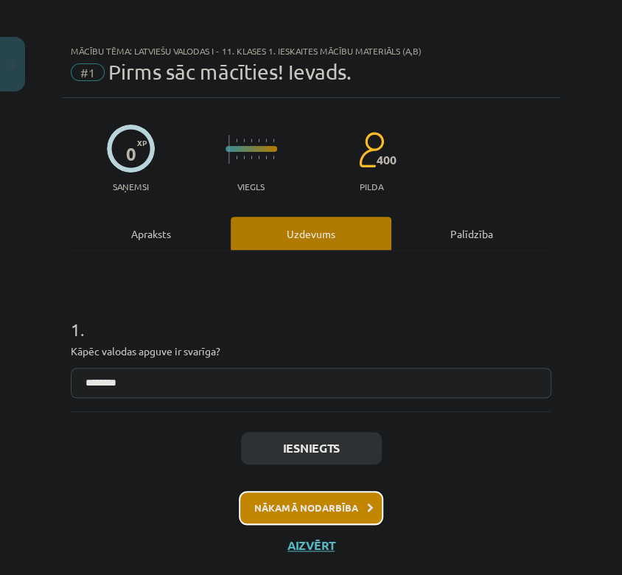
click at [339, 508] on button "Nākamā nodarbība" at bounding box center [311, 508] width 145 height 34
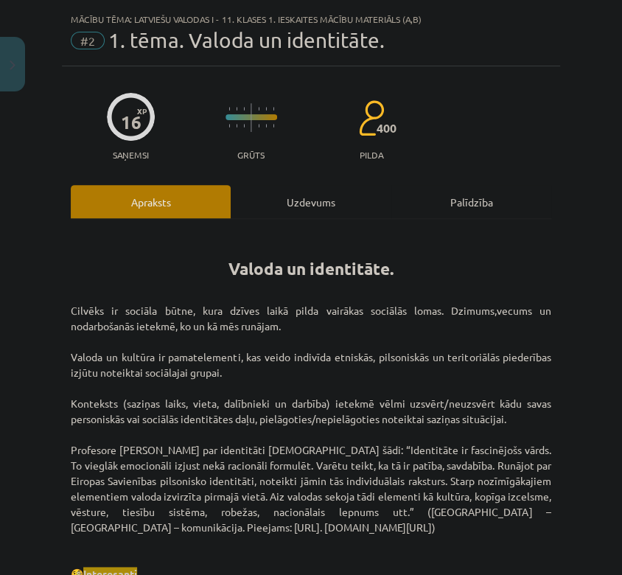
click at [308, 202] on div "Uzdevums" at bounding box center [311, 201] width 160 height 33
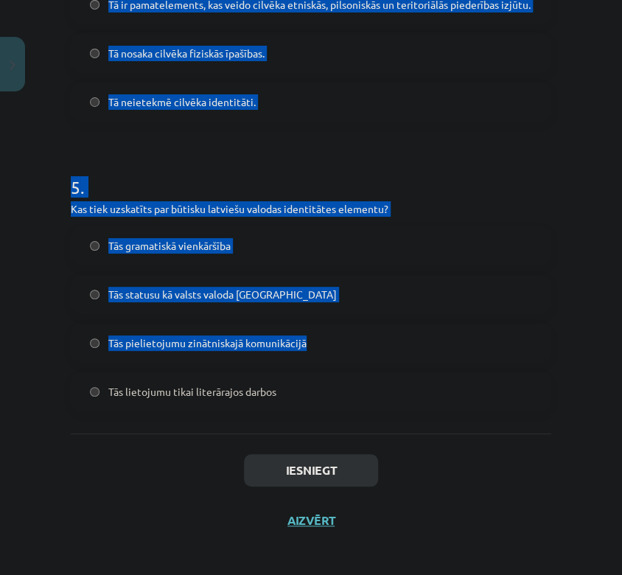
scroll to position [1309, 0]
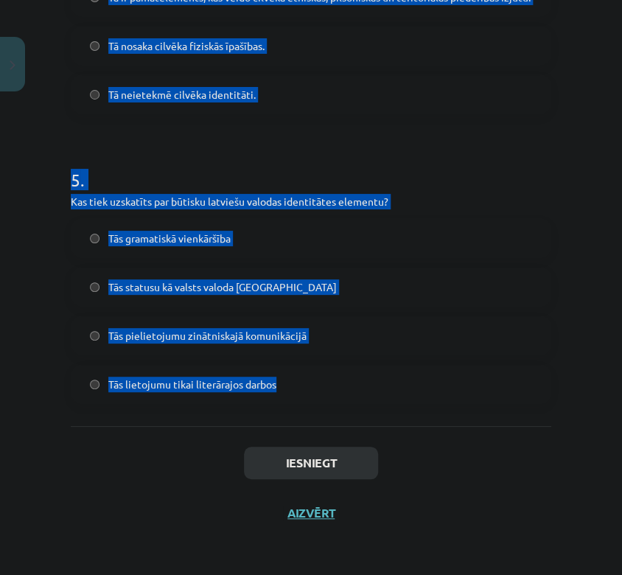
drag, startPoint x: 72, startPoint y: 133, endPoint x: 375, endPoint y: 372, distance: 385.5
copy form "2 . Lor ip dolor si ametconsectetu adipiscingel seddoeiusmo tempori? Utlaboreet…"
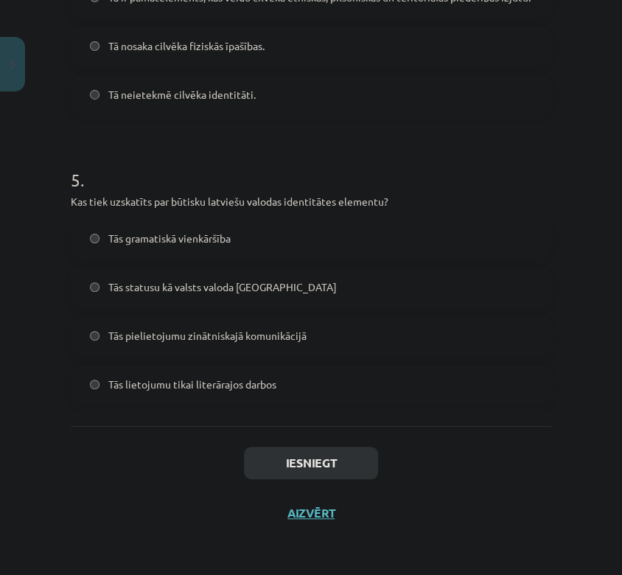
click at [175, 466] on div "Iesniegt Aizvērt" at bounding box center [311, 477] width 481 height 103
click at [165, 289] on span "Tās statusu kā valsts valoda [GEOGRAPHIC_DATA]" at bounding box center [222, 287] width 229 height 15
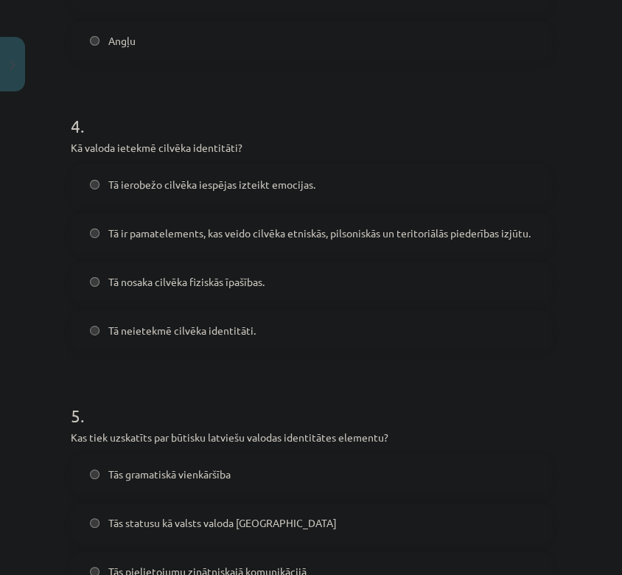
scroll to position [1063, 0]
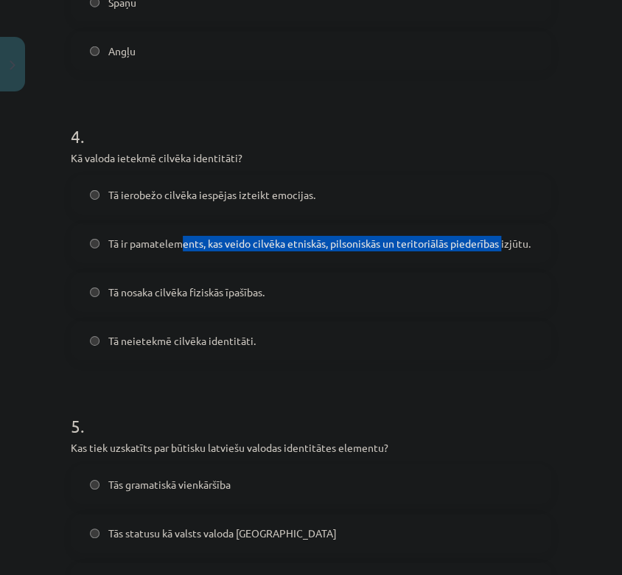
click at [195, 244] on span "Tā ir pamatelements, kas veido cilvēka etniskās, pilsoniskās un teritoriālās pi…" at bounding box center [319, 243] width 423 height 15
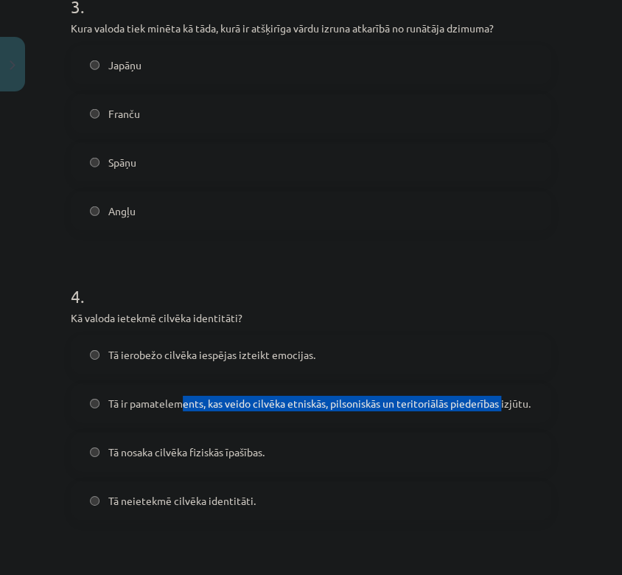
scroll to position [899, 0]
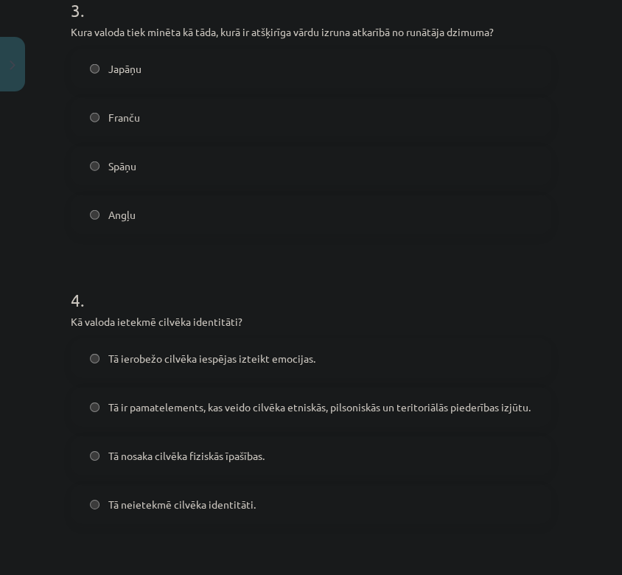
click at [106, 400] on label "Tā ir pamatelements, kas veido cilvēka etniskās, pilsoniskās un teritoriālās pi…" at bounding box center [311, 407] width 478 height 37
click at [21, 381] on div "Mācību tēma: Latviešu valodas i - 11. klases 1. ieskaites mācību materiāls (a,b…" at bounding box center [311, 287] width 622 height 575
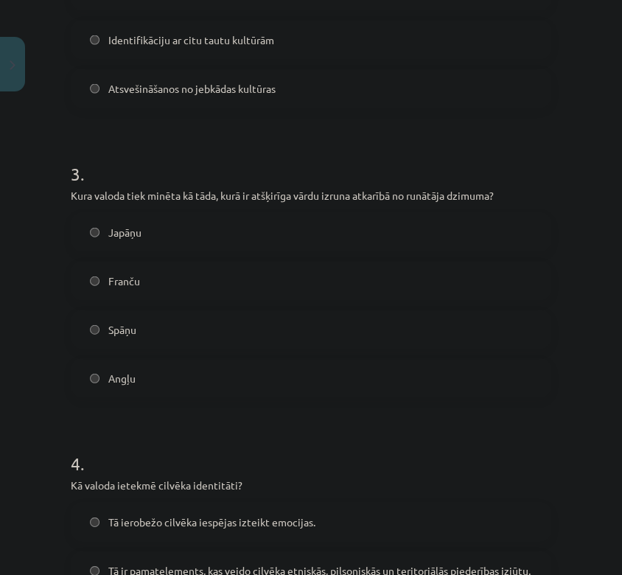
click at [125, 229] on span "Japāņu" at bounding box center [124, 232] width 33 height 15
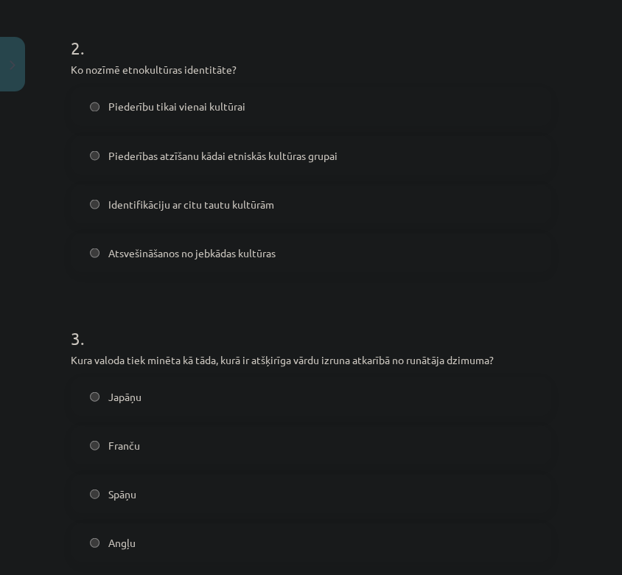
scroll to position [490, 0]
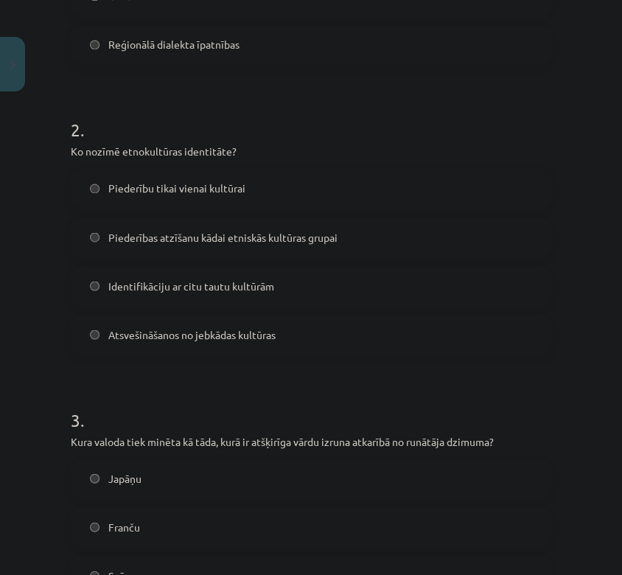
click at [159, 245] on label "Piederības atzīšanu kādai etniskās kultūras grupai" at bounding box center [311, 236] width 478 height 37
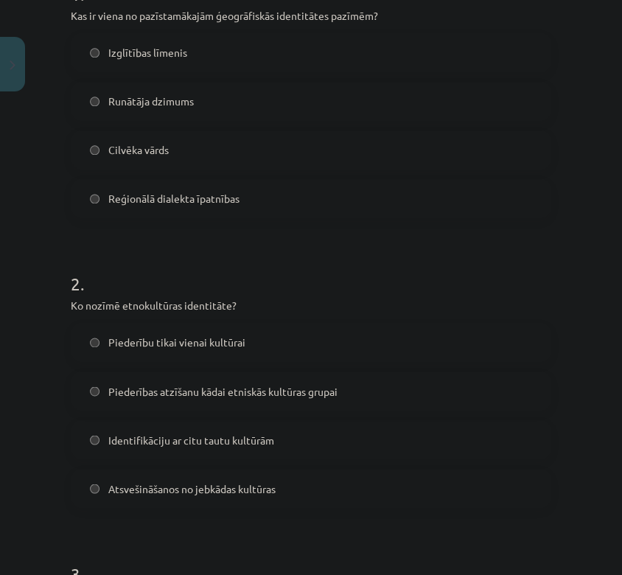
scroll to position [243, 0]
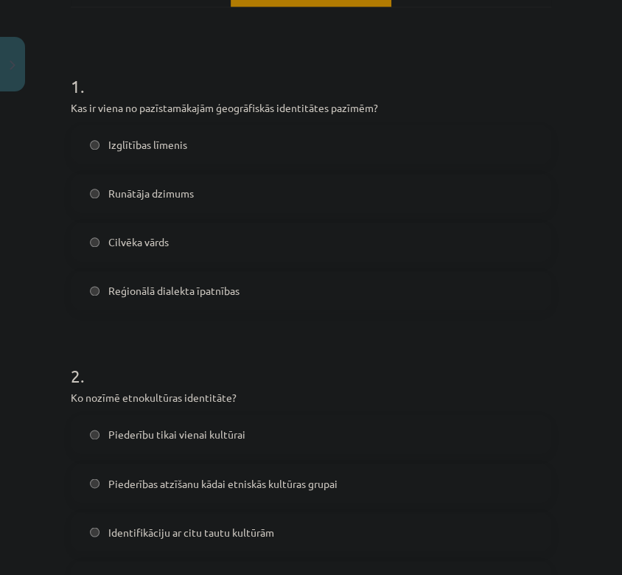
click at [182, 300] on label "Reģionālā dialekta īpatnības" at bounding box center [311, 290] width 478 height 37
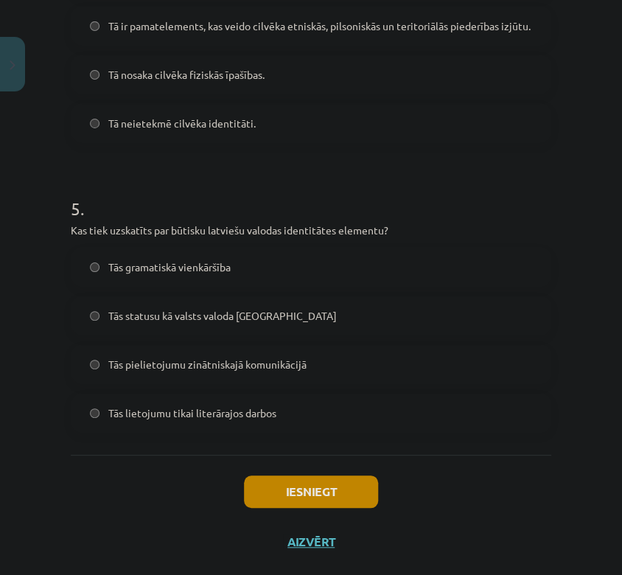
scroll to position [1309, 0]
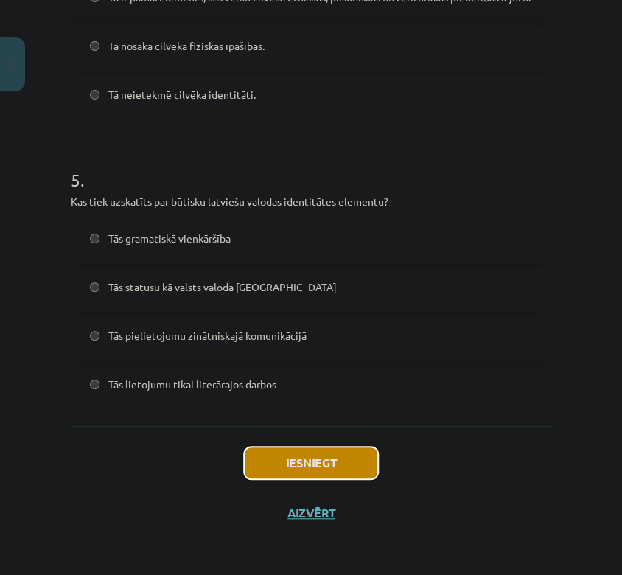
click at [342, 457] on button "Iesniegt" at bounding box center [311, 463] width 134 height 32
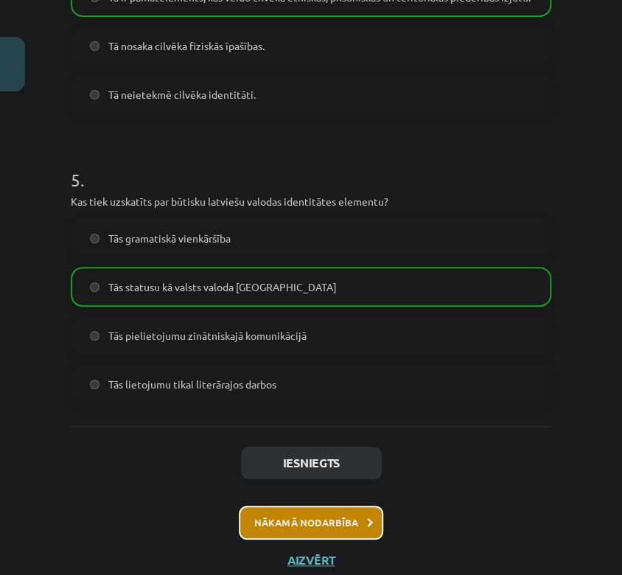
click at [351, 516] on button "Nākamā nodarbība" at bounding box center [311, 523] width 145 height 34
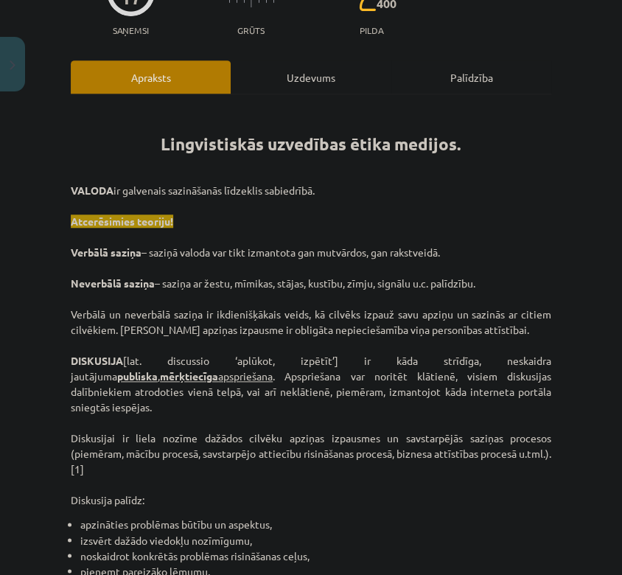
scroll to position [36, 0]
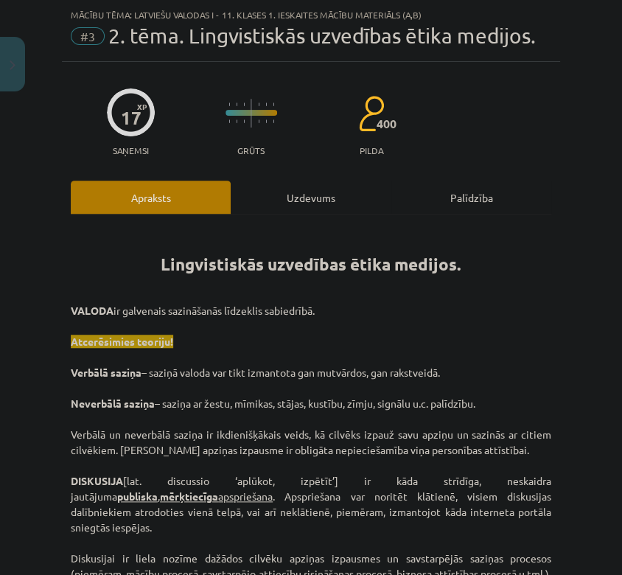
click at [351, 200] on div "Uzdevums" at bounding box center [311, 197] width 160 height 33
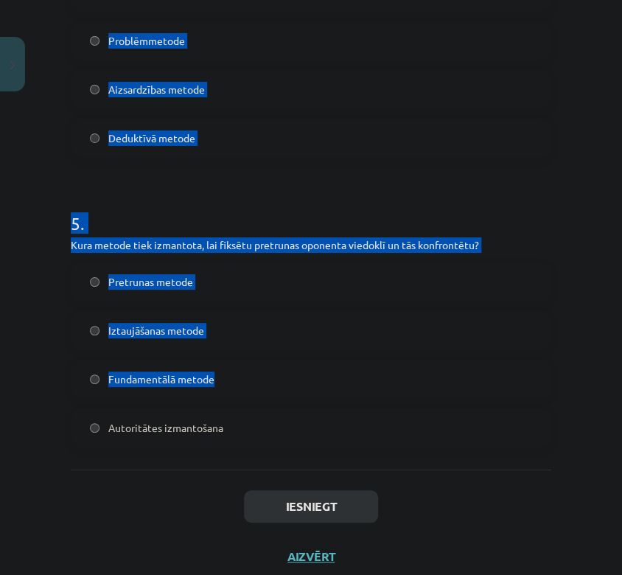
scroll to position [1309, 0]
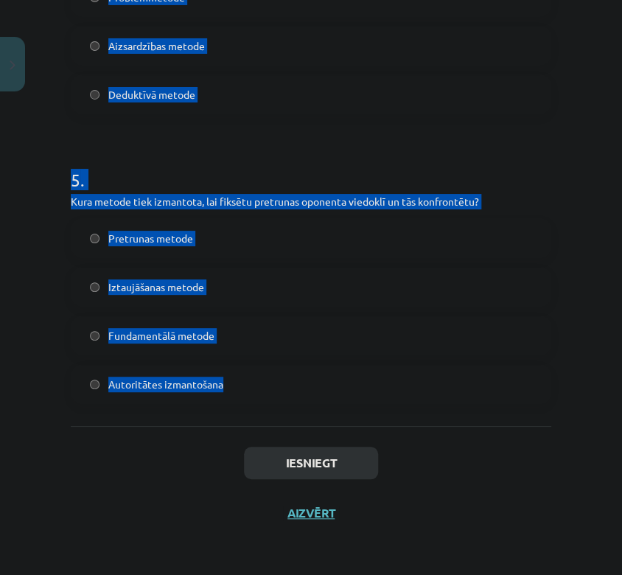
drag, startPoint x: 66, startPoint y: 279, endPoint x: 431, endPoint y: 385, distance: 379.5
copy form "1 . Kas ir diskusija? Viena cilvēka monologs Publiska, mērķtiecīga strīdīga jau…"
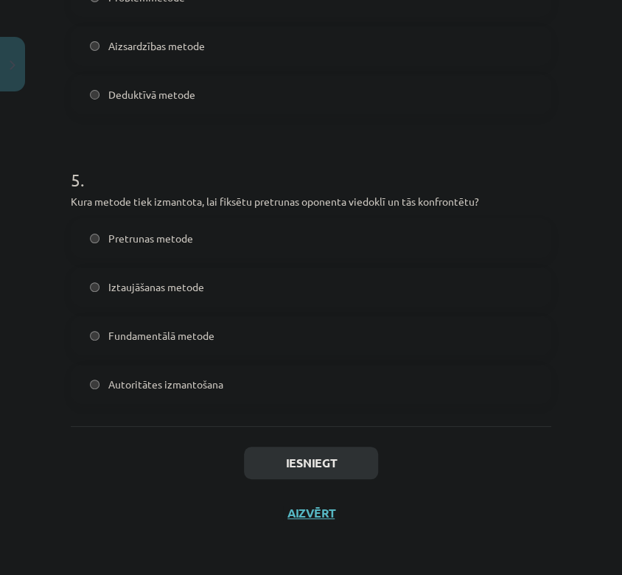
click at [136, 231] on span "Pretrunas metode" at bounding box center [150, 238] width 85 height 15
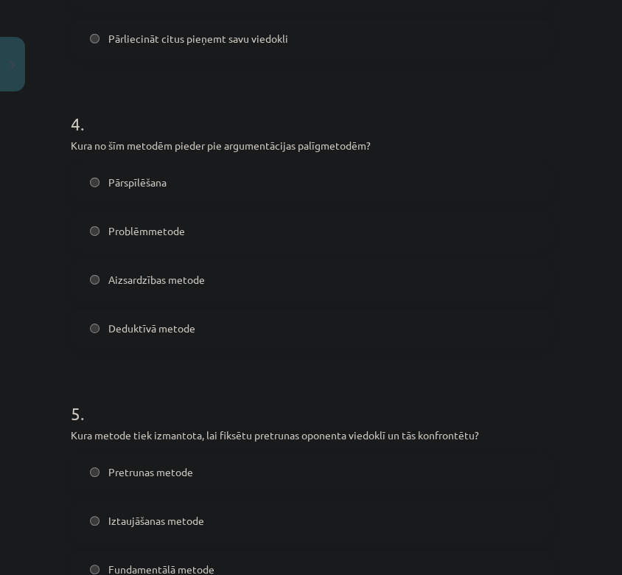
scroll to position [1063, 0]
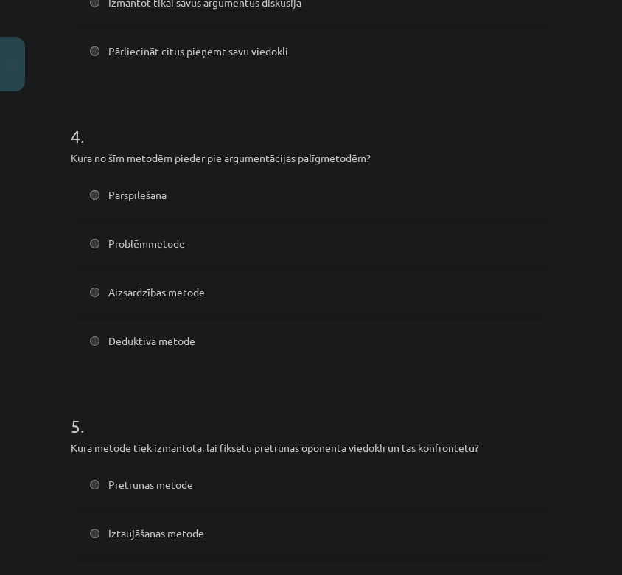
click at [129, 254] on label "Problēmmetode" at bounding box center [311, 243] width 478 height 37
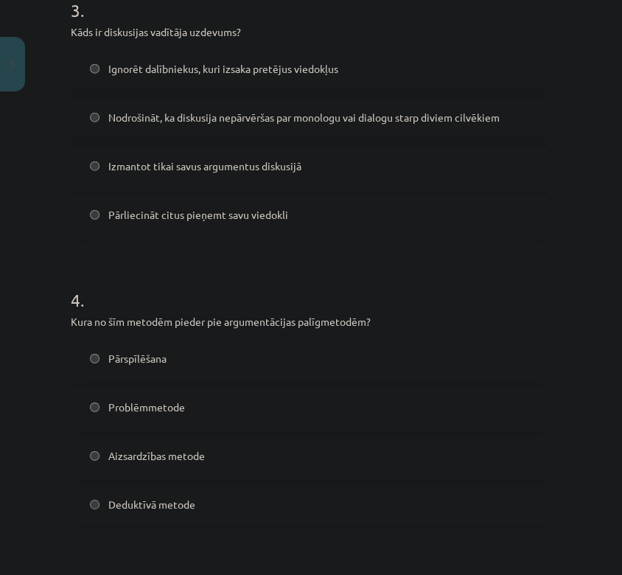
click at [173, 116] on span "Nodrošināt, ka diskusija nepārvēršas par monologu vai dialogu starp diviem cilv…" at bounding box center [304, 117] width 392 height 15
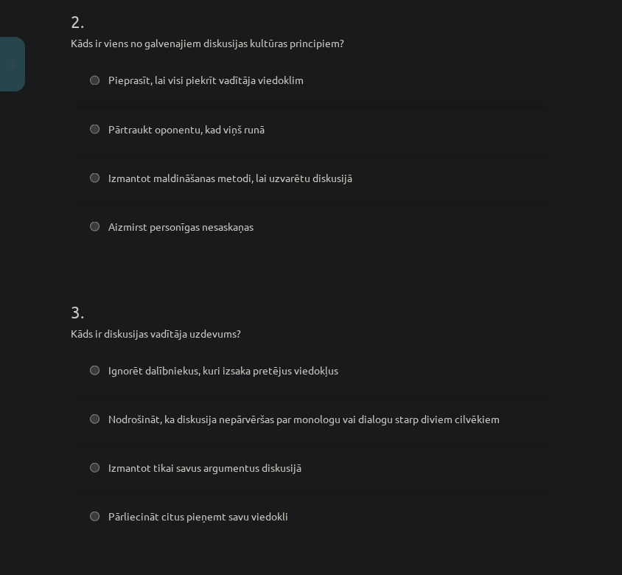
scroll to position [572, 0]
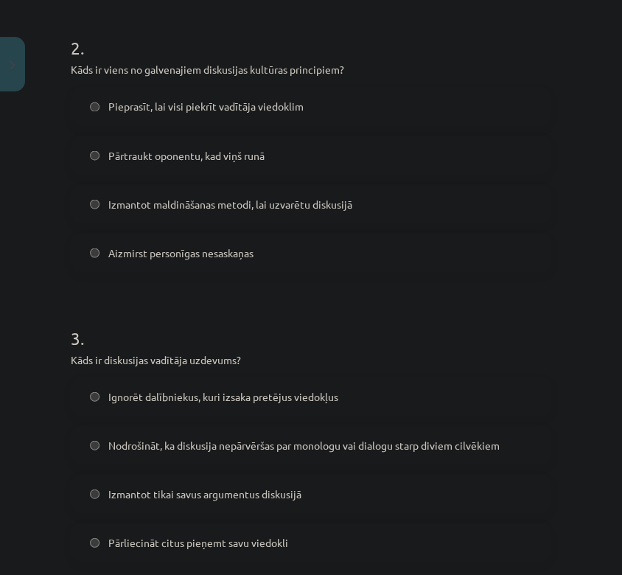
click at [187, 246] on span "Aizmirst personīgas nesaskaņas" at bounding box center [180, 252] width 145 height 15
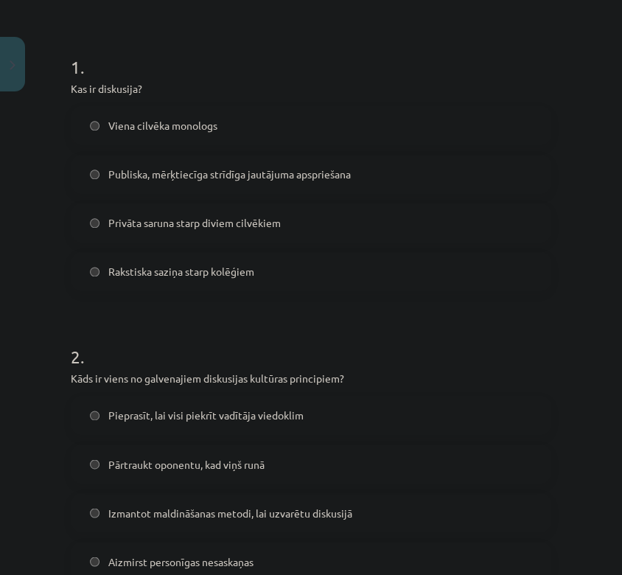
scroll to position [243, 0]
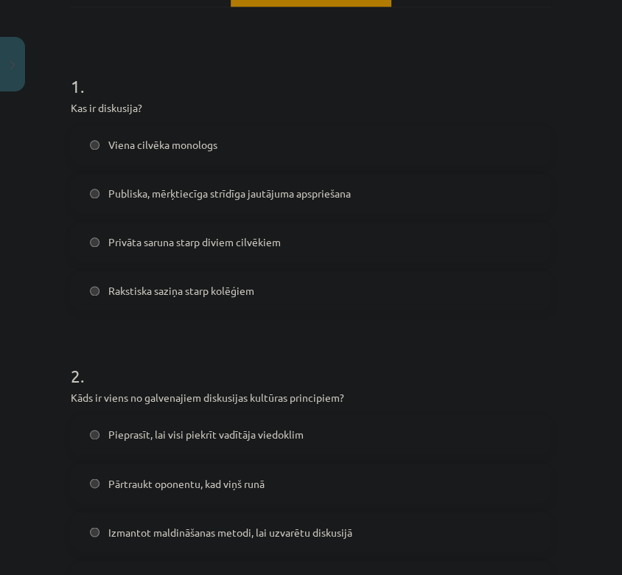
click at [181, 192] on span "Publiska, mērķtiecīga strīdīga jautājuma apspriešana" at bounding box center [229, 193] width 243 height 15
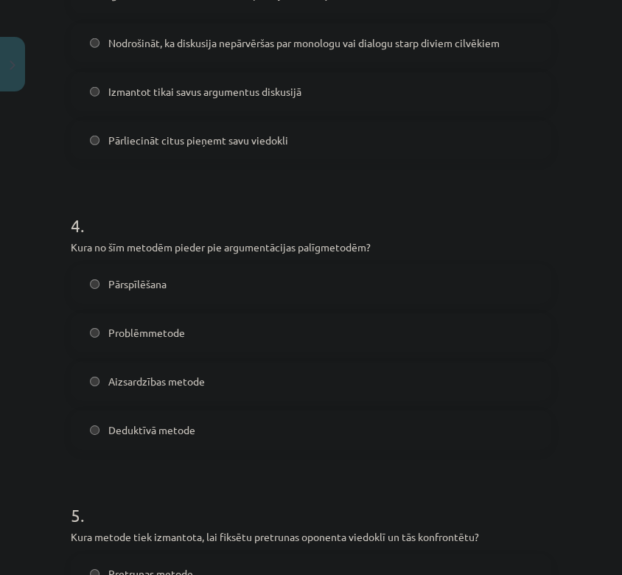
scroll to position [1309, 0]
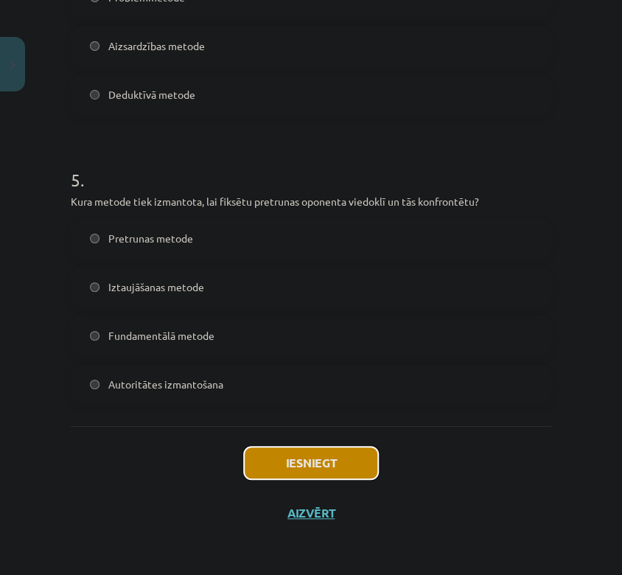
click at [340, 449] on button "Iesniegt" at bounding box center [311, 463] width 134 height 32
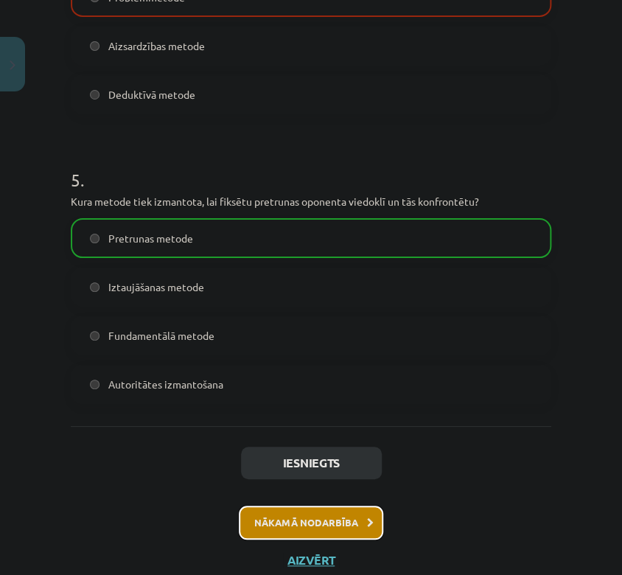
click at [335, 521] on button "Nākamā nodarbība" at bounding box center [311, 523] width 145 height 34
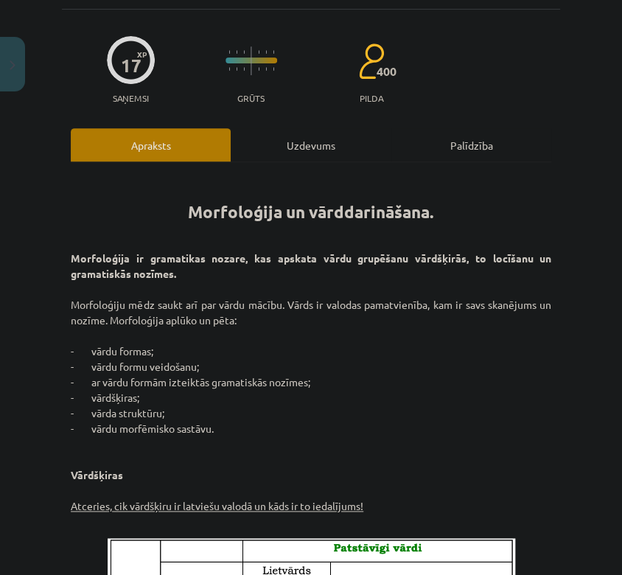
scroll to position [36, 0]
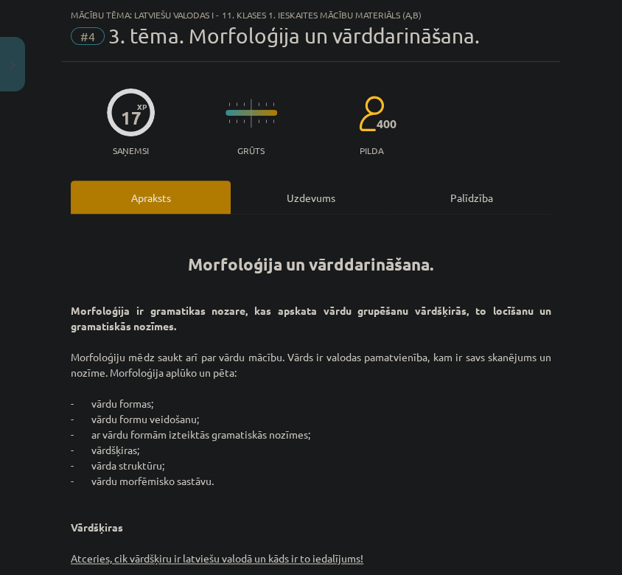
click at [288, 198] on div "Uzdevums" at bounding box center [311, 197] width 160 height 33
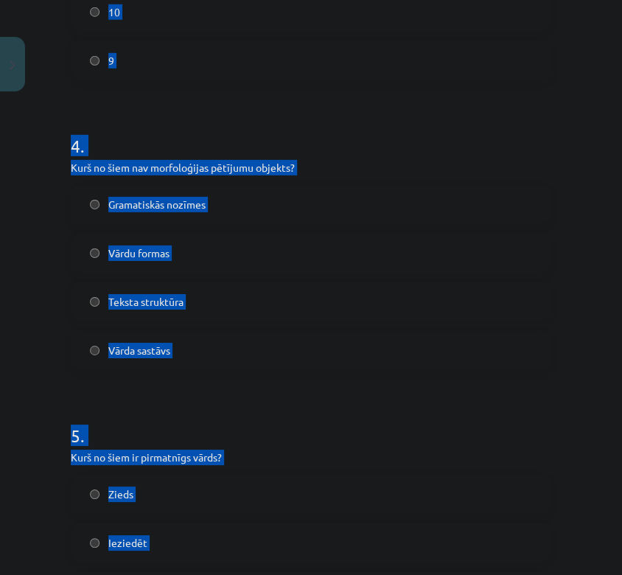
scroll to position [1309, 0]
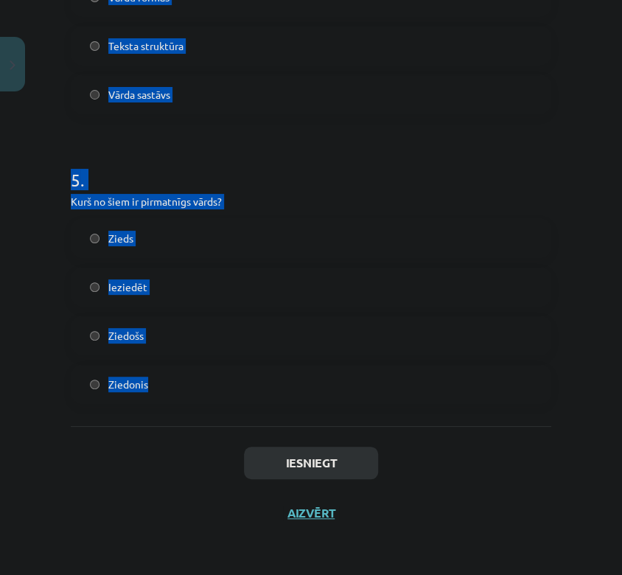
drag, startPoint x: 76, startPoint y: 292, endPoint x: 340, endPoint y: 408, distance: 288.3
copy form "1 . Kurš no šiem vārdiem ir atvasināts vārds? Ūdens Zem Pārskrējiens Māja 2 . K…"
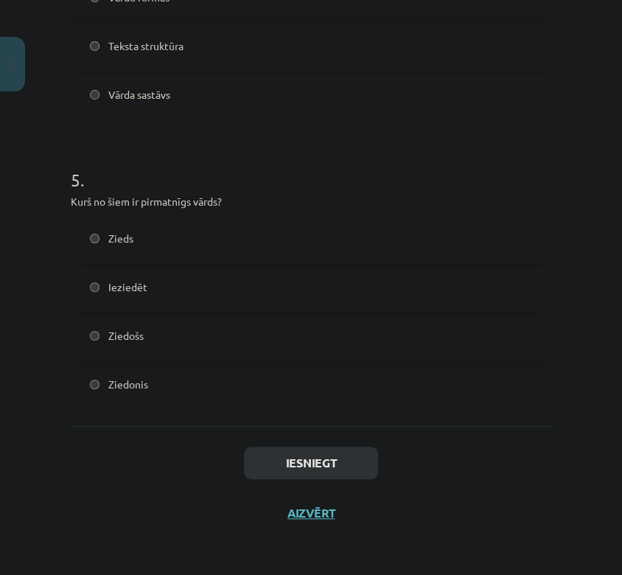
click at [140, 498] on div "Iesniegt Aizvērt" at bounding box center [311, 477] width 481 height 103
click at [128, 257] on div "Zieds" at bounding box center [311, 238] width 481 height 40
click at [100, 226] on label "Zieds" at bounding box center [311, 238] width 478 height 37
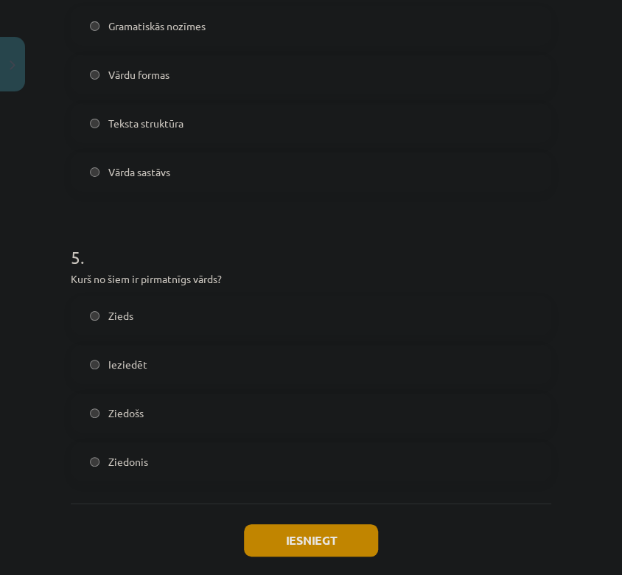
scroll to position [1145, 0]
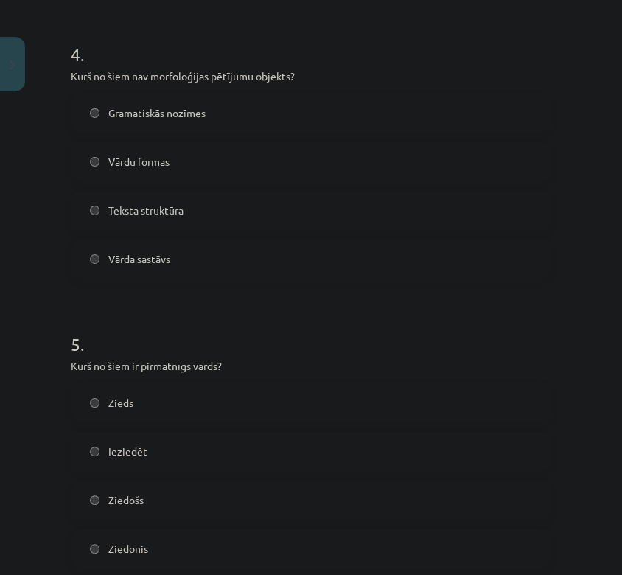
click at [165, 209] on span "Teksta struktūra" at bounding box center [145, 210] width 75 height 15
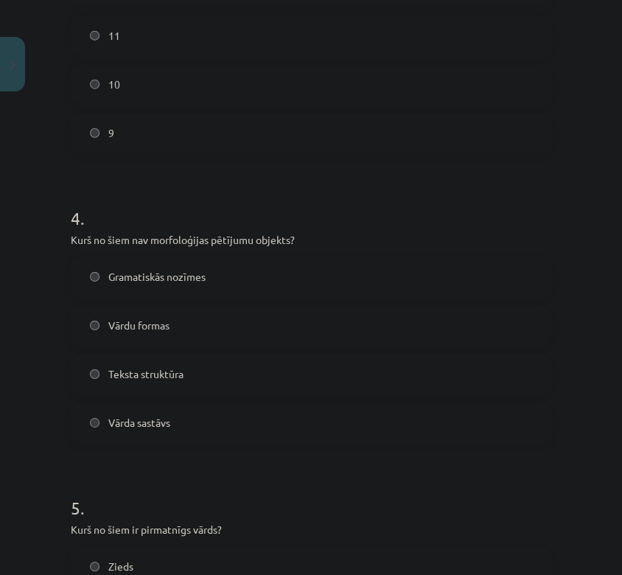
scroll to position [817, 0]
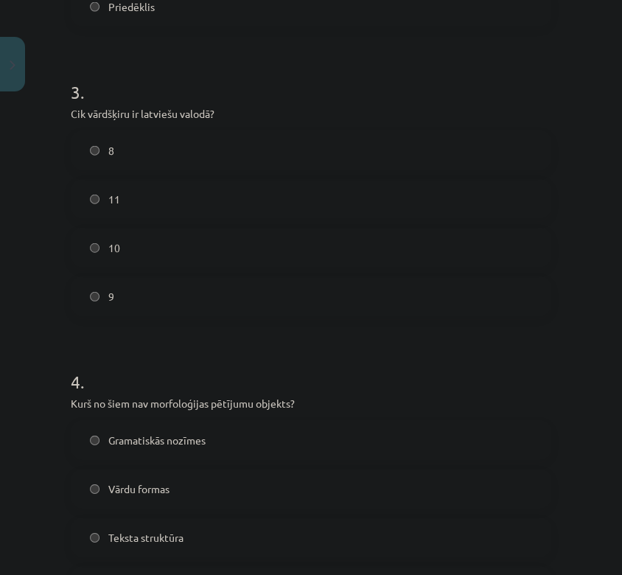
click at [135, 243] on label "10" at bounding box center [311, 247] width 478 height 37
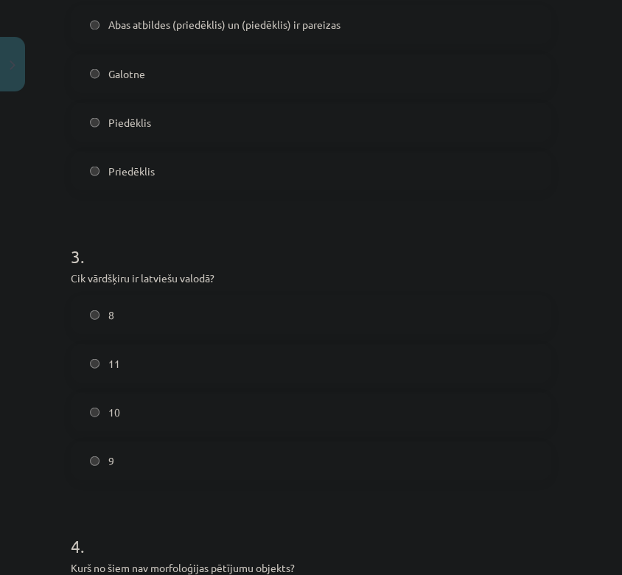
scroll to position [572, 0]
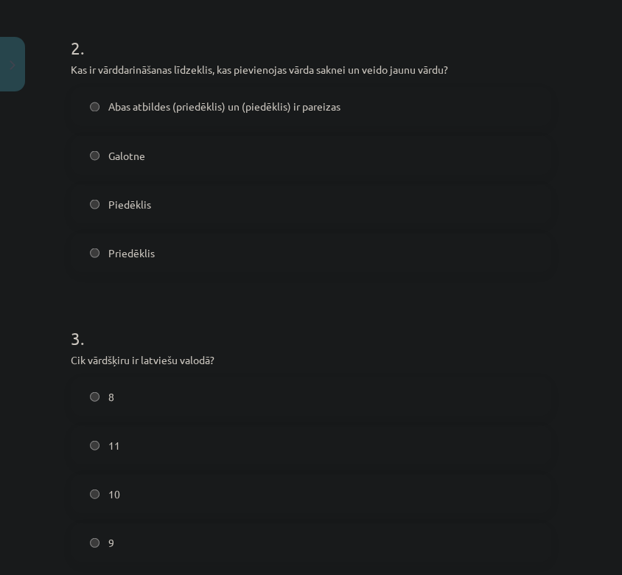
click at [179, 115] on label "Abas atbildes (priedēklis) un (piedēklis) ir pareizas" at bounding box center [311, 106] width 478 height 37
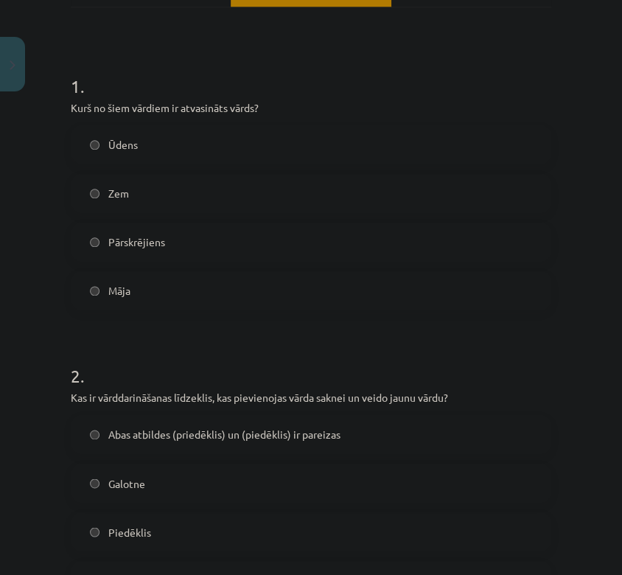
click at [198, 247] on label "Pārskrējiens" at bounding box center [311, 241] width 478 height 37
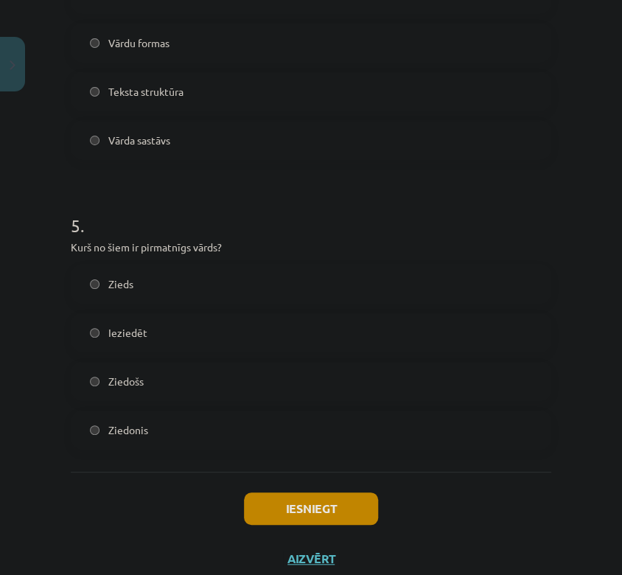
scroll to position [1309, 0]
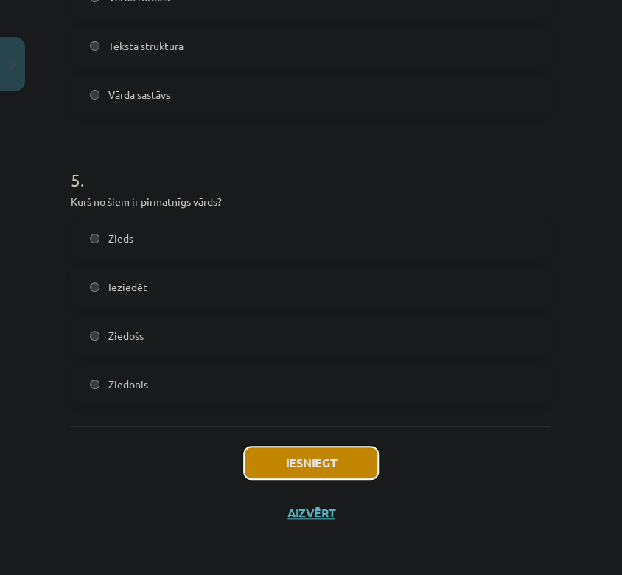
click at [312, 458] on button "Iesniegt" at bounding box center [311, 463] width 134 height 32
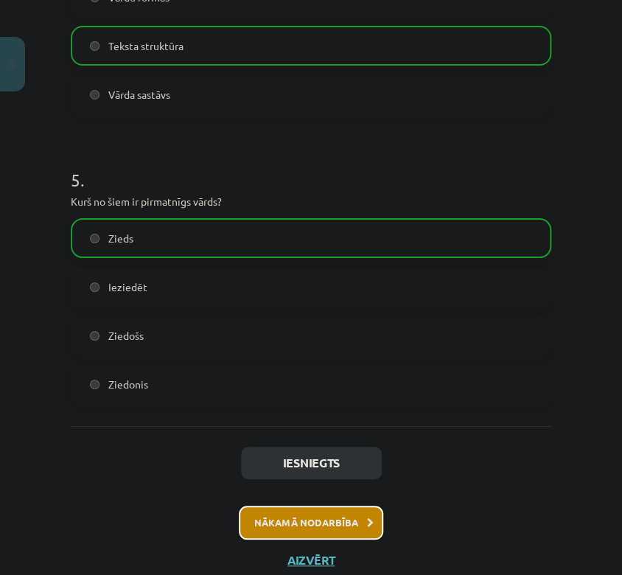
click at [367, 524] on icon at bounding box center [370, 523] width 7 height 10
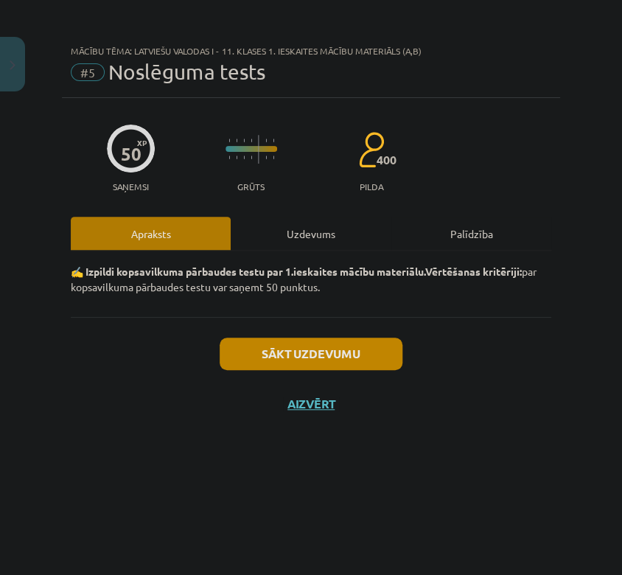
click at [313, 242] on div "Uzdevums" at bounding box center [311, 233] width 160 height 33
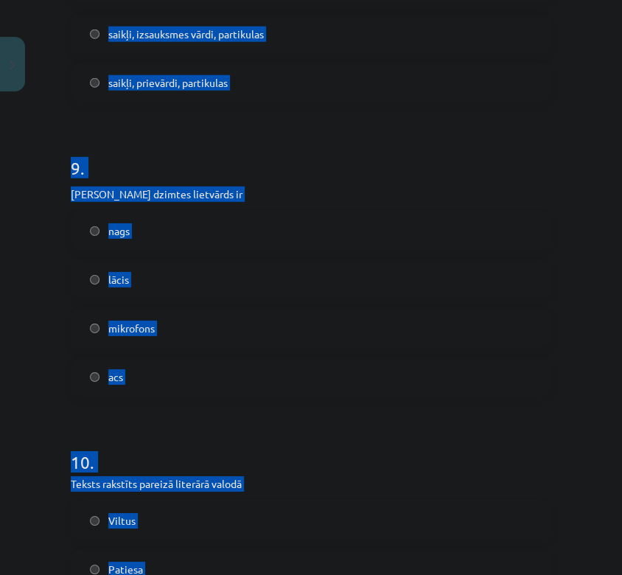
scroll to position [2528, 0]
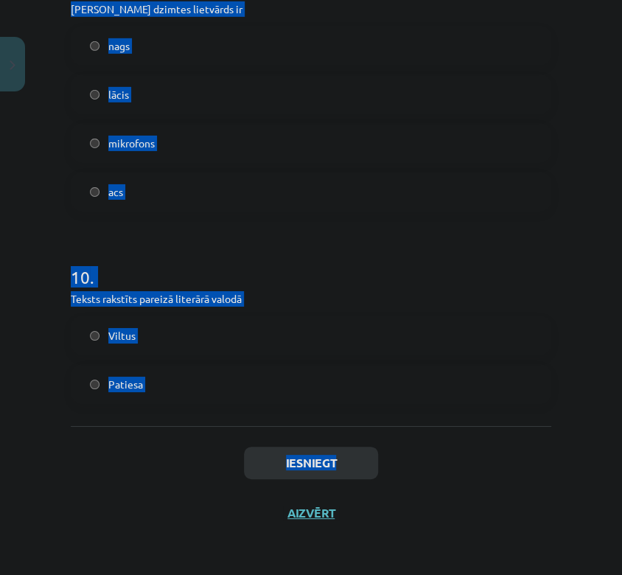
drag, startPoint x: 58, startPoint y: 326, endPoint x: 465, endPoint y: 437, distance: 421.4
click at [465, 437] on div "Mācību tēma: Latviešu valodas i - 11. klases 1. ieskaites mācību materiāls (a,b…" at bounding box center [311, 287] width 622 height 575
copy div "1 . “Jaunieši mūsdienās ir atkarīgi no interneta.” Tas ir… …labs ziņas virsraks…"
drag, startPoint x: 124, startPoint y: 468, endPoint x: 184, endPoint y: 479, distance: 61.5
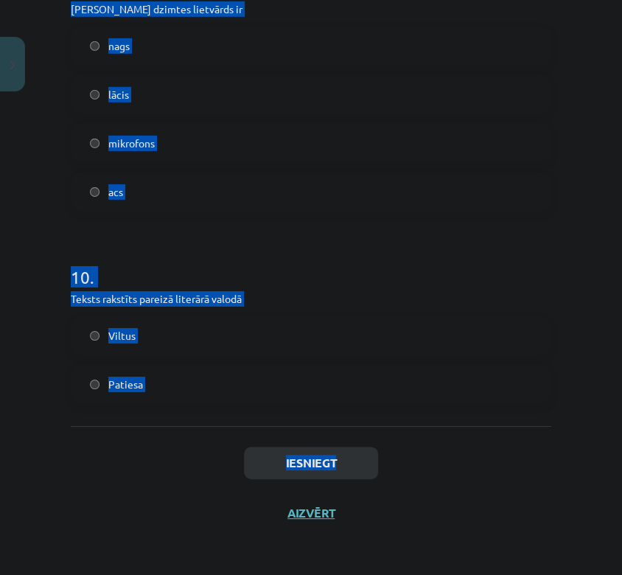
click at [124, 468] on div "Iesniegt Aizvērt" at bounding box center [311, 477] width 481 height 103
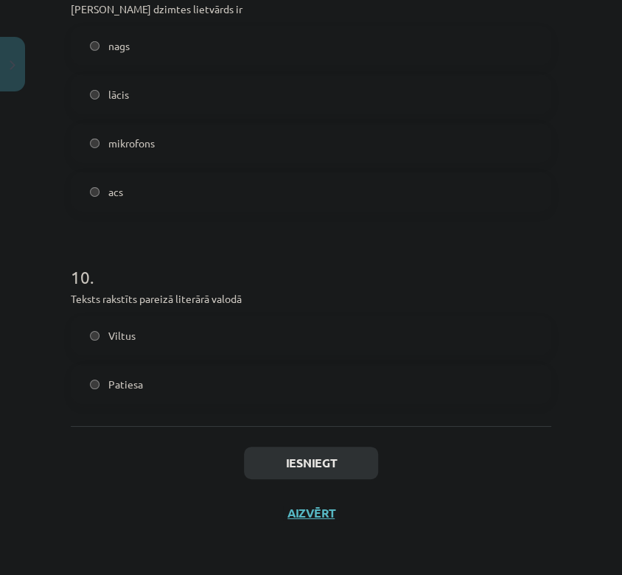
click at [38, 439] on div "Mācību tēma: Latviešu valodas i - 11. klases 1. ieskaites mācību materiāls (a,b…" at bounding box center [311, 287] width 622 height 575
click at [185, 378] on label "Patiesa" at bounding box center [311, 384] width 478 height 37
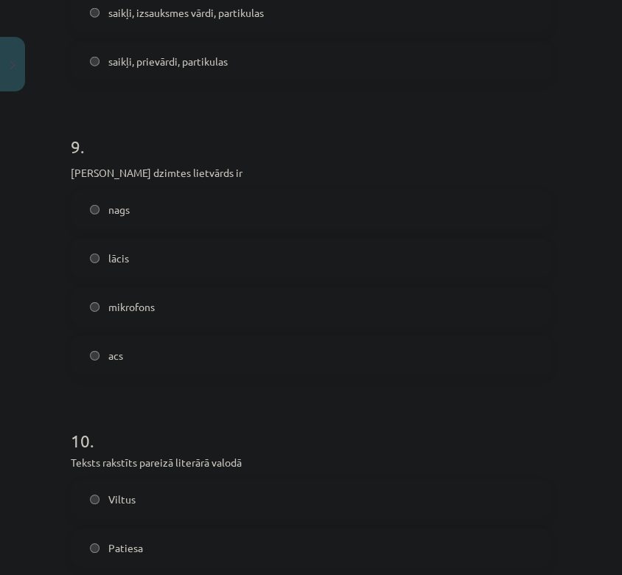
click at [148, 355] on label "acs" at bounding box center [311, 355] width 478 height 37
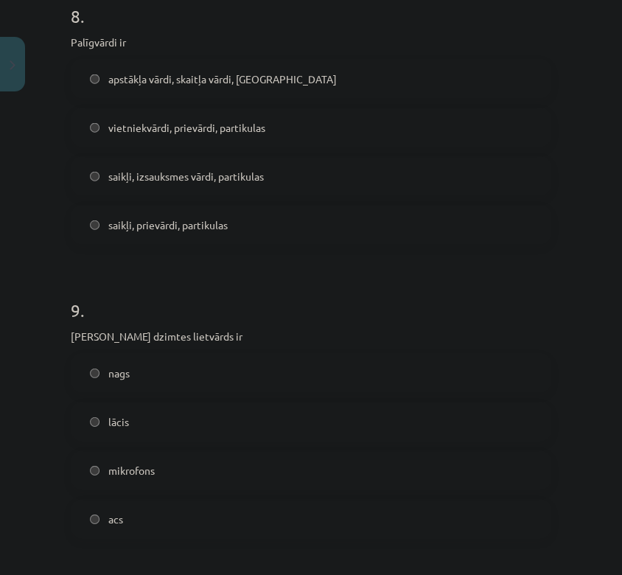
scroll to position [2201, 0]
click at [163, 222] on span "saikļi, prievārdi, partikulas" at bounding box center [167, 225] width 119 height 15
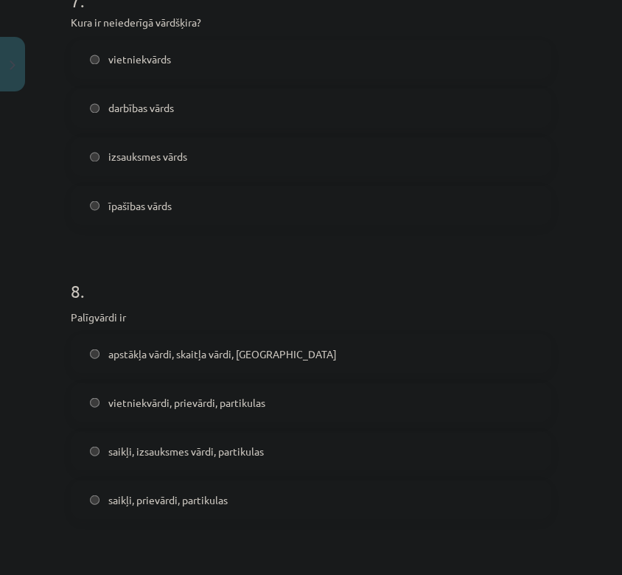
scroll to position [1791, 0]
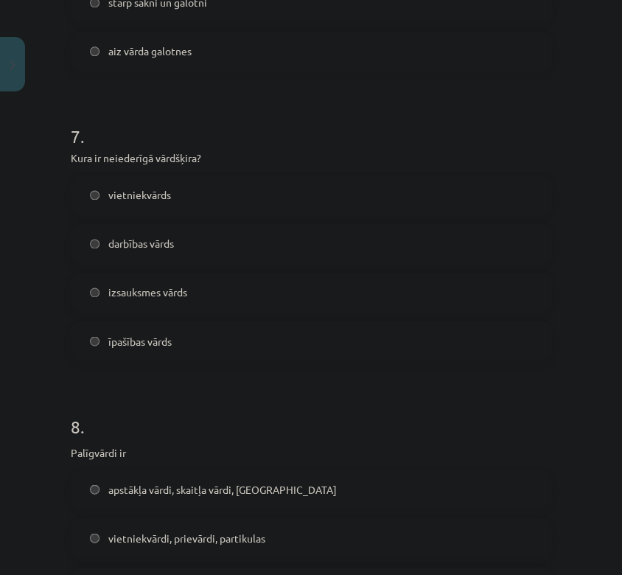
click at [214, 294] on label "izsauksmes vārds" at bounding box center [311, 292] width 478 height 37
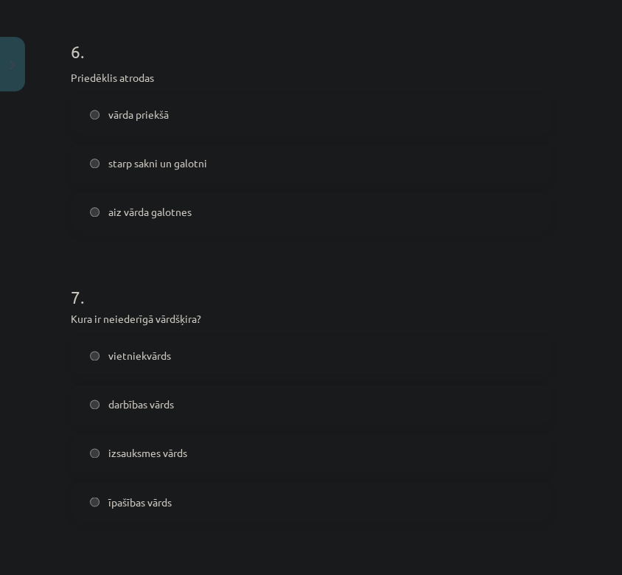
scroll to position [1627, 0]
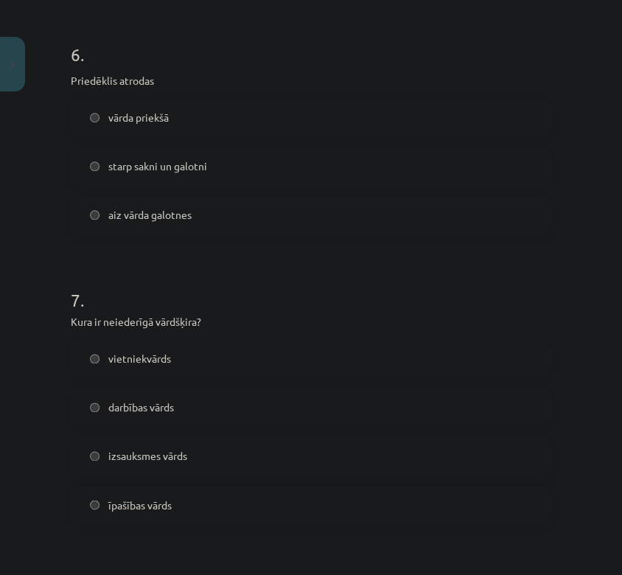
click at [218, 114] on label "vārda priekšā" at bounding box center [311, 117] width 478 height 37
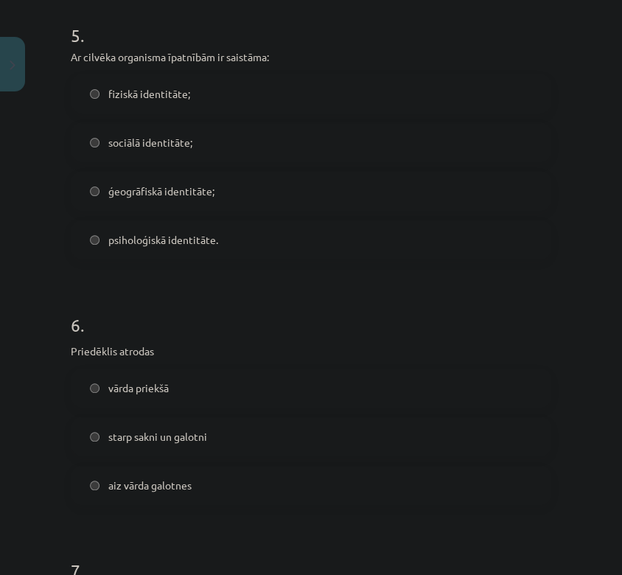
scroll to position [1299, 0]
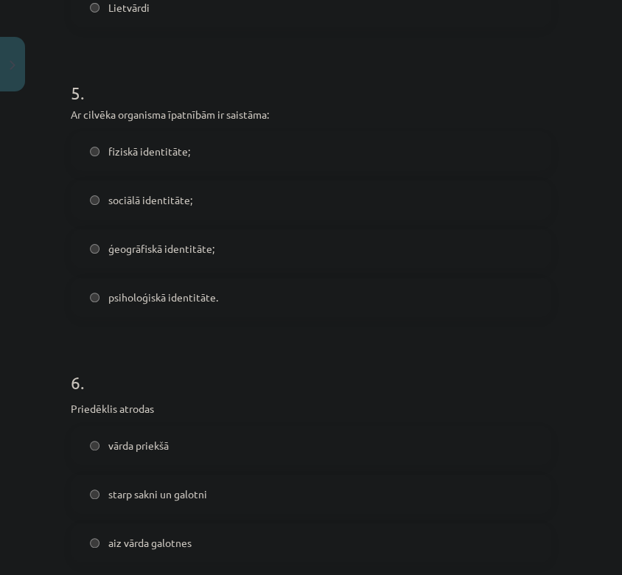
click at [212, 157] on label "fiziskā identitāte;" at bounding box center [311, 151] width 478 height 37
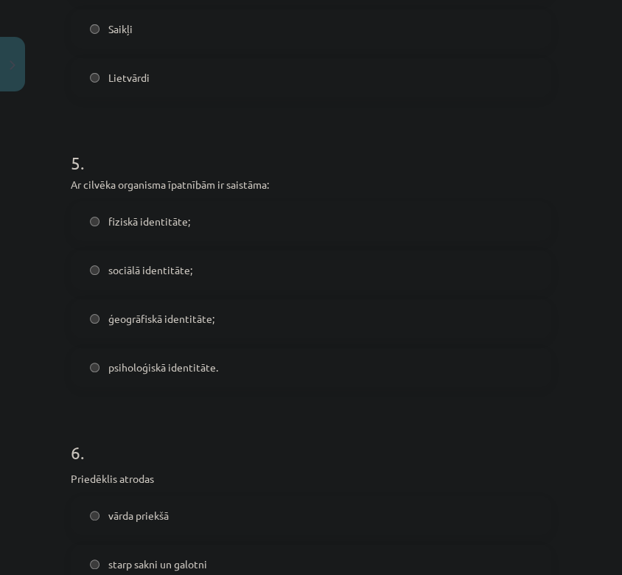
scroll to position [1135, 0]
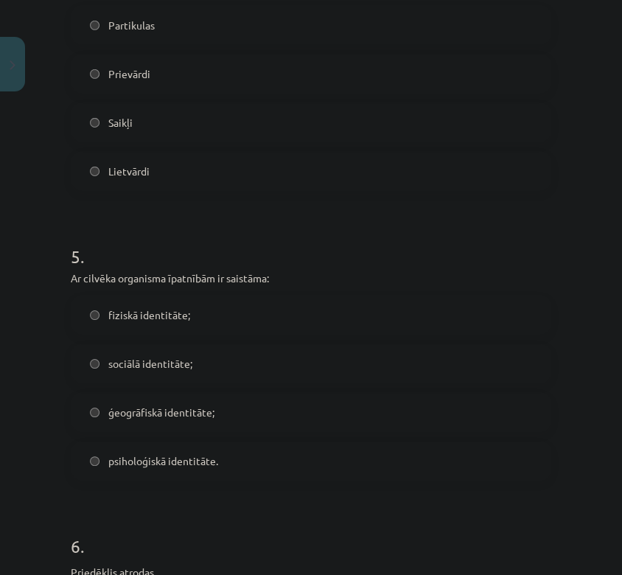
click at [170, 162] on label "Lietvārdi" at bounding box center [311, 171] width 478 height 37
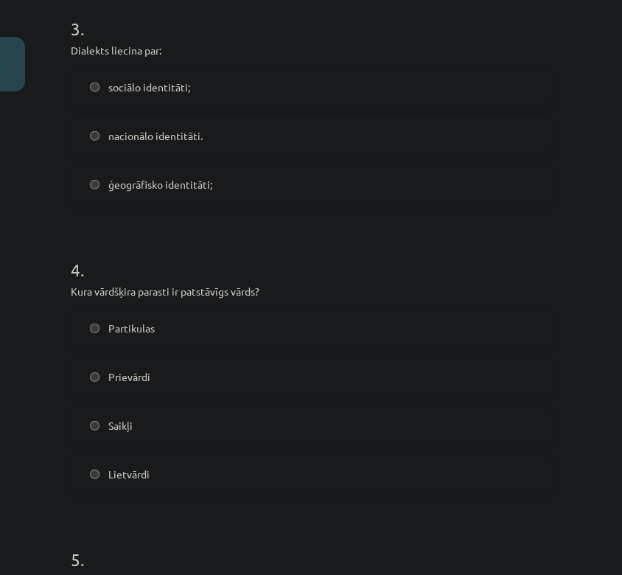
scroll to position [808, 0]
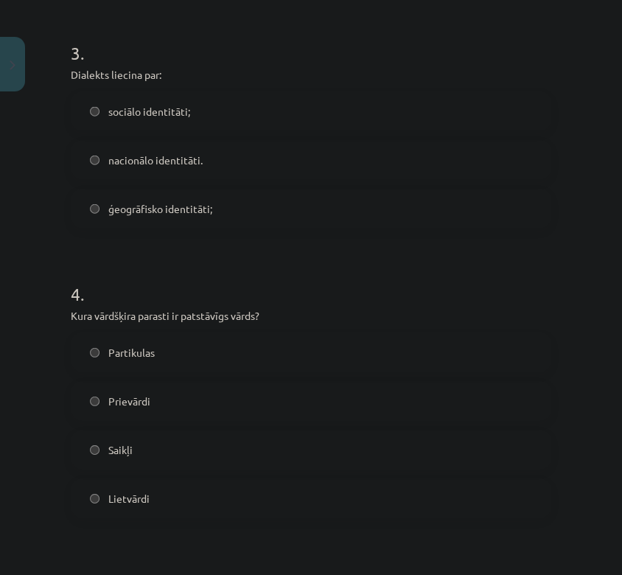
click at [162, 217] on label "ģeogrāfisko identitāti;" at bounding box center [311, 208] width 478 height 37
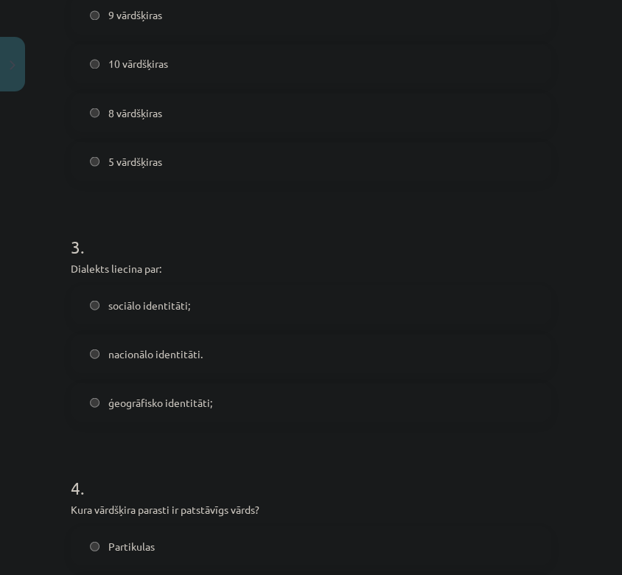
scroll to position [479, 0]
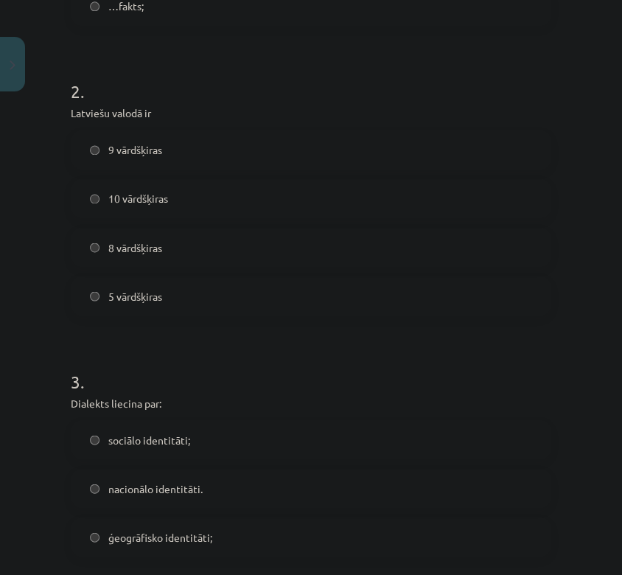
click at [126, 200] on span "10 vārdšķiras" at bounding box center [138, 198] width 60 height 15
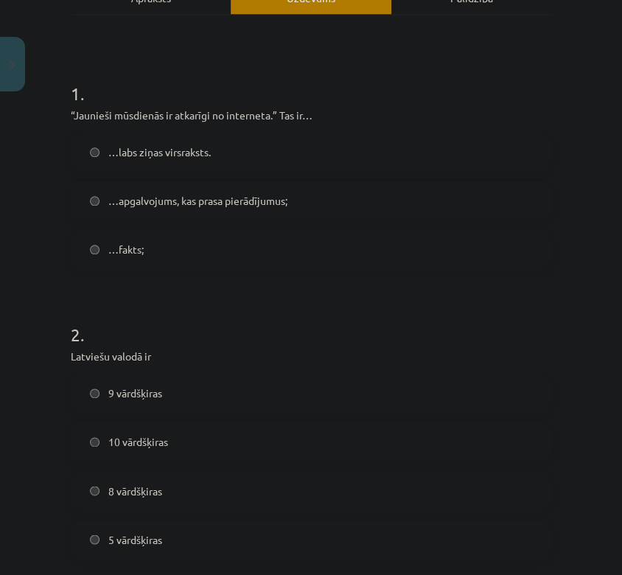
scroll to position [234, 0]
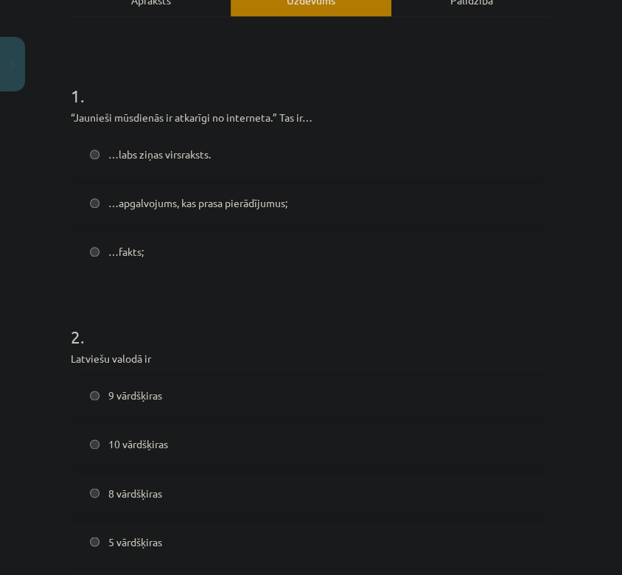
drag, startPoint x: 170, startPoint y: 207, endPoint x: 277, endPoint y: 247, distance: 113.7
click at [172, 208] on span "…apgalvojums, kas prasa pierādījumus;" at bounding box center [197, 202] width 179 height 15
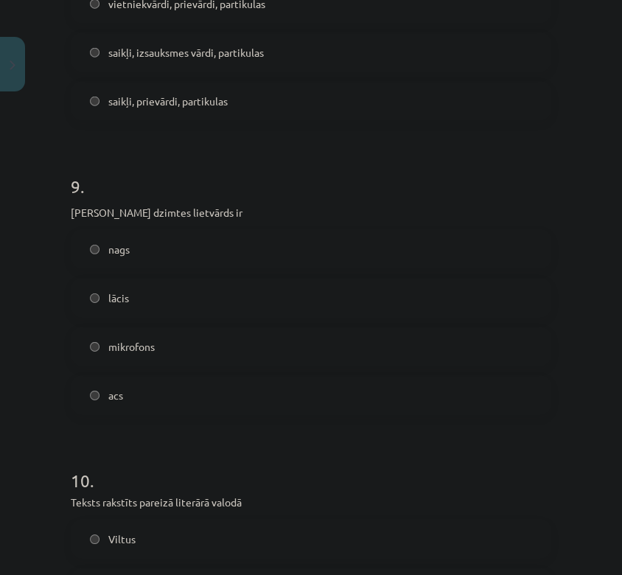
scroll to position [2528, 0]
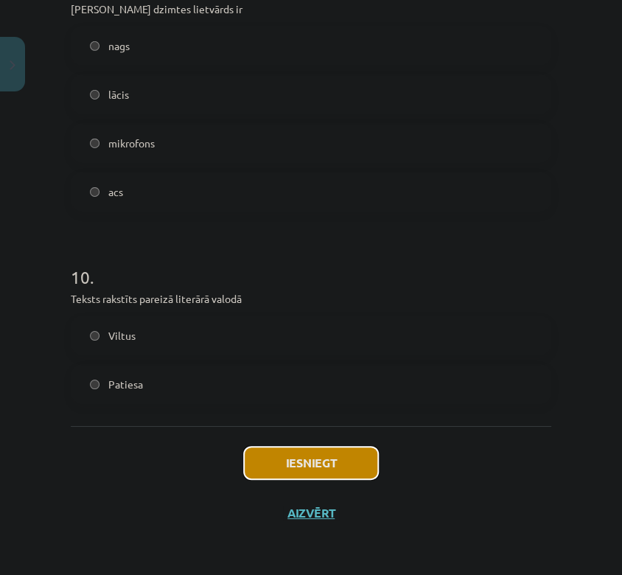
click at [318, 477] on button "Iesniegt" at bounding box center [311, 463] width 134 height 32
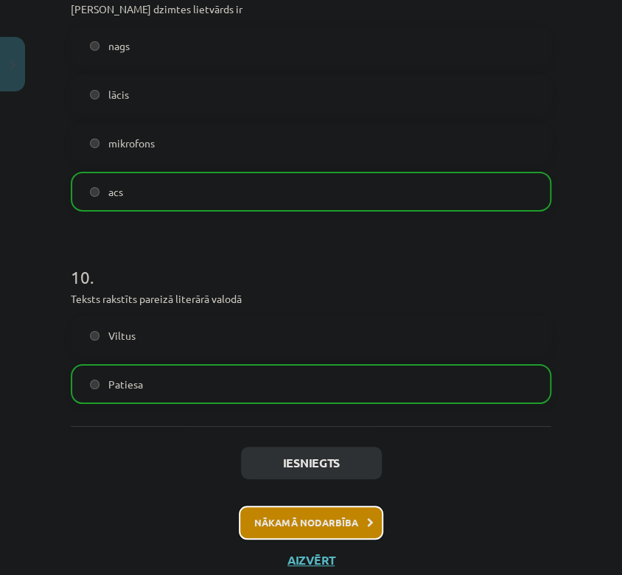
click at [313, 533] on button "Nākamā nodarbība" at bounding box center [311, 523] width 145 height 34
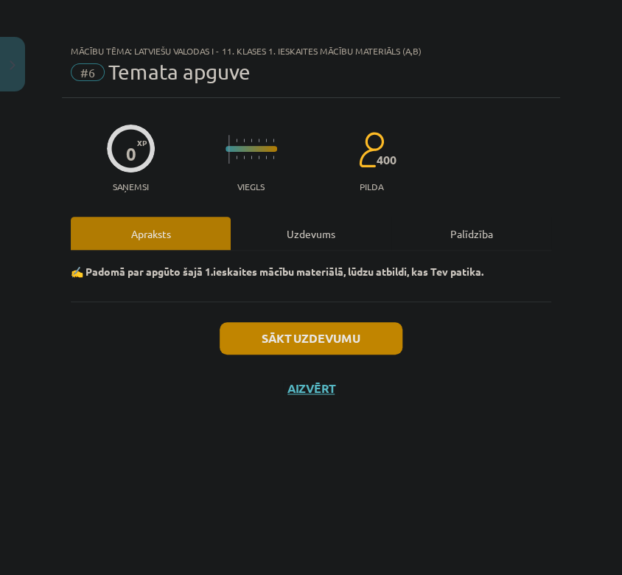
scroll to position [0, 0]
click at [301, 215] on div "0 XP Saņemsi Viegls 400 pilda Apraksts Uzdevums Palīdzība ✍️ Padomā par apgūto …" at bounding box center [311, 318] width 499 height 440
drag, startPoint x: 301, startPoint y: 215, endPoint x: 274, endPoint y: 228, distance: 29.4
click at [274, 228] on div "Uzdevums" at bounding box center [311, 233] width 160 height 33
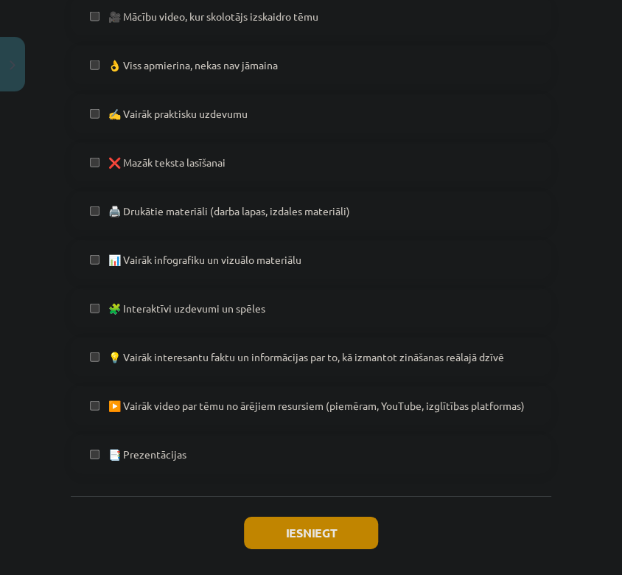
scroll to position [878, 0]
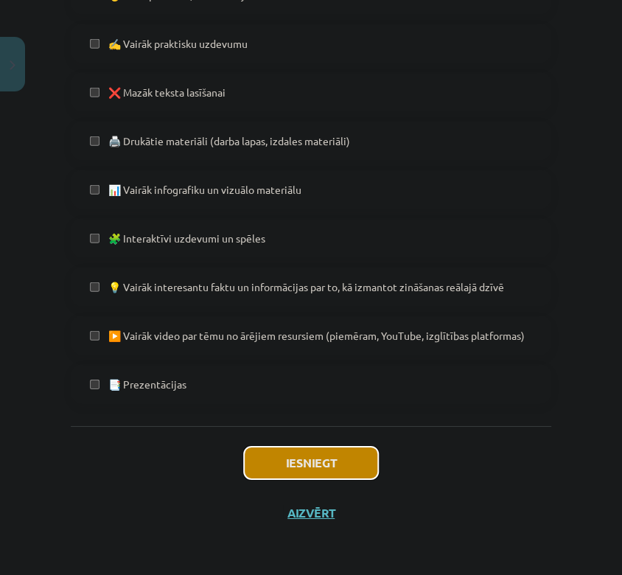
click at [266, 465] on button "Iesniegt" at bounding box center [311, 463] width 134 height 32
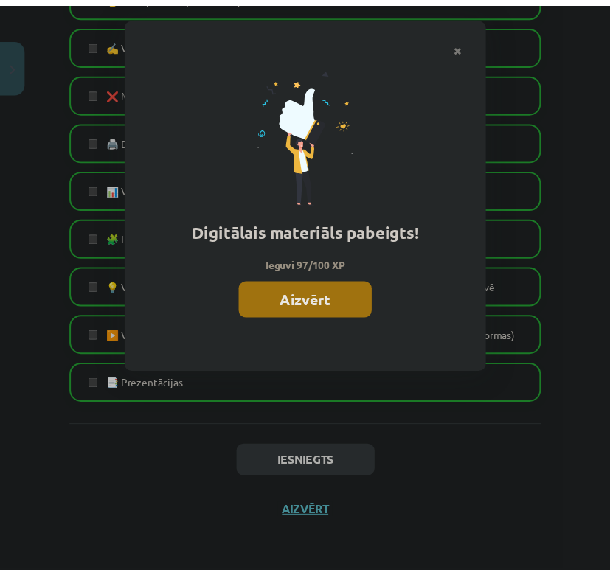
scroll to position [327, 0]
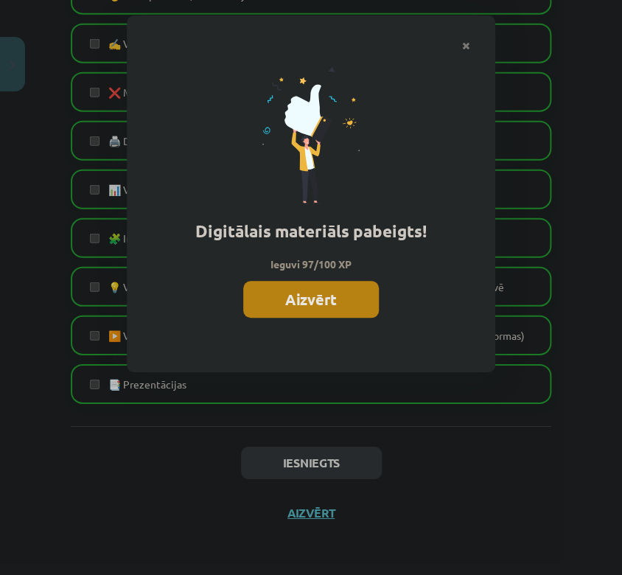
click at [338, 298] on button "Aizvērt" at bounding box center [311, 299] width 136 height 37
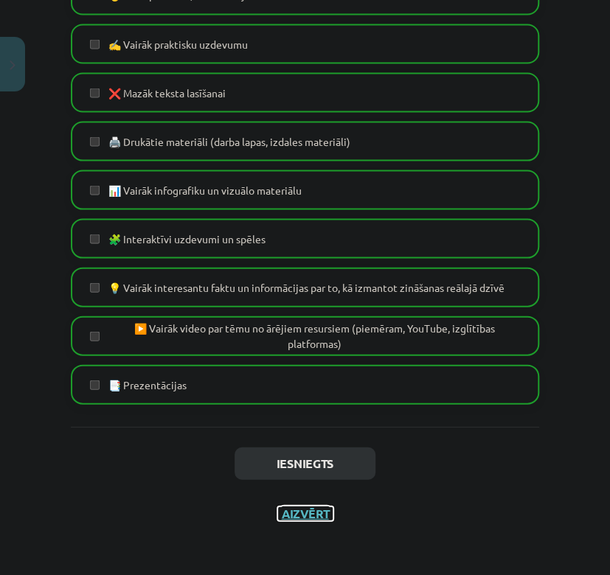
click at [305, 512] on button "Aizvērt" at bounding box center [305, 513] width 56 height 15
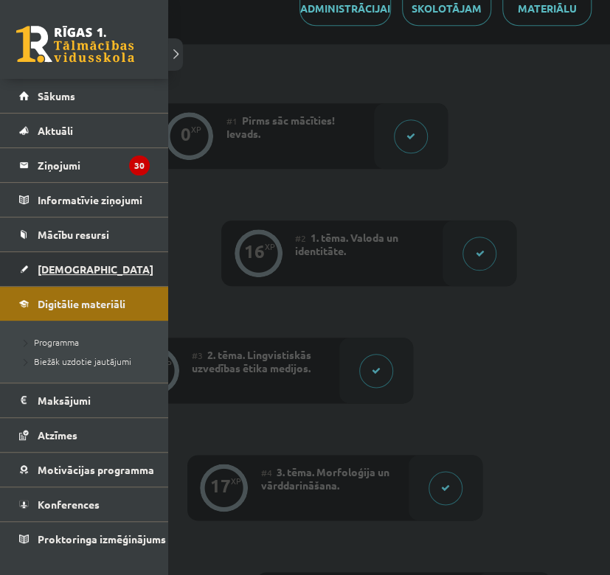
click at [43, 268] on span "[DEMOGRAPHIC_DATA]" at bounding box center [96, 269] width 116 height 13
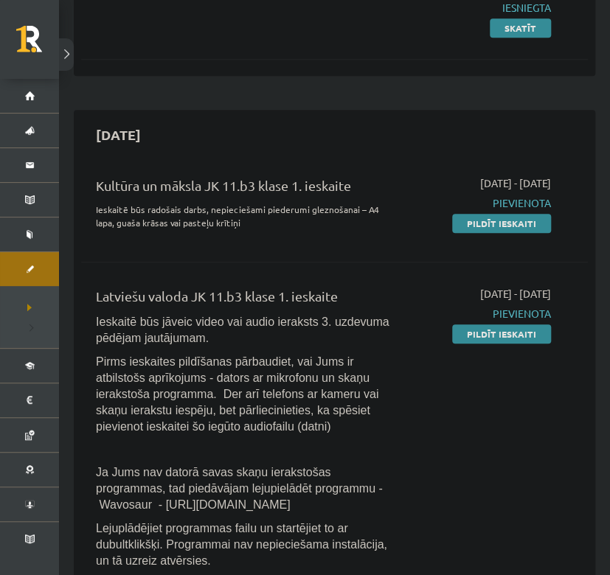
scroll to position [246, 0]
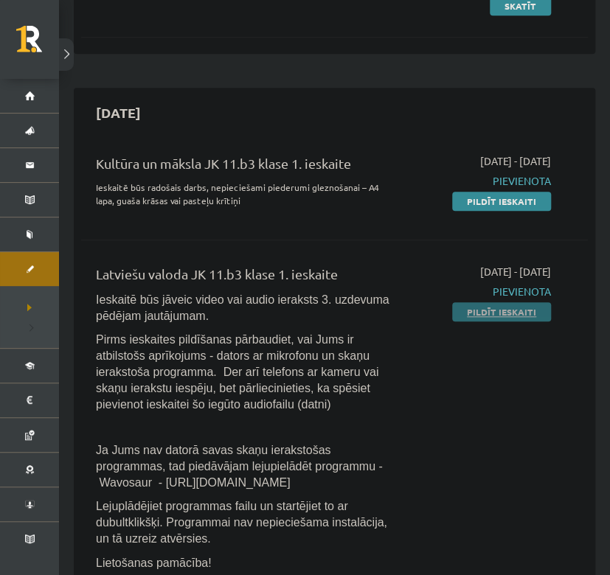
click at [501, 308] on link "Pildīt ieskaiti" at bounding box center [501, 311] width 99 height 19
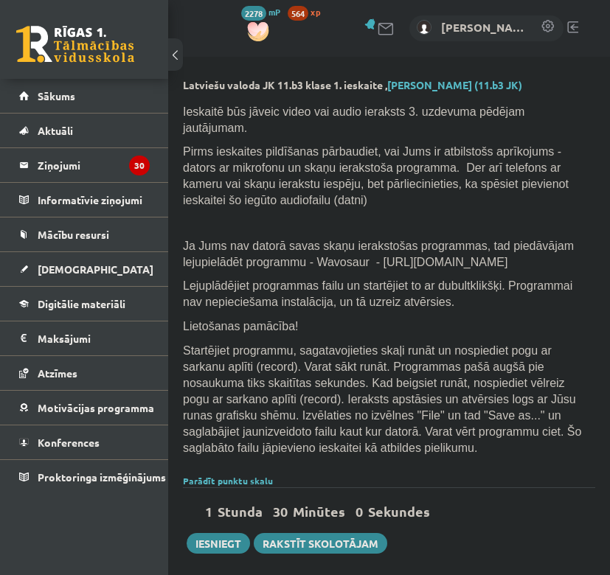
select select "**********"
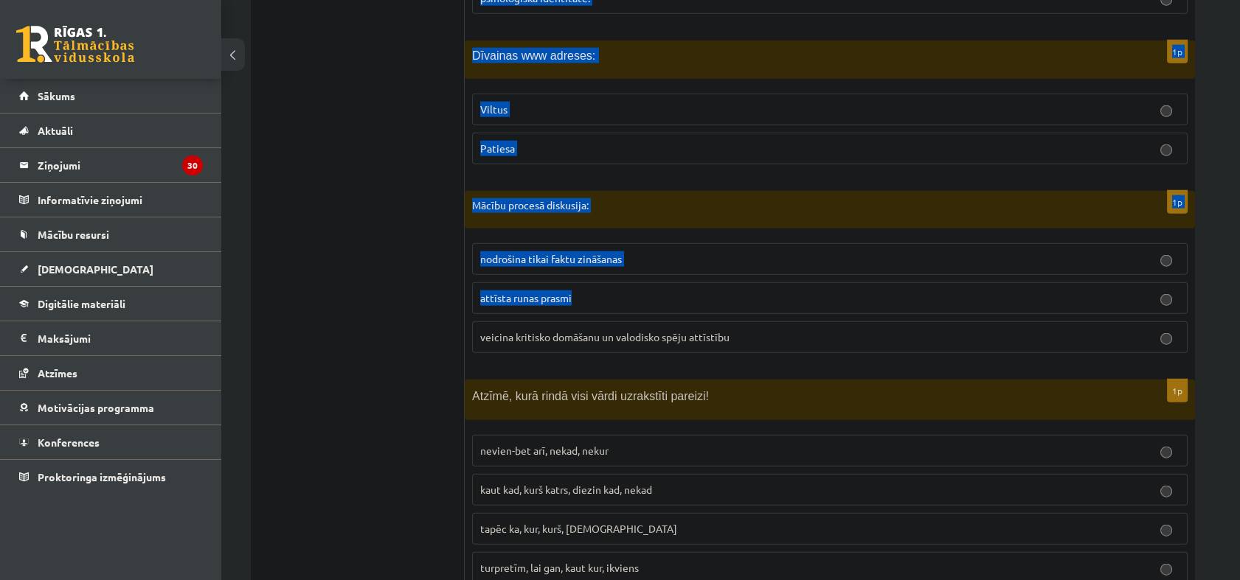
scroll to position [7039, 0]
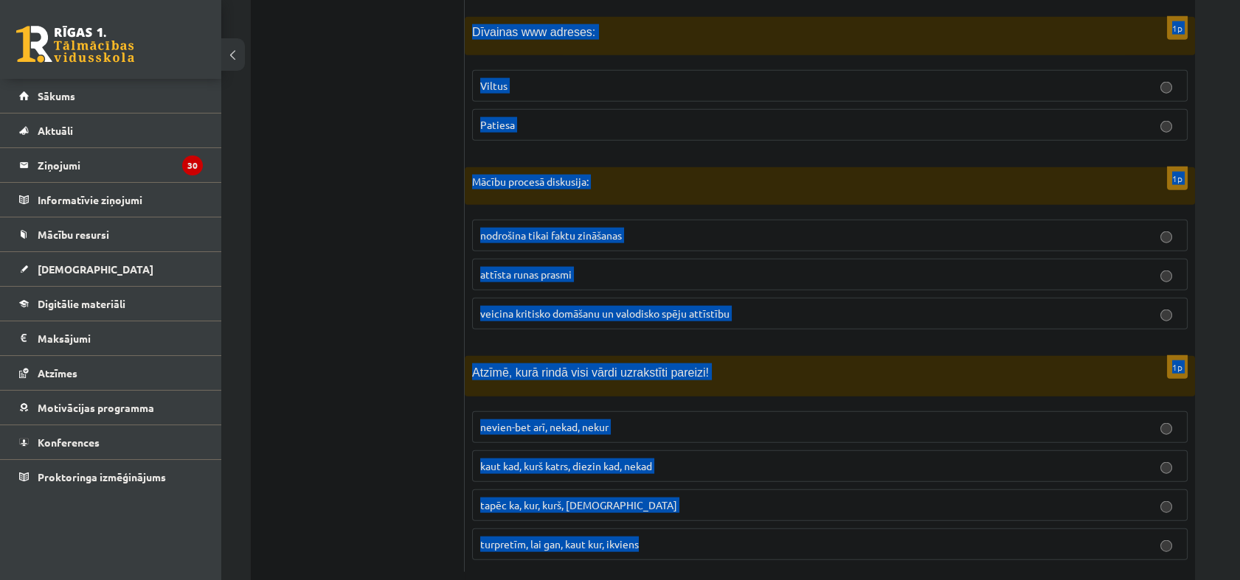
drag, startPoint x: 471, startPoint y: 177, endPoint x: 703, endPoint y: 524, distance: 417.3
drag, startPoint x: 703, startPoint y: 524, endPoint x: 617, endPoint y: 509, distance: 86.8
copy form "Loremipsu dolorsi ametc adipiscing elitsedd: eiusmod temporinci; utlabor etdolo…"
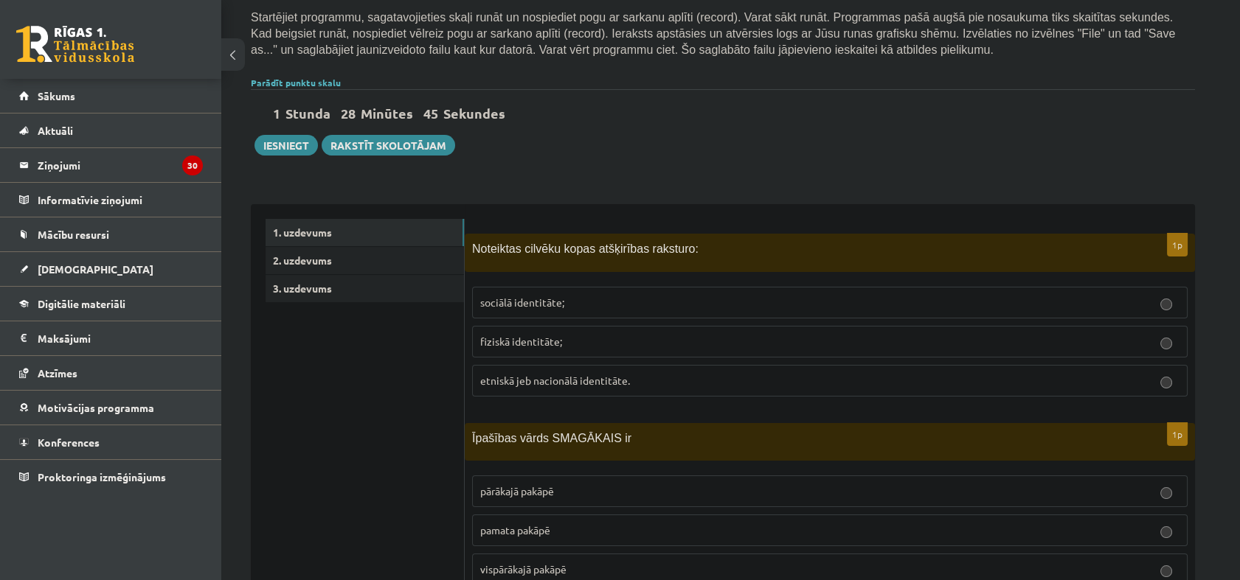
scroll to position [327, 0]
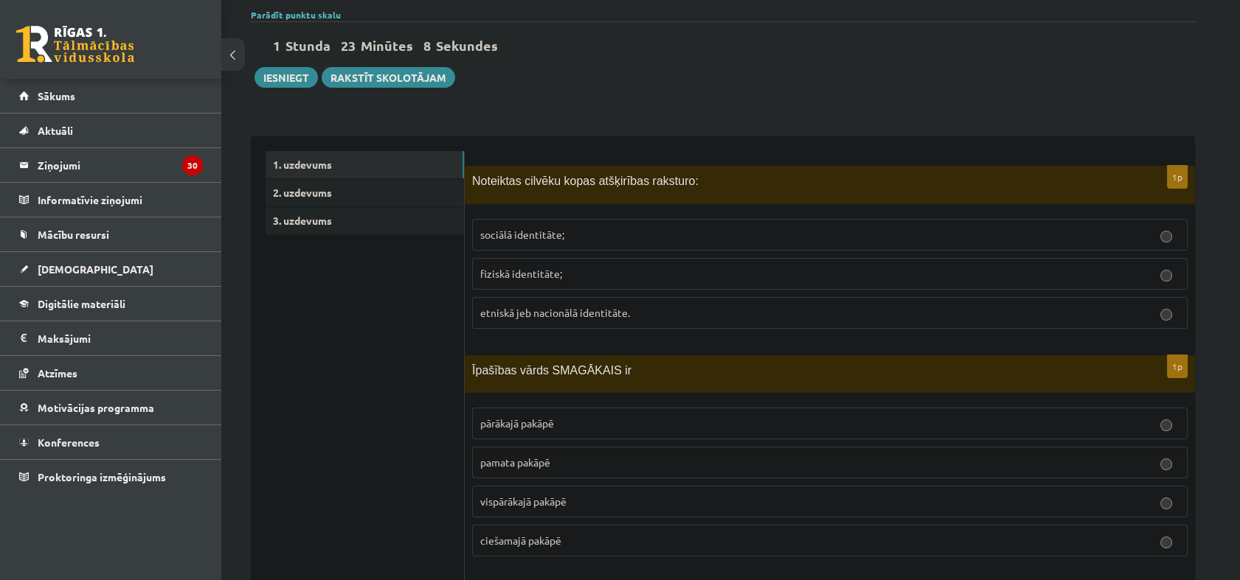
click at [594, 313] on span "etniskā jeb nacionālā identitāte." at bounding box center [555, 312] width 150 height 13
click at [543, 207] on div "1p Noteiktas cilvēku kopas atšķirības raksturo: sociālā identitāte; fiziskā ide…" at bounding box center [830, 253] width 730 height 174
click at [549, 232] on span "sociālā identitāte;" at bounding box center [522, 234] width 84 height 13
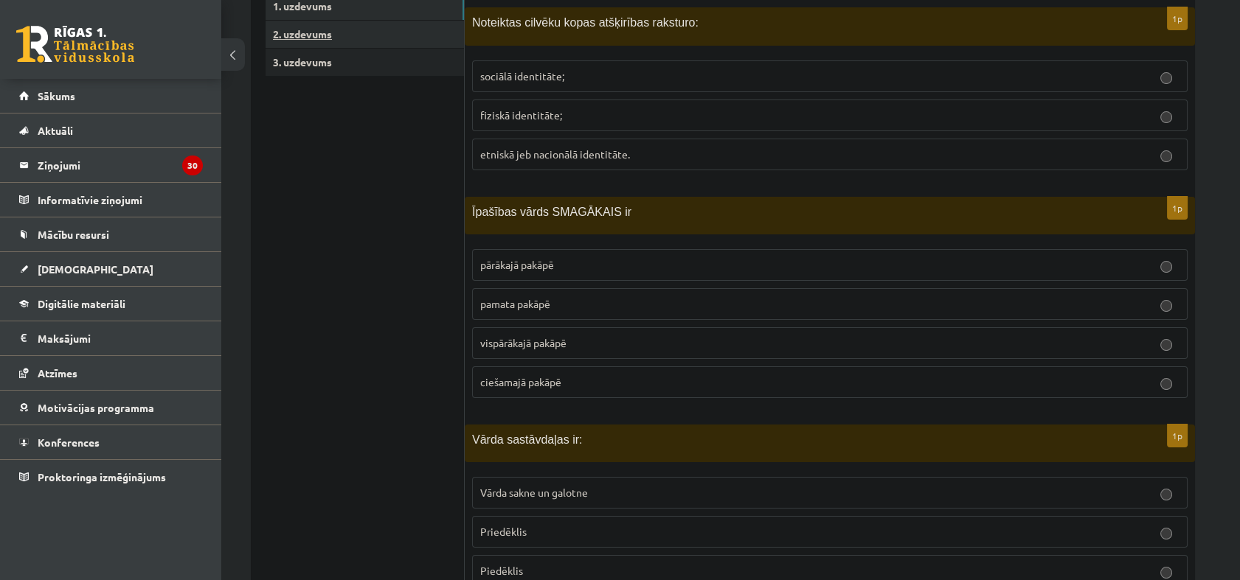
scroll to position [491, 0]
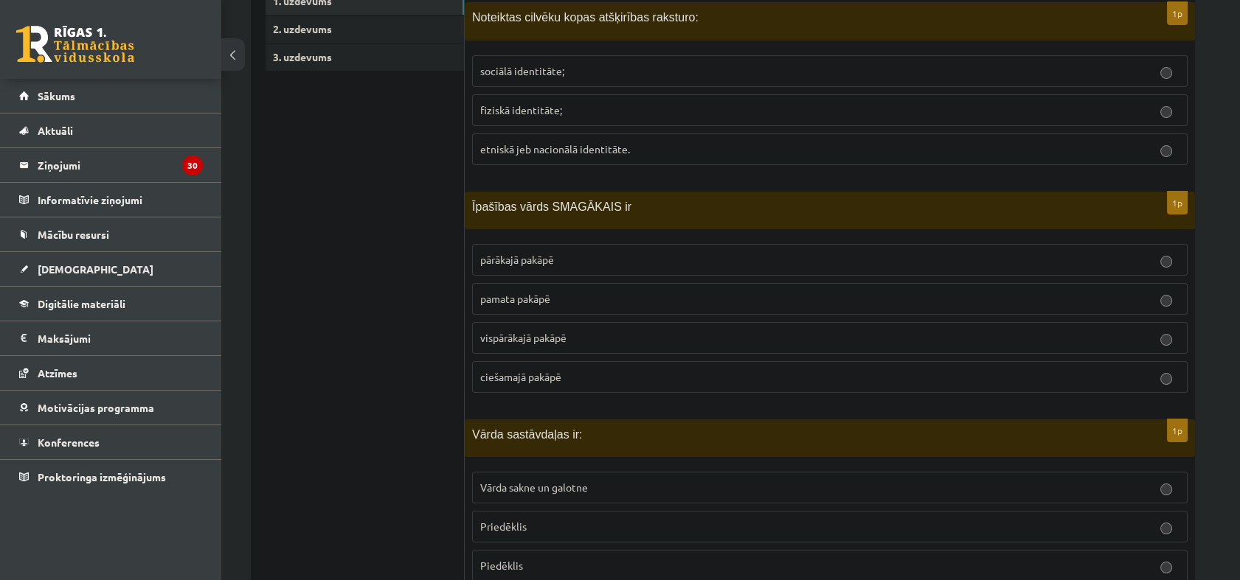
click at [548, 342] on p "vispārākajā pakāpē" at bounding box center [829, 337] width 699 height 15
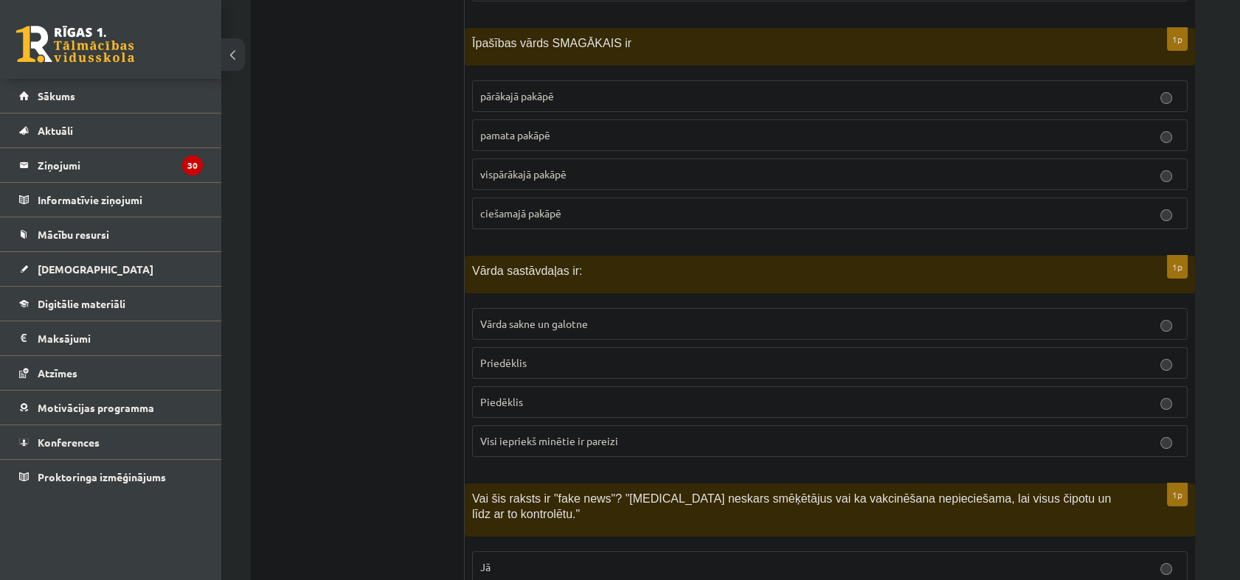
click at [526, 317] on span "Vārda sakne un galotne" at bounding box center [534, 323] width 108 height 13
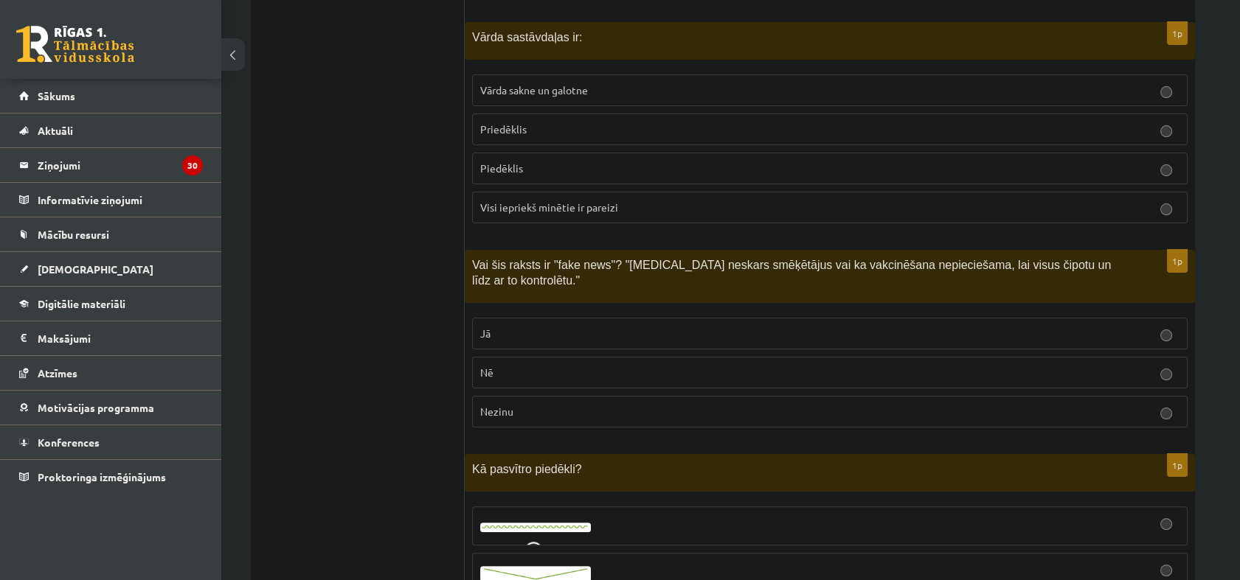
scroll to position [901, 0]
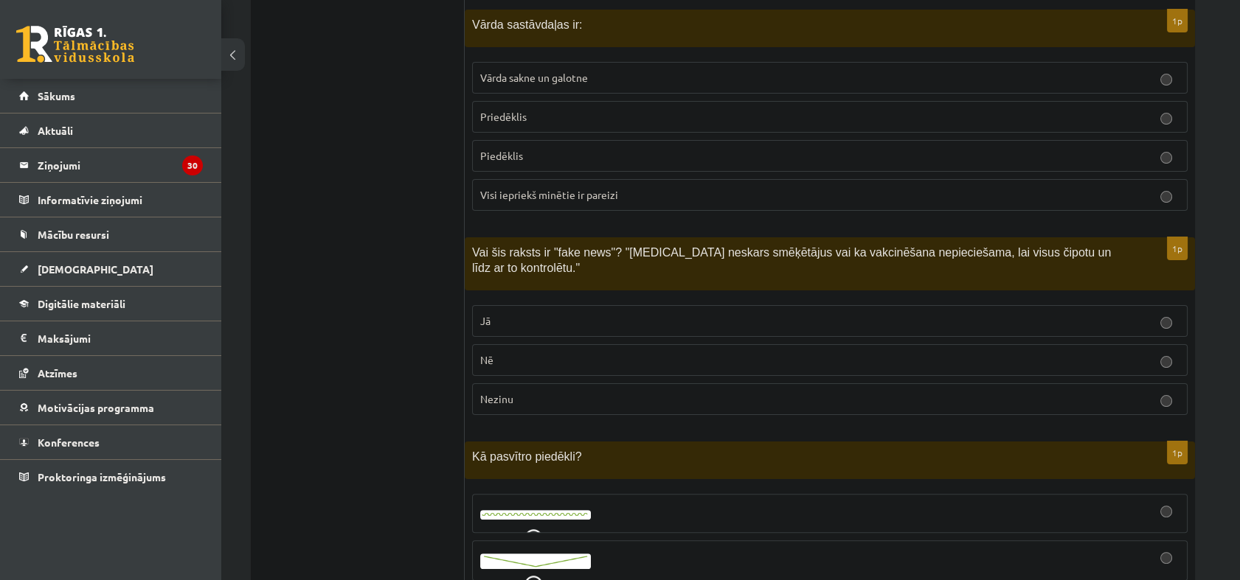
click at [505, 313] on p "Jā" at bounding box center [829, 320] width 699 height 15
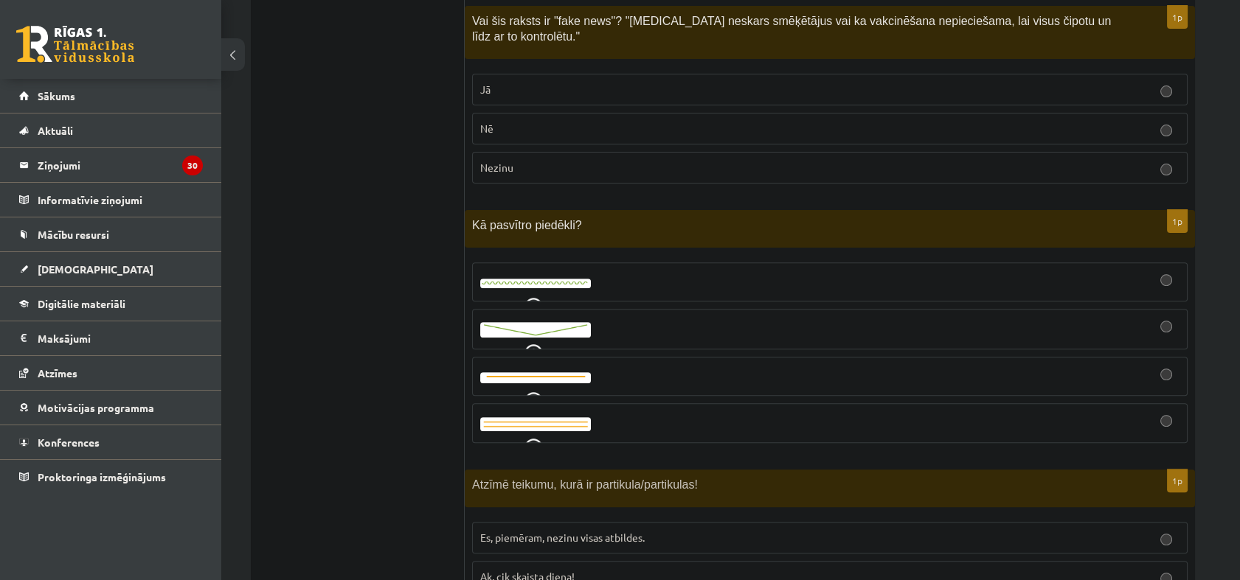
scroll to position [1147, 0]
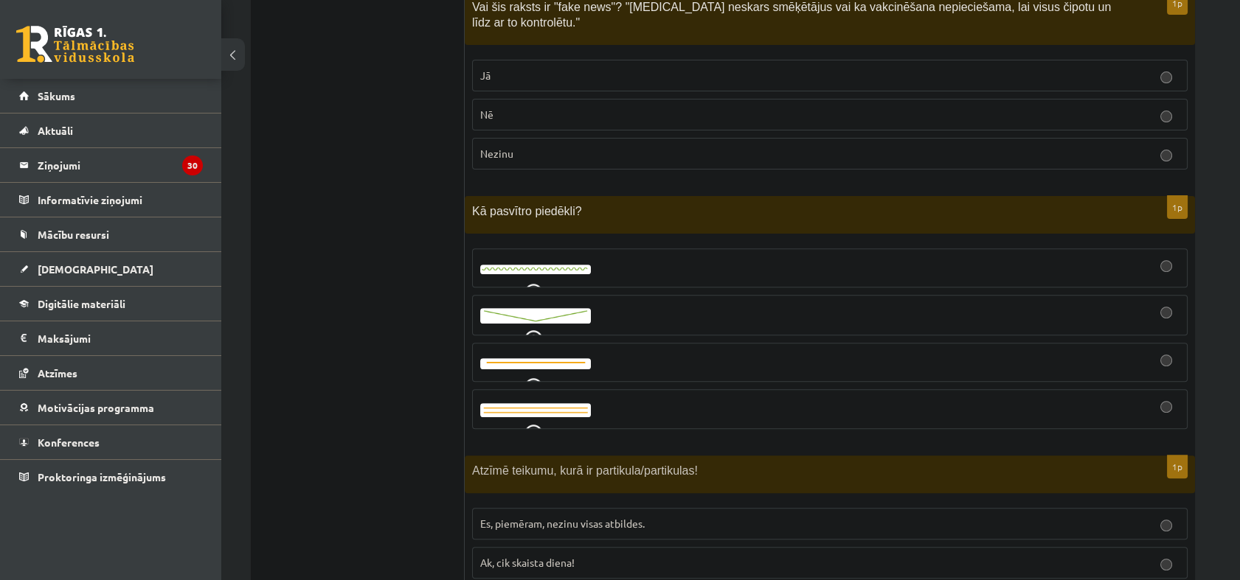
click at [594, 257] on div at bounding box center [829, 268] width 699 height 23
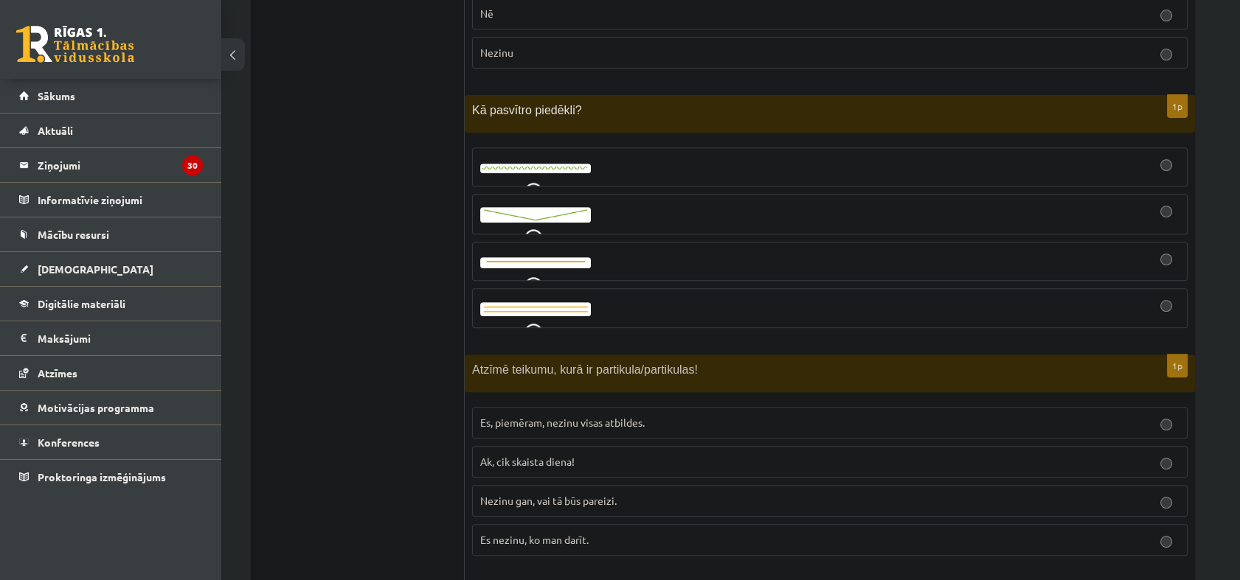
scroll to position [1229, 0]
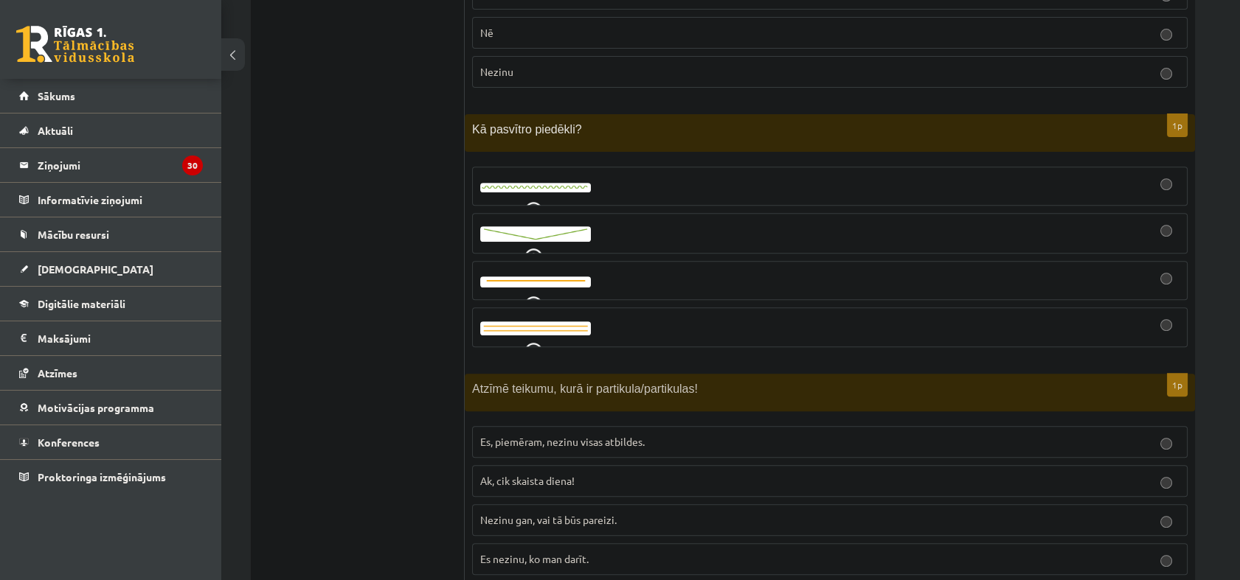
click at [547, 435] on span "Es, piemēram, nezinu visas atbildes." at bounding box center [562, 441] width 164 height 13
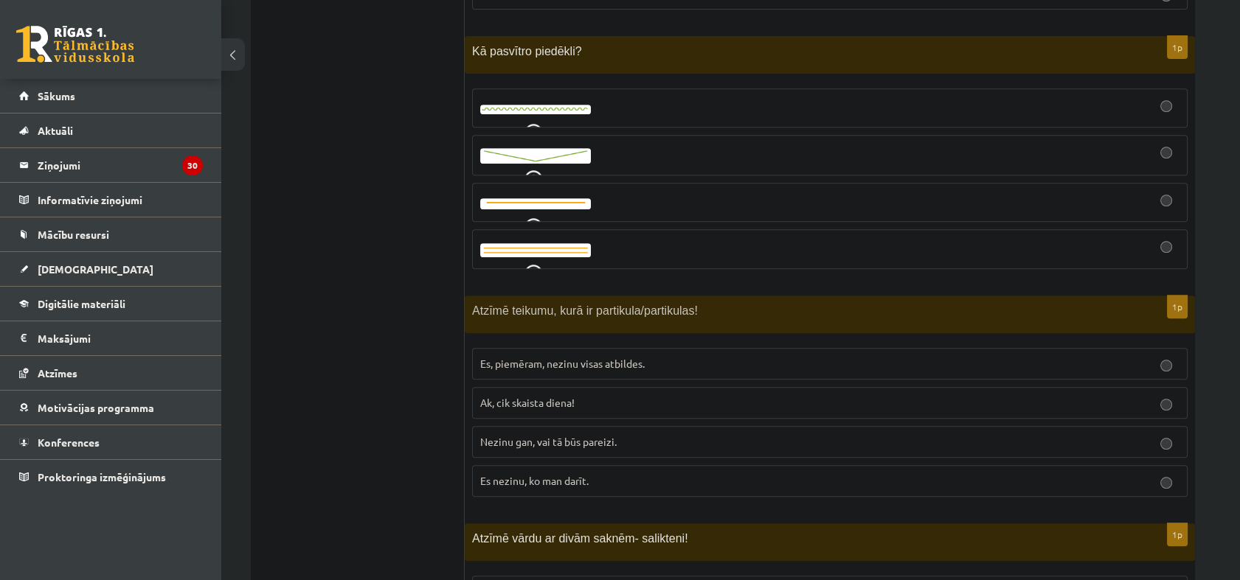
scroll to position [1475, 0]
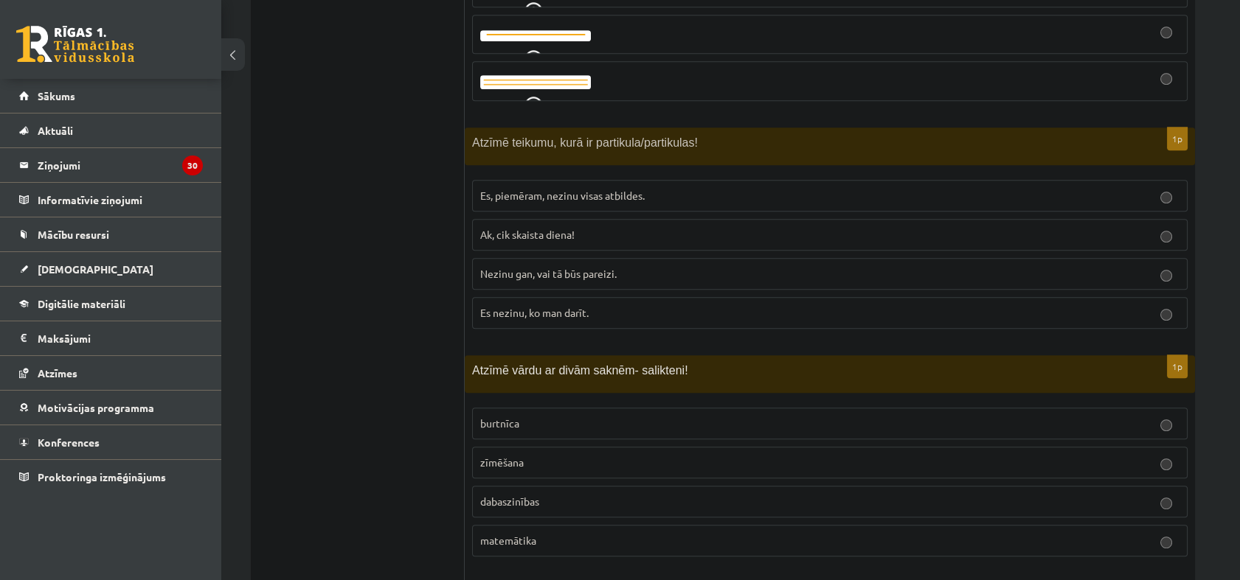
drag, startPoint x: 544, startPoint y: 482, endPoint x: 541, endPoint y: 472, distance: 11.0
click at [544, 494] on p "dabaszinības" at bounding box center [829, 501] width 699 height 15
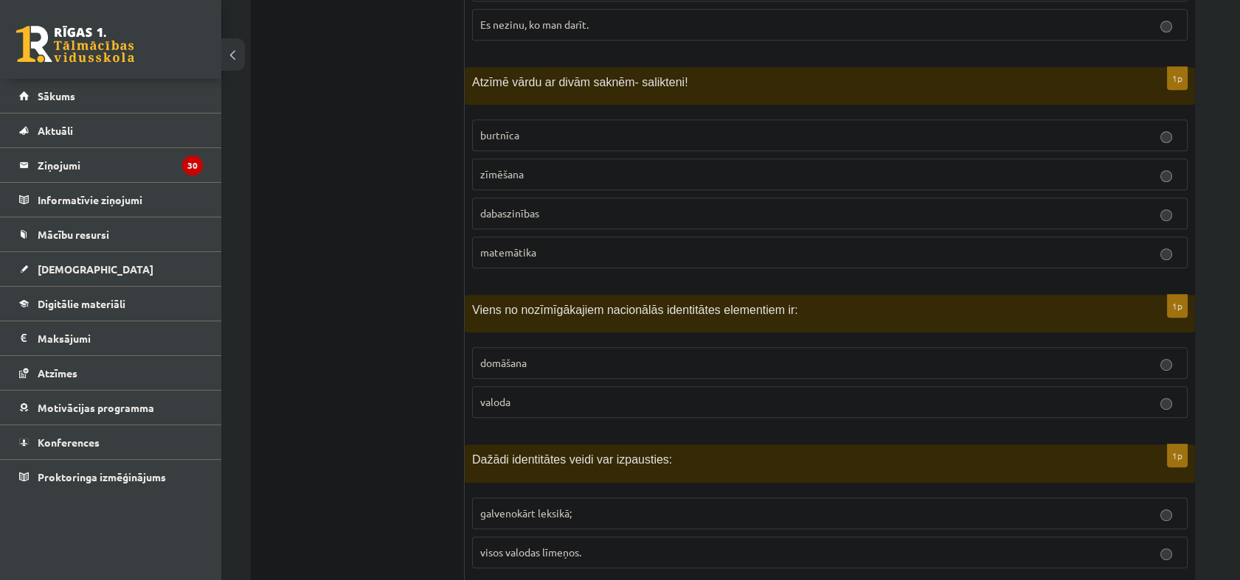
scroll to position [1803, 0]
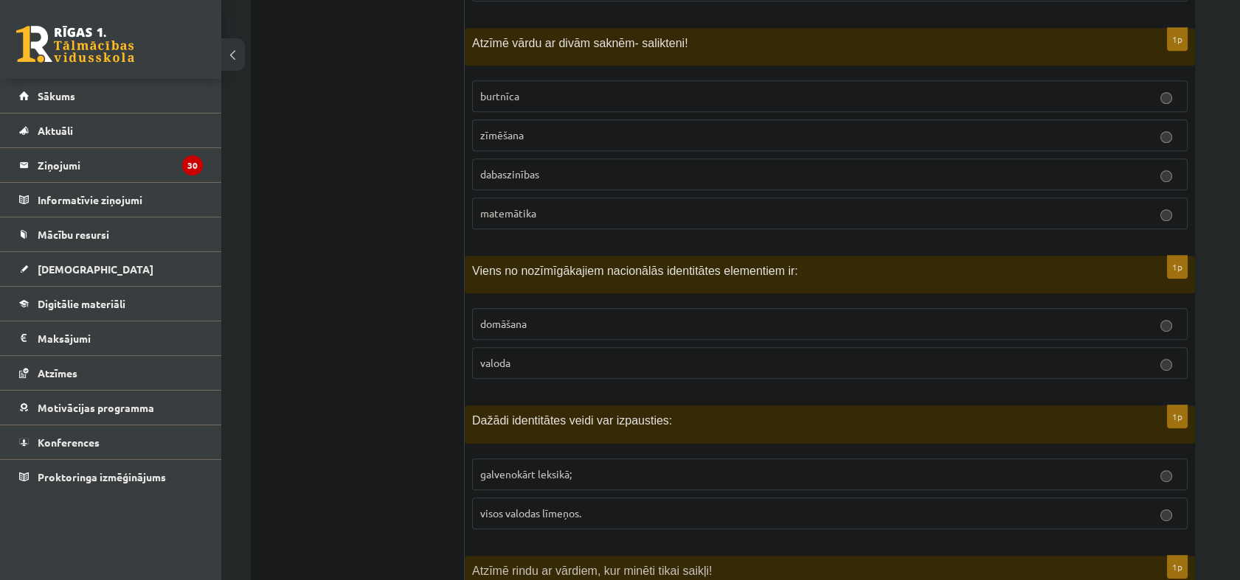
click at [563, 355] on p "valoda" at bounding box center [829, 362] width 699 height 15
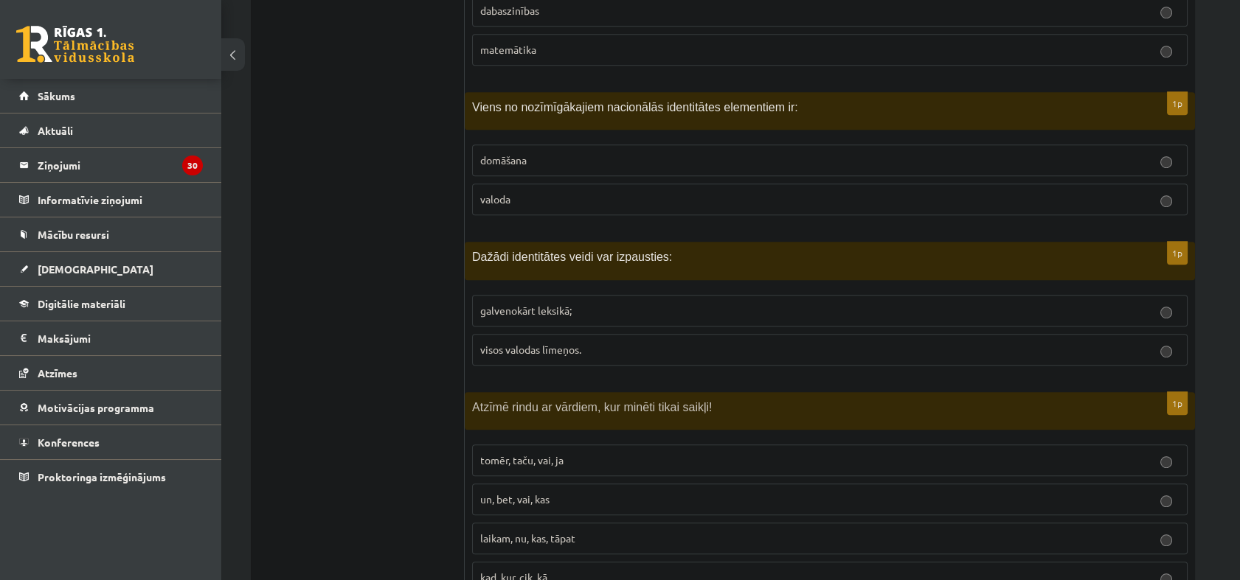
click at [549, 343] on span "visos valodas līmeņos." at bounding box center [530, 349] width 101 height 13
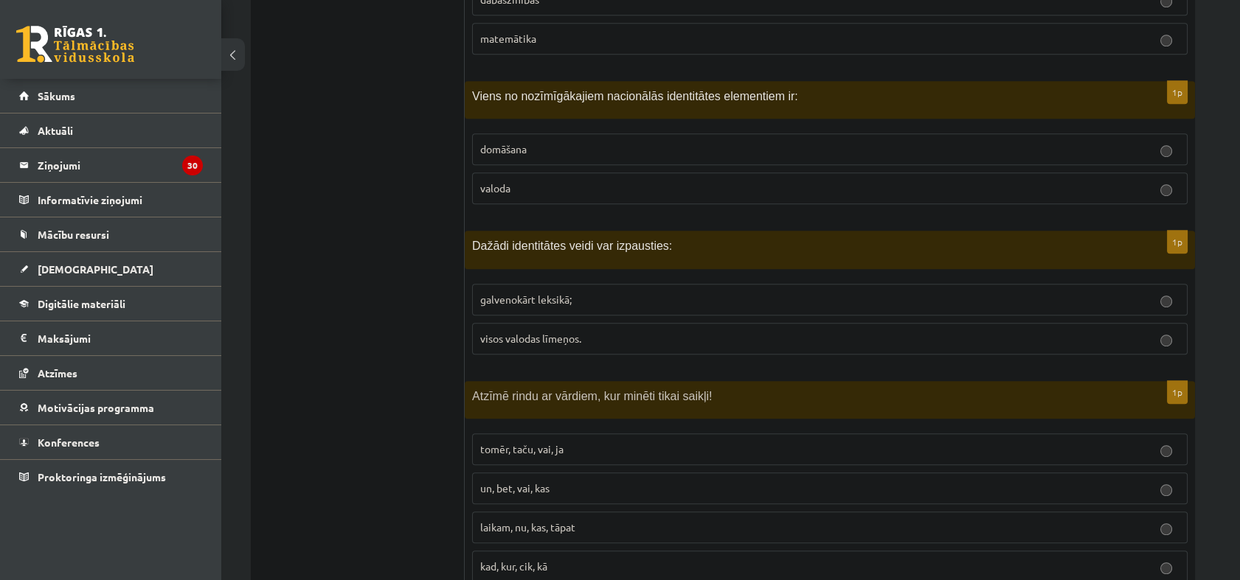
scroll to position [2048, 0]
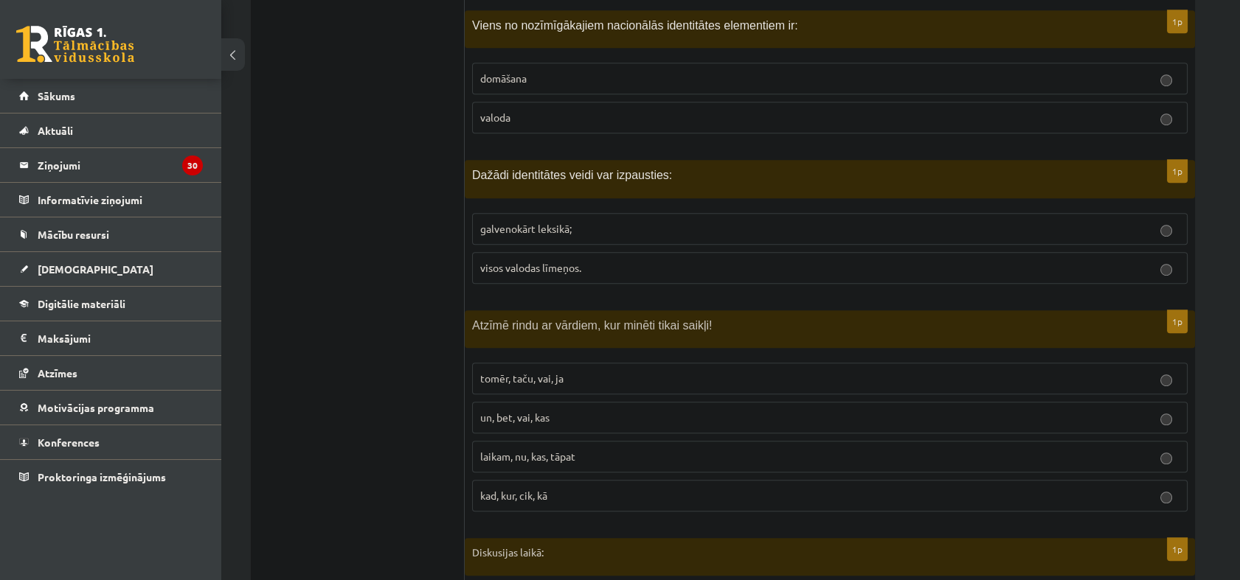
click at [579, 371] on p "tomēr, taču, vai, ja" at bounding box center [829, 378] width 699 height 15
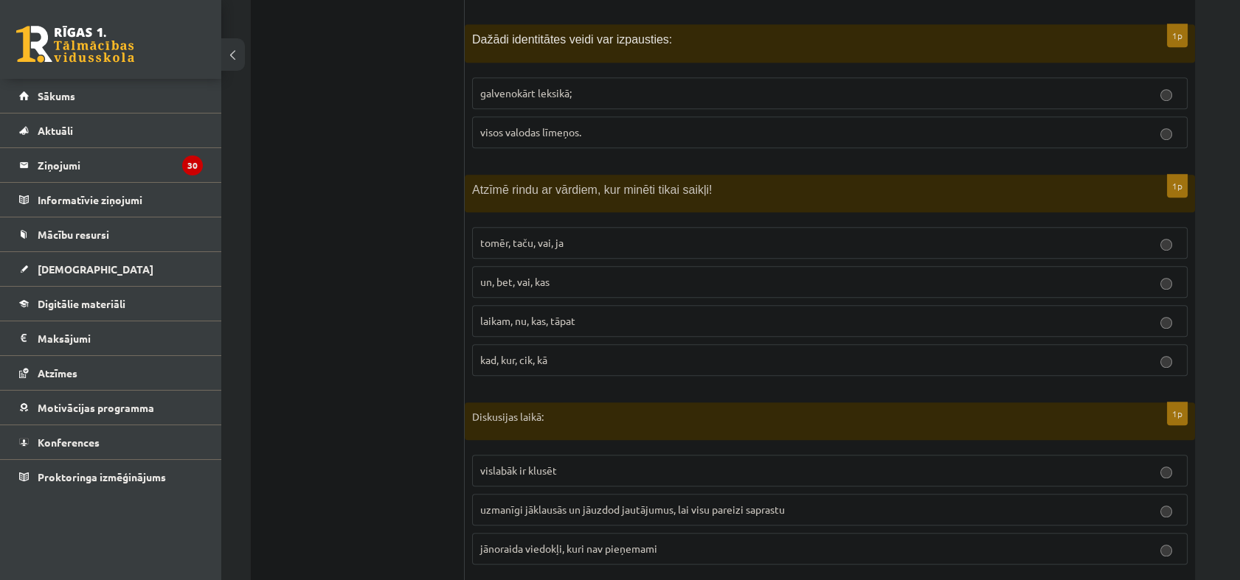
scroll to position [2295, 0]
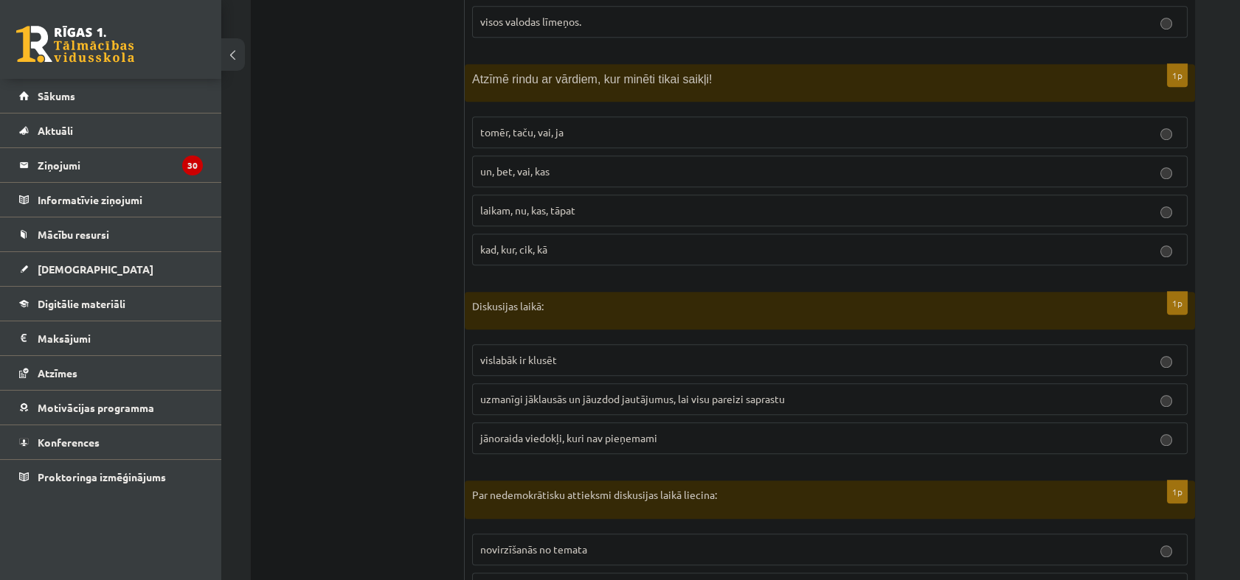
click at [502, 392] on span "uzmanīgi jāklausās un jāuzdod jautājumus, lai visu pareizi saprastu" at bounding box center [632, 398] width 305 height 13
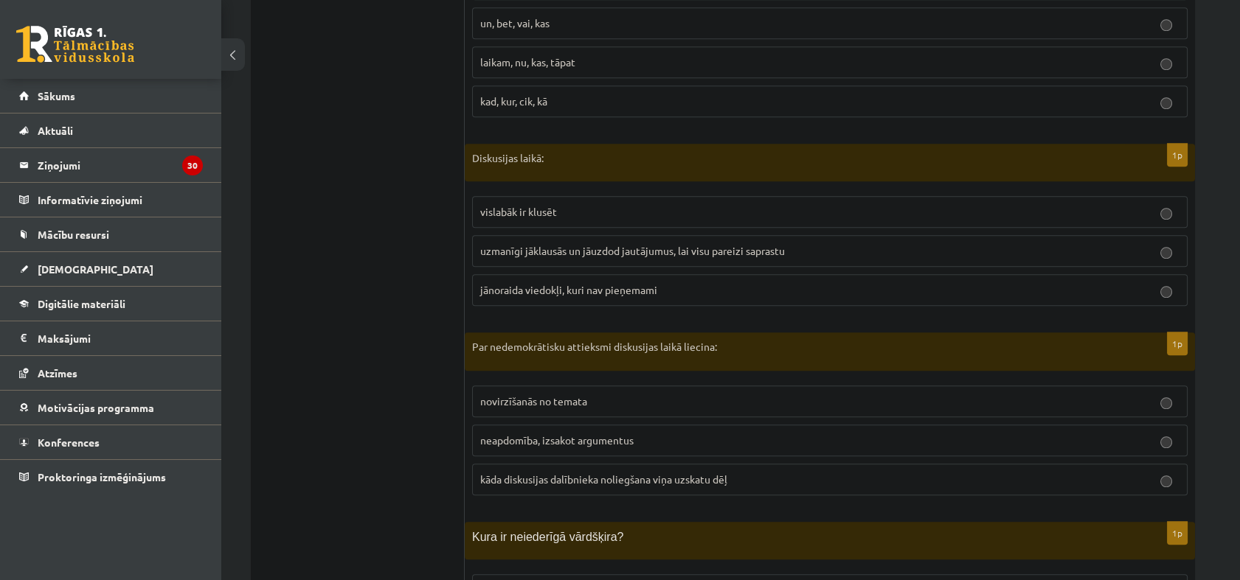
scroll to position [2458, 0]
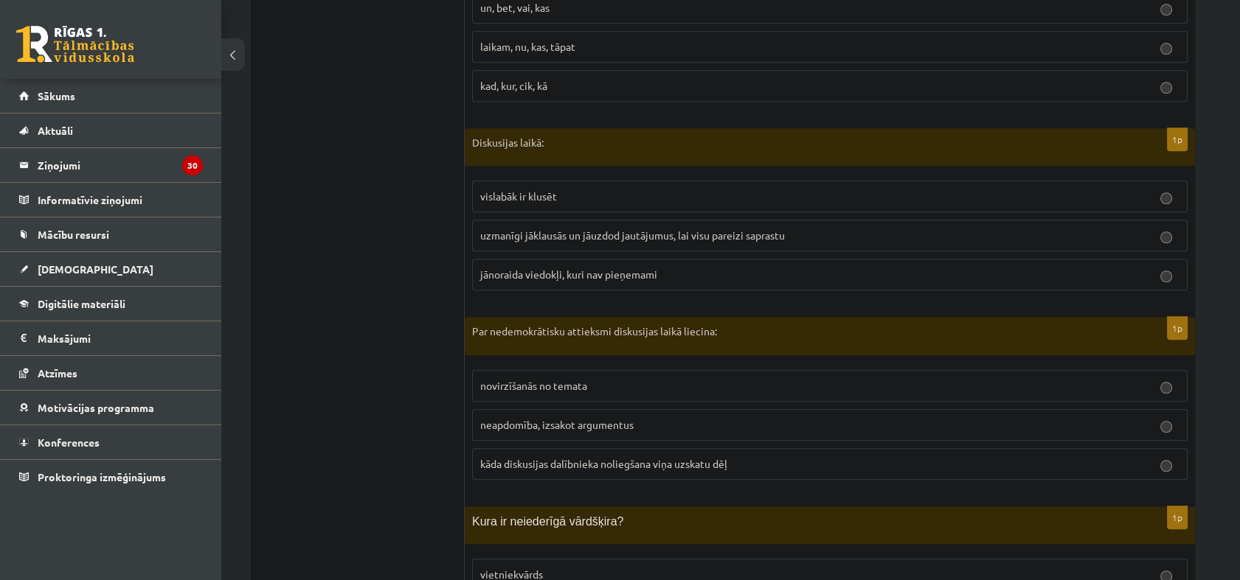
click at [595, 449] on label "kāda diskusijas dalībnieka noliegšana viņa uzskatu dēļ" at bounding box center [829, 464] width 715 height 32
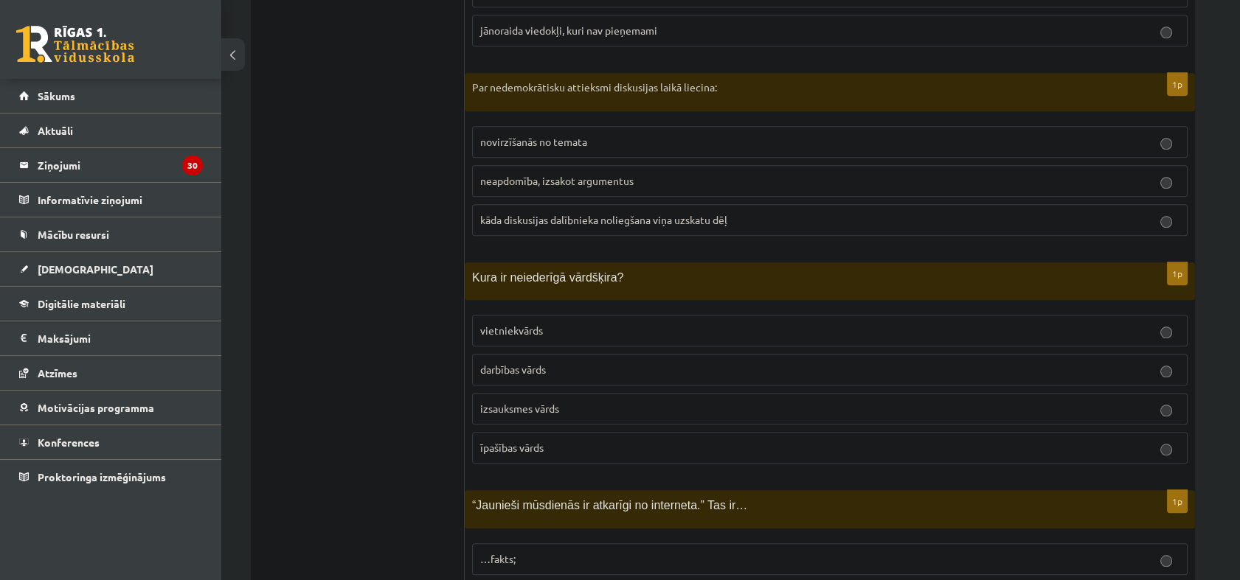
scroll to position [2704, 0]
click at [531, 440] on span "īpašības vārds" at bounding box center [511, 446] width 63 height 13
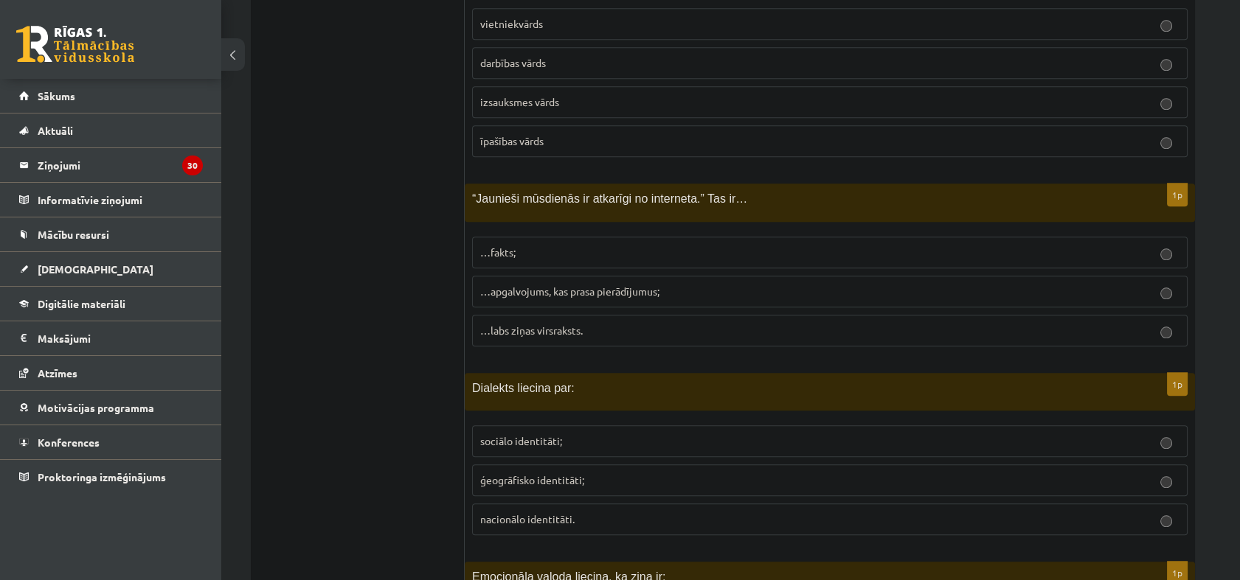
scroll to position [3032, 0]
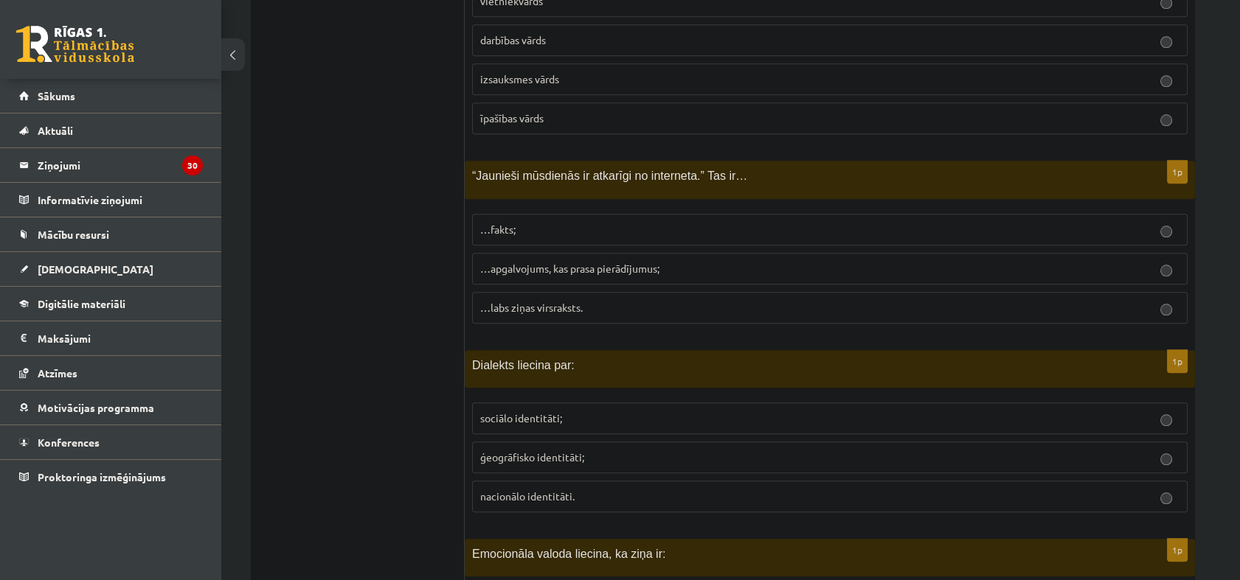
click at [566, 262] on span "…apgalvojums, kas prasa pierādījumus;" at bounding box center [569, 268] width 179 height 13
click at [549, 451] on span "ģeogrāfisko identitāti;" at bounding box center [532, 457] width 104 height 13
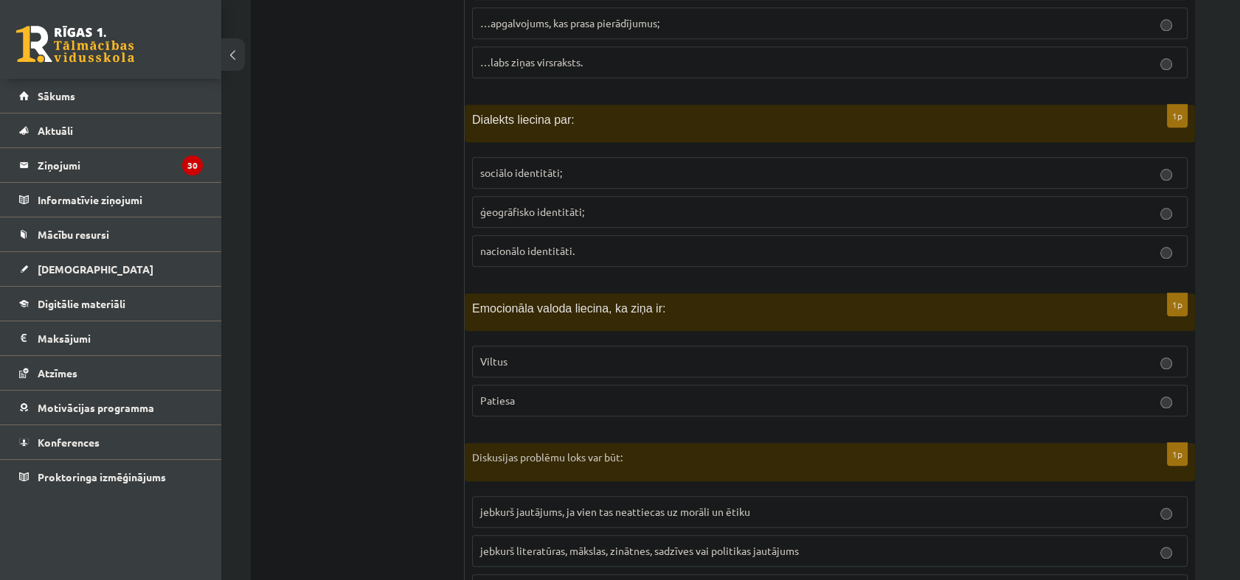
click at [554, 354] on p "Viltus" at bounding box center [829, 361] width 699 height 15
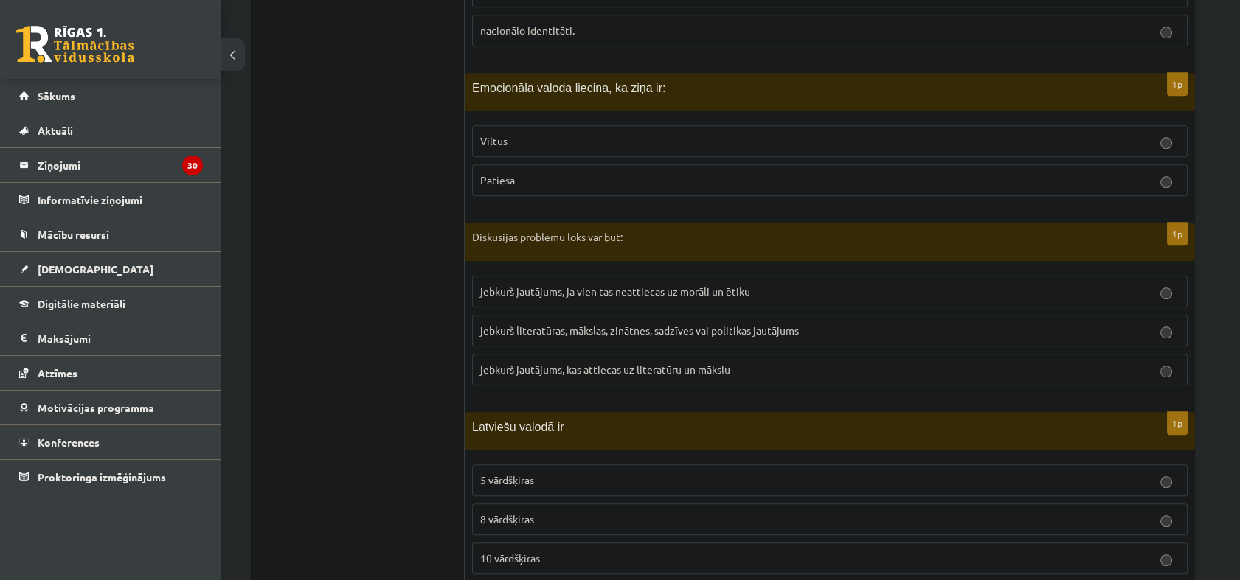
scroll to position [3523, 0]
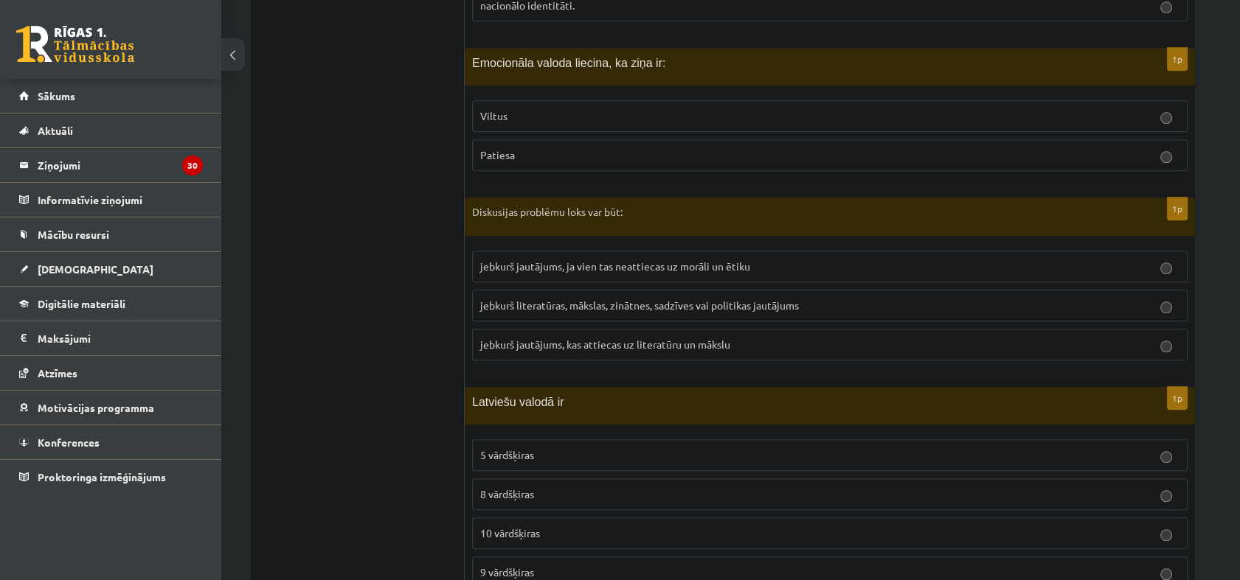
click at [609, 299] on span "jebkurš literatūras, mākslas, zinātnes, sadzīves vai politikas jautājums" at bounding box center [639, 305] width 319 height 13
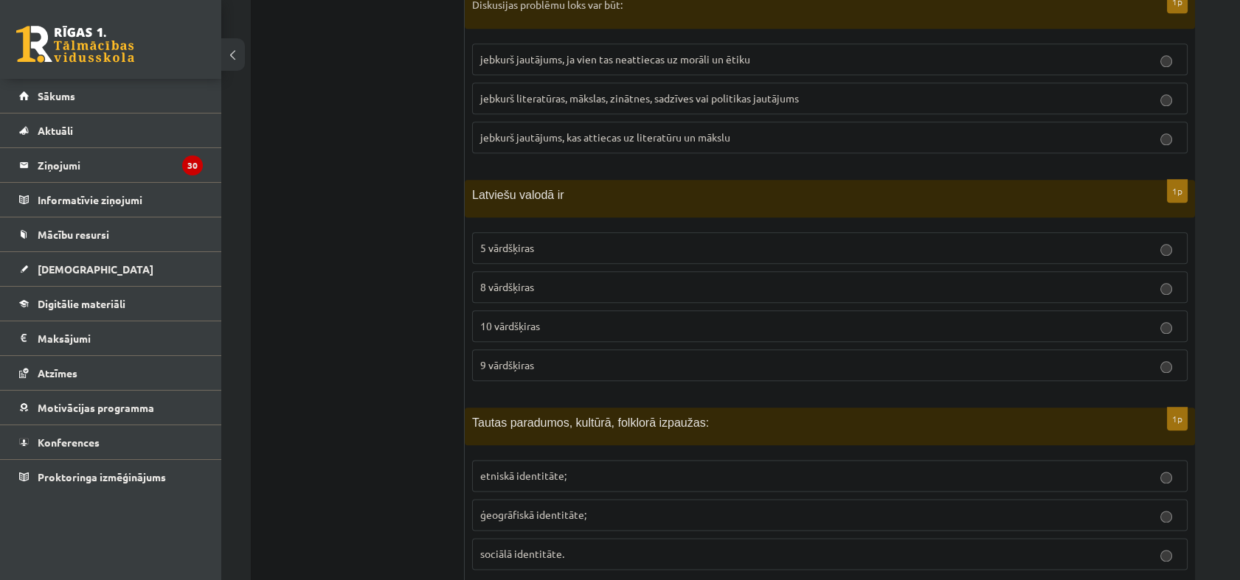
scroll to position [3770, 0]
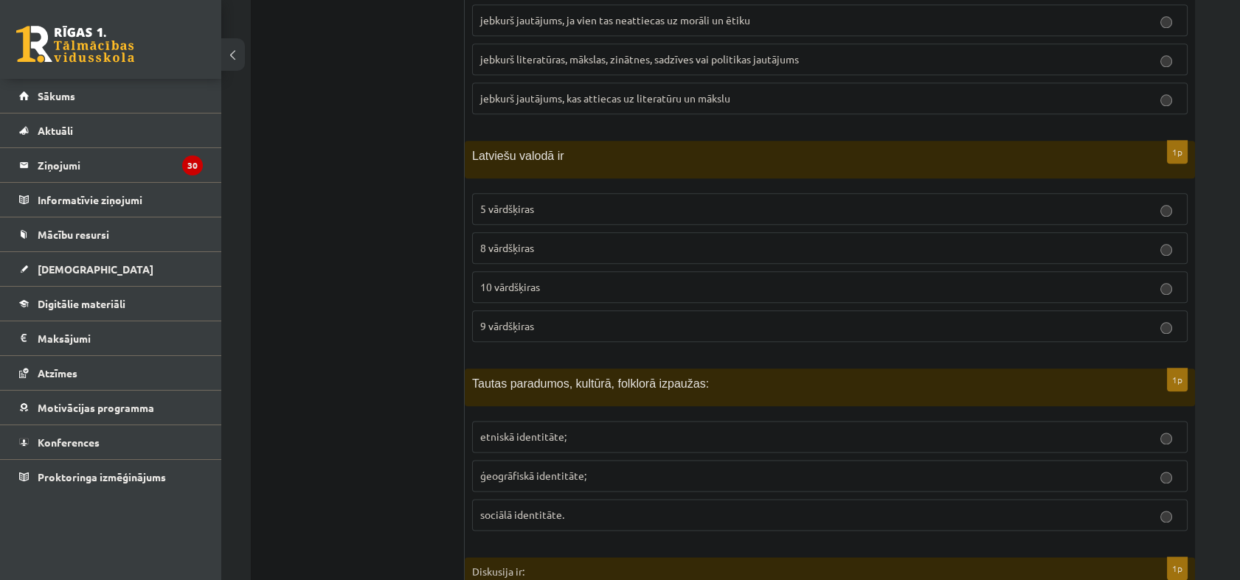
click at [488, 280] on span "10 vārdšķiras" at bounding box center [510, 286] width 60 height 13
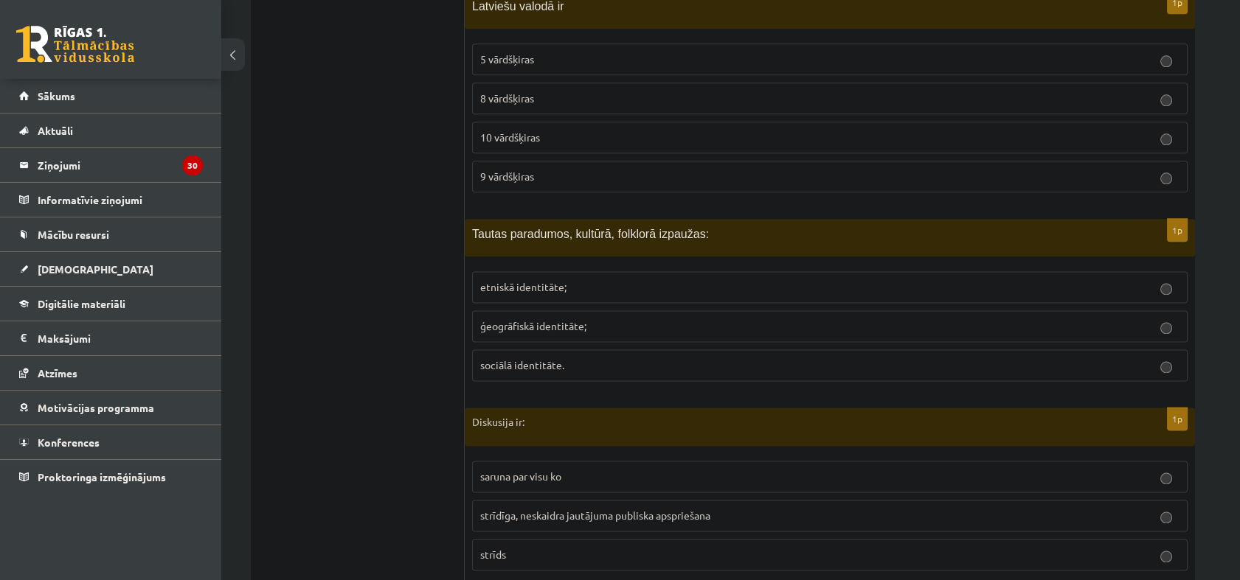
scroll to position [3933, 0]
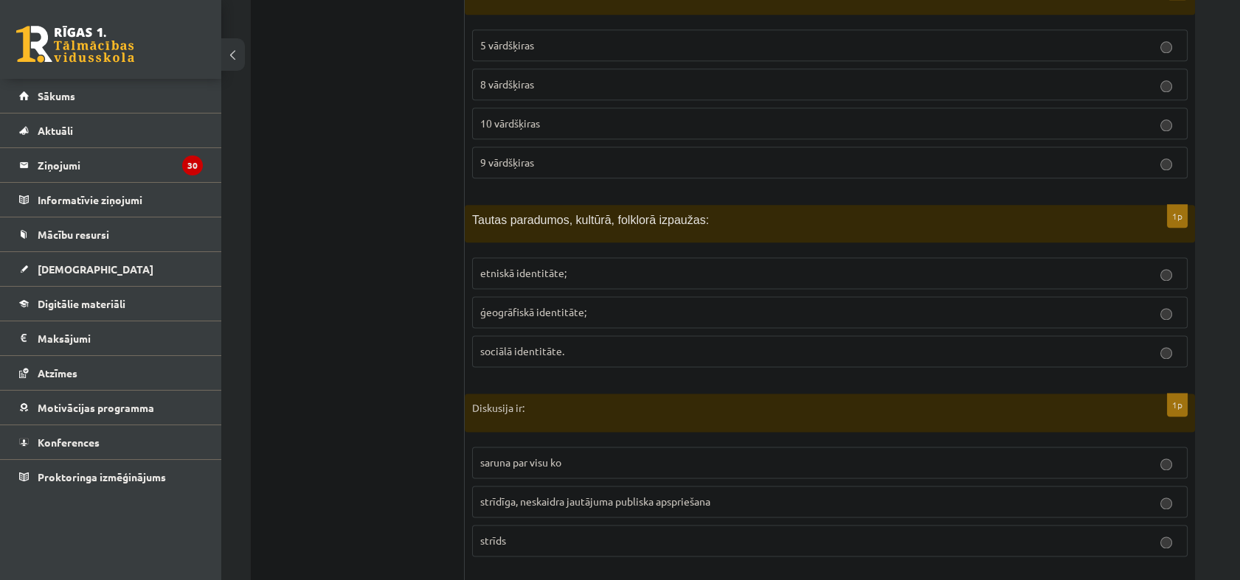
click at [552, 266] on span "etniskā identitāte;" at bounding box center [523, 272] width 86 height 13
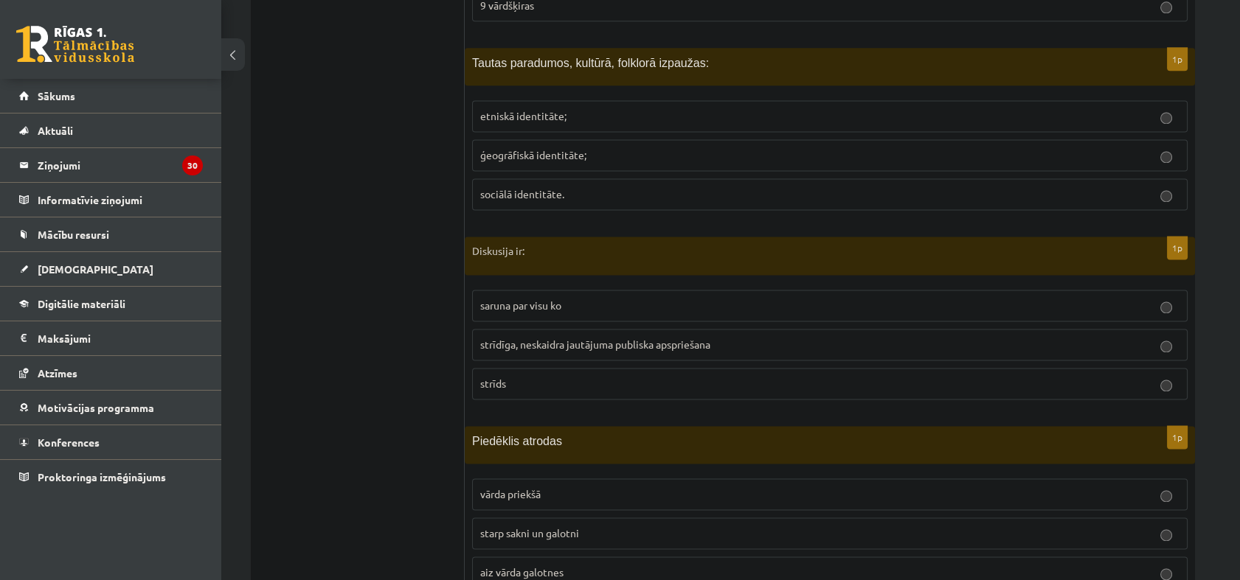
scroll to position [4097, 0]
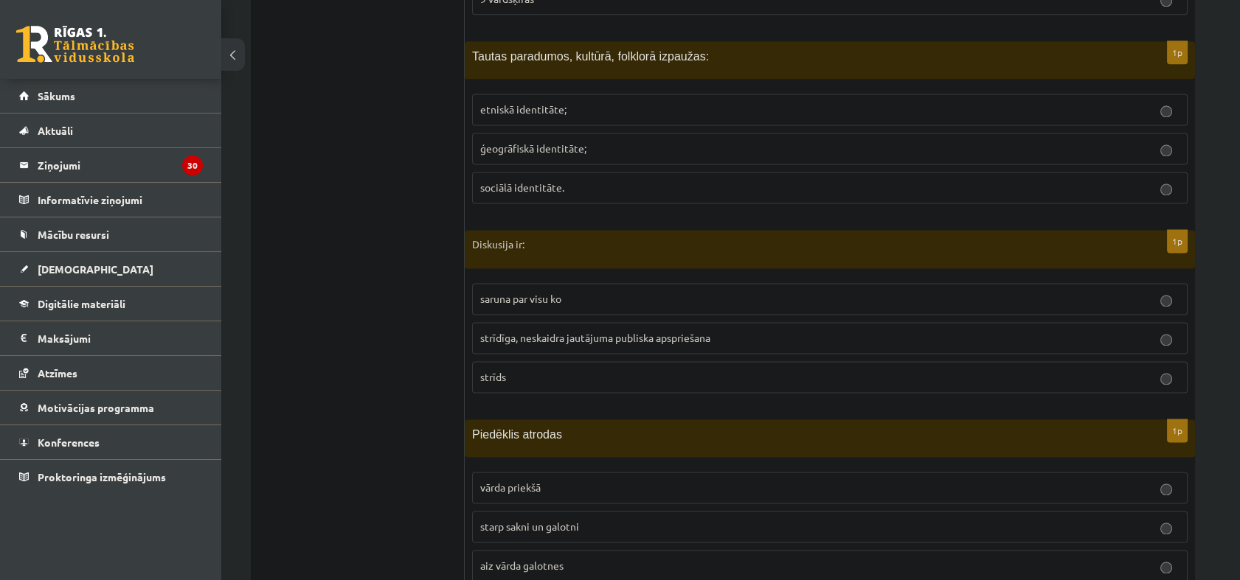
click at [549, 330] on p "strīdīga, neskaidra jautājuma publiska apspriešana" at bounding box center [829, 337] width 699 height 15
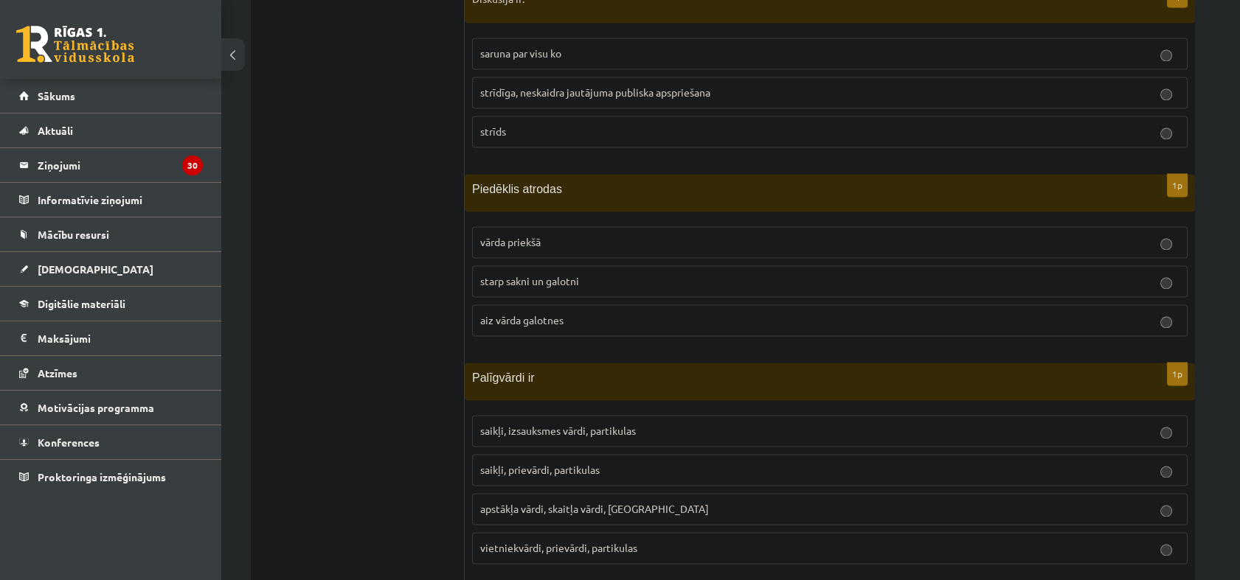
scroll to position [4343, 0]
click at [555, 266] on label "starp sakni un galotni" at bounding box center [829, 282] width 715 height 32
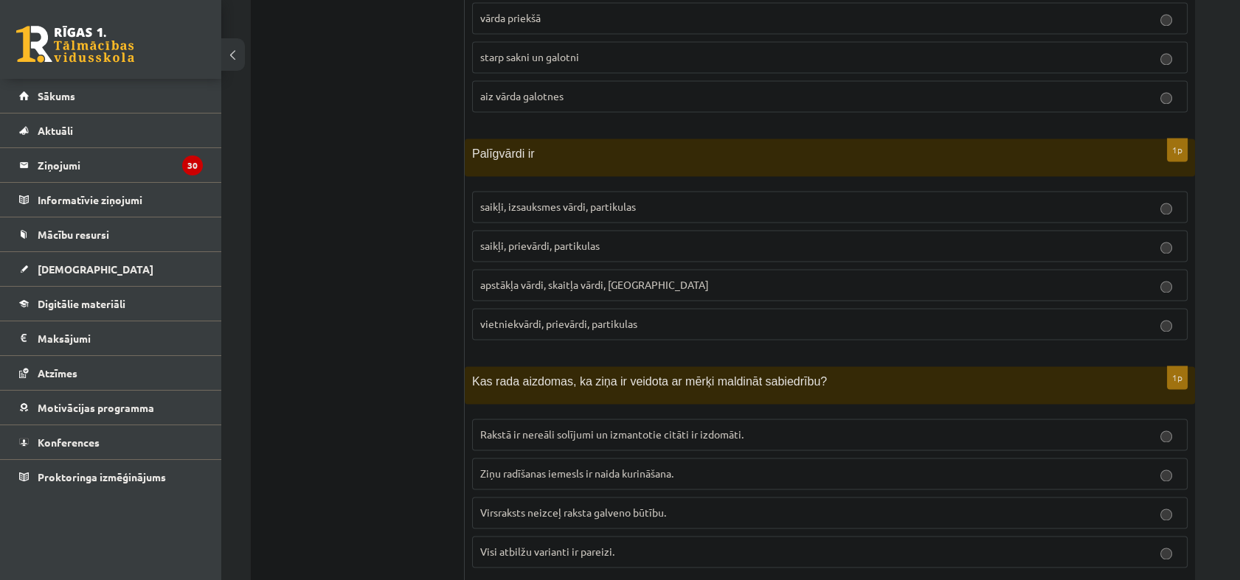
scroll to position [4589, 0]
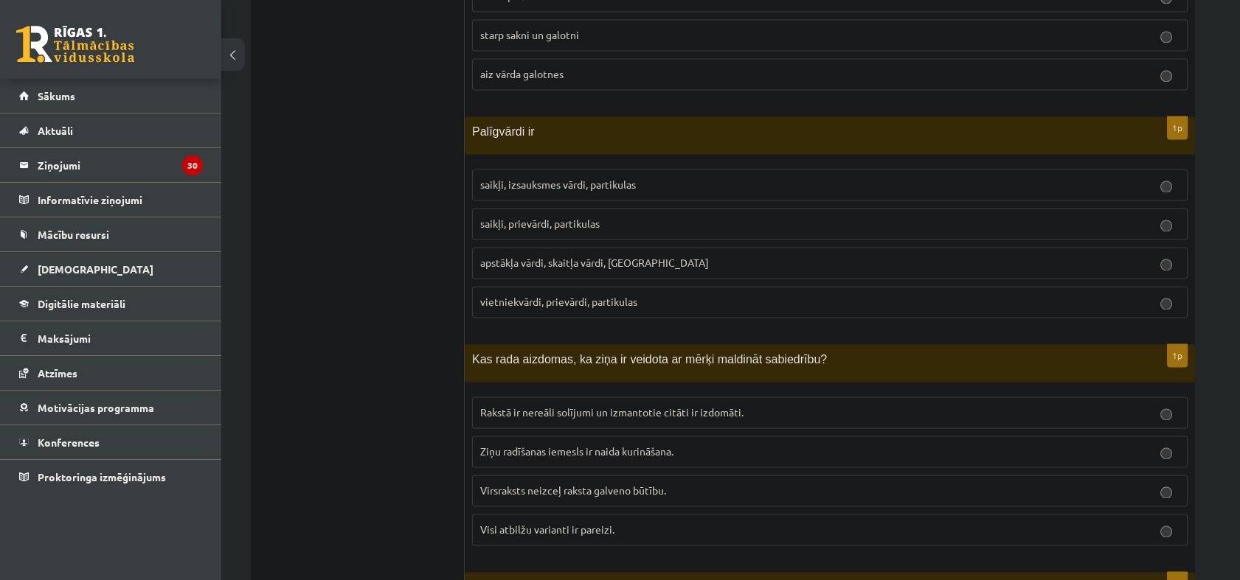
click at [609, 286] on label "vietniekvārdi, prievārdi, partikulas" at bounding box center [829, 302] width 715 height 32
click at [554, 523] on span "Visi atbilžu varianti ir pareizi." at bounding box center [547, 529] width 134 height 13
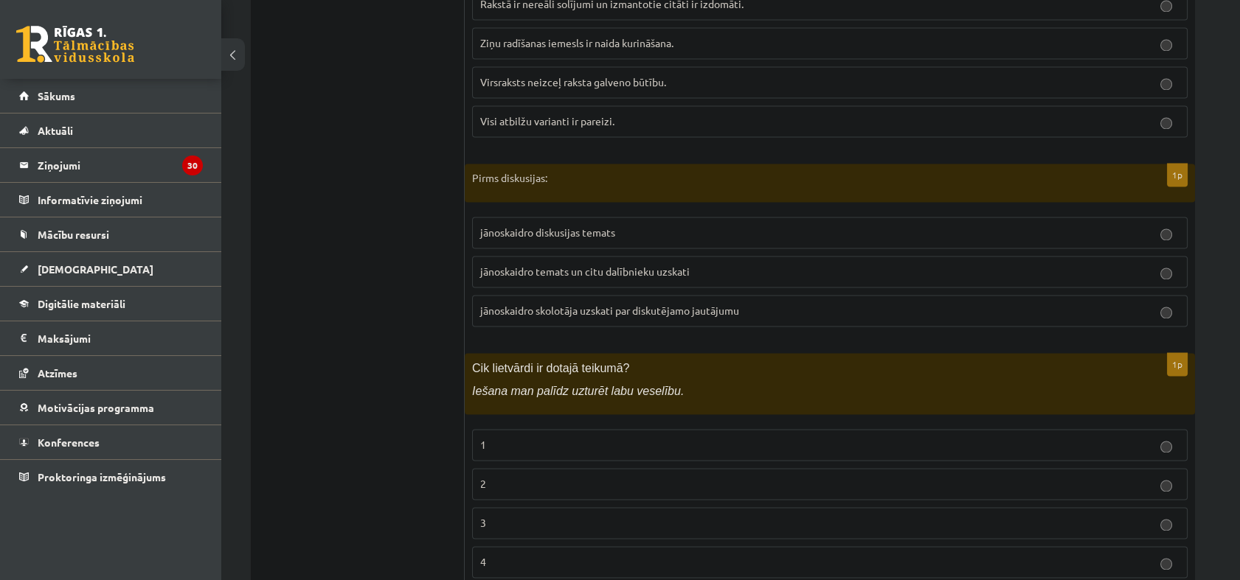
scroll to position [4998, 0]
click at [605, 263] on p "jānoskaidro temats un citu dalībnieku uzskati" at bounding box center [829, 270] width 699 height 15
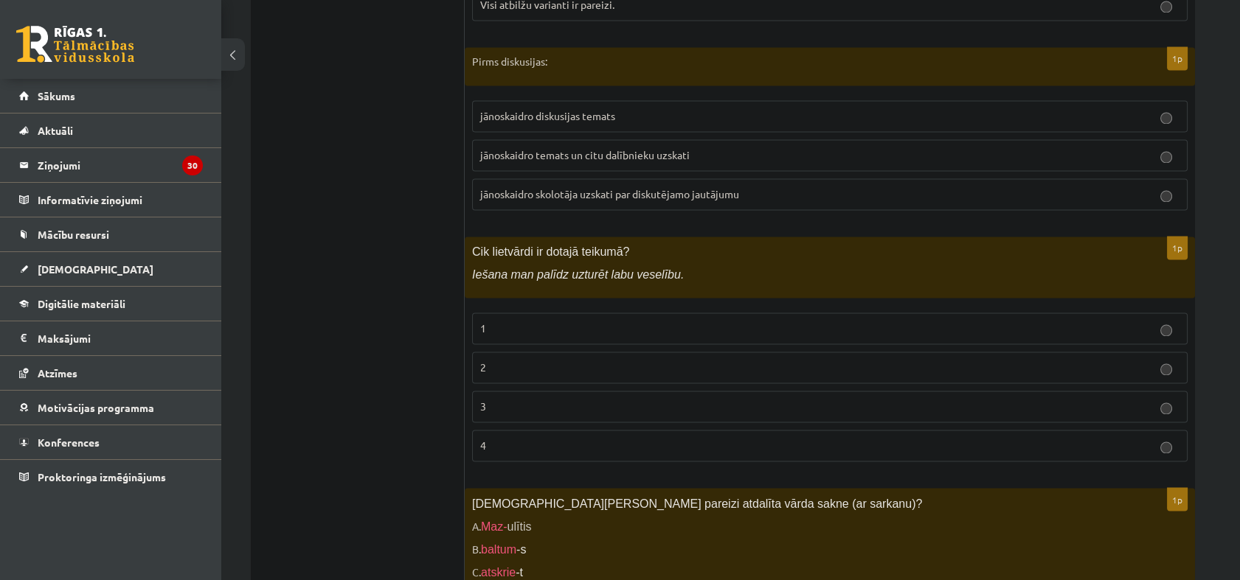
scroll to position [5163, 0]
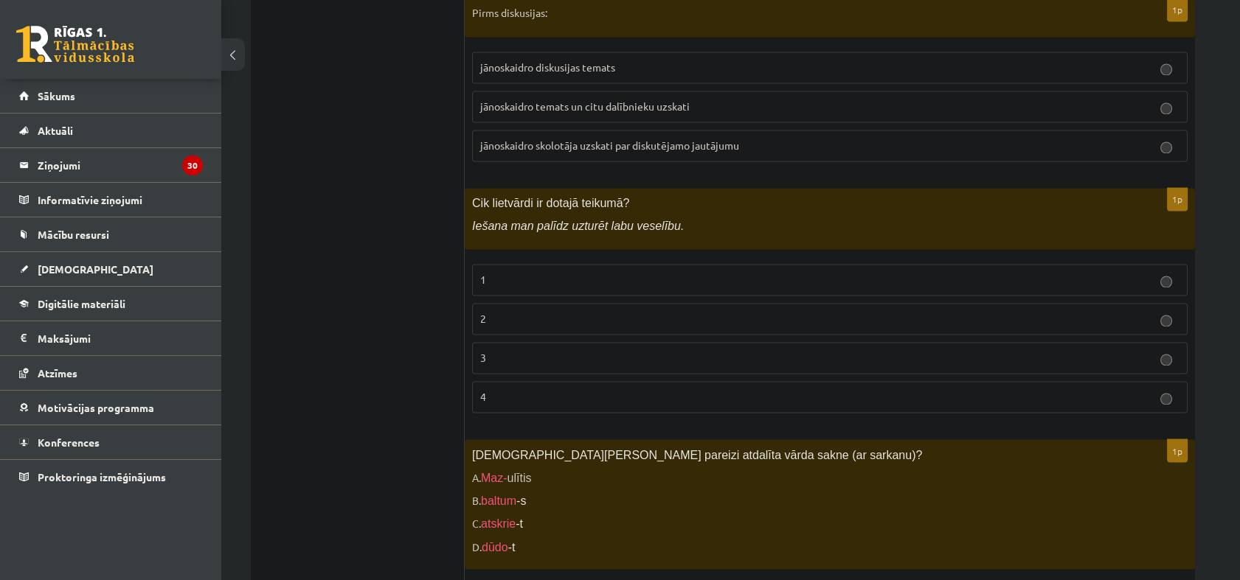
click at [592, 350] on p "3" at bounding box center [829, 357] width 699 height 15
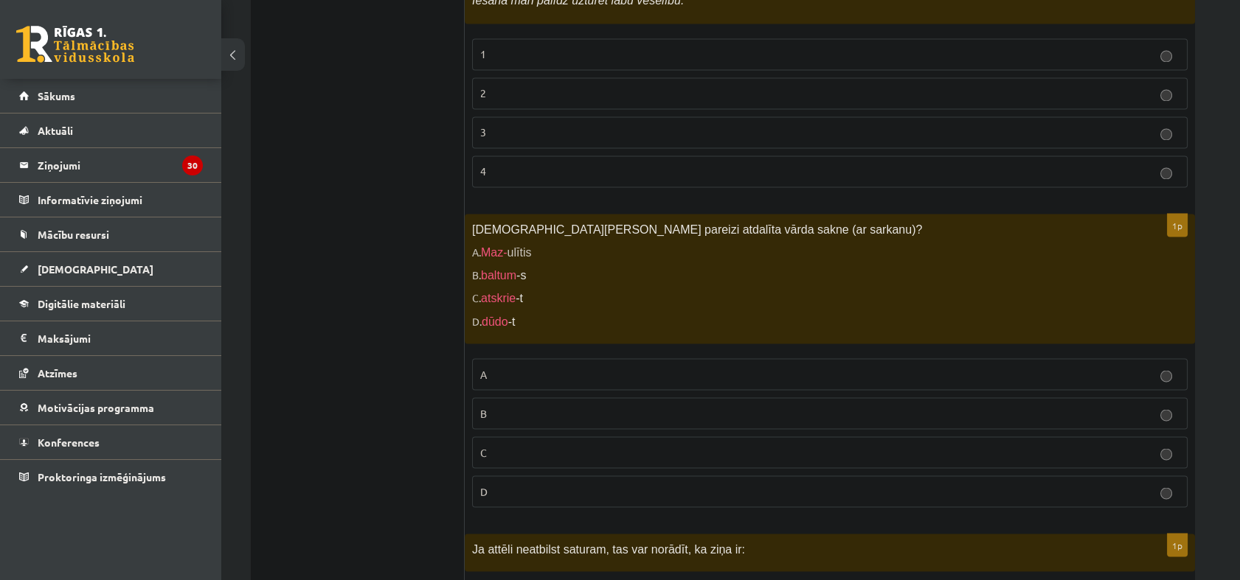
scroll to position [5408, 0]
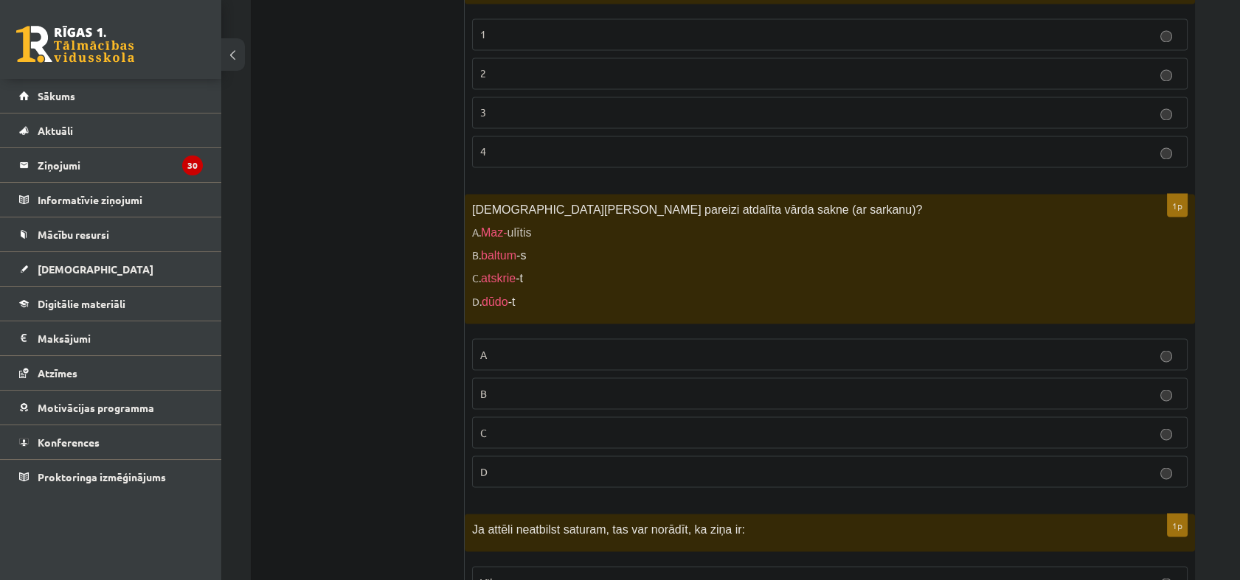
click at [529, 417] on label "C" at bounding box center [829, 433] width 715 height 32
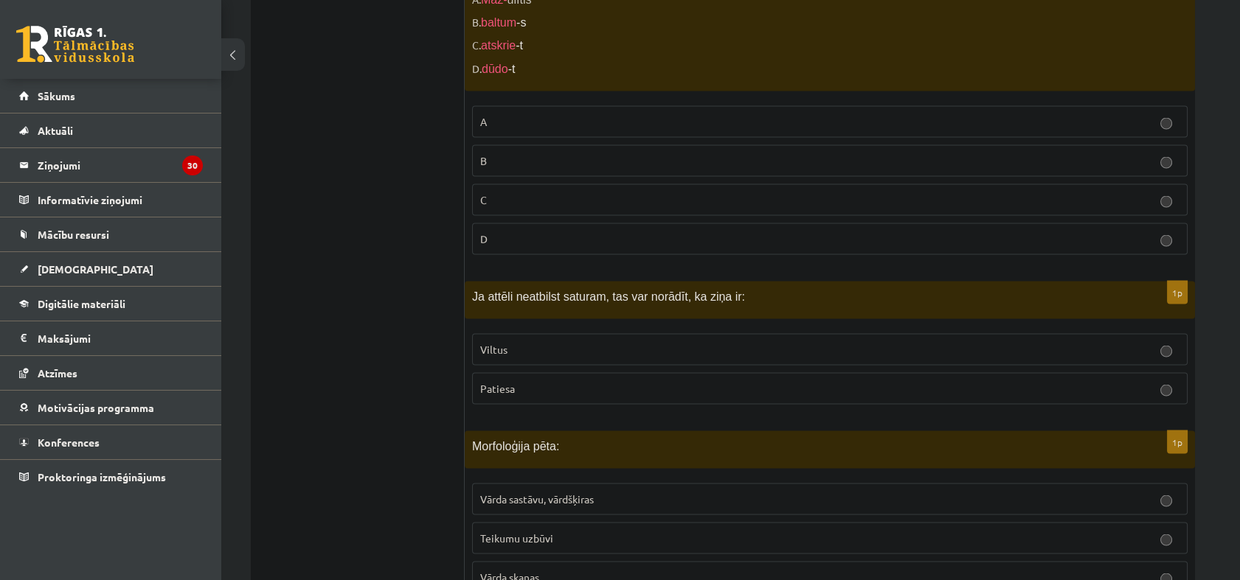
scroll to position [5736, 0]
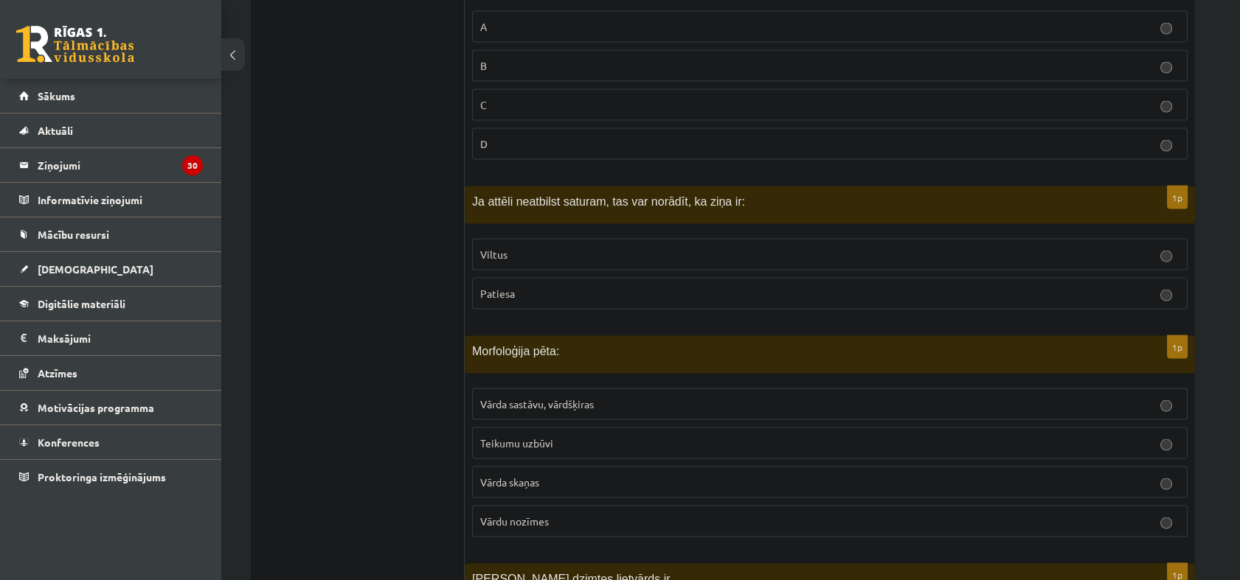
click at [532, 247] on p "Viltus" at bounding box center [829, 254] width 699 height 15
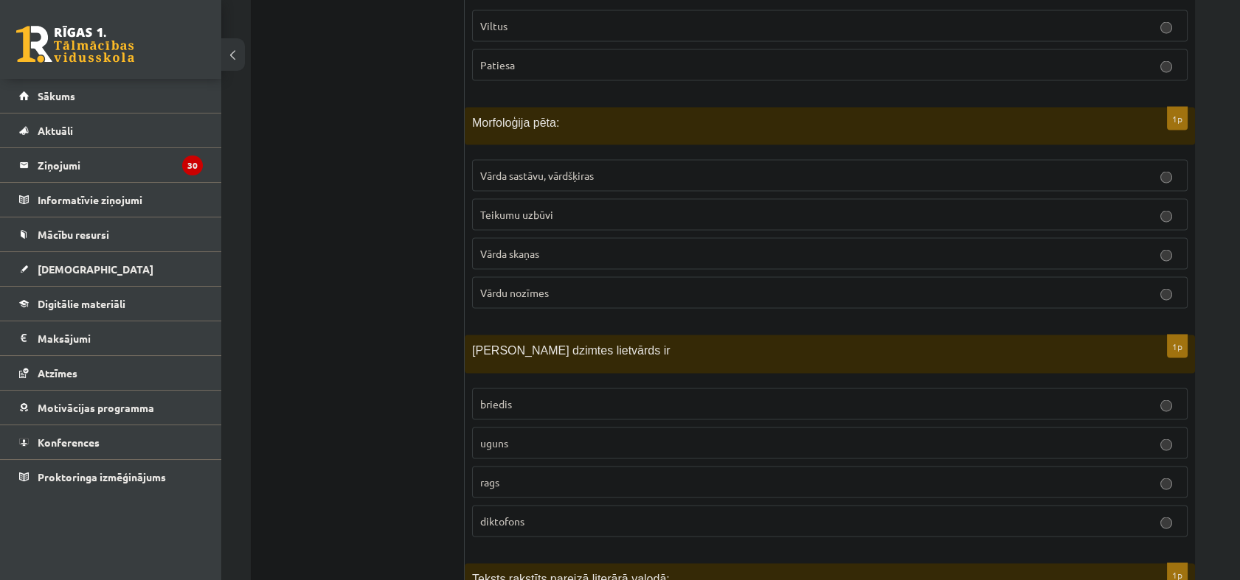
scroll to position [5982, 0]
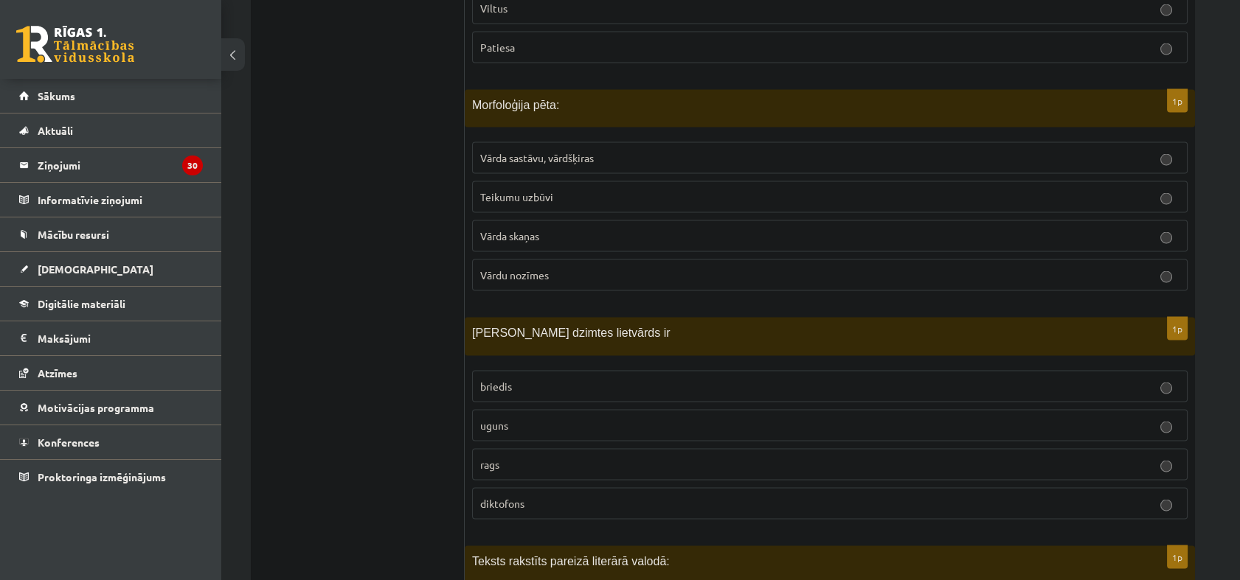
click at [557, 151] on span "Vārda sastāvu, vārdšķiras" at bounding box center [537, 157] width 114 height 13
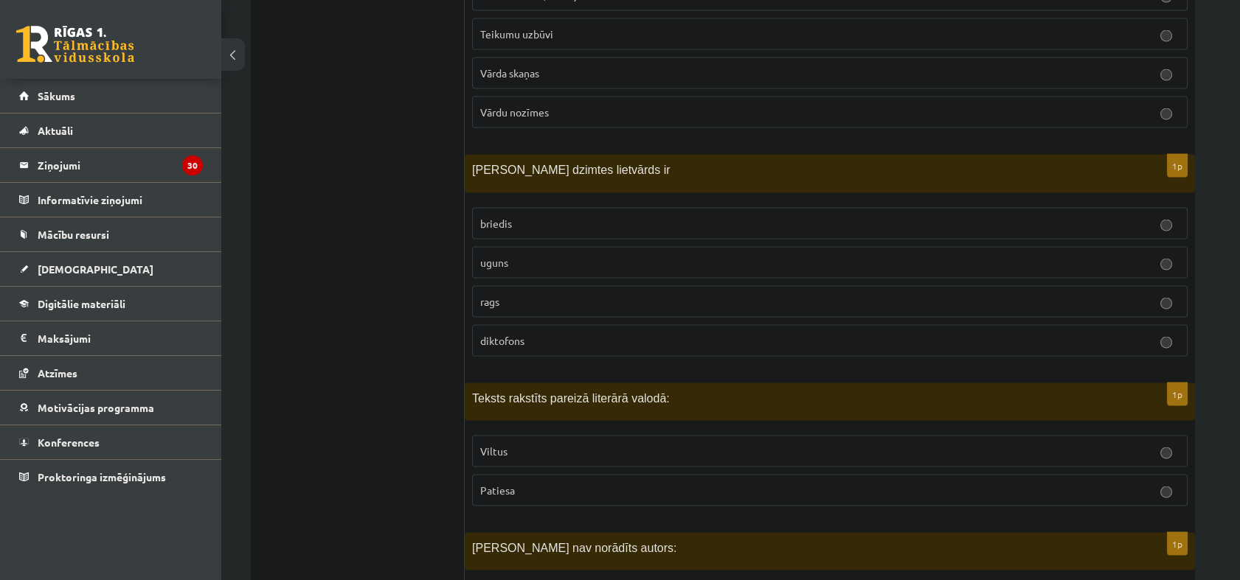
scroll to position [6146, 0]
click at [544, 246] on label "uguns" at bounding box center [829, 262] width 715 height 32
click at [578, 482] on p "Patiesa" at bounding box center [829, 489] width 699 height 15
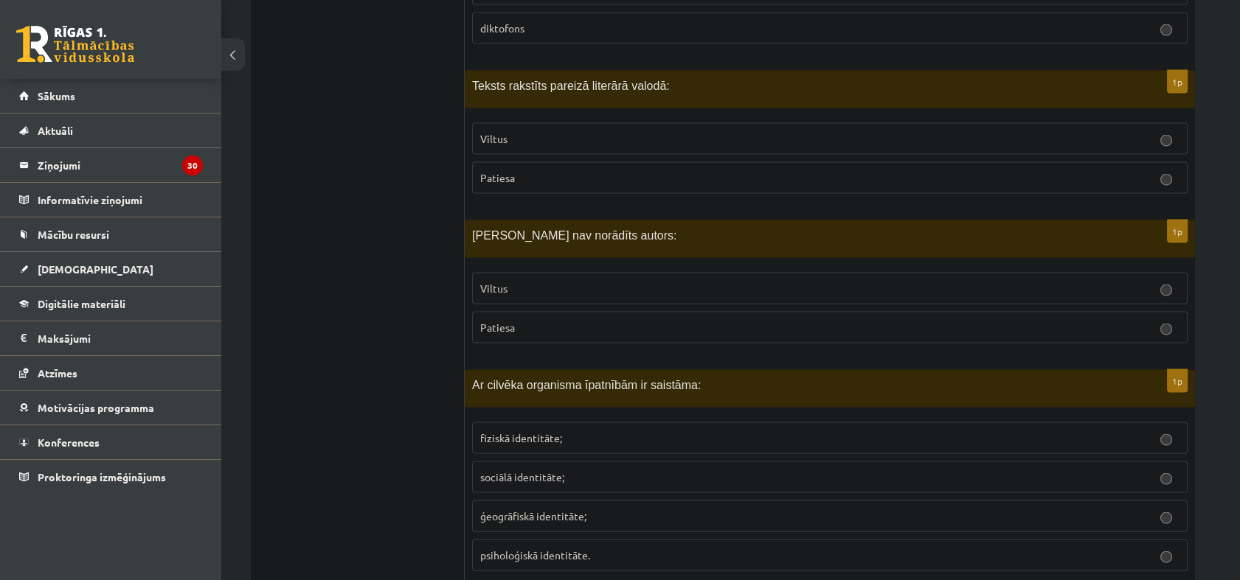
scroll to position [6473, 0]
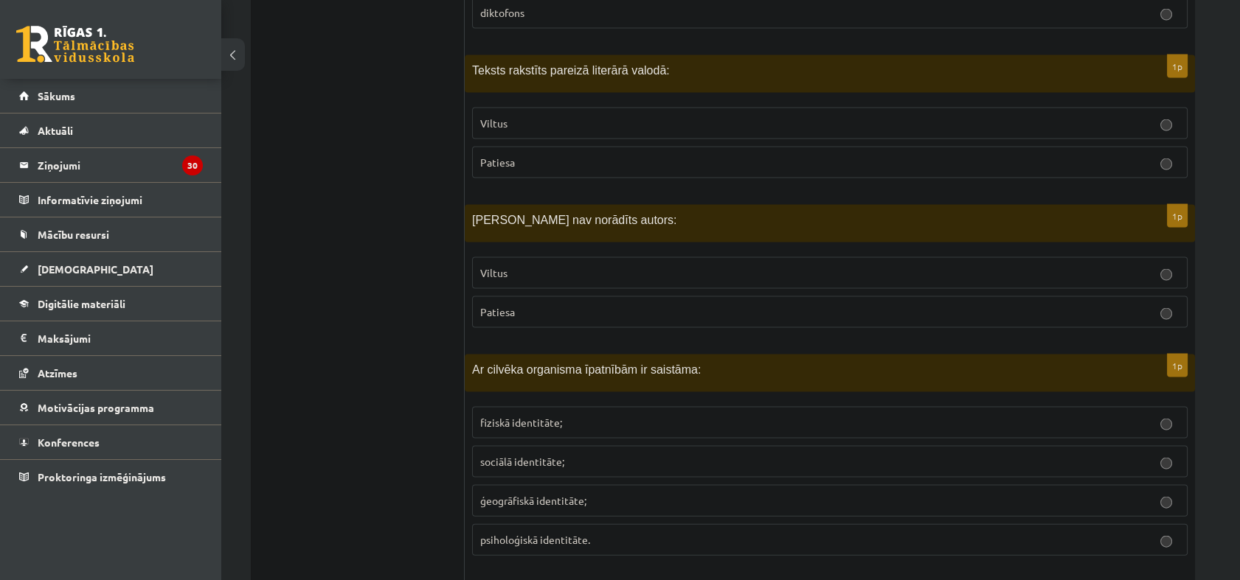
click at [496, 257] on label "Viltus" at bounding box center [829, 273] width 715 height 32
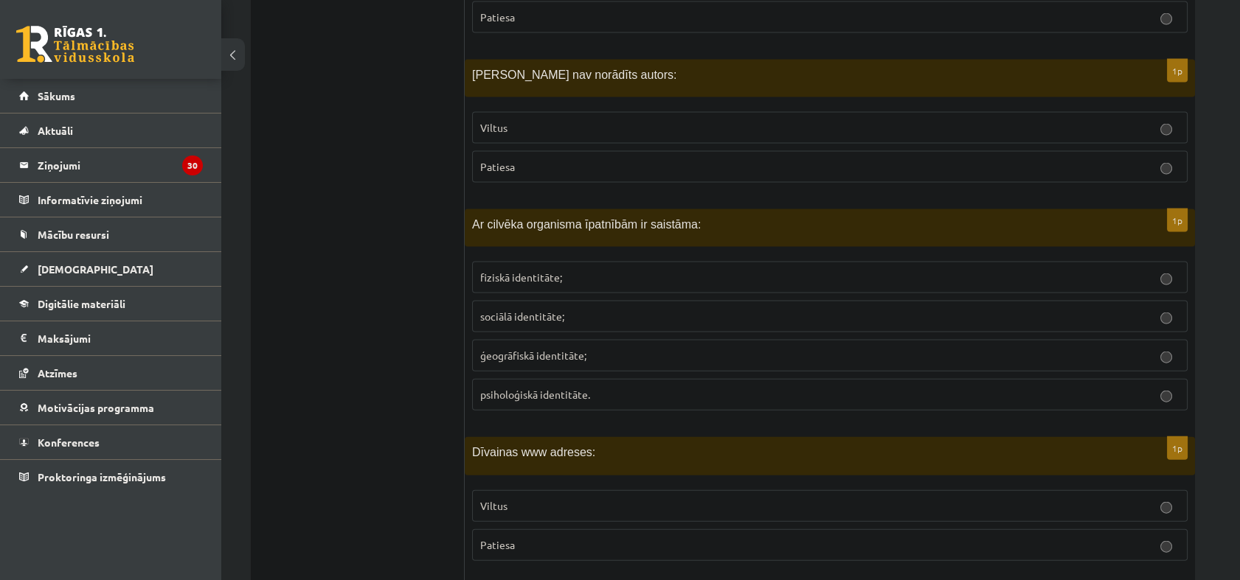
scroll to position [6638, 0]
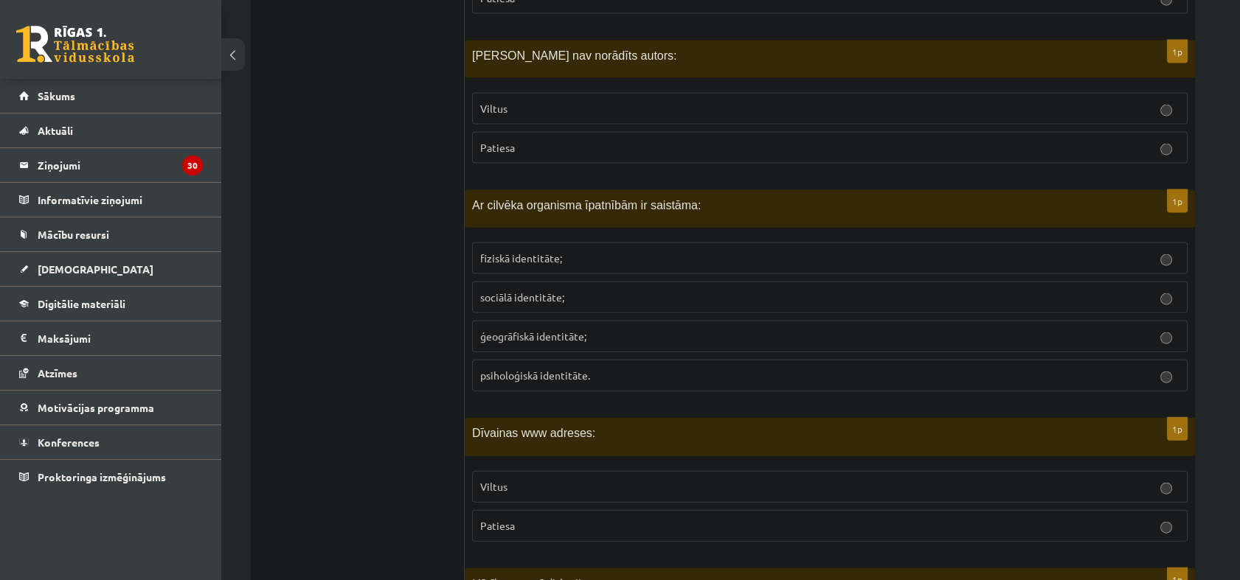
click at [534, 252] on span "fiziskā identitāte;" at bounding box center [521, 258] width 82 height 13
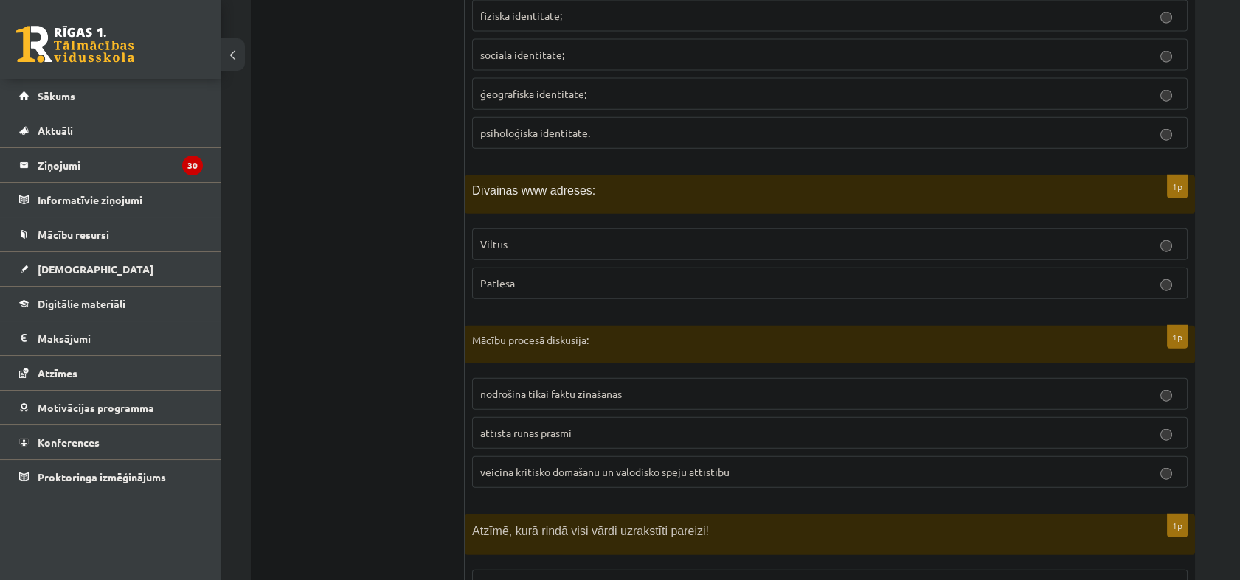
scroll to position [6884, 0]
click at [537, 234] on p "Viltus" at bounding box center [829, 241] width 699 height 15
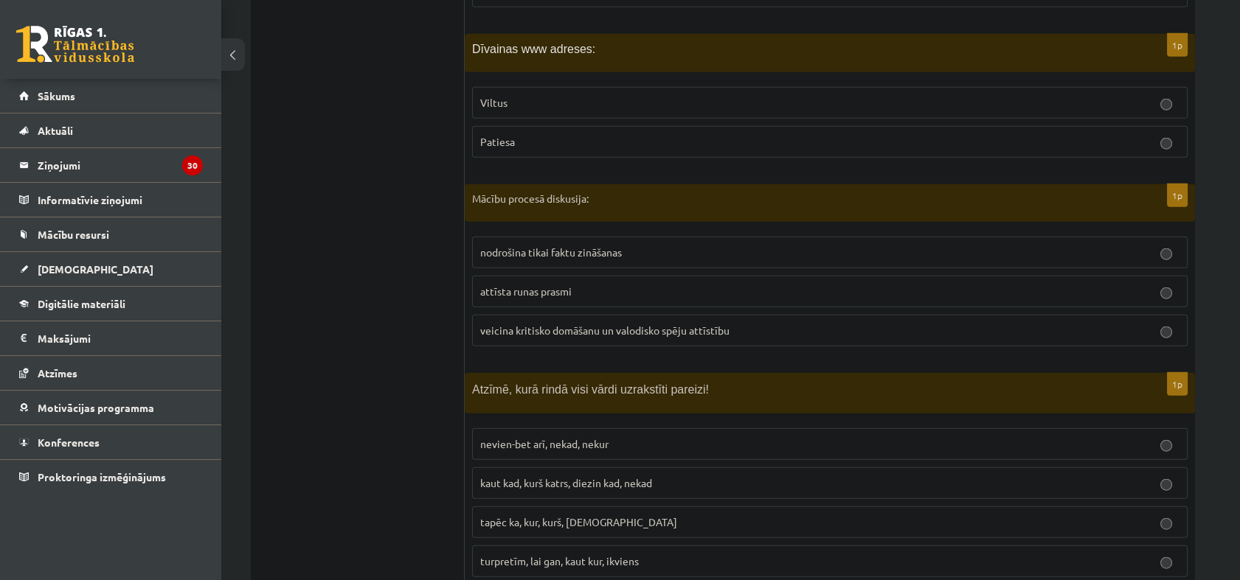
scroll to position [7039, 0]
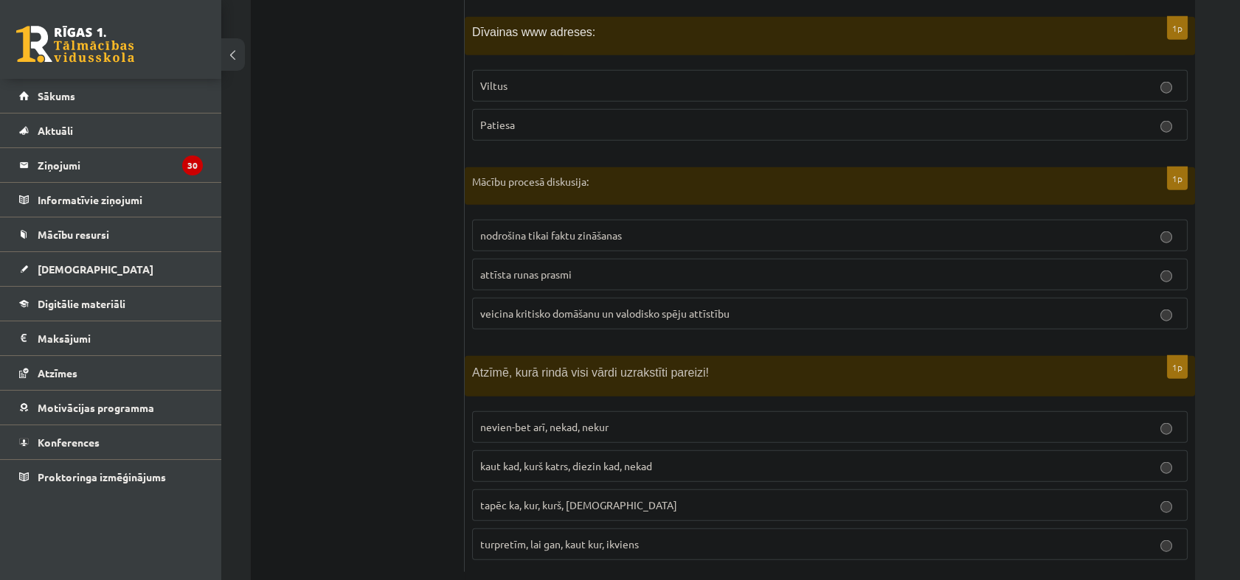
click at [592, 307] on span "veicina kritisko domāšanu un valodisko spēju attīstību" at bounding box center [604, 313] width 249 height 13
click at [507, 420] on span "nevien-bet arī, nekad, nekur" at bounding box center [544, 426] width 128 height 13
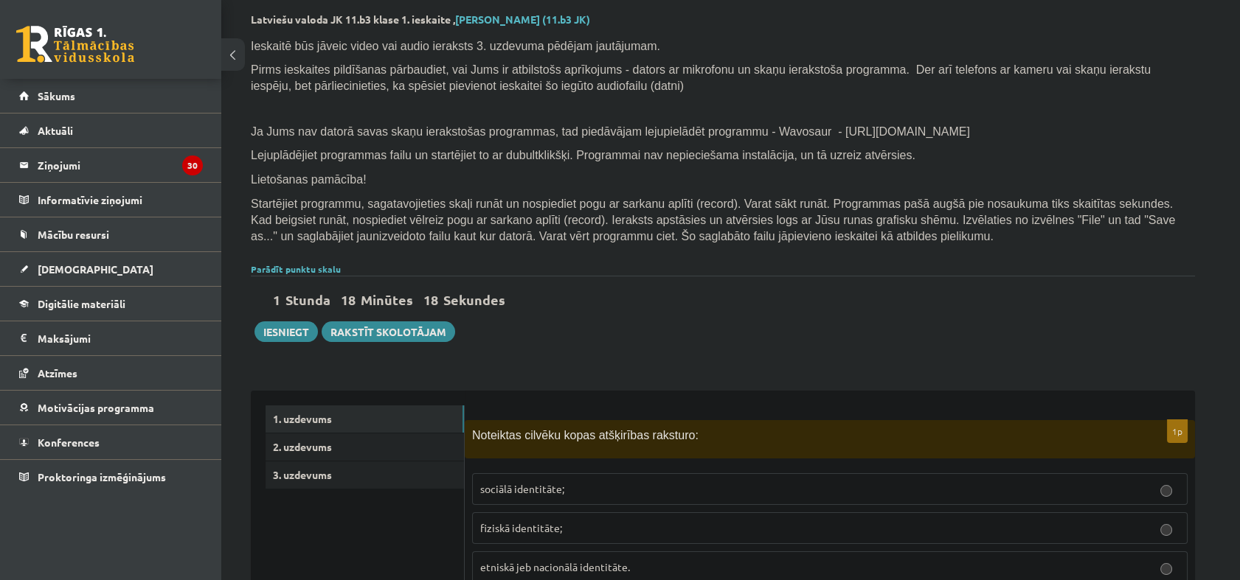
scroll to position [0, 0]
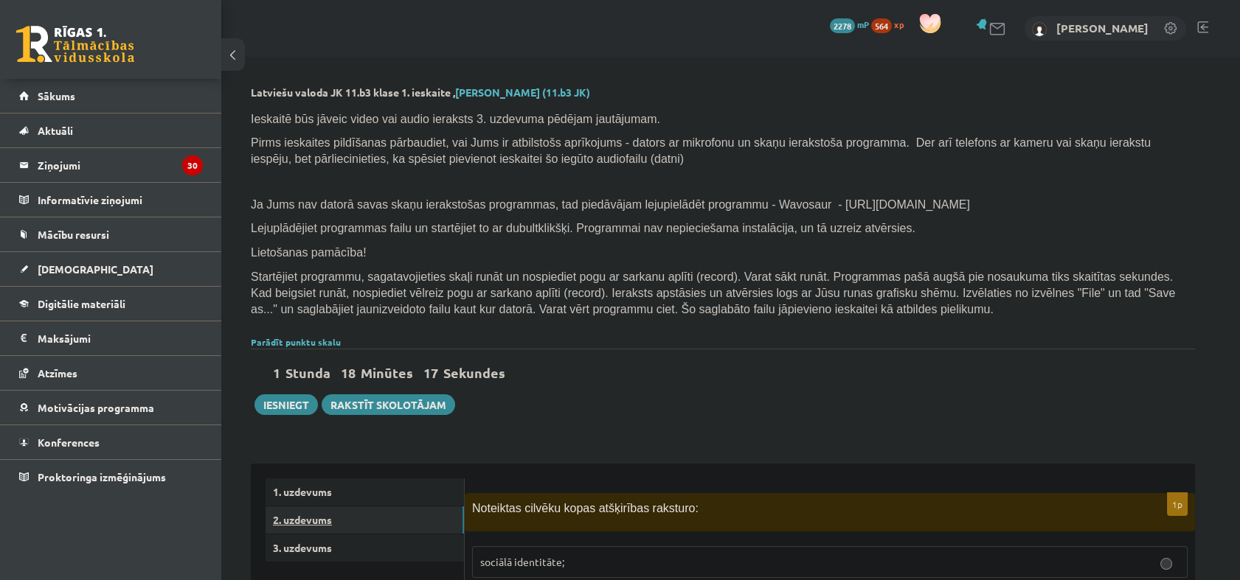
click at [330, 519] on link "2. uzdevums" at bounding box center [365, 520] width 198 height 27
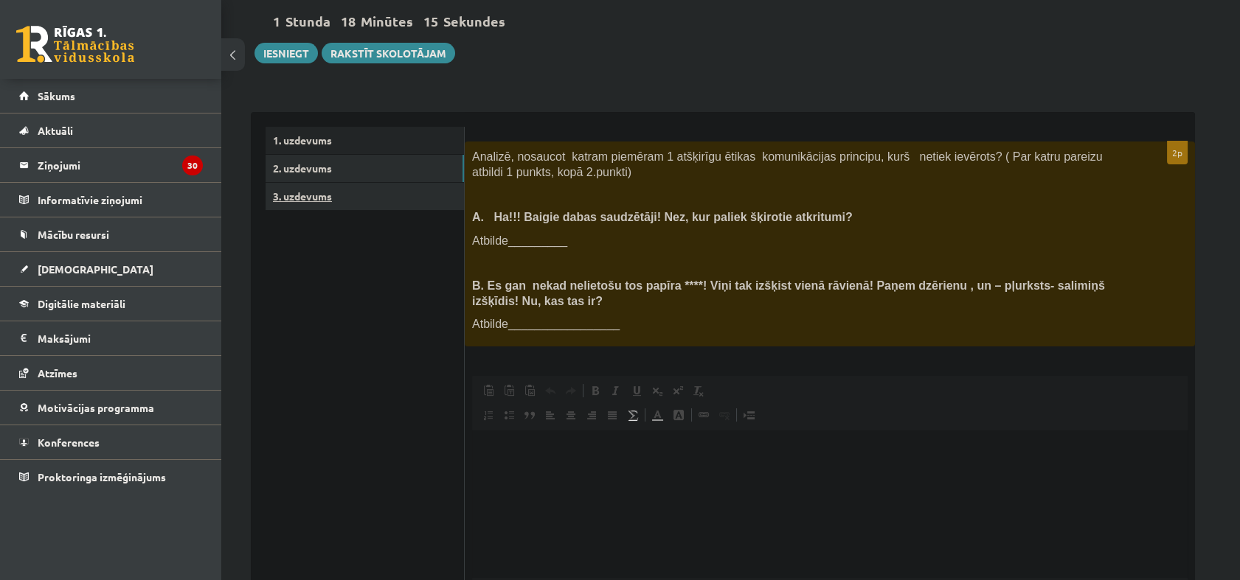
click at [364, 198] on link "3. uzdevums" at bounding box center [365, 196] width 198 height 27
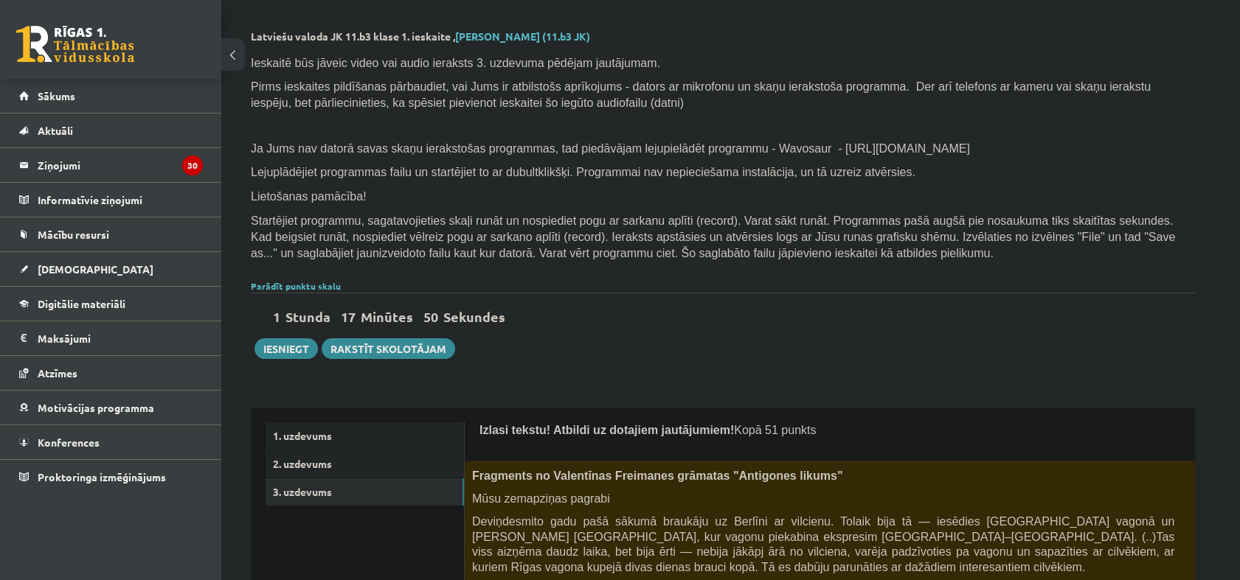
scroll to position [88, 0]
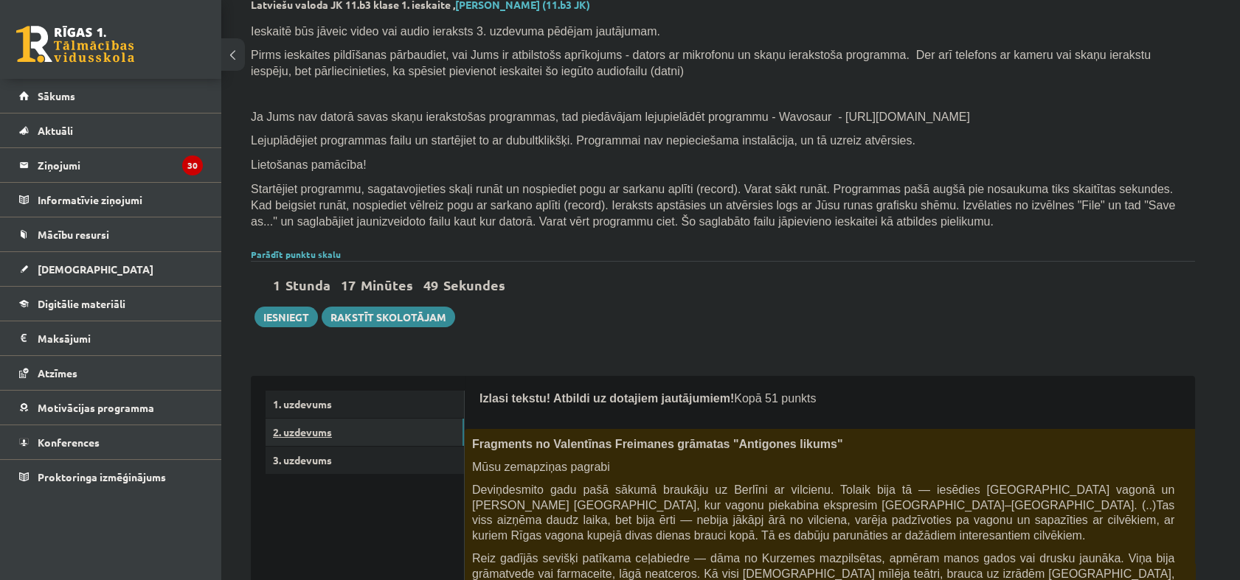
click at [334, 437] on link "2. uzdevums" at bounding box center [365, 432] width 198 height 27
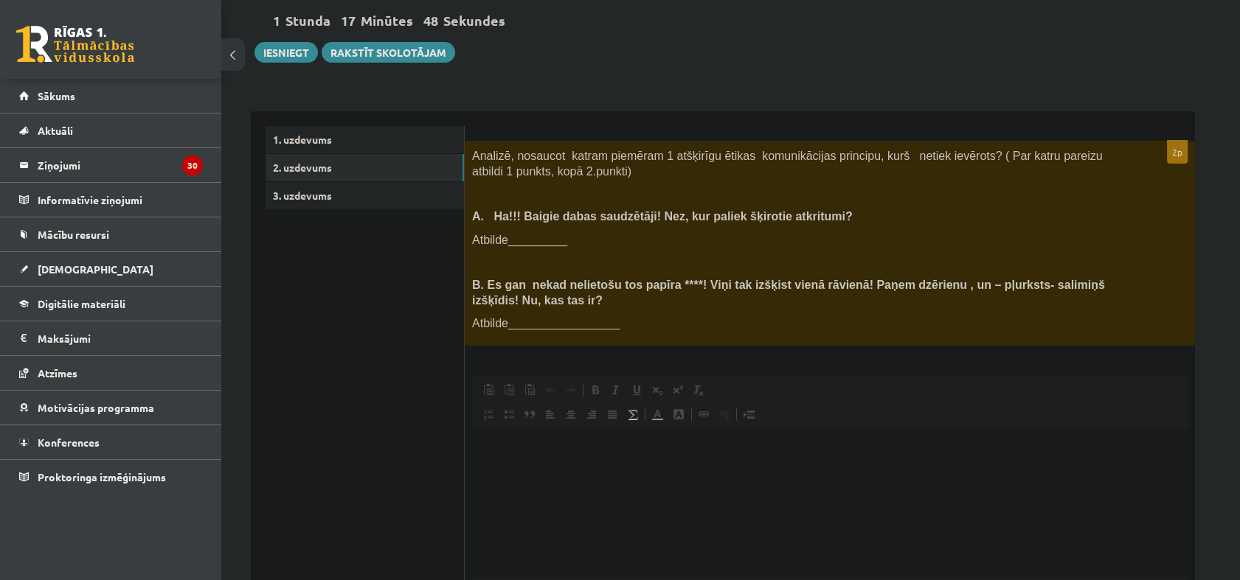
scroll to position [0, 0]
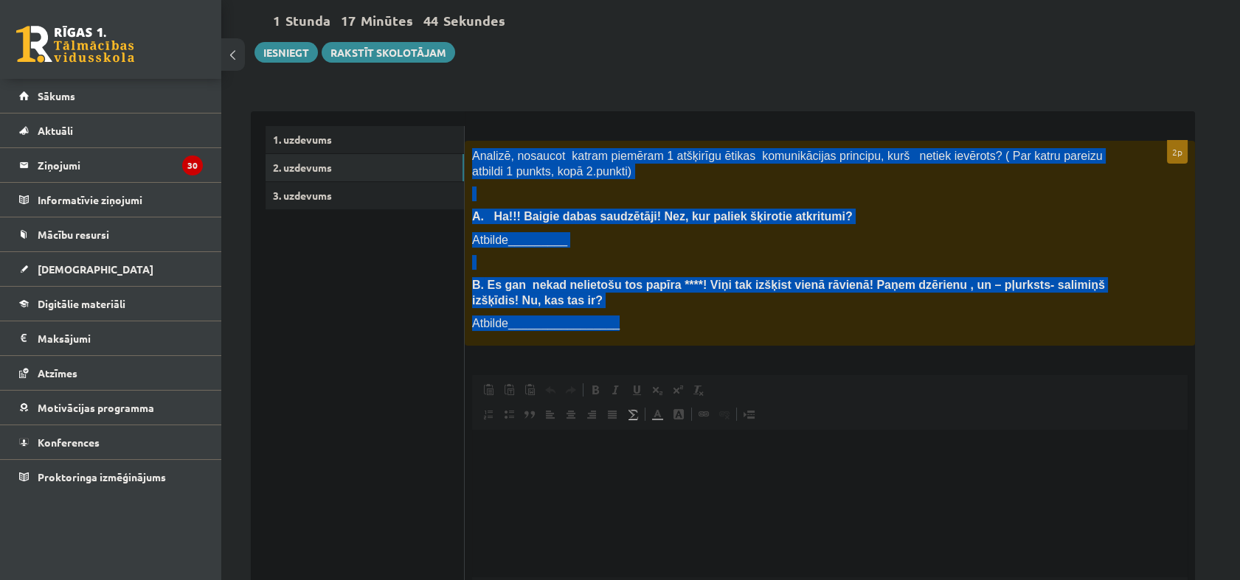
drag, startPoint x: 470, startPoint y: 154, endPoint x: 1024, endPoint y: 324, distance: 580.0
click at [609, 324] on div "Analizē, nosaucot katram piemēram 1 atšķirīgu ētikas komunikācijas principu, ku…" at bounding box center [830, 243] width 730 height 205
drag, startPoint x: 1024, startPoint y: 324, endPoint x: 1007, endPoint y: 283, distance: 44.0
copy div "Analizē, nosaucot katram piemēram 1 atšķirīgu ētikas komunikācijas principu, ku…"
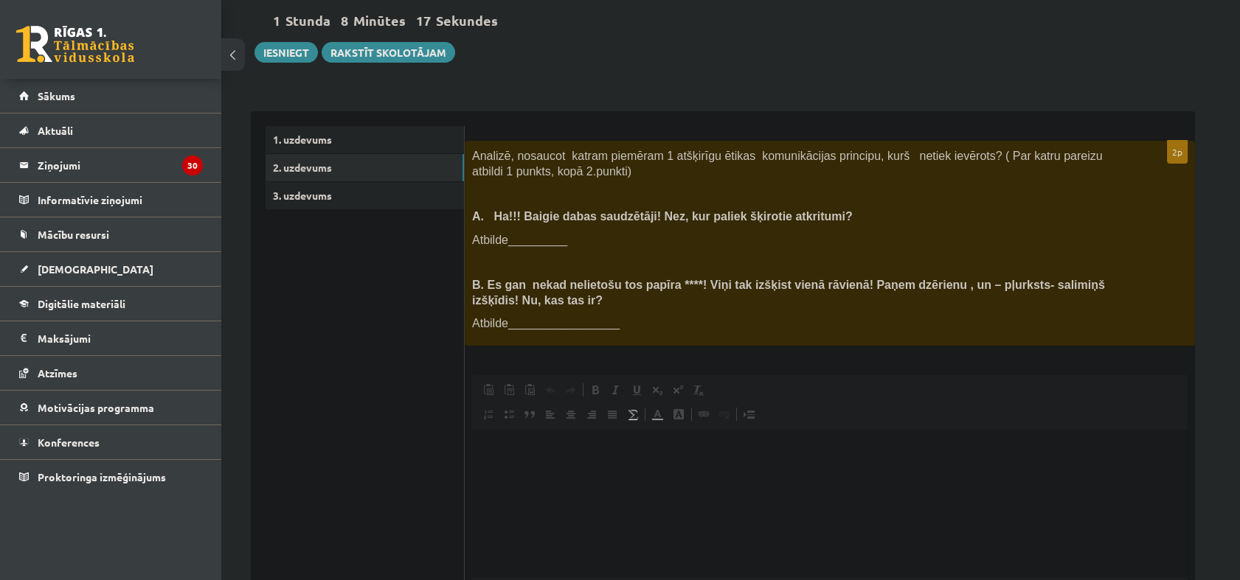
click at [460, 463] on ul "1. uzdevums 2. uzdevums 3. uzdevums" at bounding box center [365, 402] width 199 height 553
click at [537, 475] on html at bounding box center [829, 452] width 715 height 45
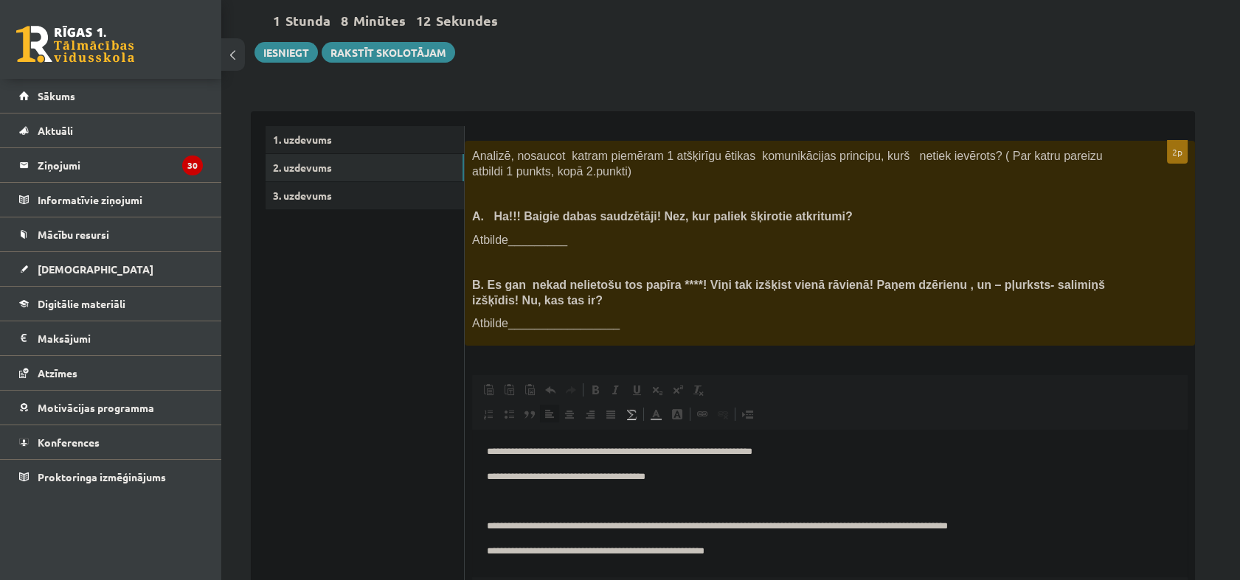
click at [529, 474] on p "**********" at bounding box center [830, 477] width 686 height 15
click at [609, 477] on p "**********" at bounding box center [830, 477] width 686 height 15
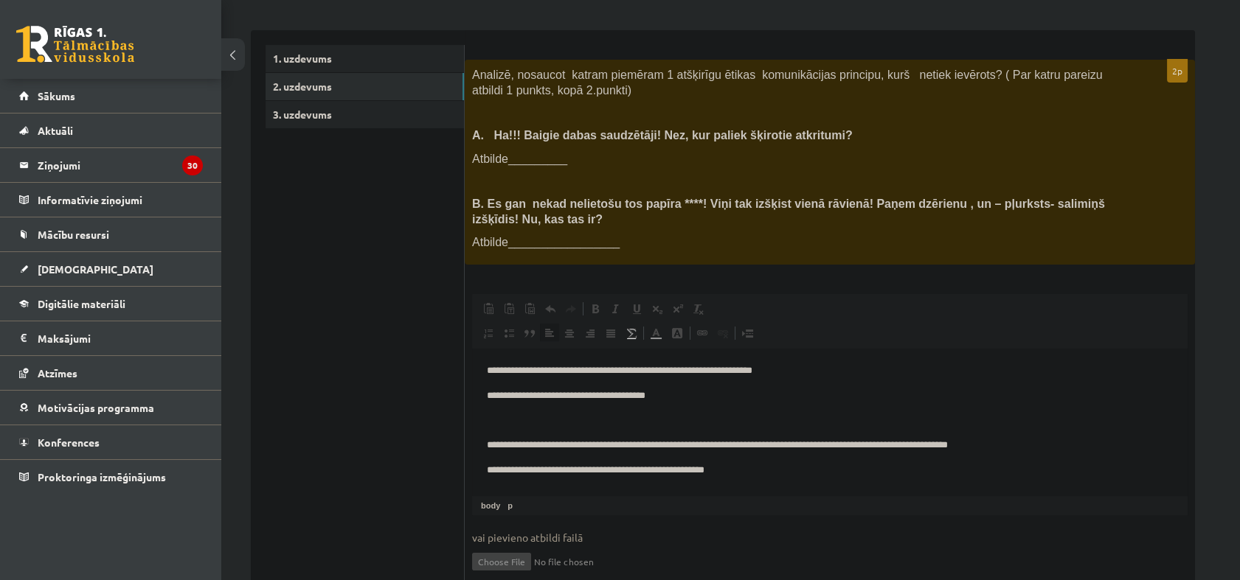
scroll to position [496, 0]
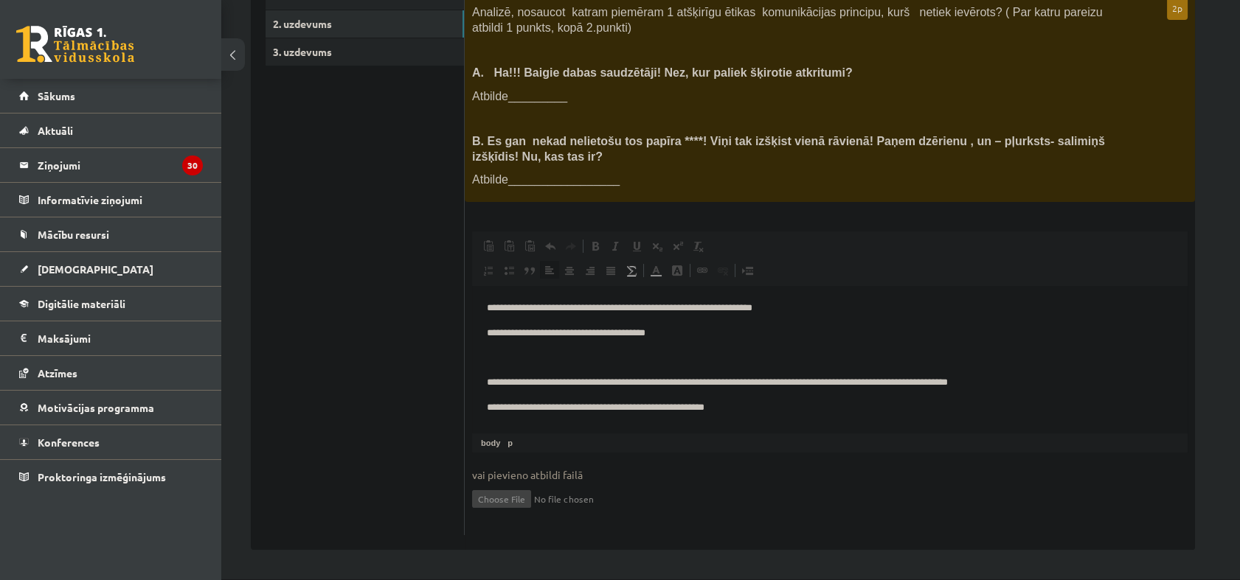
click at [524, 407] on p "**********" at bounding box center [830, 407] width 686 height 15
click at [468, 407] on div "2p Analizē, nosaucot katram piemēram 1 atšķirīgu ētikas komunikācijas principu,…" at bounding box center [830, 266] width 730 height 538
click at [479, 407] on html "**********" at bounding box center [829, 358] width 715 height 145
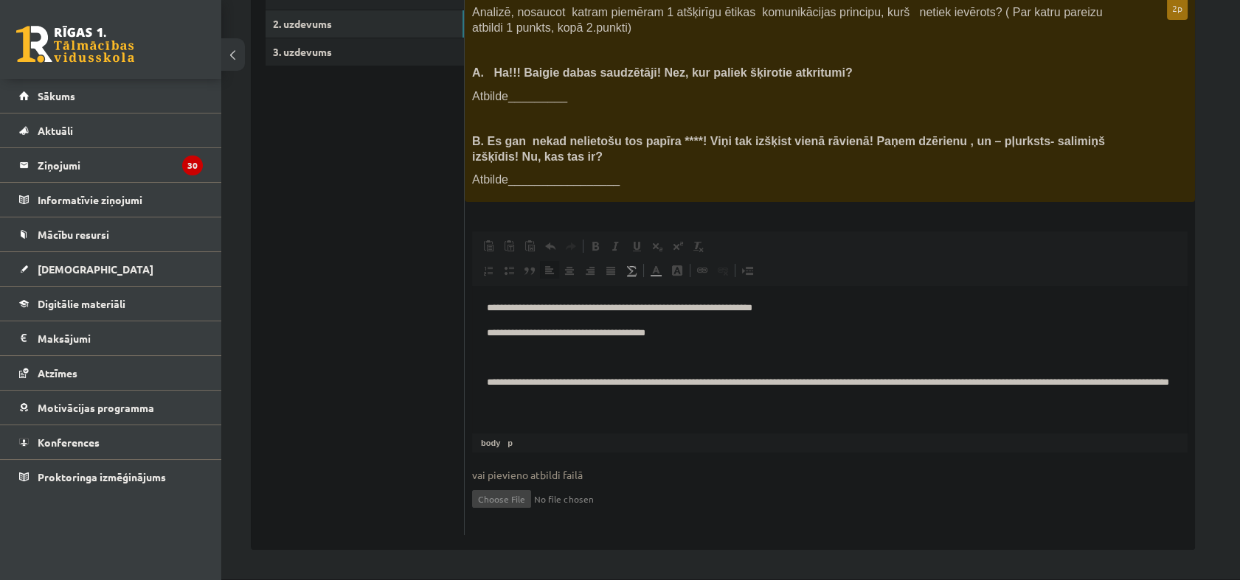
click at [609, 378] on p "**********" at bounding box center [830, 390] width 686 height 31
click at [474, 333] on html "**********" at bounding box center [829, 353] width 715 height 135
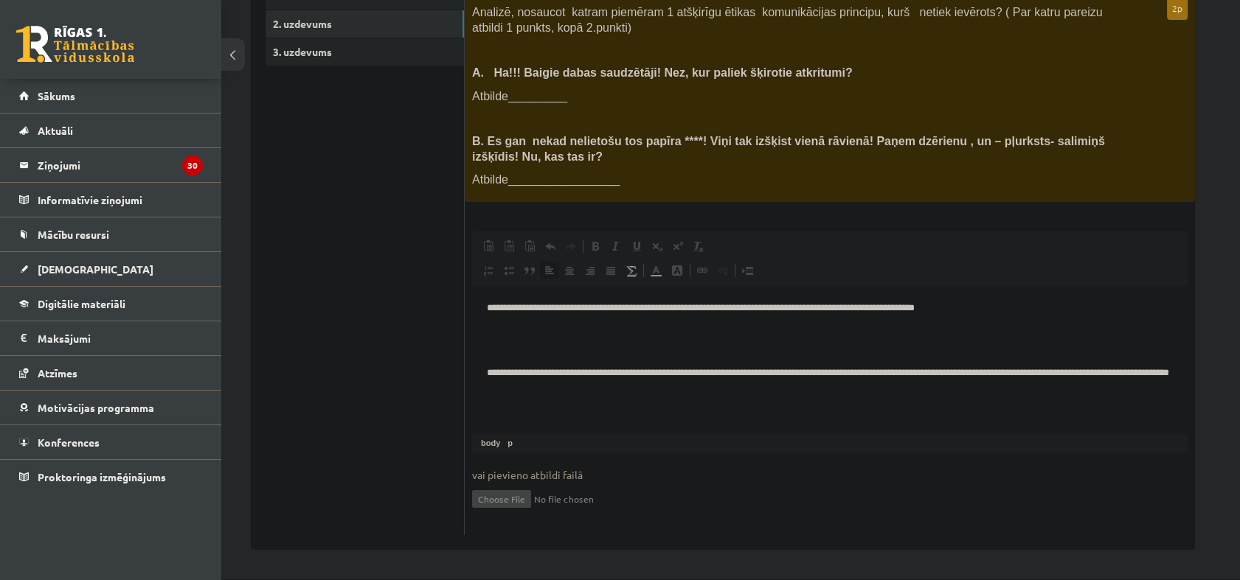
click at [482, 369] on html "**********" at bounding box center [829, 348] width 715 height 125
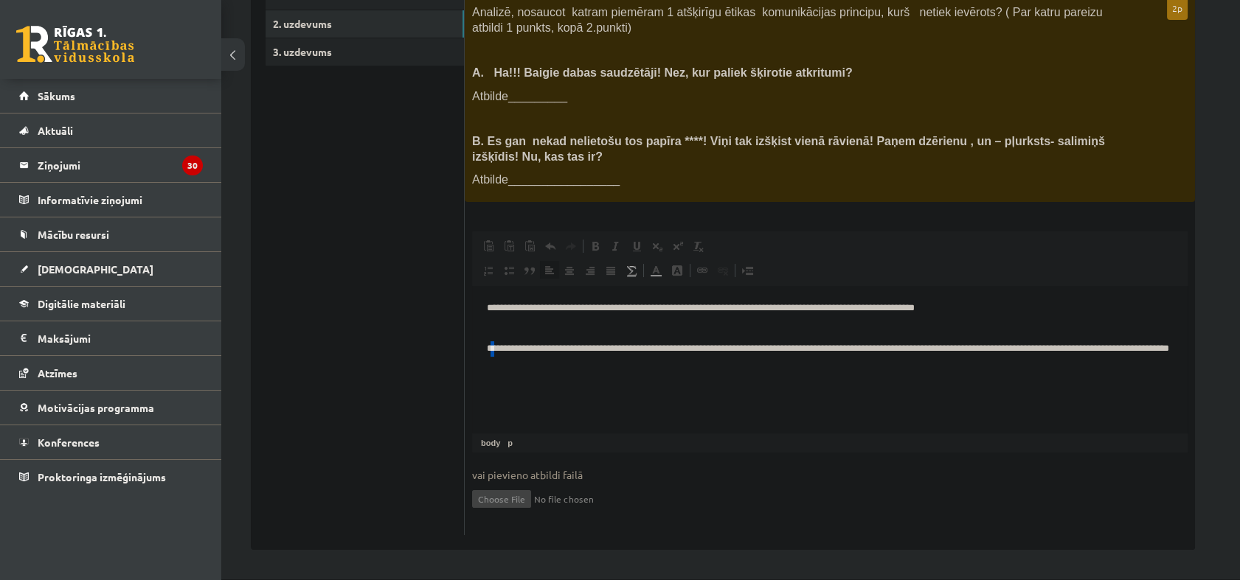
drag, startPoint x: 494, startPoint y: 346, endPoint x: 509, endPoint y: 336, distance: 18.0
click at [495, 345] on p "**********" at bounding box center [830, 356] width 686 height 31
click at [598, 443] on span "◢ Путь элементов body p" at bounding box center [829, 443] width 715 height 19
click at [592, 414] on html "**********" at bounding box center [829, 423] width 715 height 274
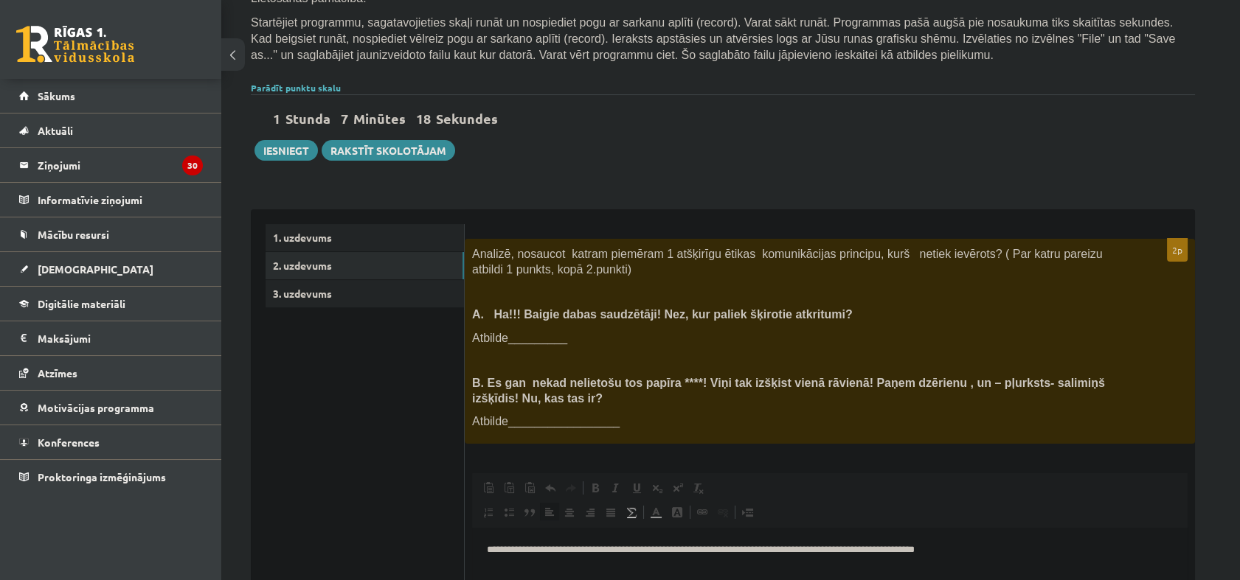
scroll to position [251, 0]
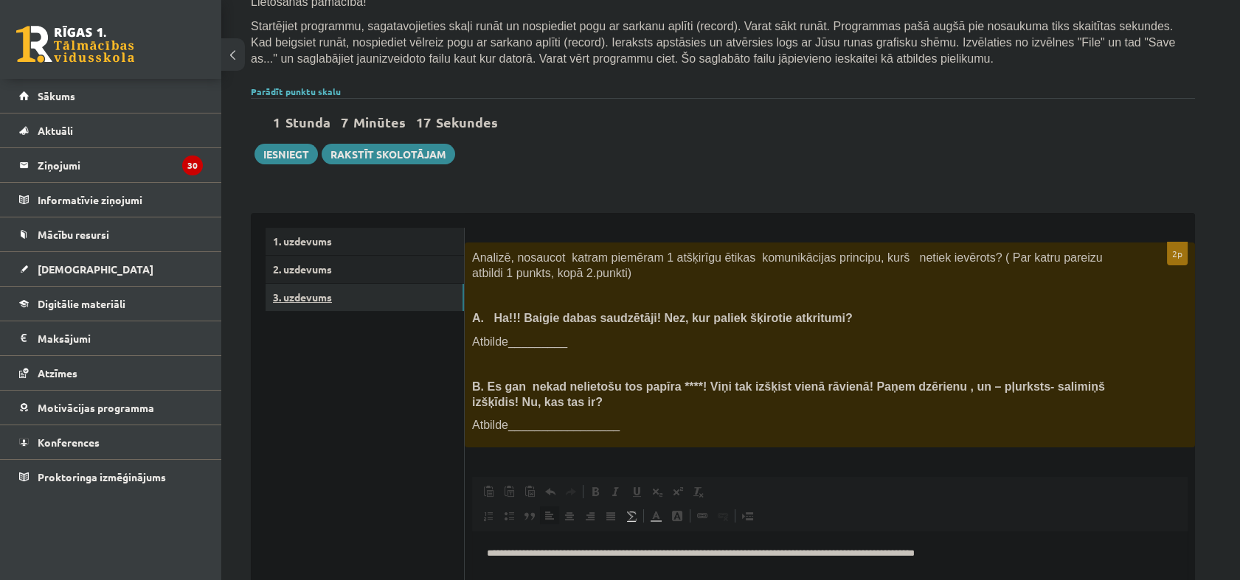
click at [348, 301] on link "3. uzdevums" at bounding box center [365, 297] width 198 height 27
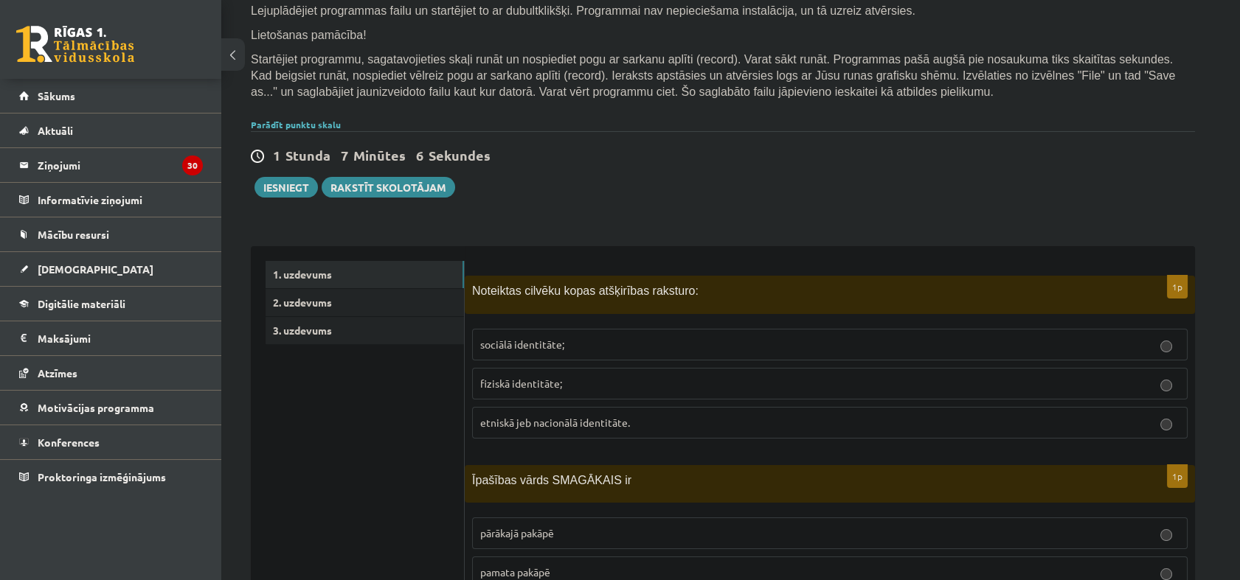
scroll to position [246, 0]
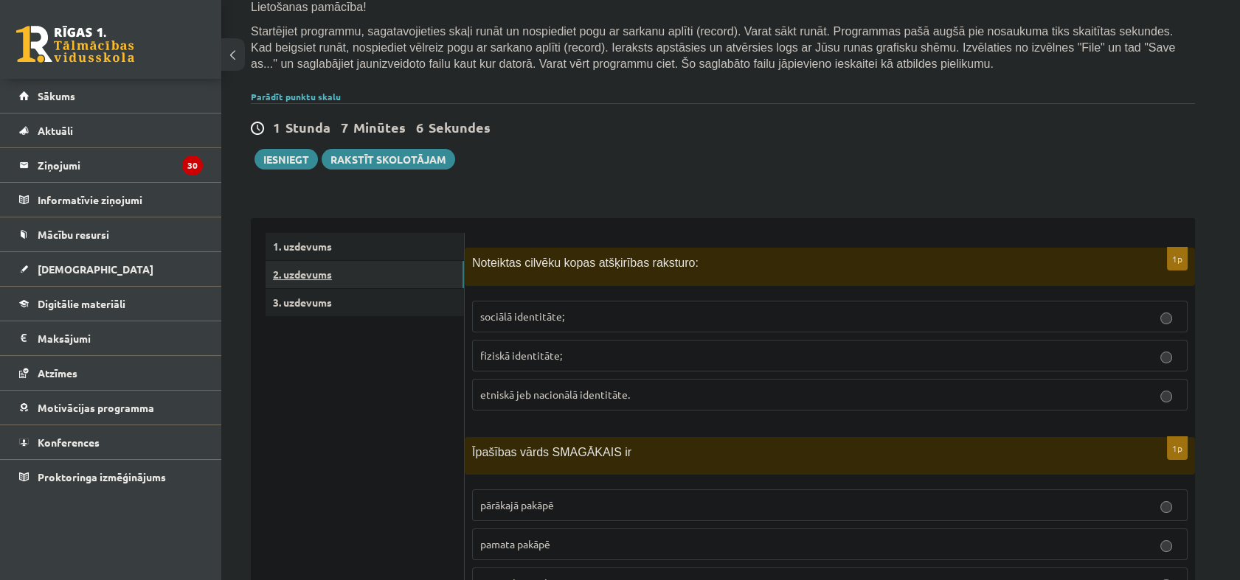
click at [347, 266] on link "2. uzdevums" at bounding box center [365, 274] width 198 height 27
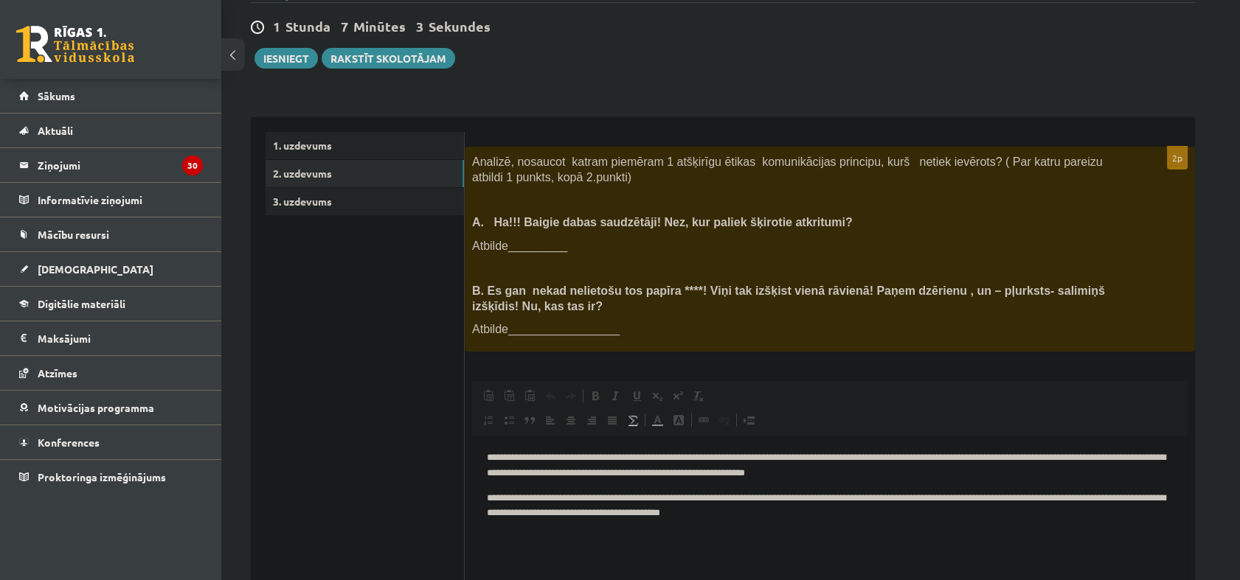
scroll to position [333, 0]
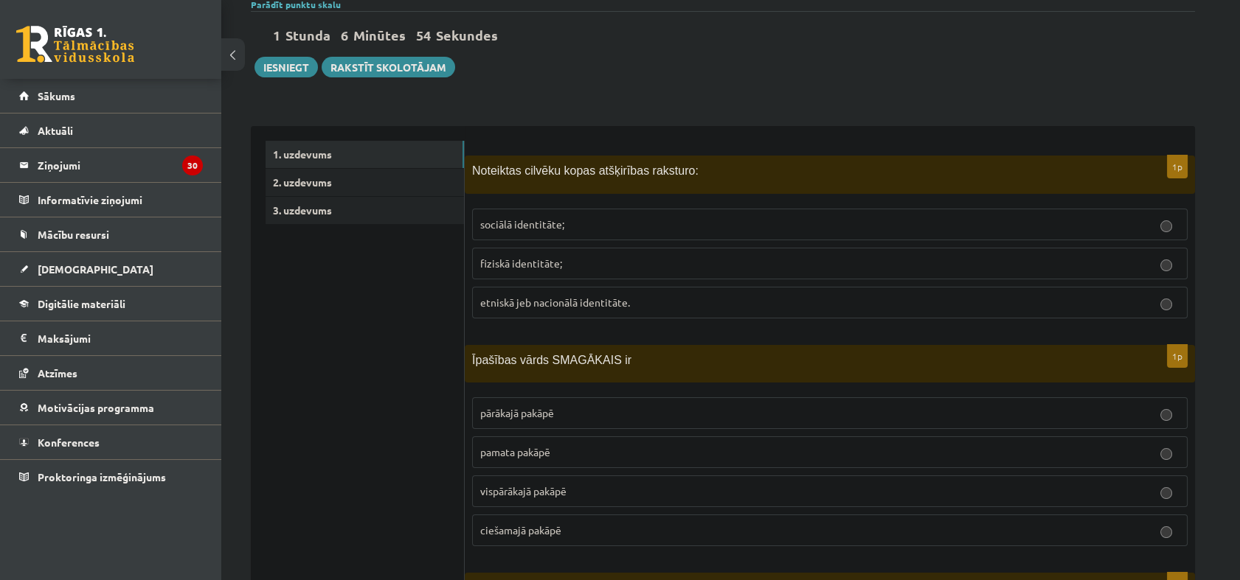
scroll to position [409, 0]
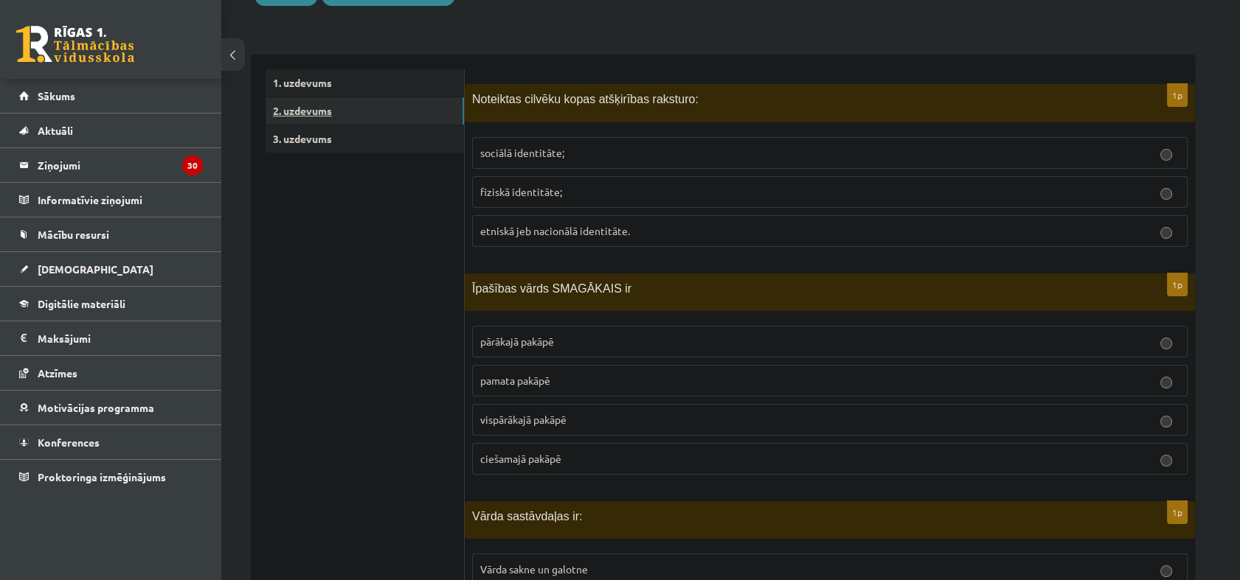
click at [363, 118] on link "2. uzdevums" at bounding box center [365, 110] width 198 height 27
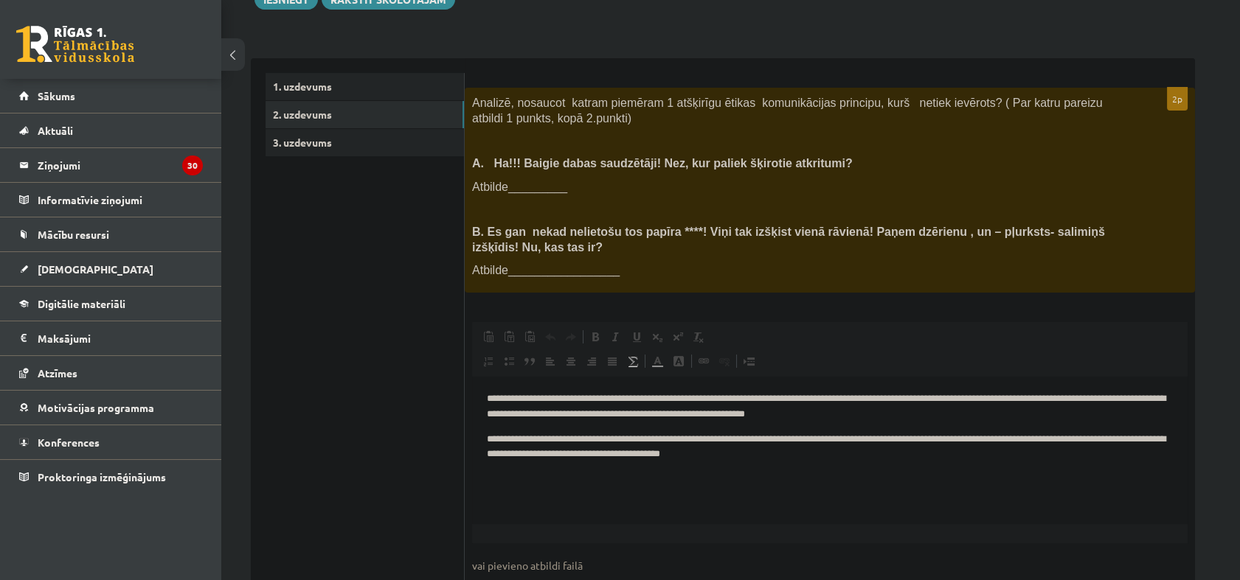
scroll to position [434, 0]
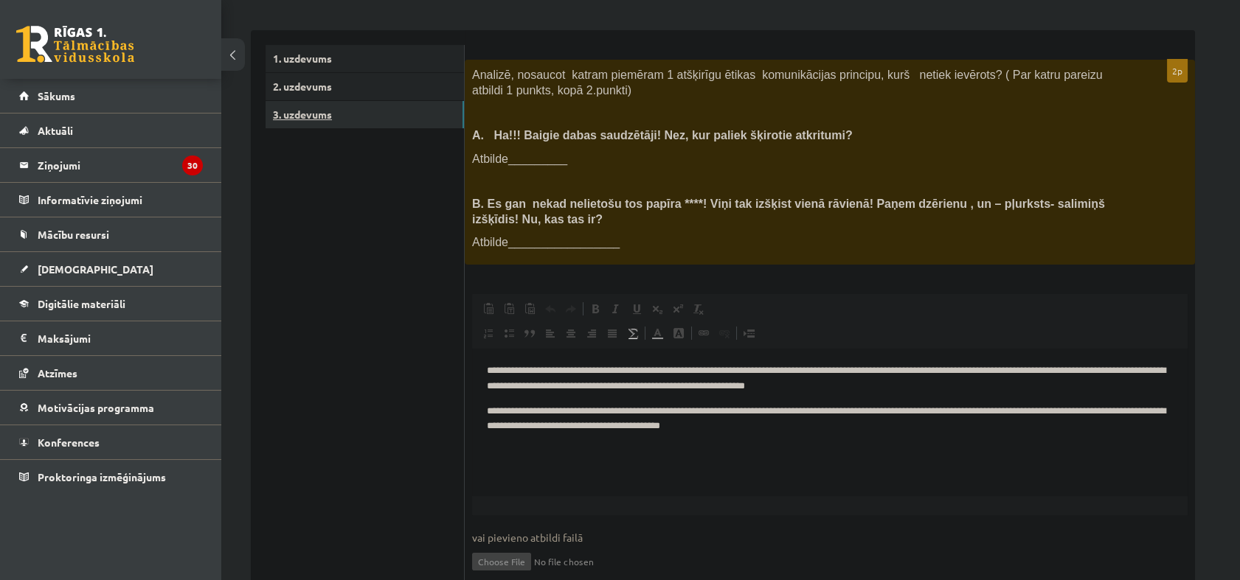
click at [294, 117] on link "3. uzdevums" at bounding box center [365, 114] width 198 height 27
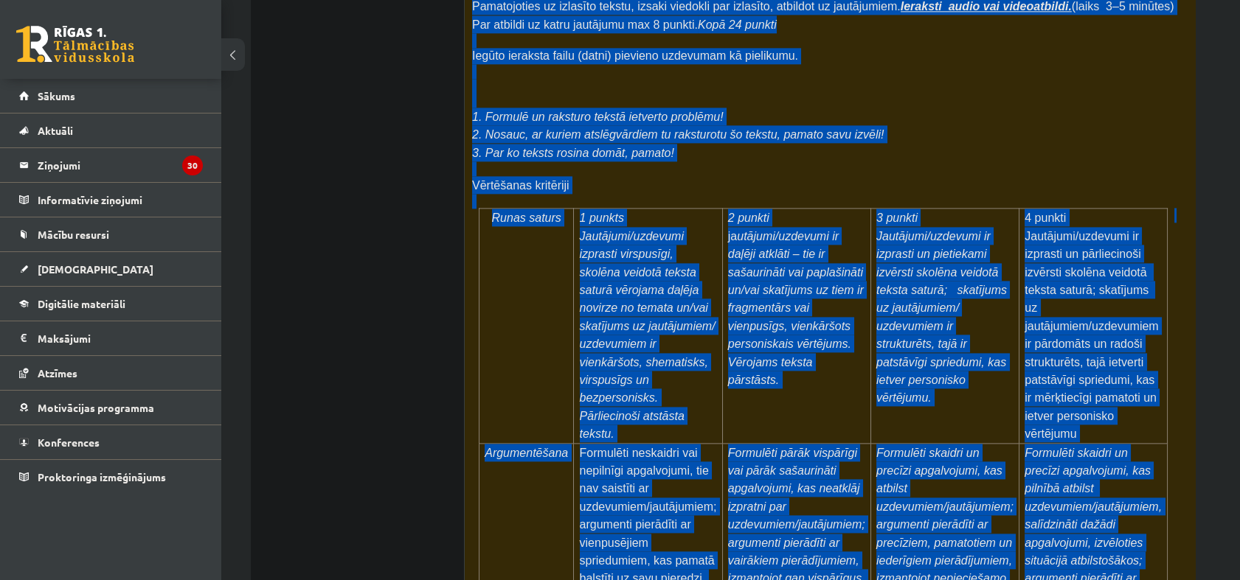
scroll to position [4602, 0]
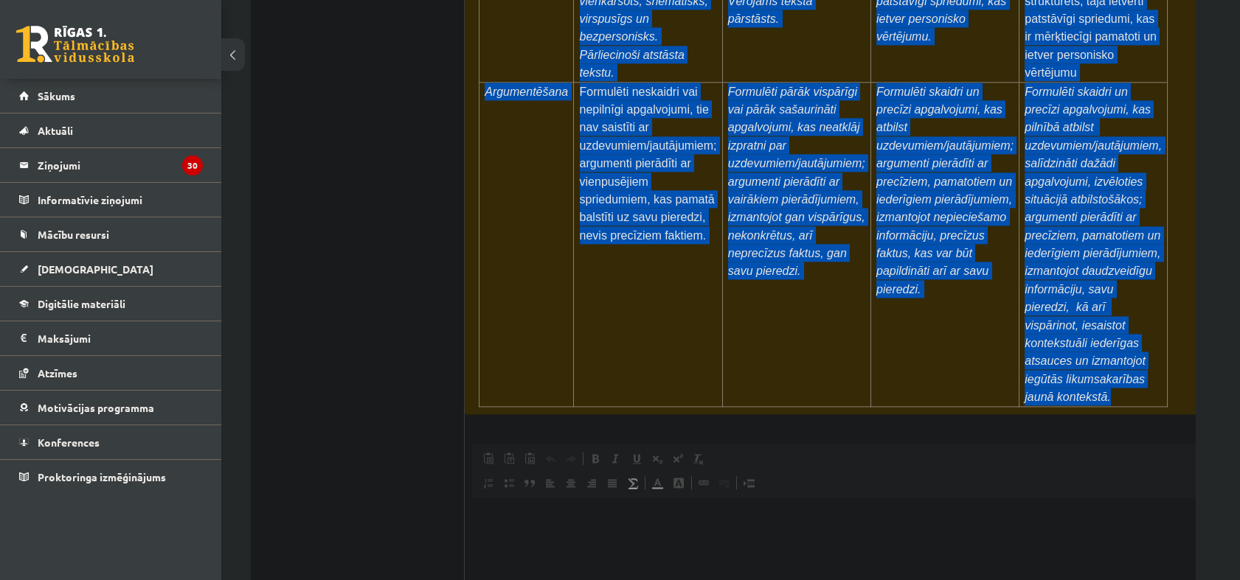
drag, startPoint x: 479, startPoint y: 210, endPoint x: 1099, endPoint y: 177, distance: 620.4
drag, startPoint x: 1099, startPoint y: 177, endPoint x: 1058, endPoint y: 157, distance: 45.2
copy form "Loremi dolors! Ametcon ad elitsedd eiusmodtemp! Inci 52 utlabo 5e Doloremag al …"
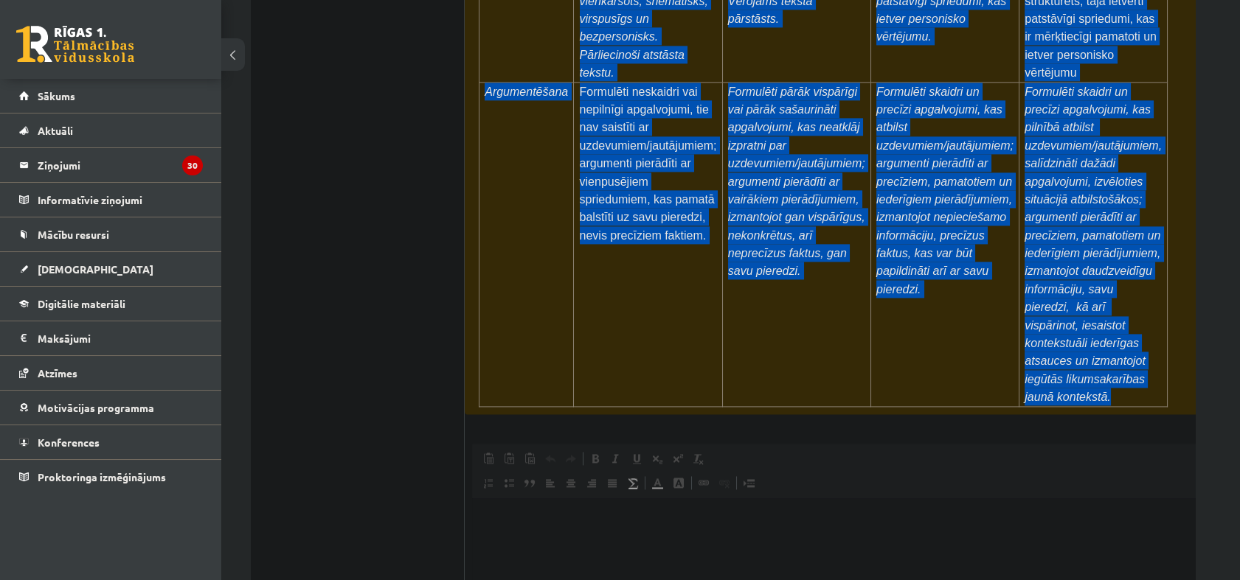
click at [720, 543] on html at bounding box center [860, 520] width 776 height 45
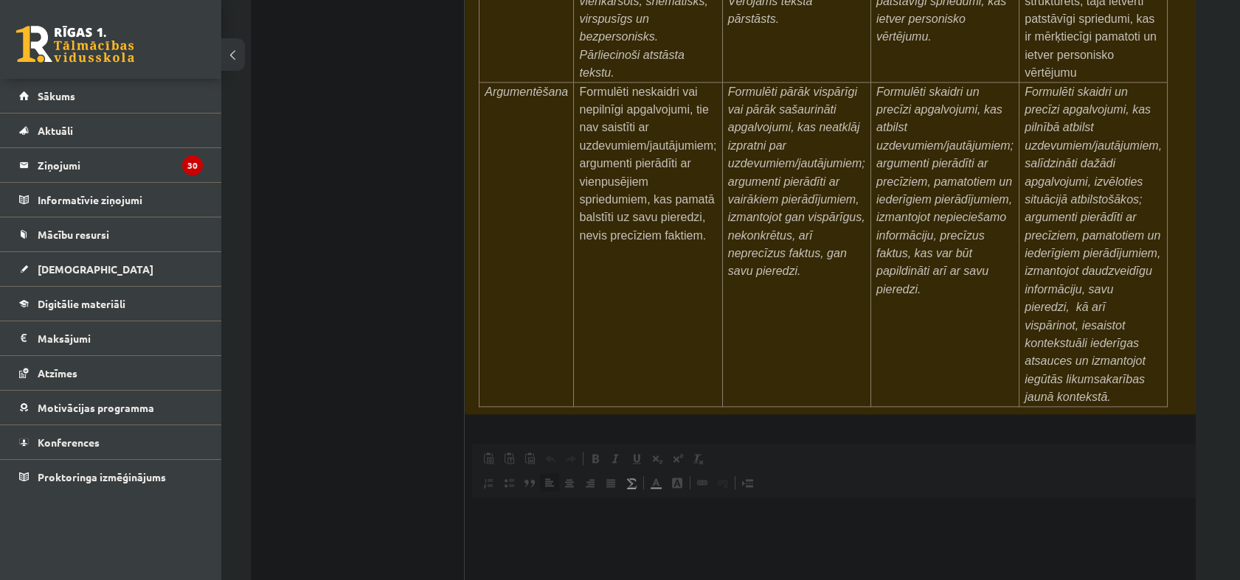
click at [609, 183] on div "Pamatojoties uz izlasīto tekstu, izsaki viedokli par izlasīto, atbildot uz jaut…" at bounding box center [860, 14] width 791 height 800
